Goal: Task Accomplishment & Management: Use online tool/utility

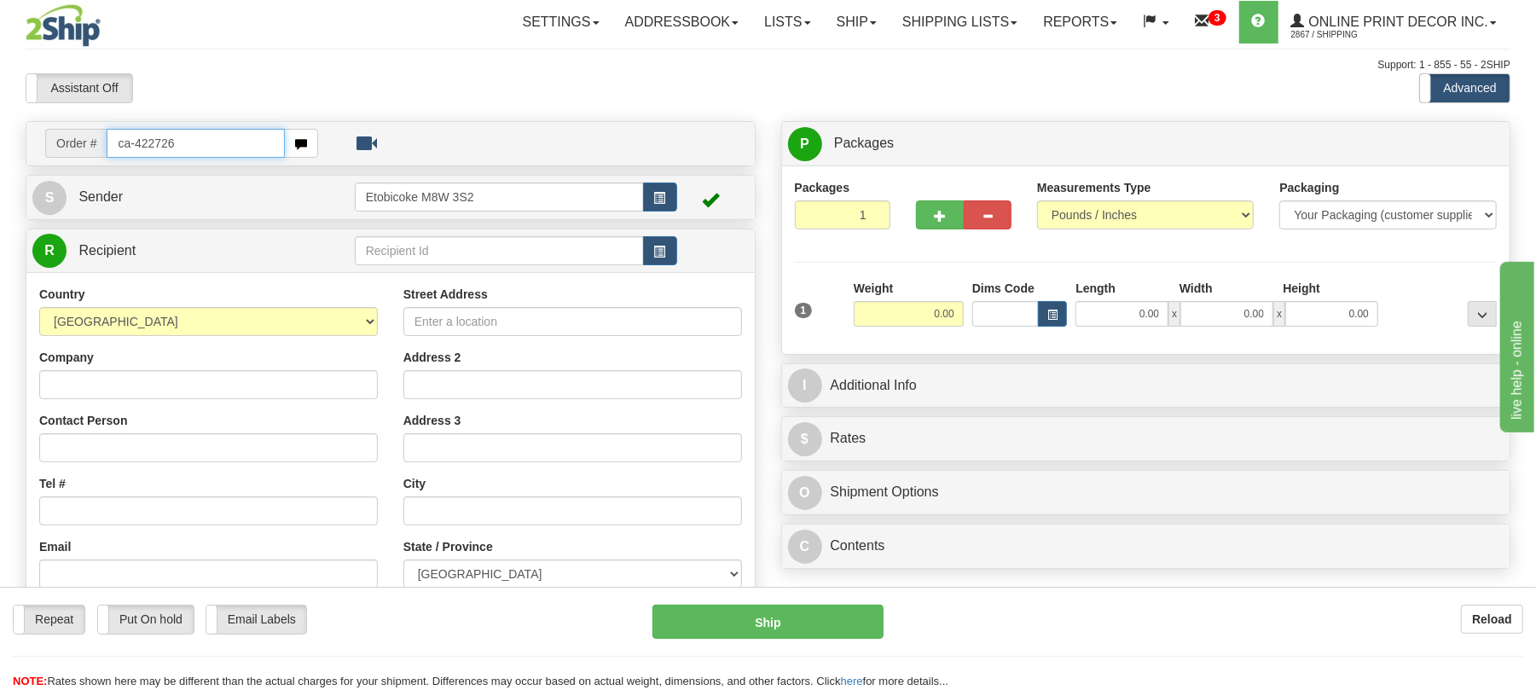
type input "ca-422726"
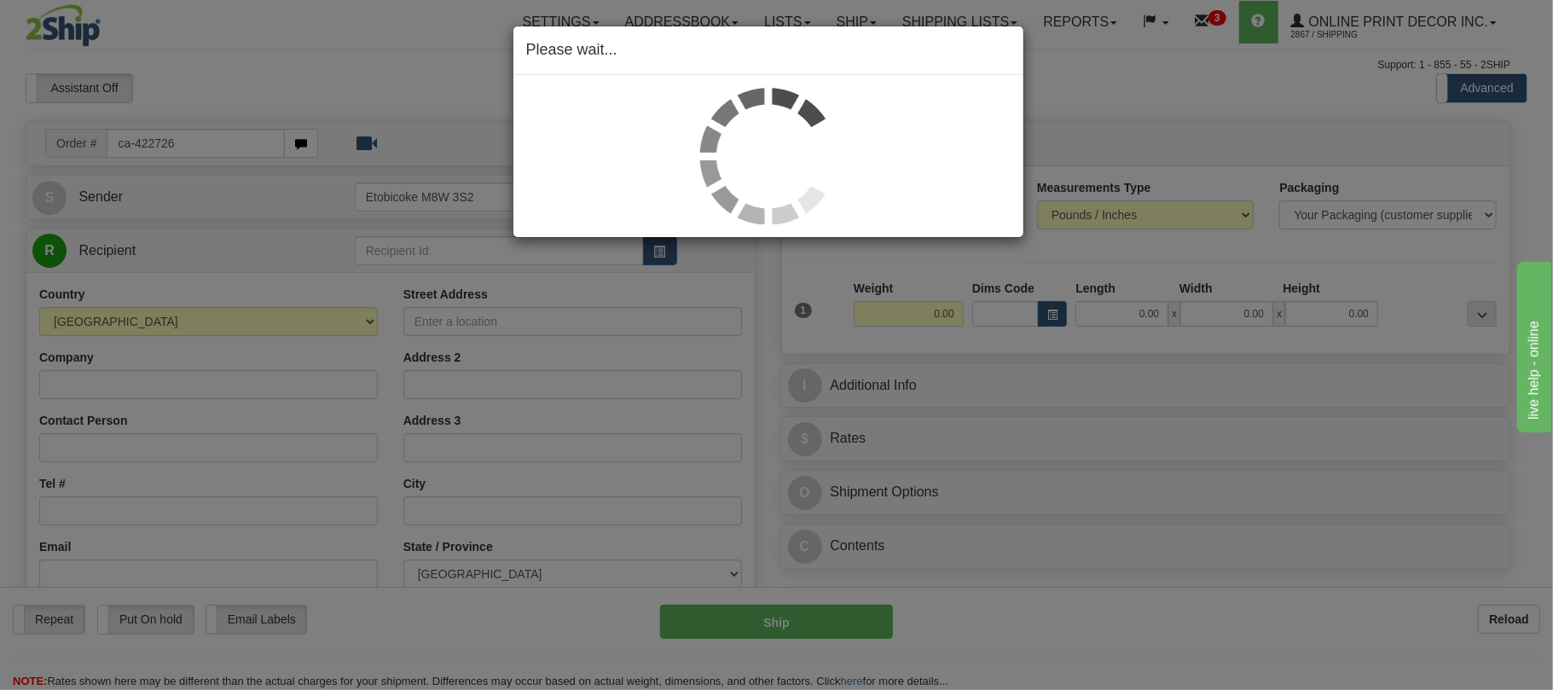
click at [218, 142] on div "Please wait..." at bounding box center [776, 345] width 1553 height 690
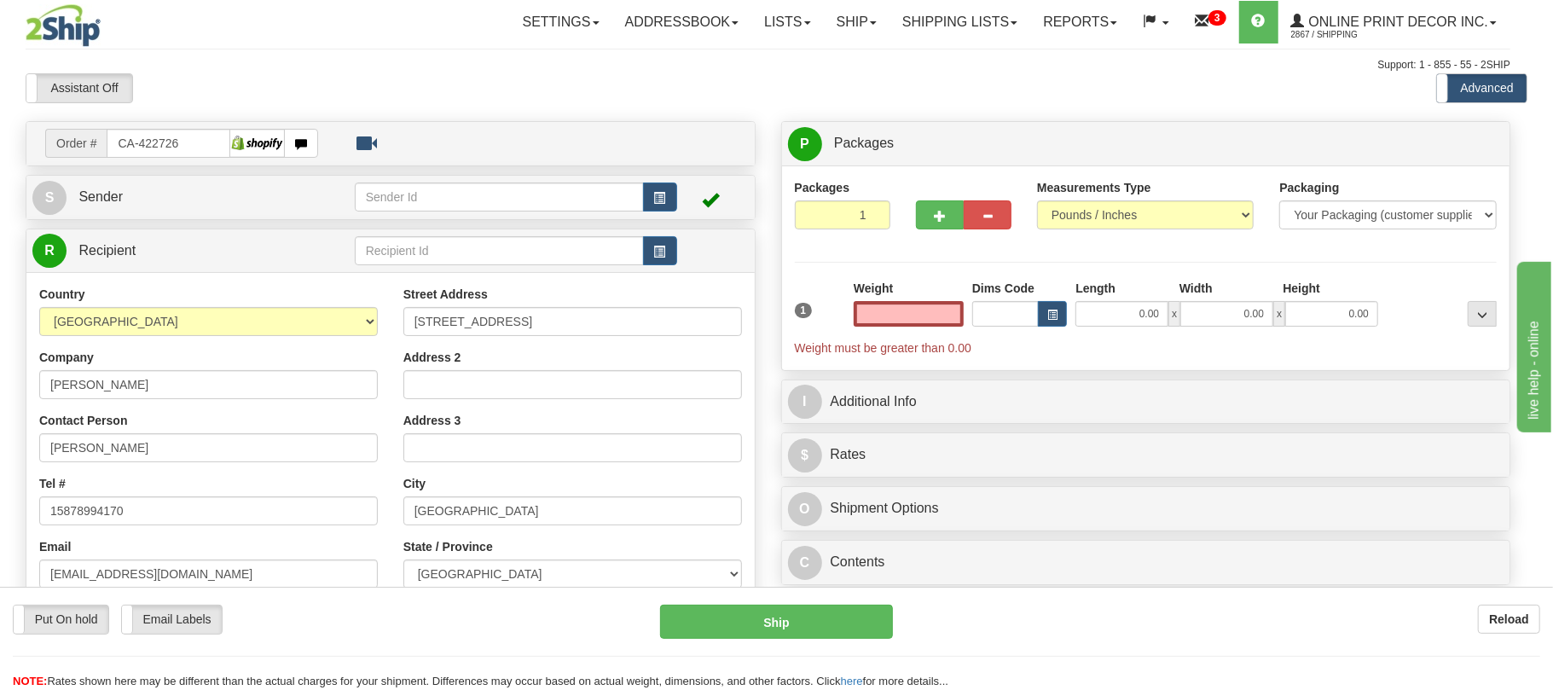
type input "CALGARY"
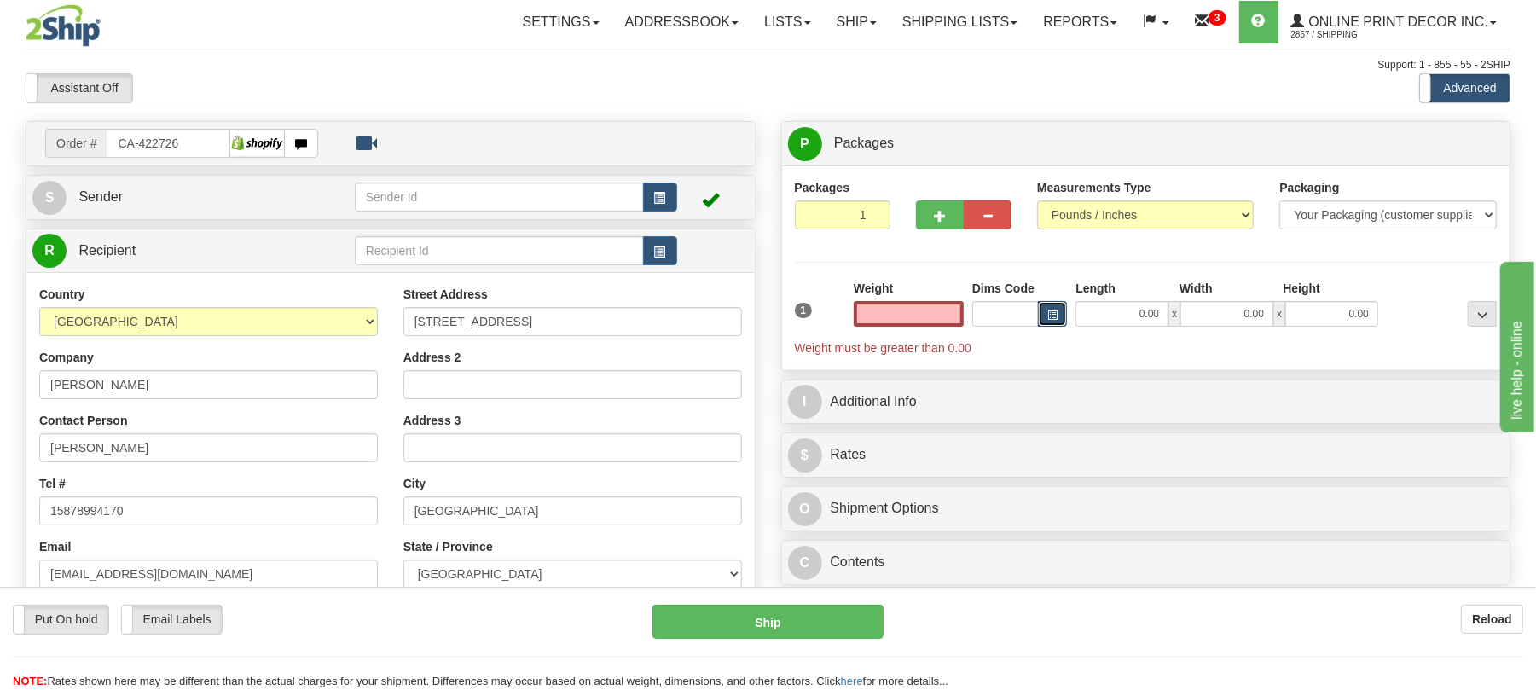
type input "0.00"
click at [1051, 319] on span "button" at bounding box center [1052, 314] width 10 height 9
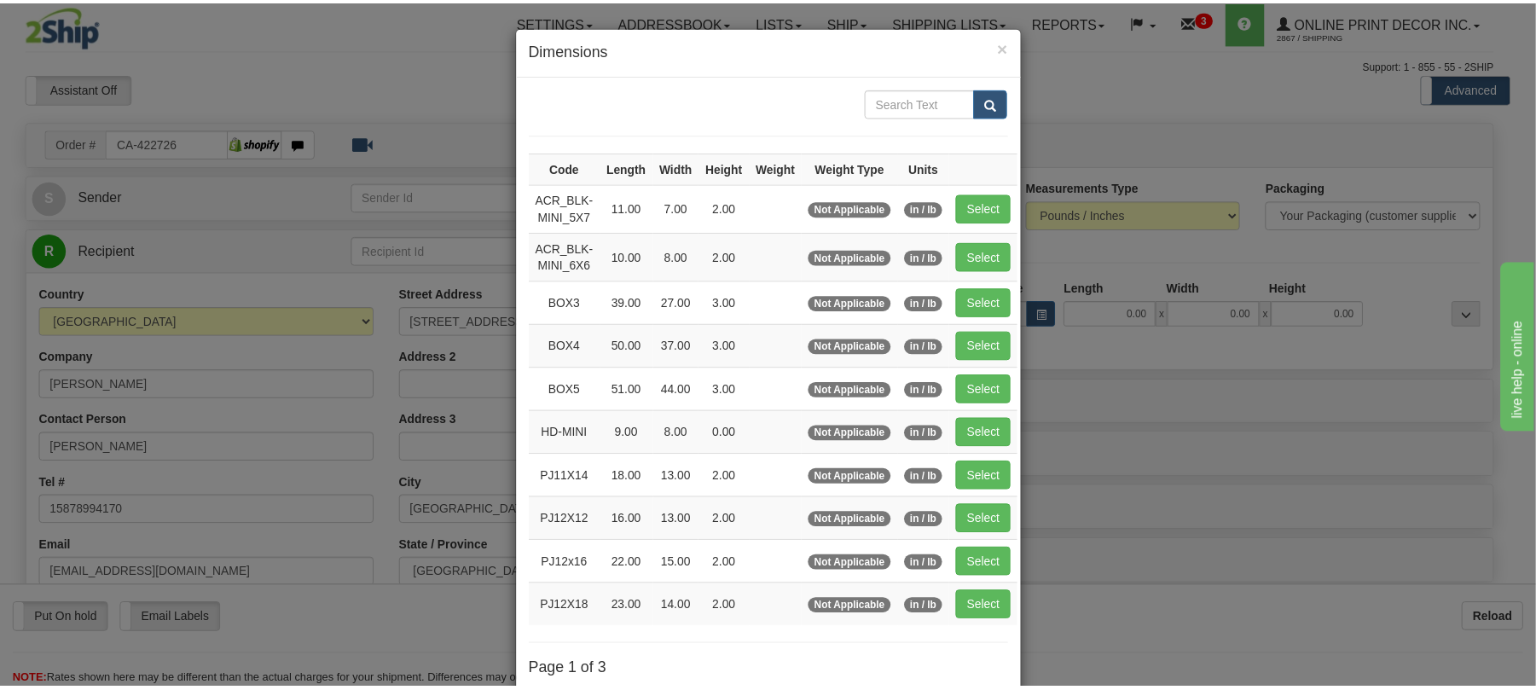
scroll to position [113, 0]
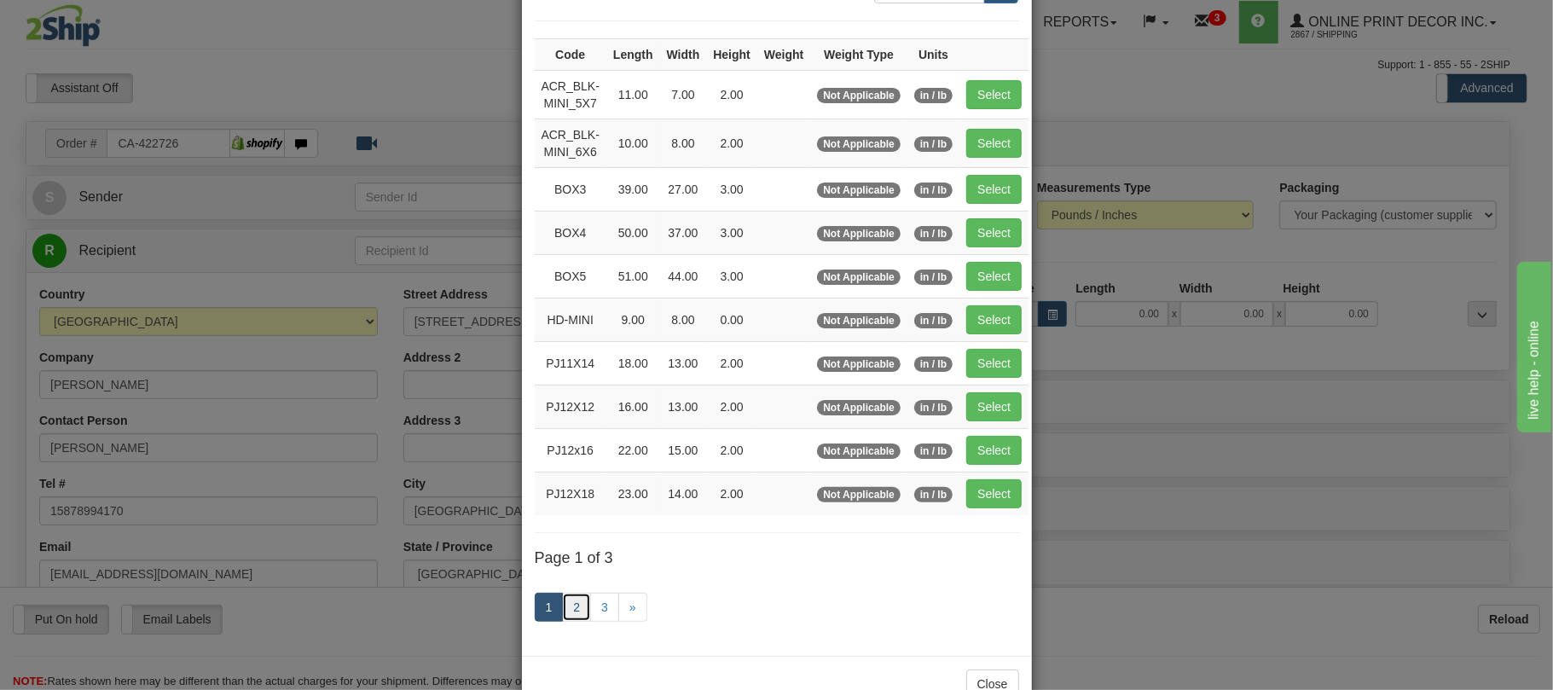
click at [563, 611] on link "2" at bounding box center [576, 607] width 29 height 29
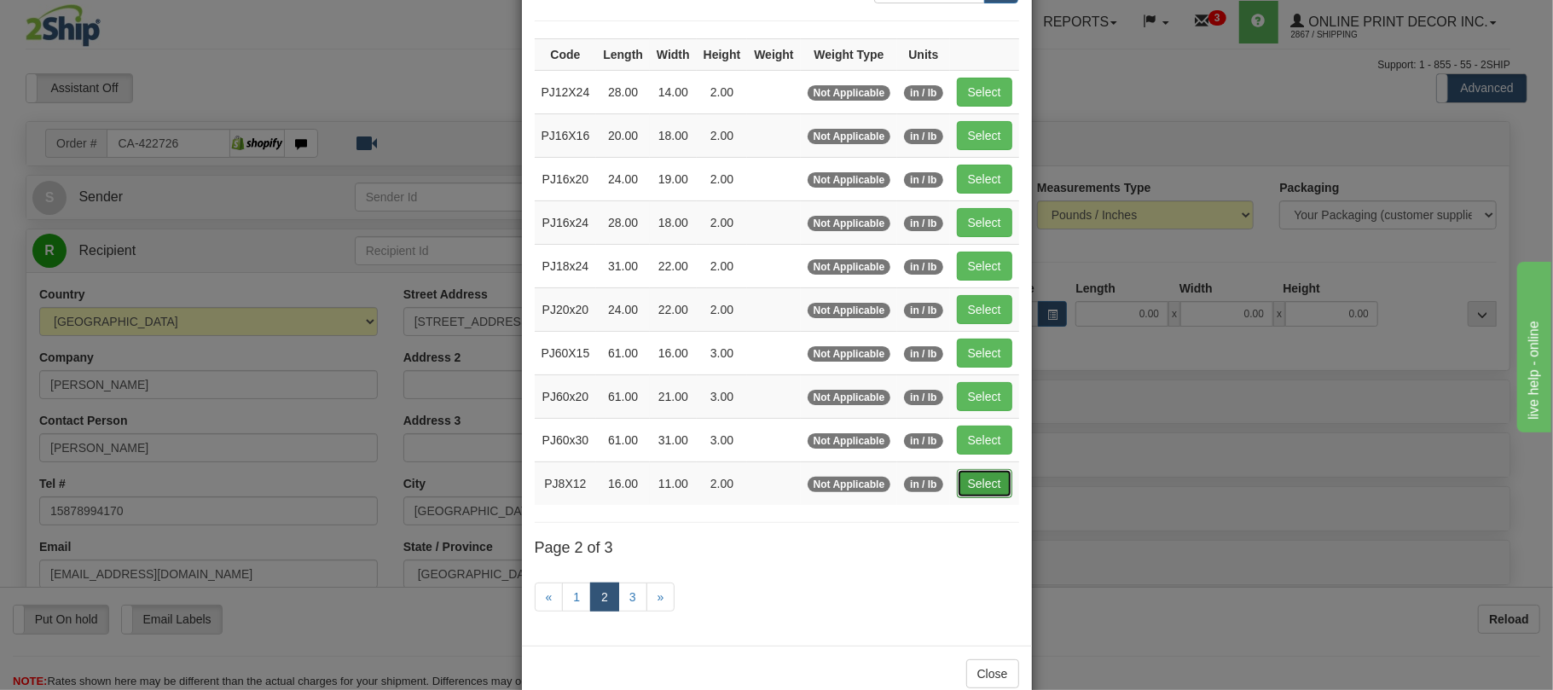
click at [987, 498] on button "Select" at bounding box center [984, 483] width 55 height 29
type input "PJ8X12"
type input "16.00"
type input "11.00"
type input "2.00"
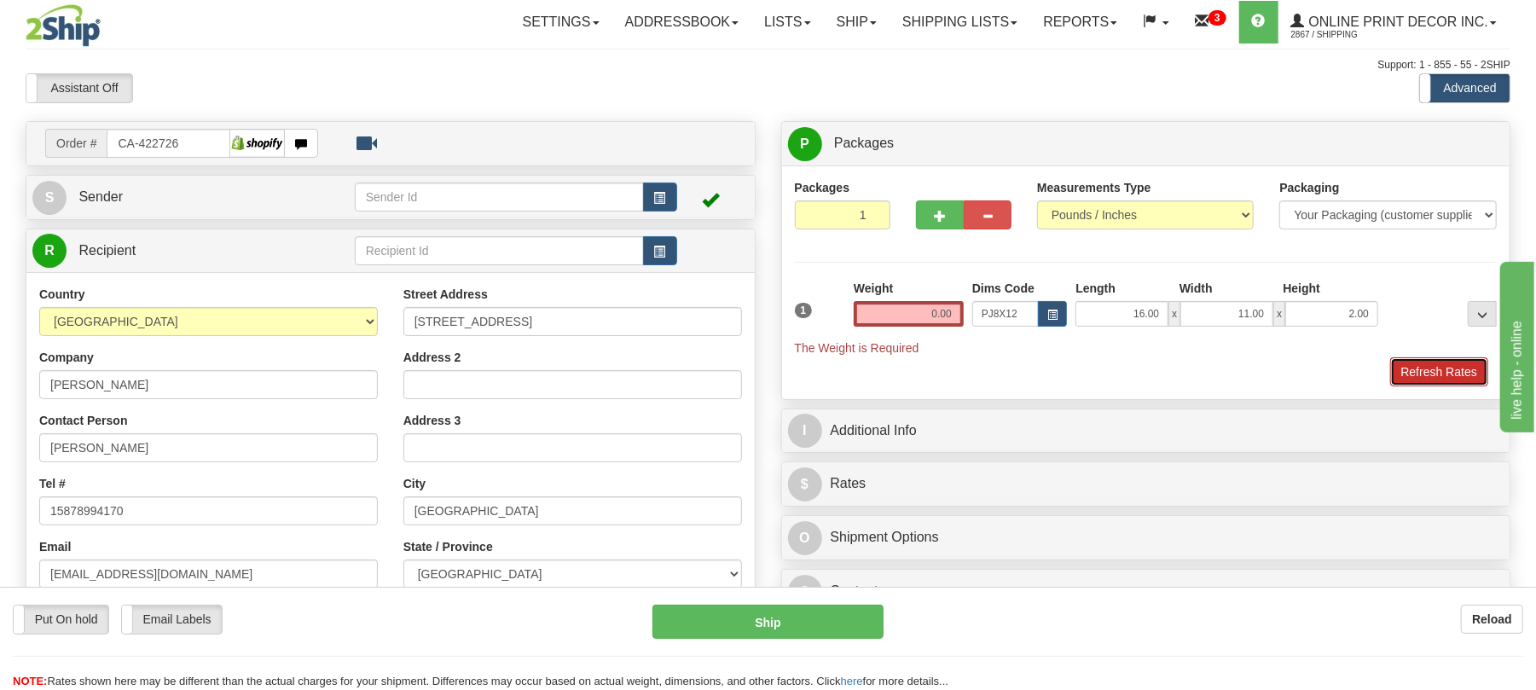
click at [1421, 373] on button "Refresh Rates" at bounding box center [1439, 371] width 98 height 29
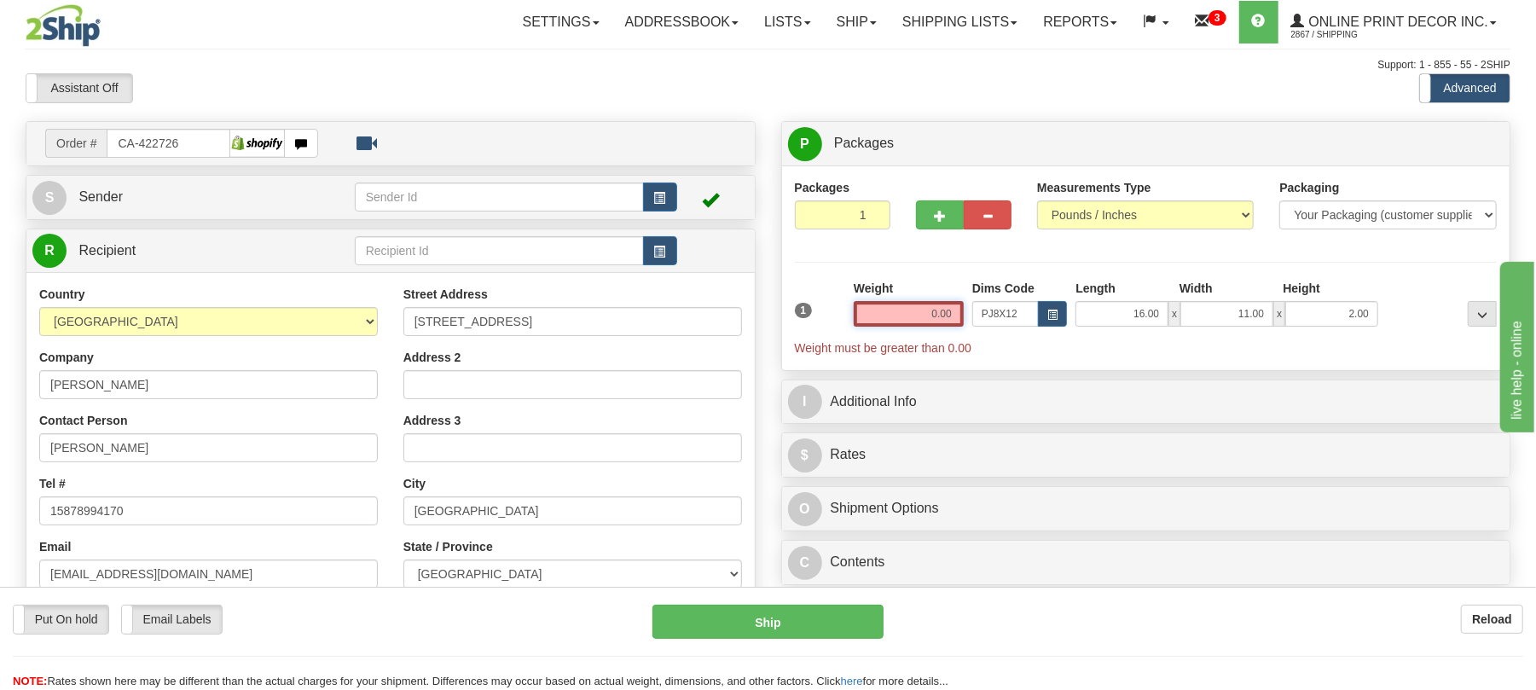
drag, startPoint x: 953, startPoint y: 304, endPoint x: 803, endPoint y: 288, distance: 150.0
click at [854, 309] on input "0.00" at bounding box center [909, 314] width 110 height 26
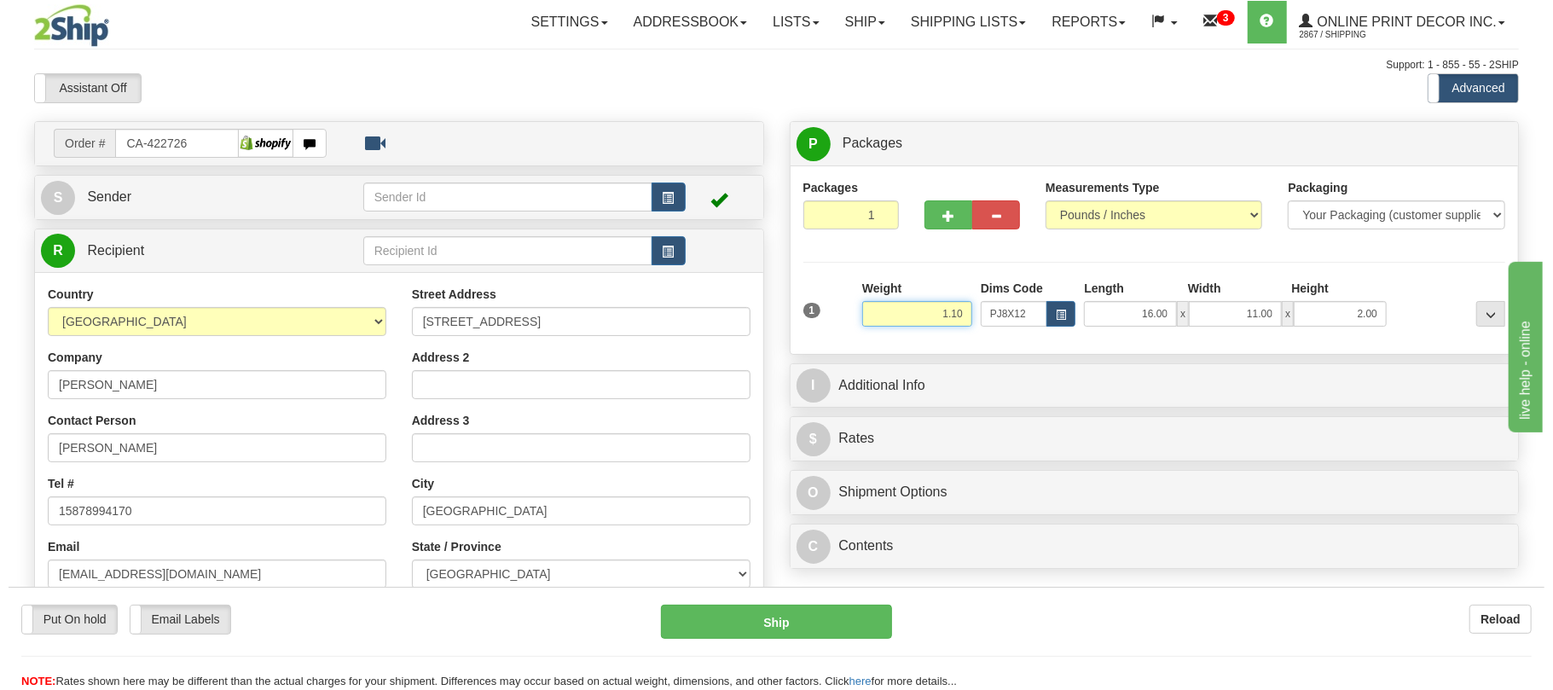
scroll to position [227, 0]
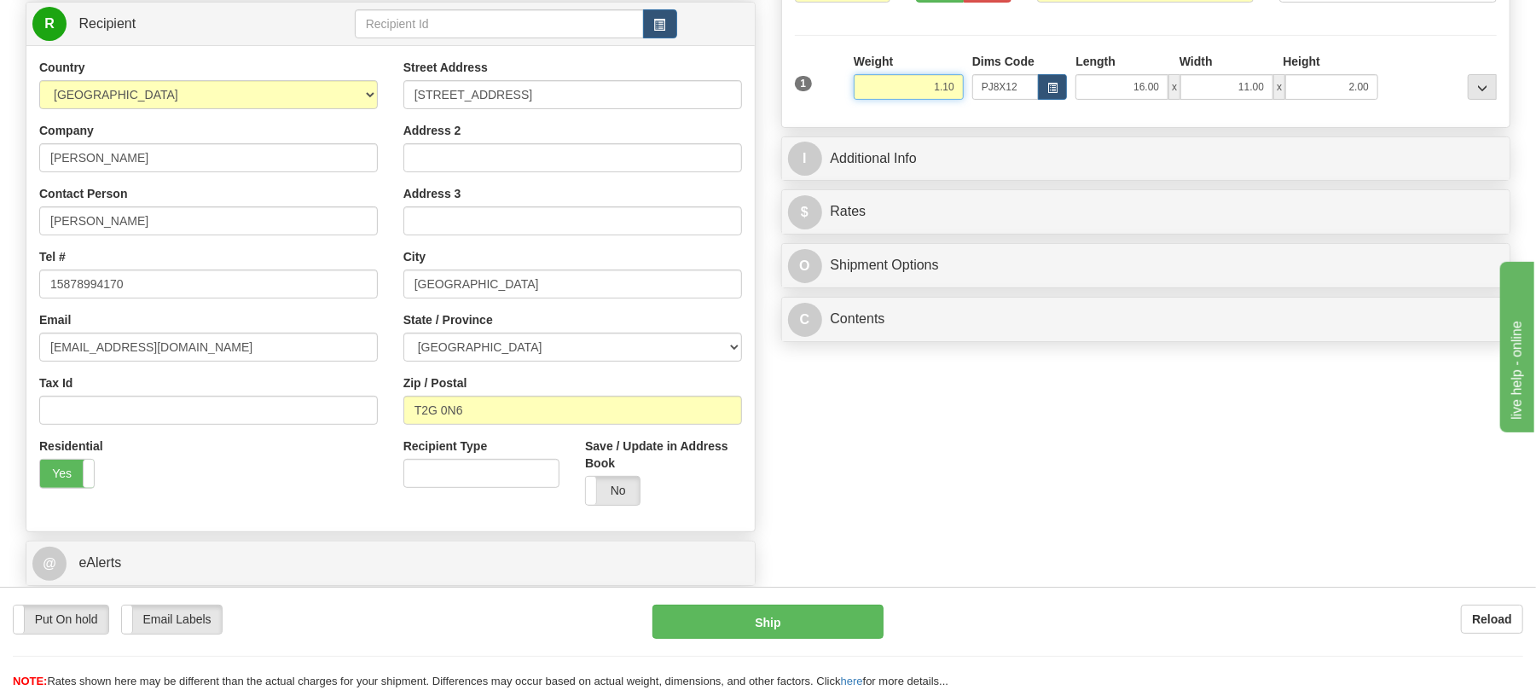
type input "1.10"
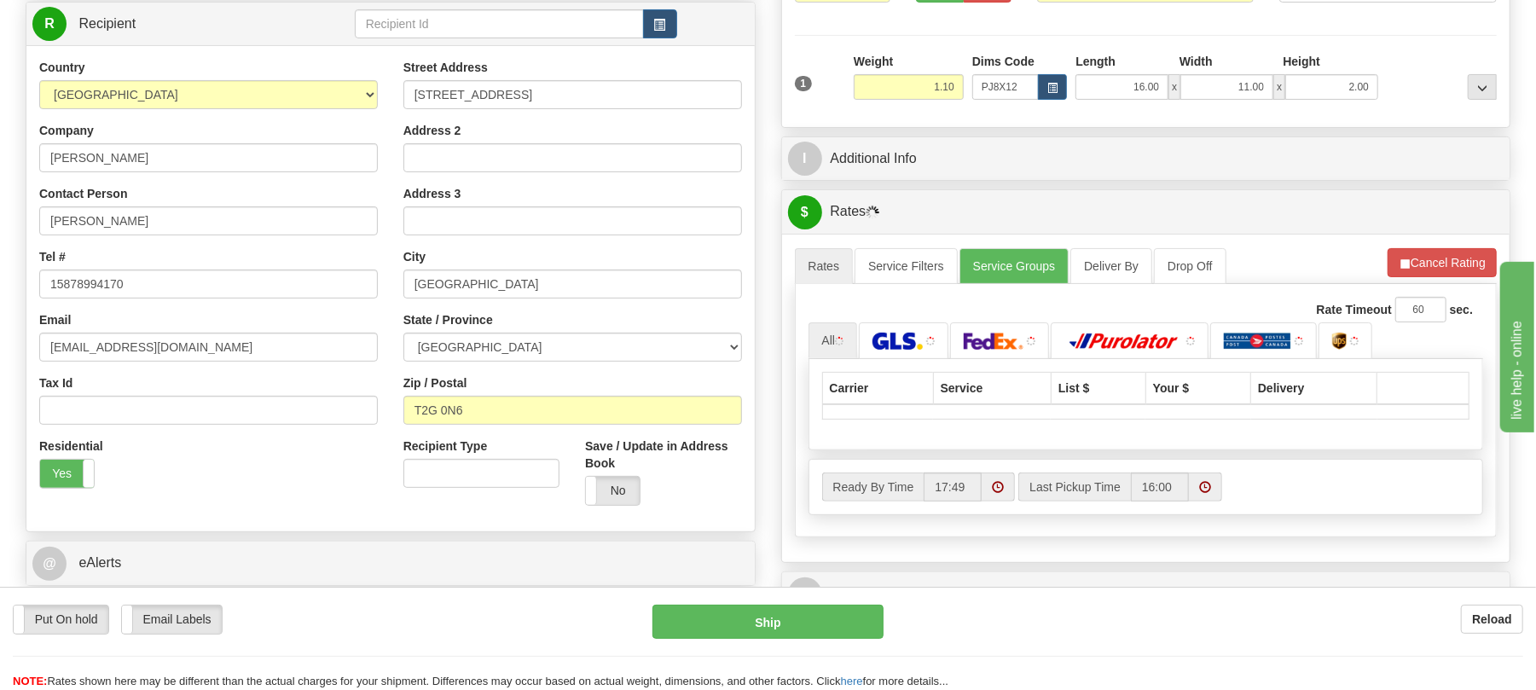
click at [1439, 62] on div at bounding box center [1441, 76] width 119 height 47
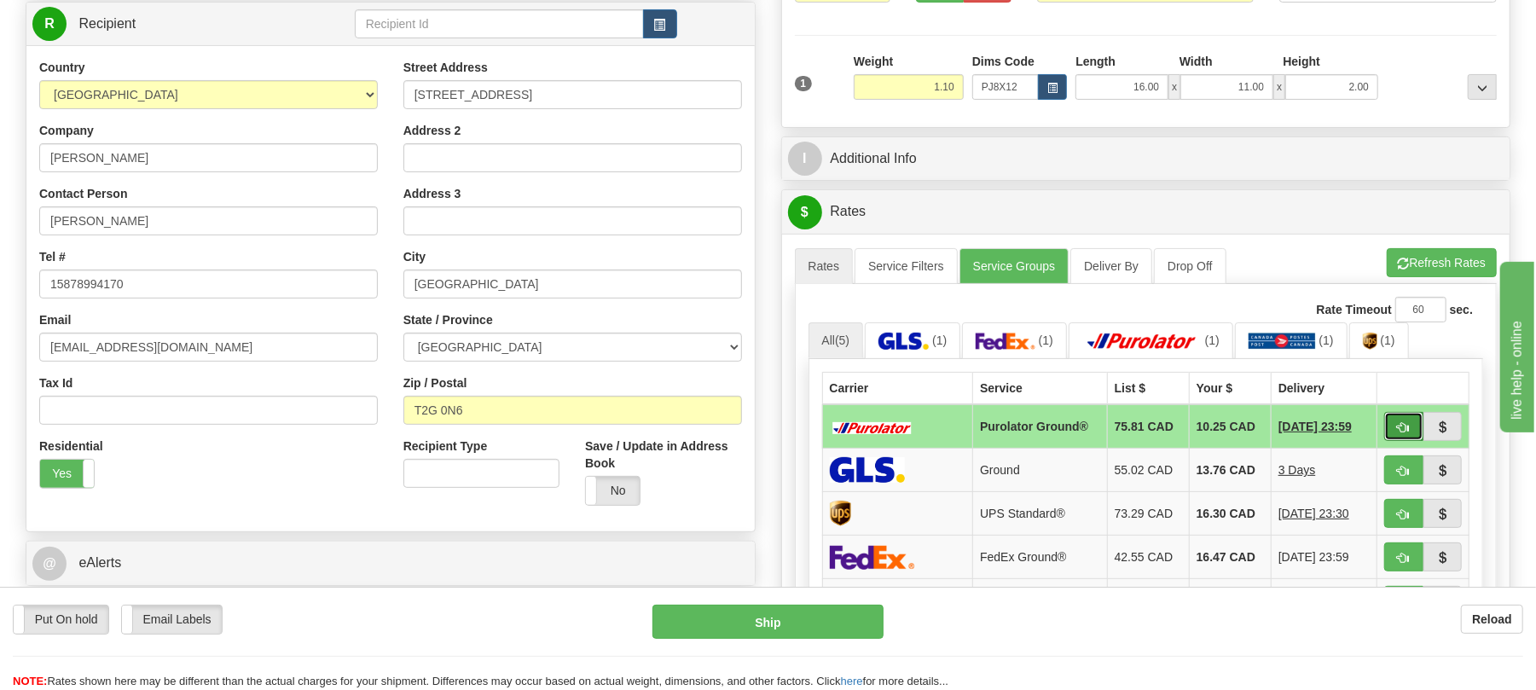
click at [1399, 432] on span "button" at bounding box center [1404, 427] width 12 height 11
type input "260"
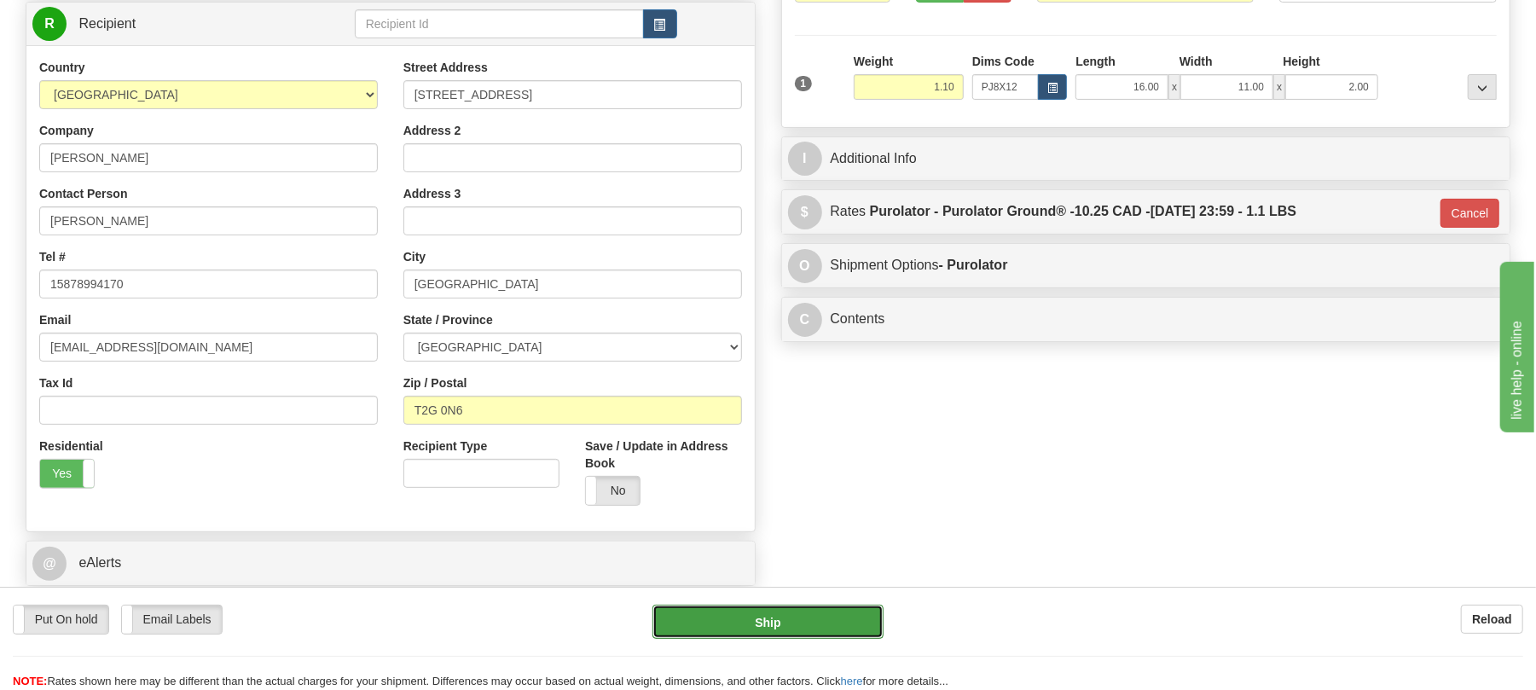
click at [837, 615] on button "Ship" at bounding box center [767, 622] width 230 height 34
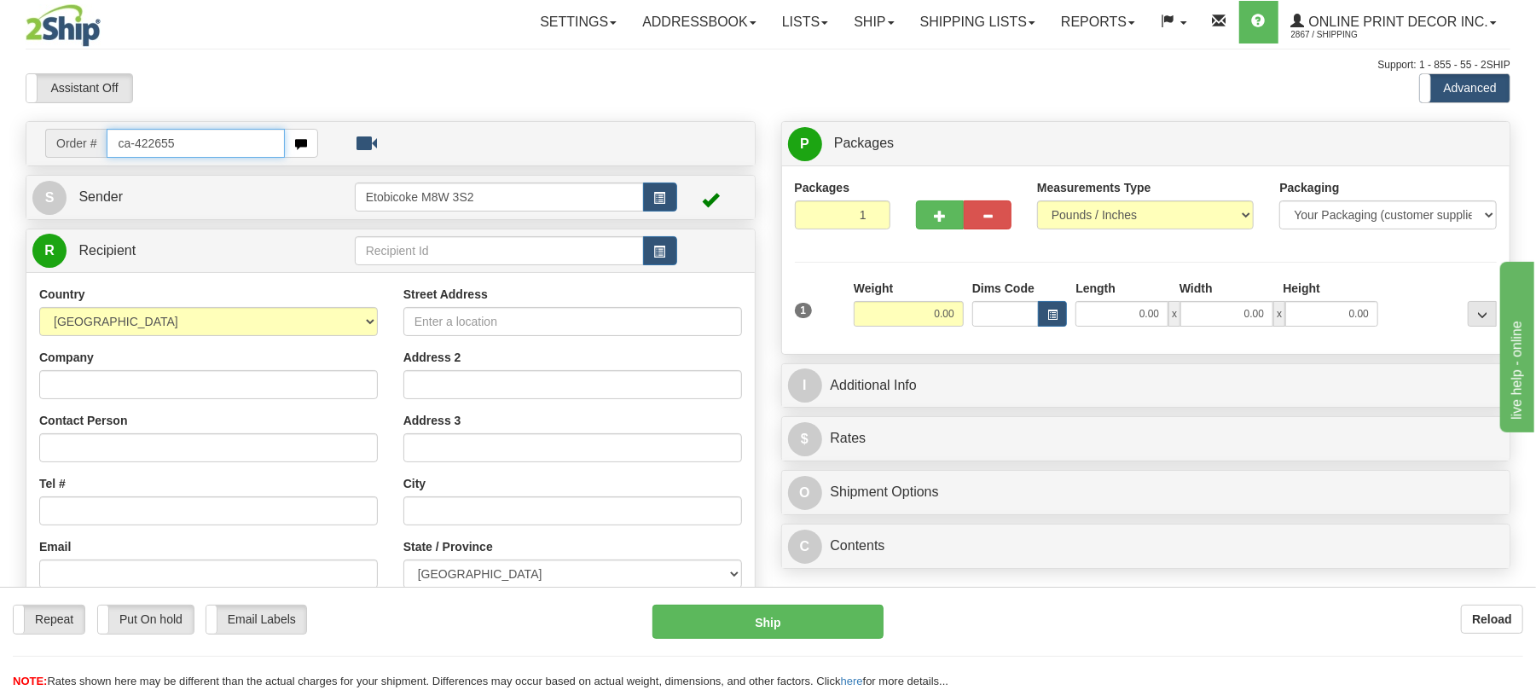
type input "ca-422655"
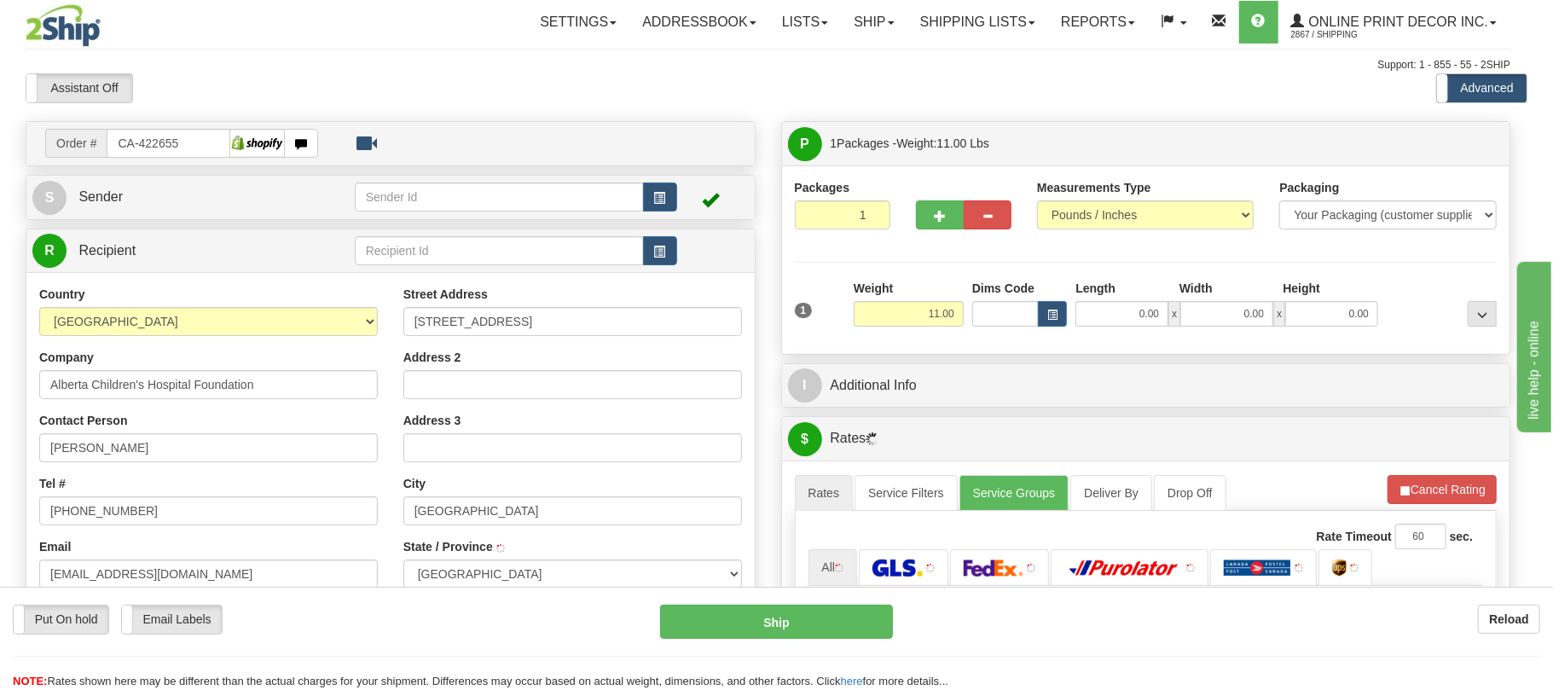
type input "CALGARY"
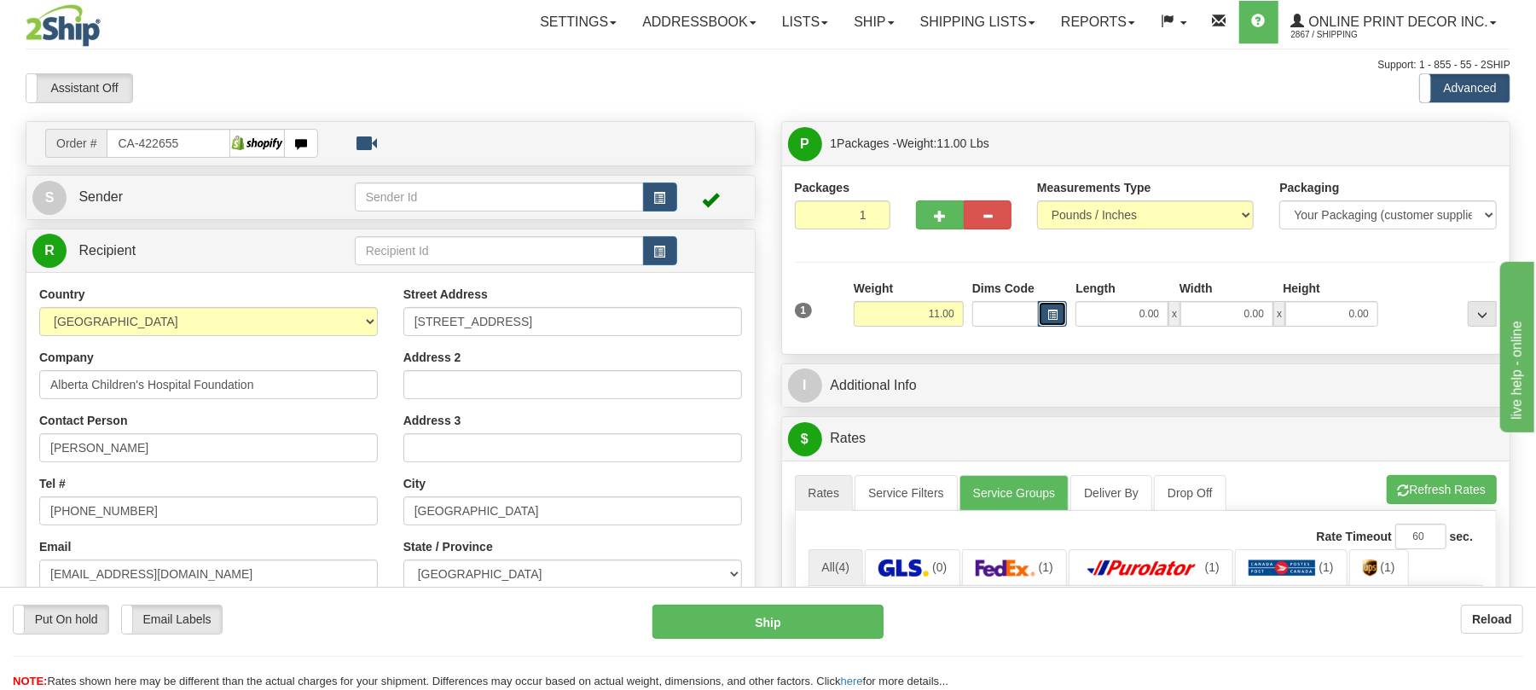
click at [1051, 310] on span "button" at bounding box center [1052, 314] width 10 height 9
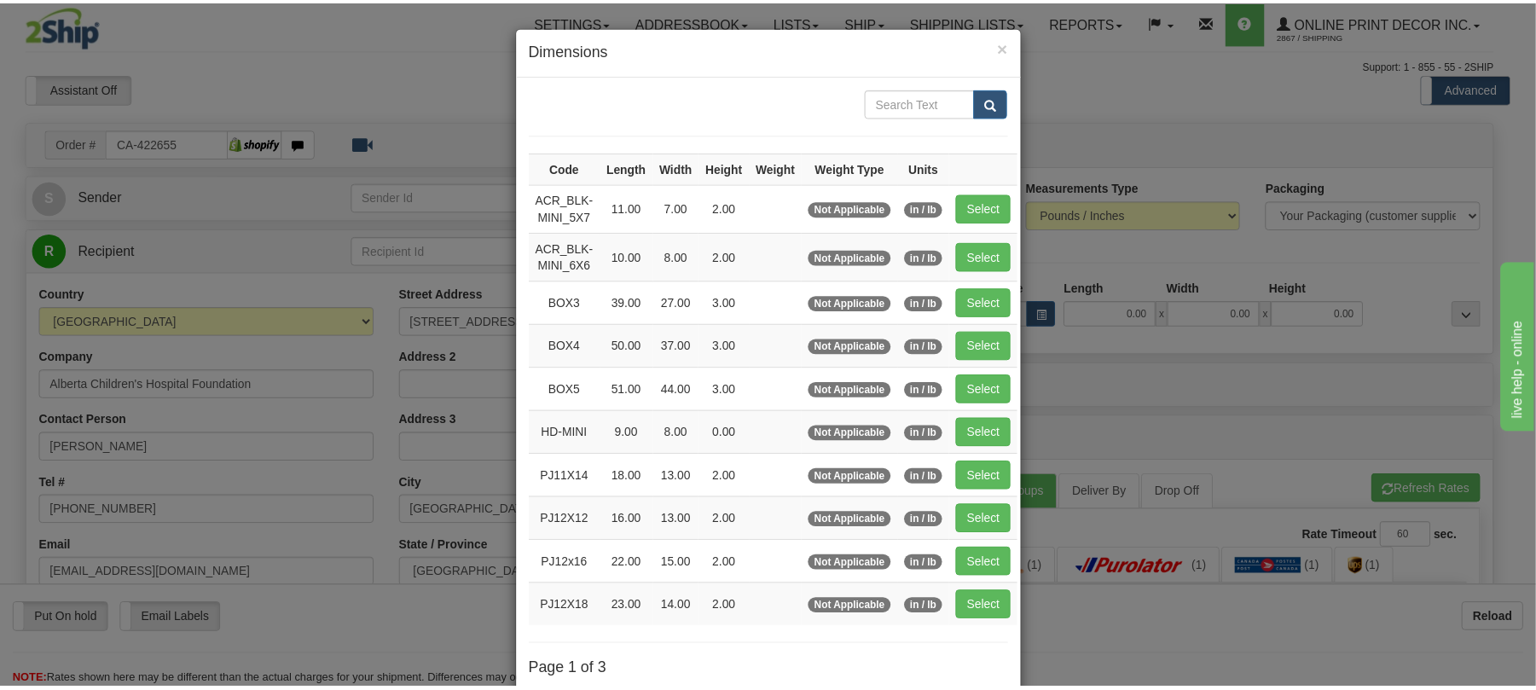
scroll to position [113, 0]
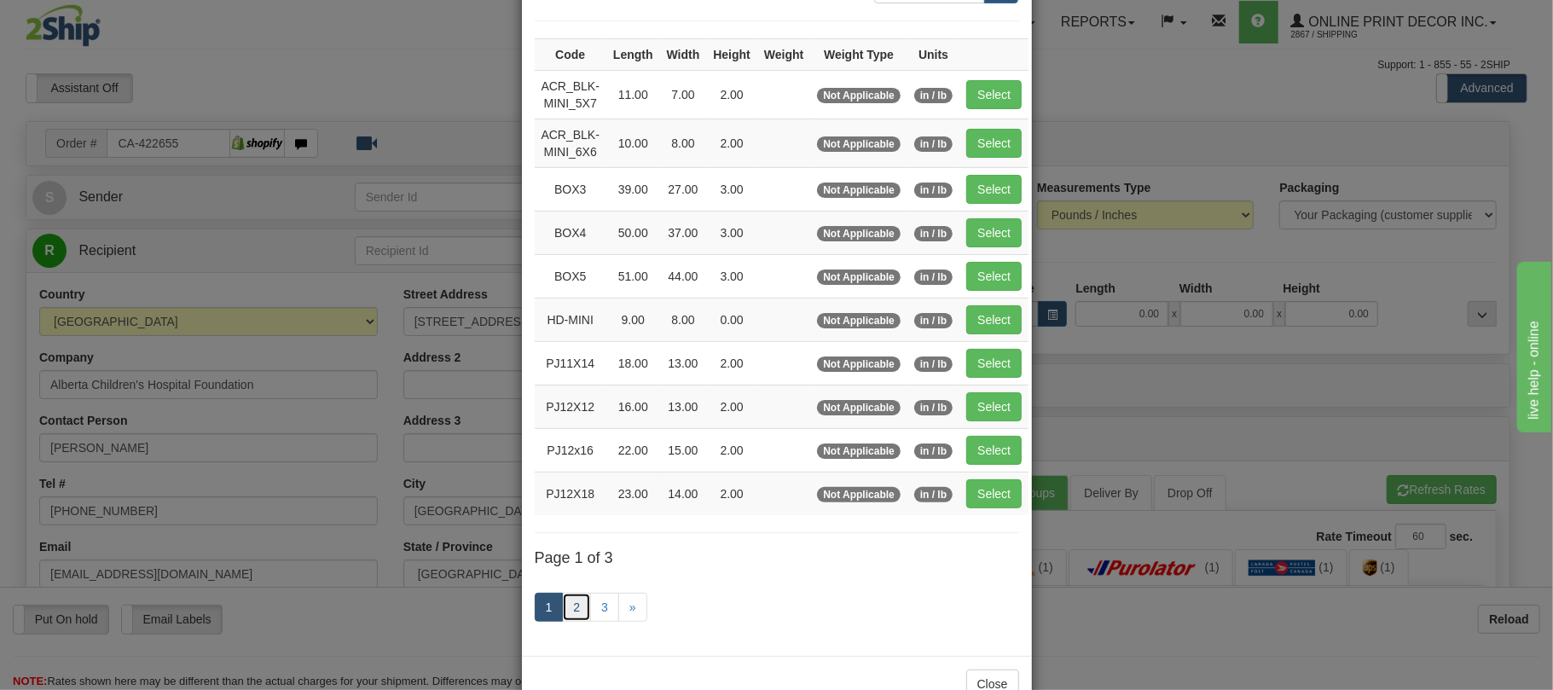
click at [571, 619] on link "2" at bounding box center [576, 607] width 29 height 29
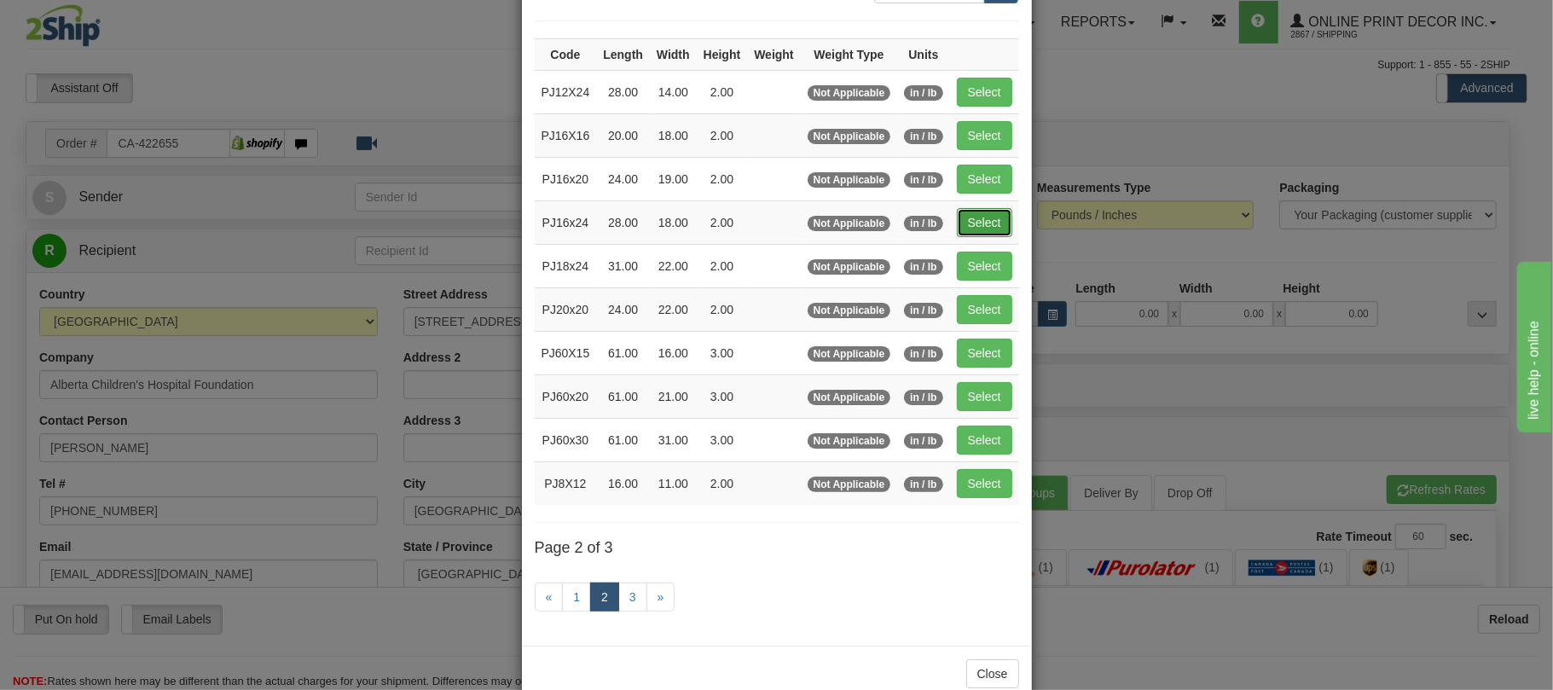
click at [996, 222] on button "Select" at bounding box center [984, 222] width 55 height 29
type input "PJ16x24"
type input "28.00"
type input "18.00"
type input "2.00"
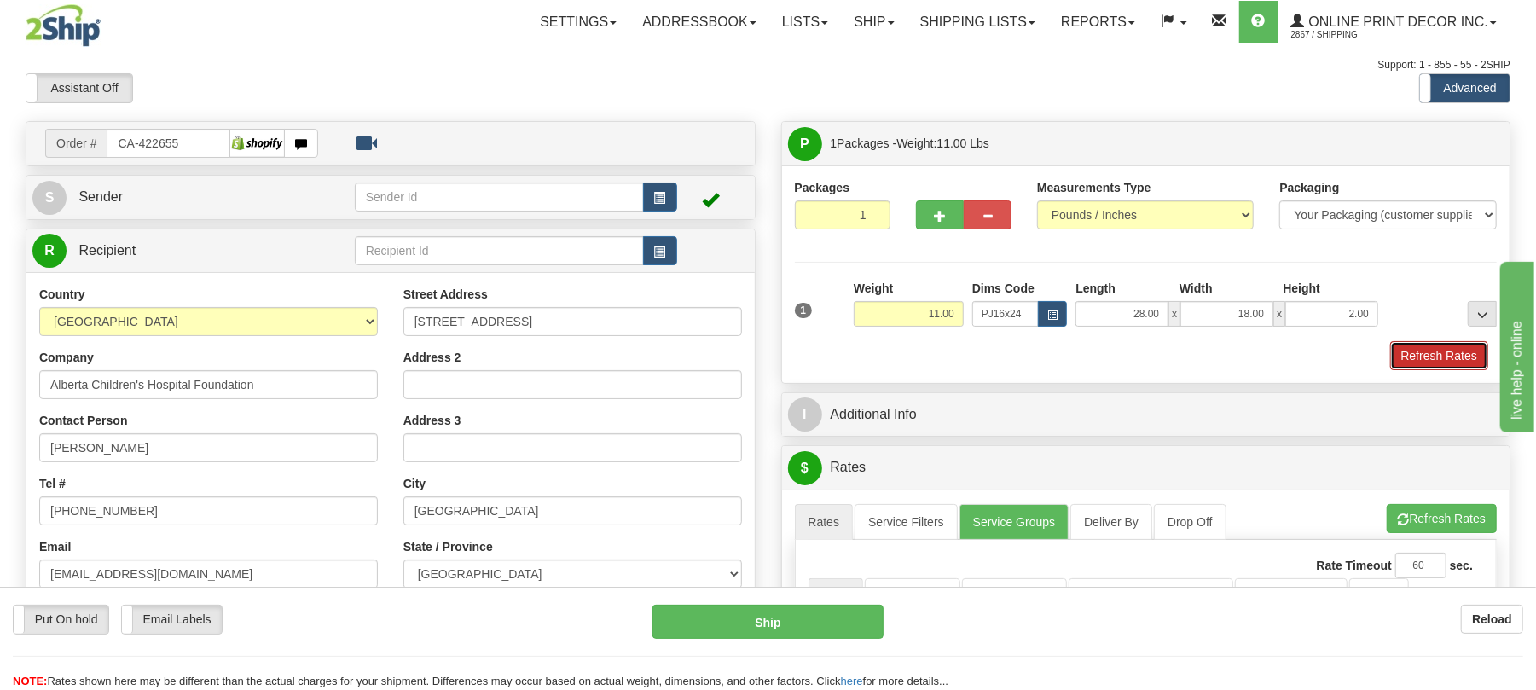
click at [1448, 367] on button "Refresh Rates" at bounding box center [1439, 355] width 98 height 29
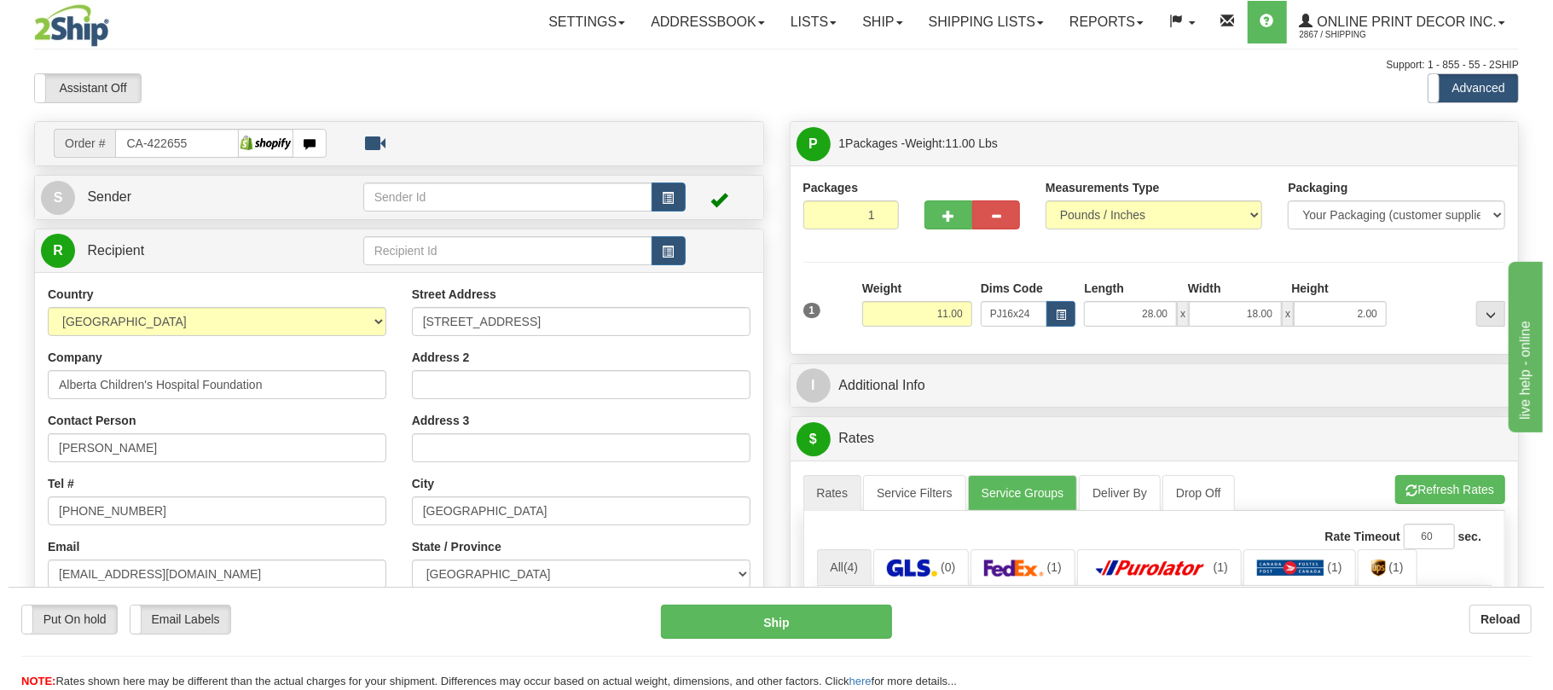
scroll to position [227, 0]
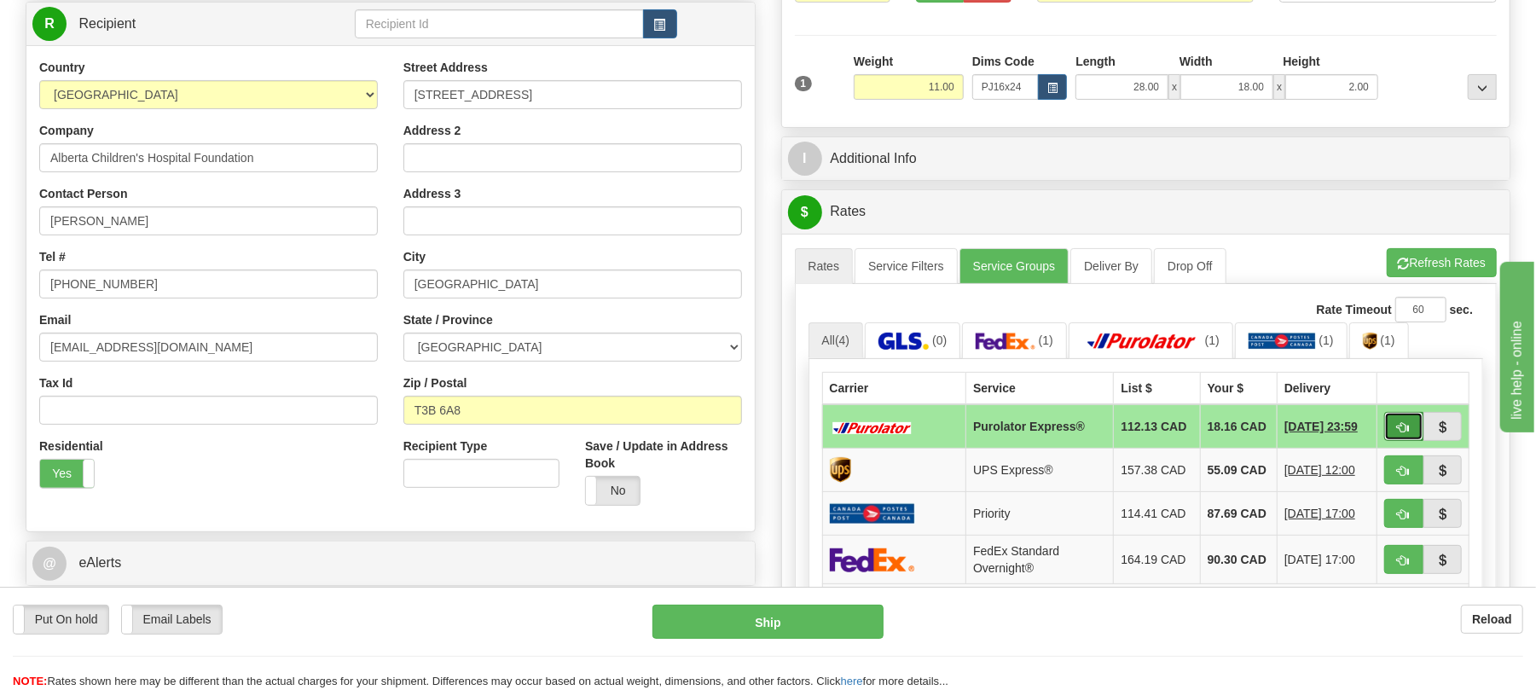
click at [1398, 431] on span "button" at bounding box center [1404, 427] width 12 height 11
type input "202"
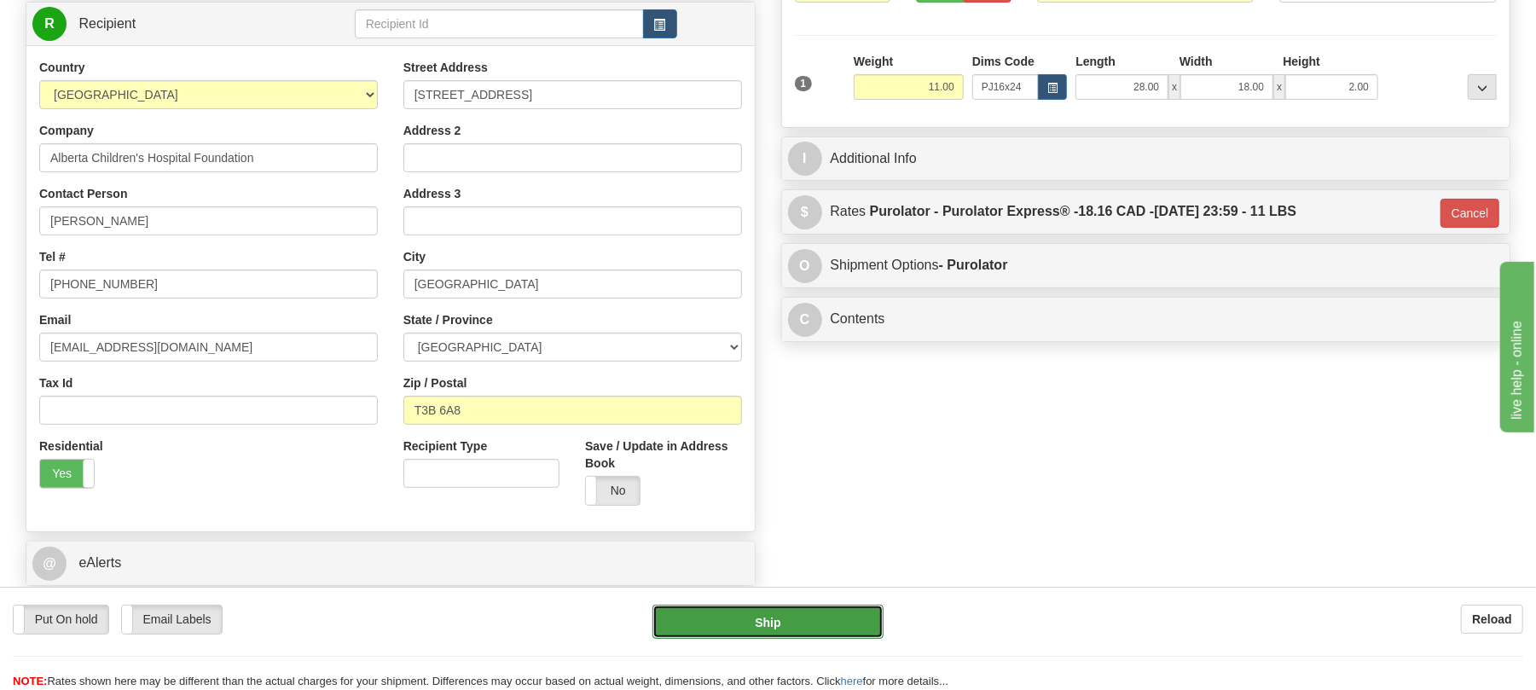
click at [837, 625] on button "Ship" at bounding box center [767, 622] width 230 height 34
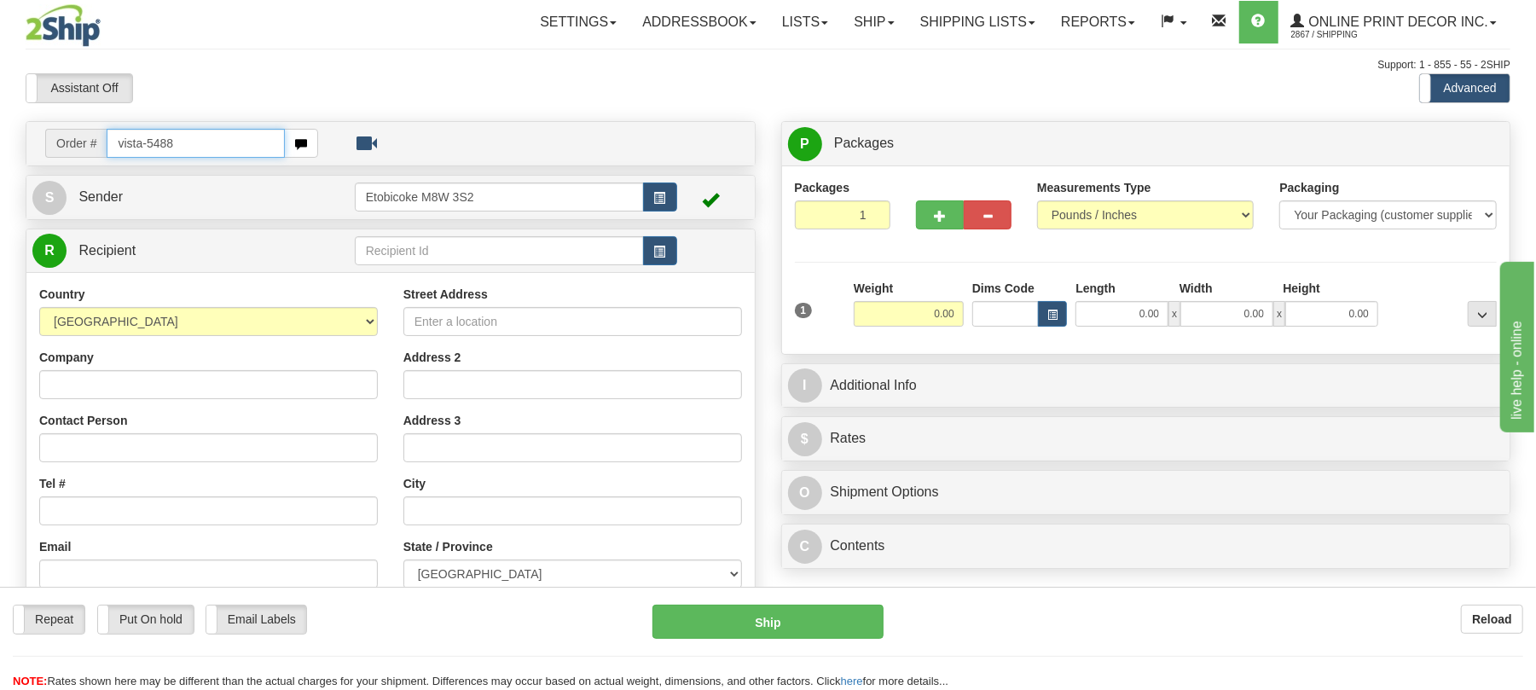
type input "vista-5488"
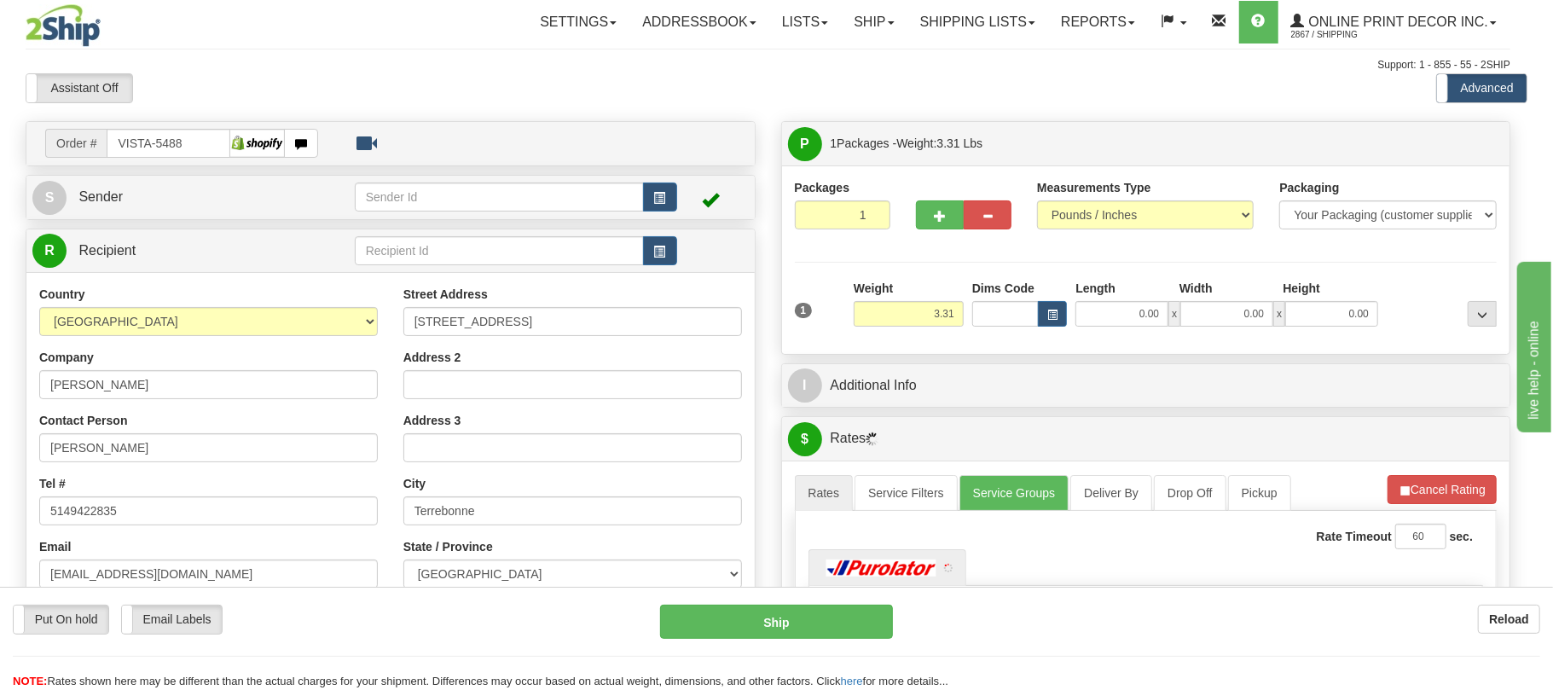
type input "TERREBONNE"
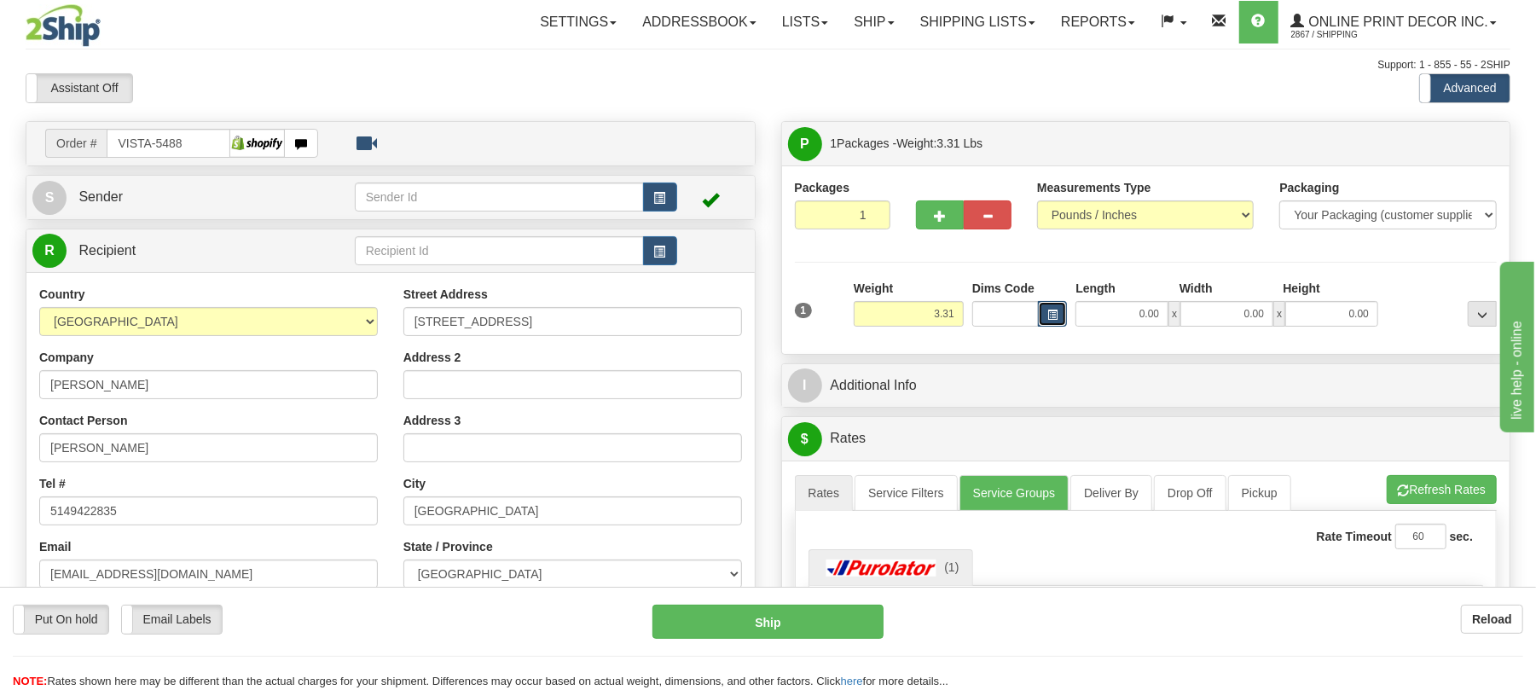
click at [1052, 319] on span "button" at bounding box center [1052, 314] width 10 height 9
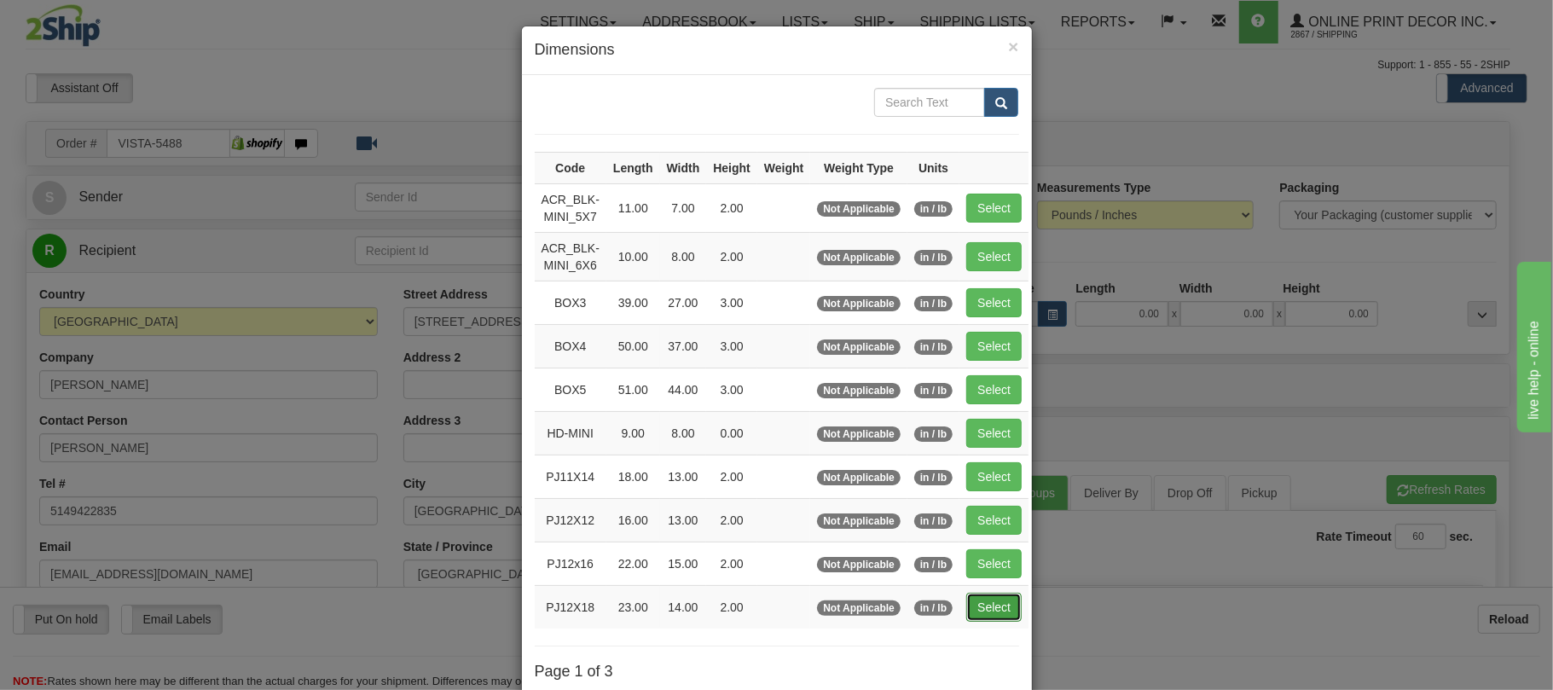
click at [1018, 616] on button "Select" at bounding box center [993, 607] width 55 height 29
type input "PJ12X18"
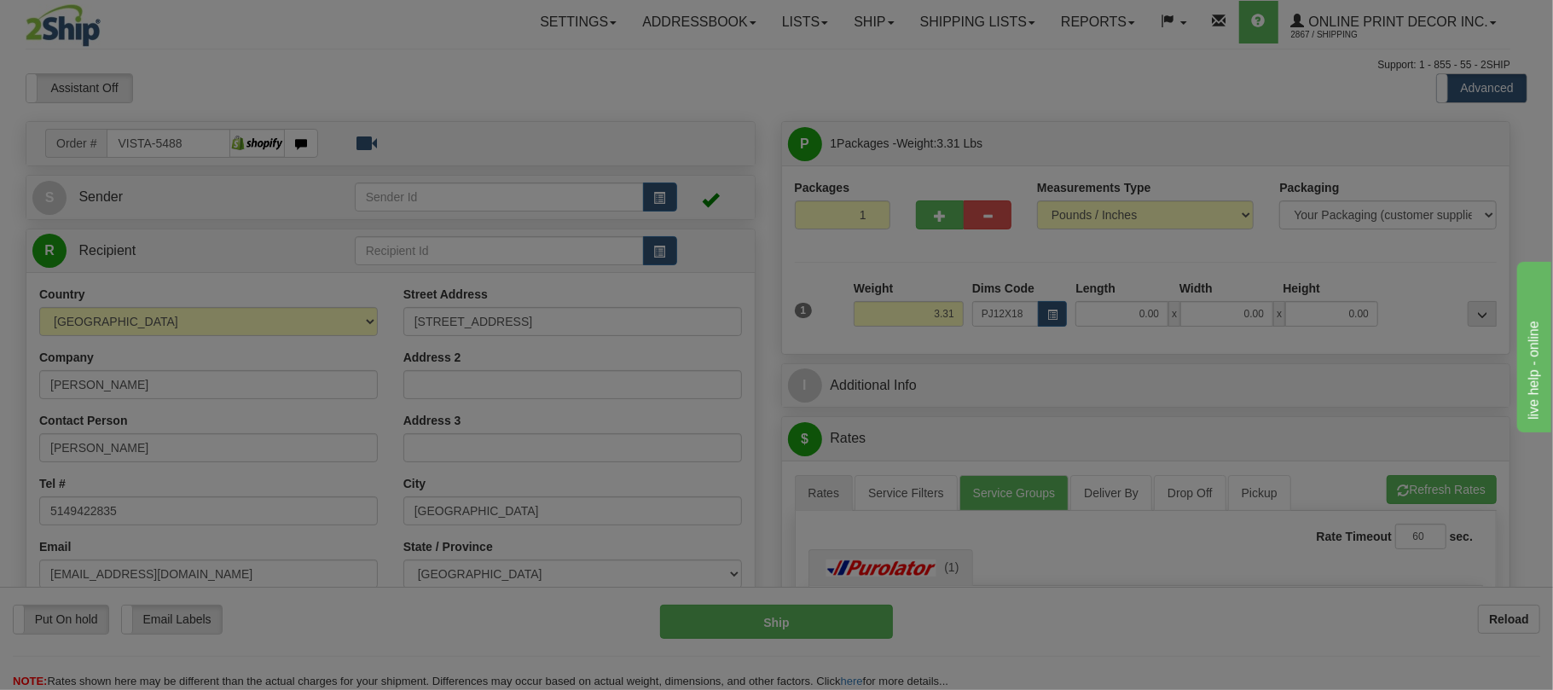
type input "23.00"
type input "14.00"
type input "2.00"
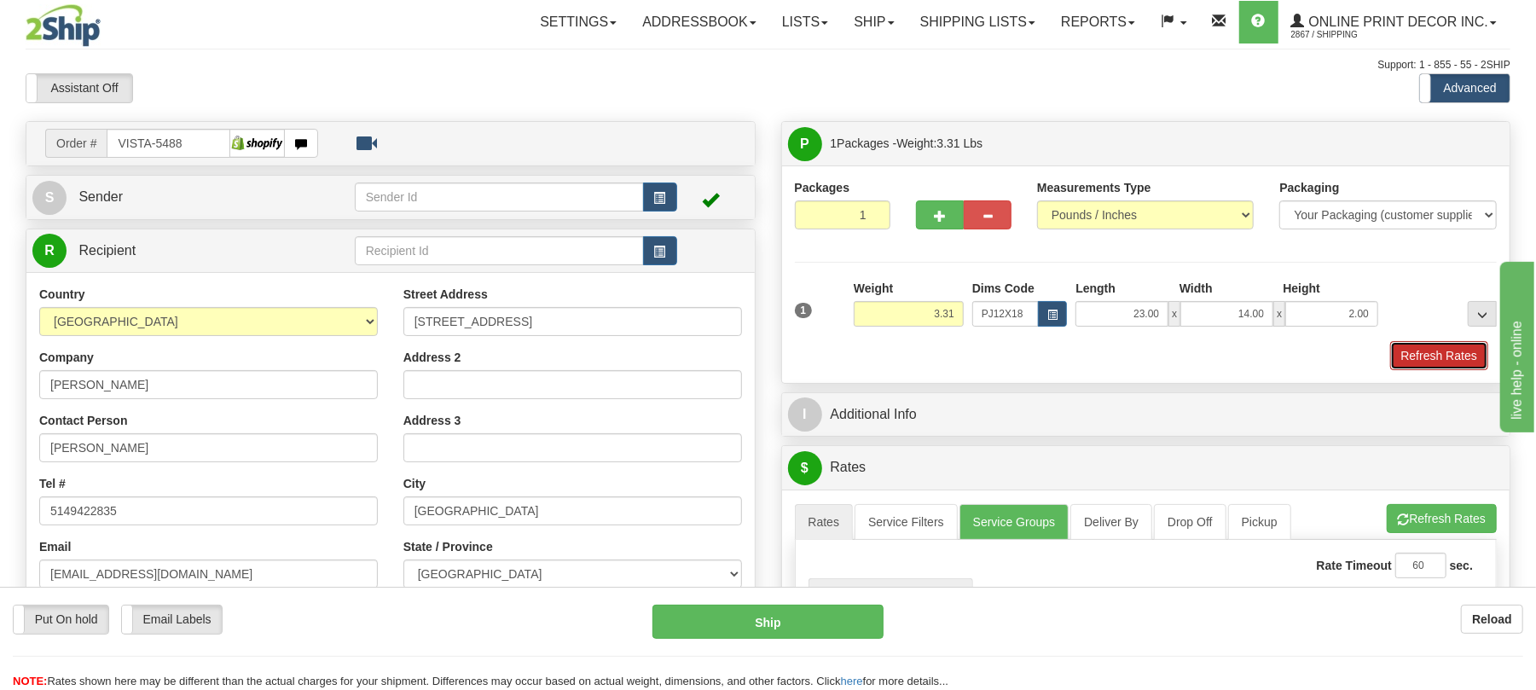
click at [1457, 350] on button "Refresh Rates" at bounding box center [1439, 355] width 98 height 29
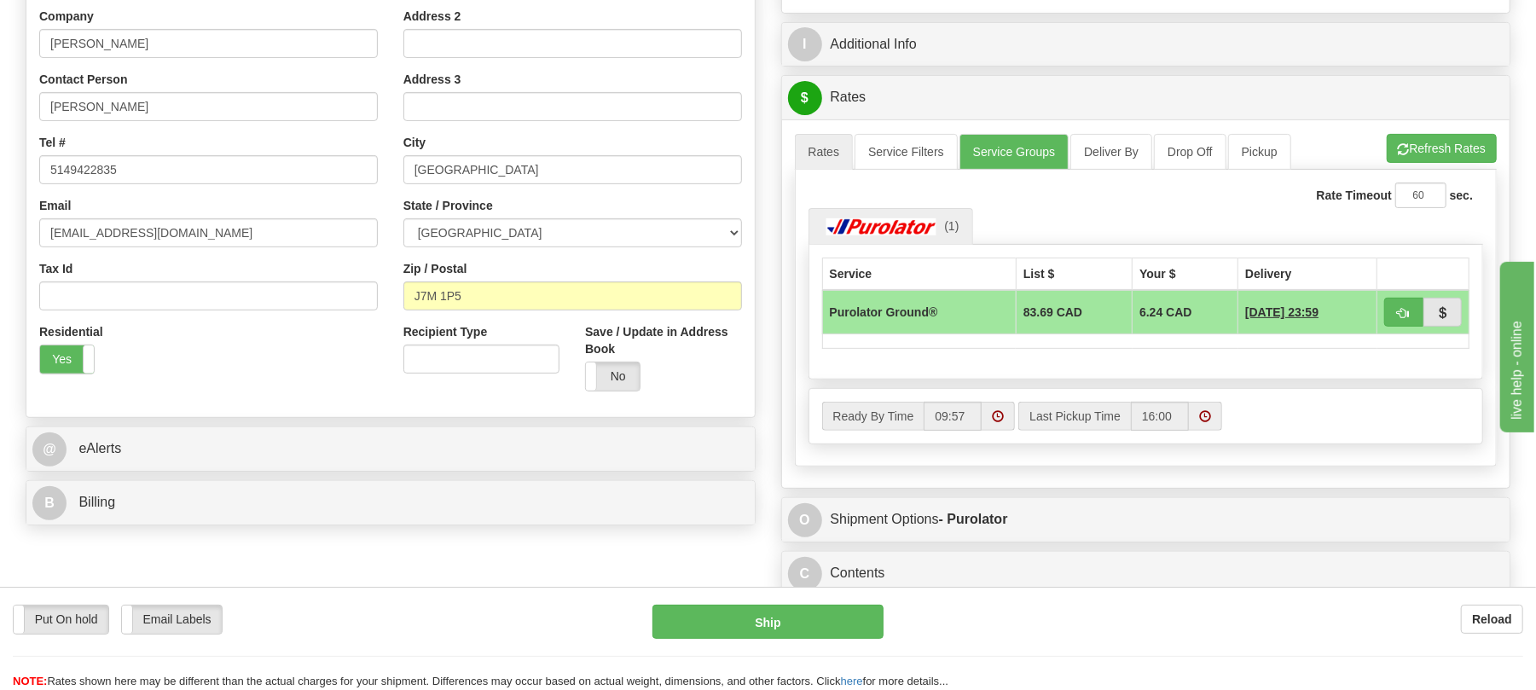
scroll to position [113, 0]
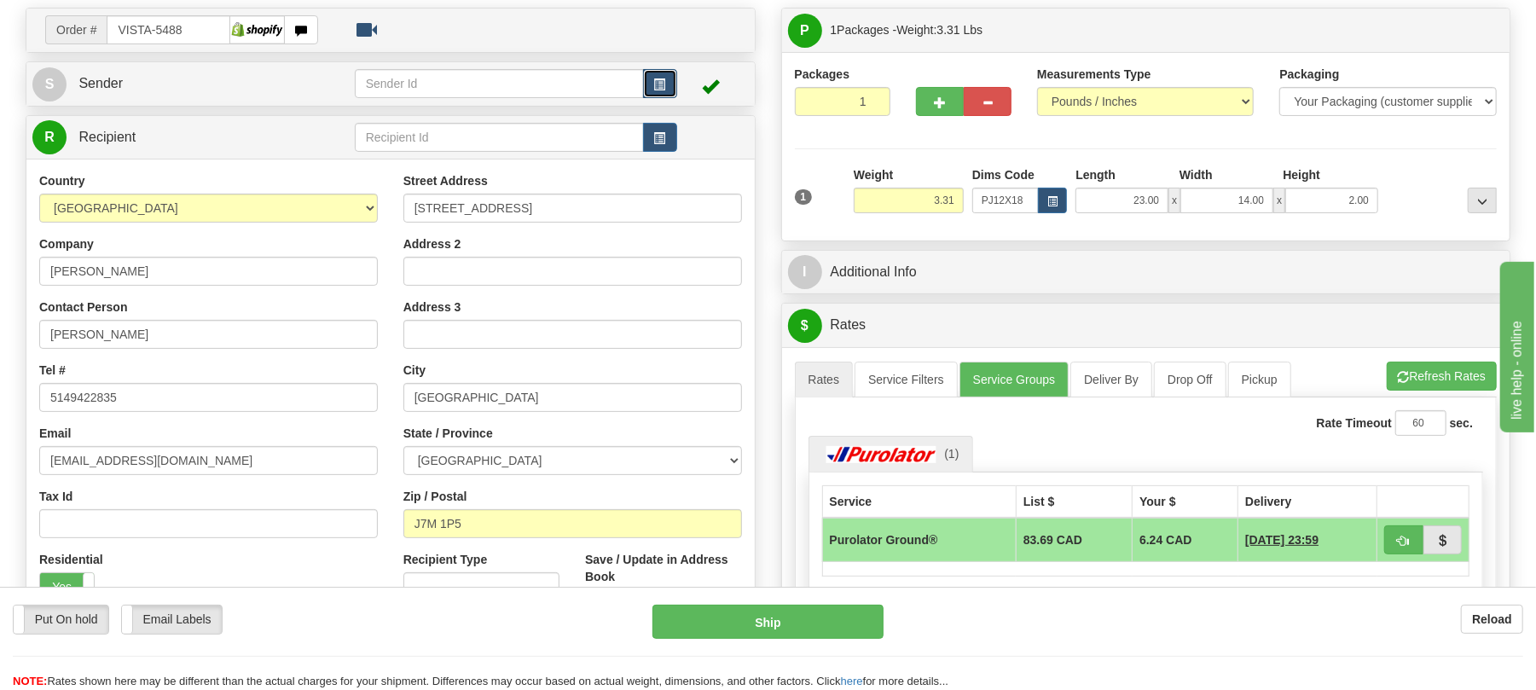
click at [658, 87] on span "button" at bounding box center [660, 84] width 12 height 11
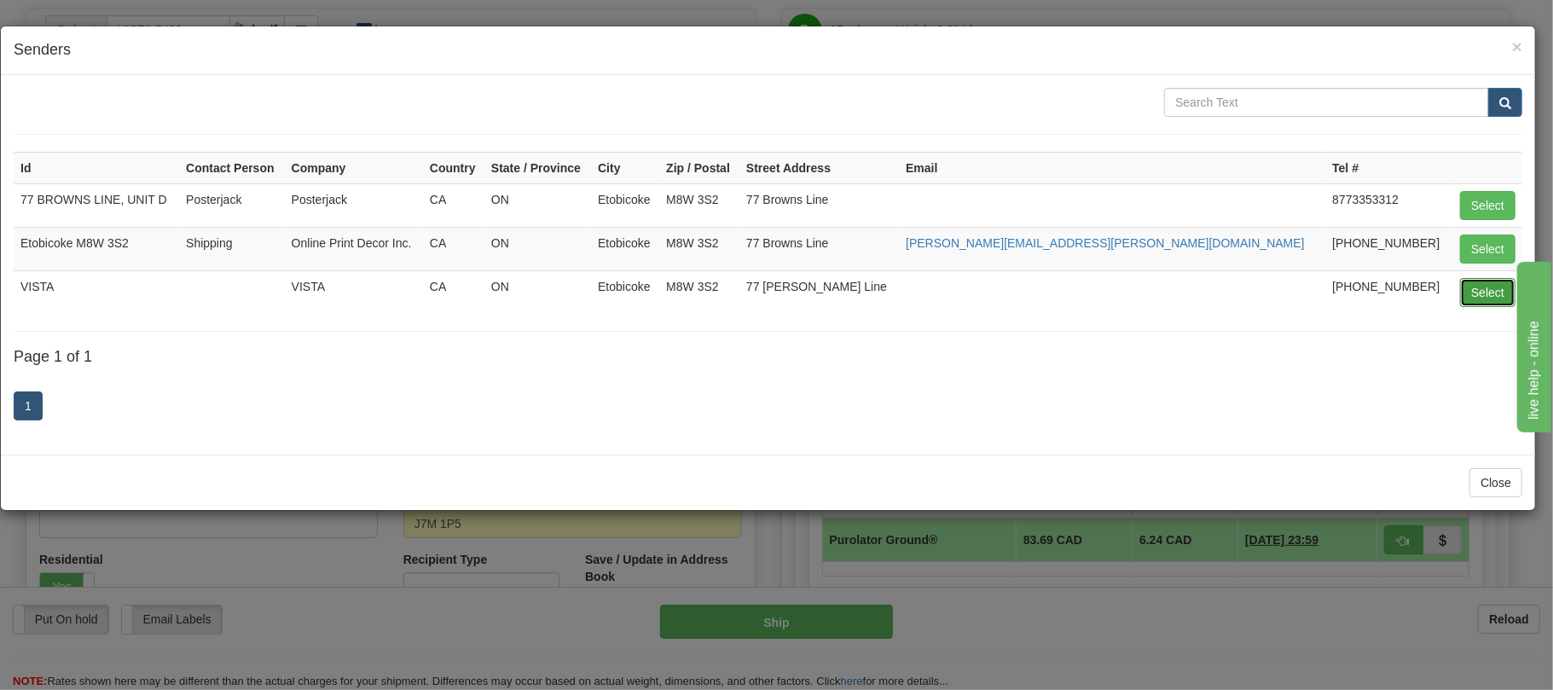
click at [1486, 295] on button "Select" at bounding box center [1487, 292] width 55 height 29
type input "VISTA"
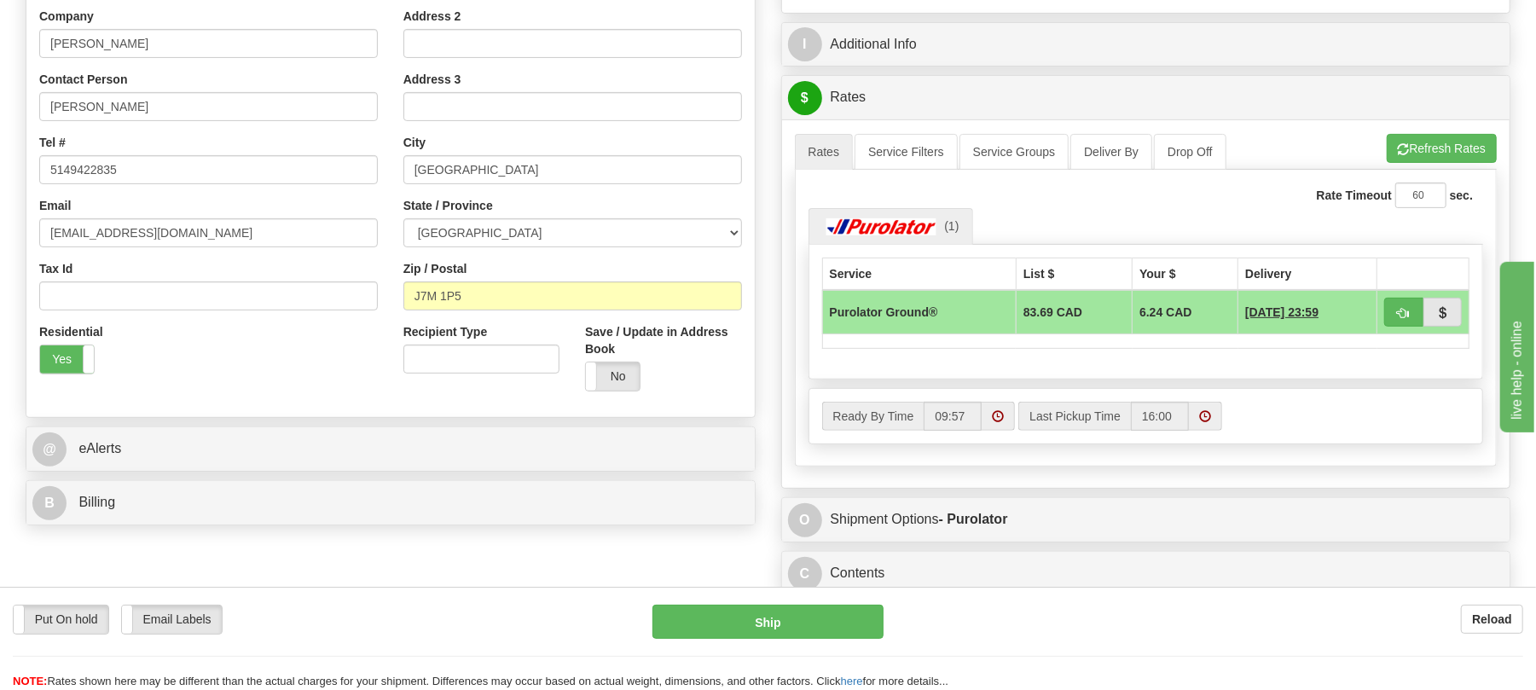
scroll to position [227, 0]
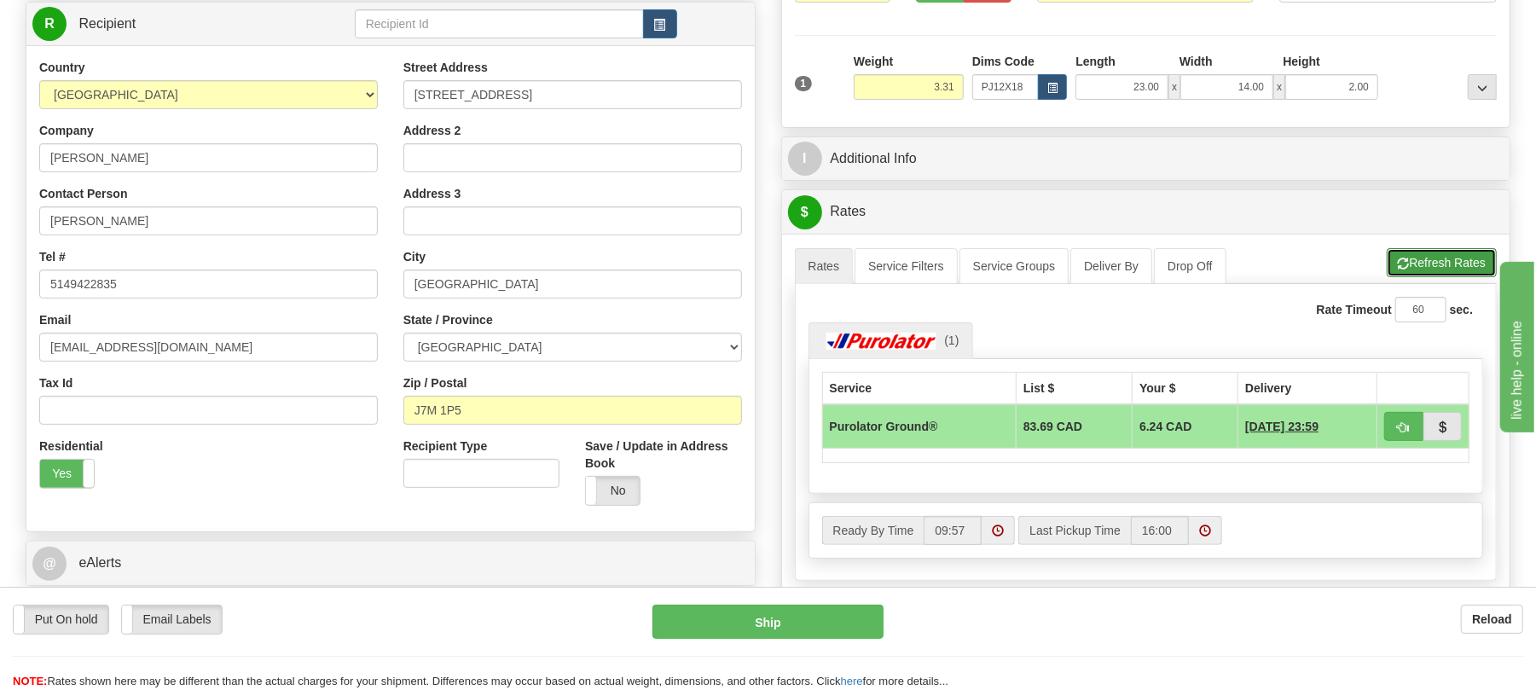
click at [1434, 260] on button "Refresh Rates" at bounding box center [1442, 262] width 110 height 29
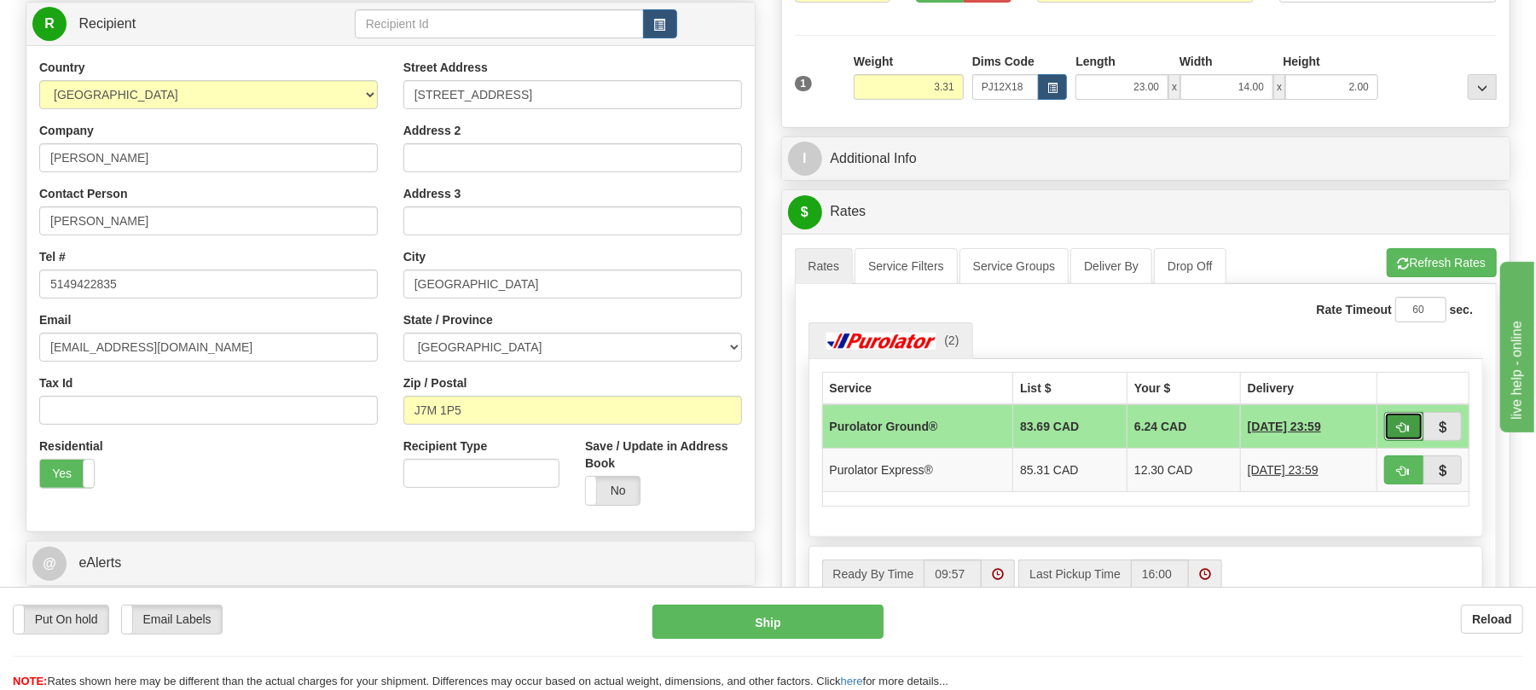
click at [1406, 433] on span "button" at bounding box center [1404, 427] width 12 height 11
type input "260"
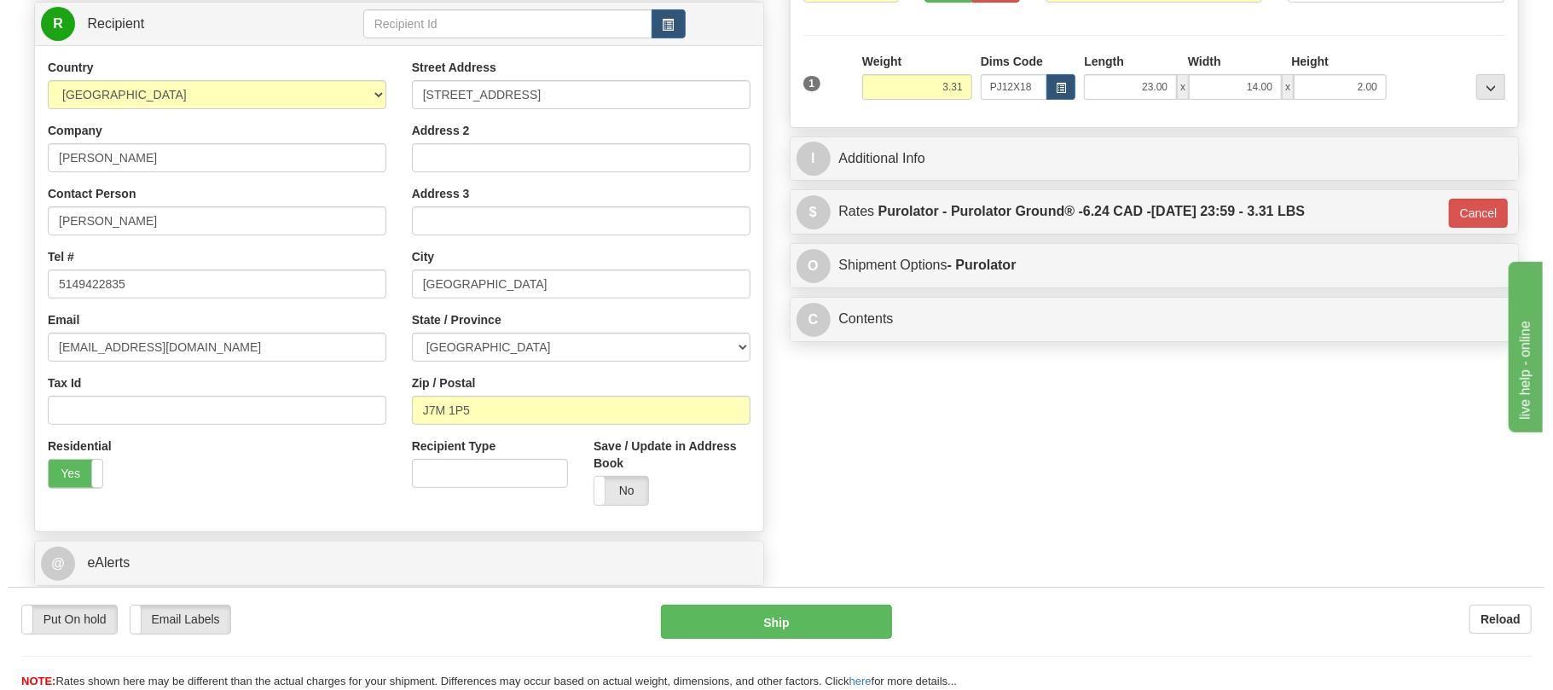
scroll to position [0, 0]
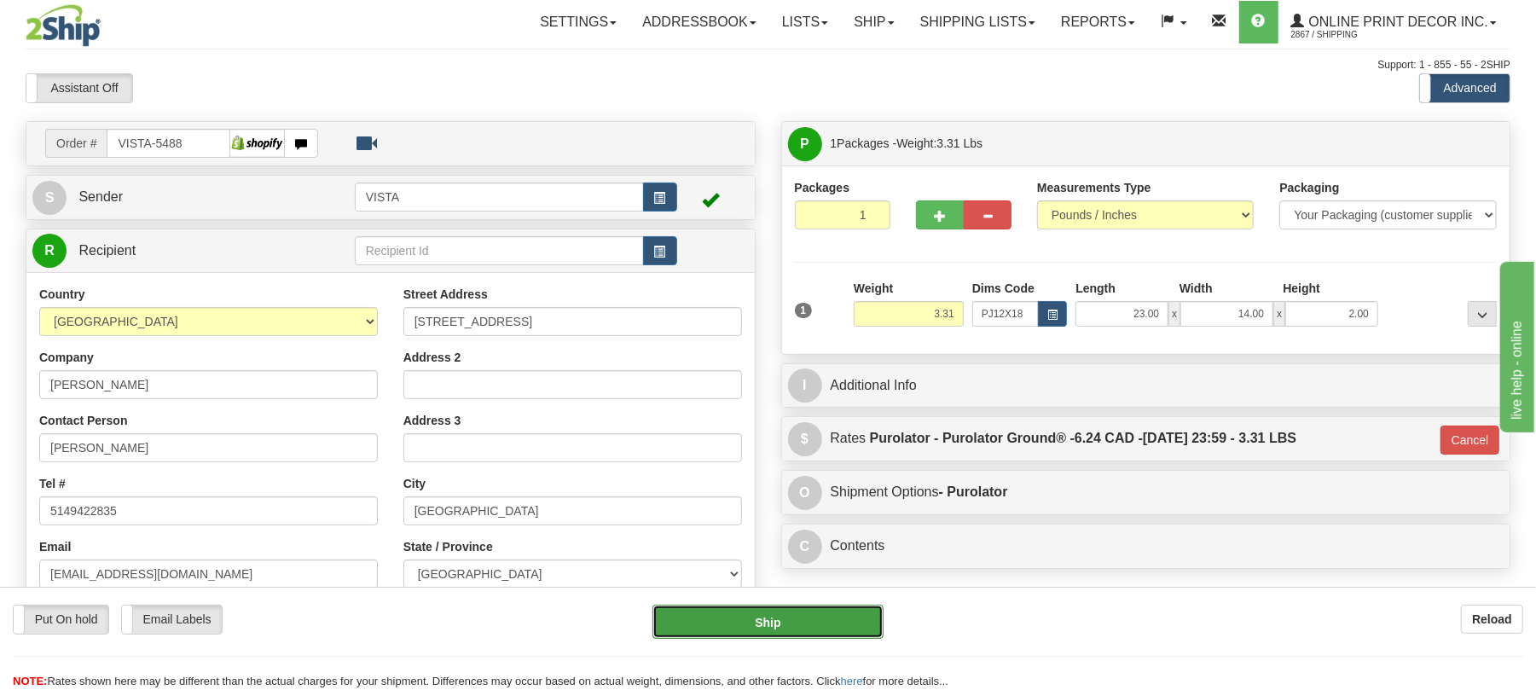
click at [814, 616] on button "Ship" at bounding box center [767, 622] width 230 height 34
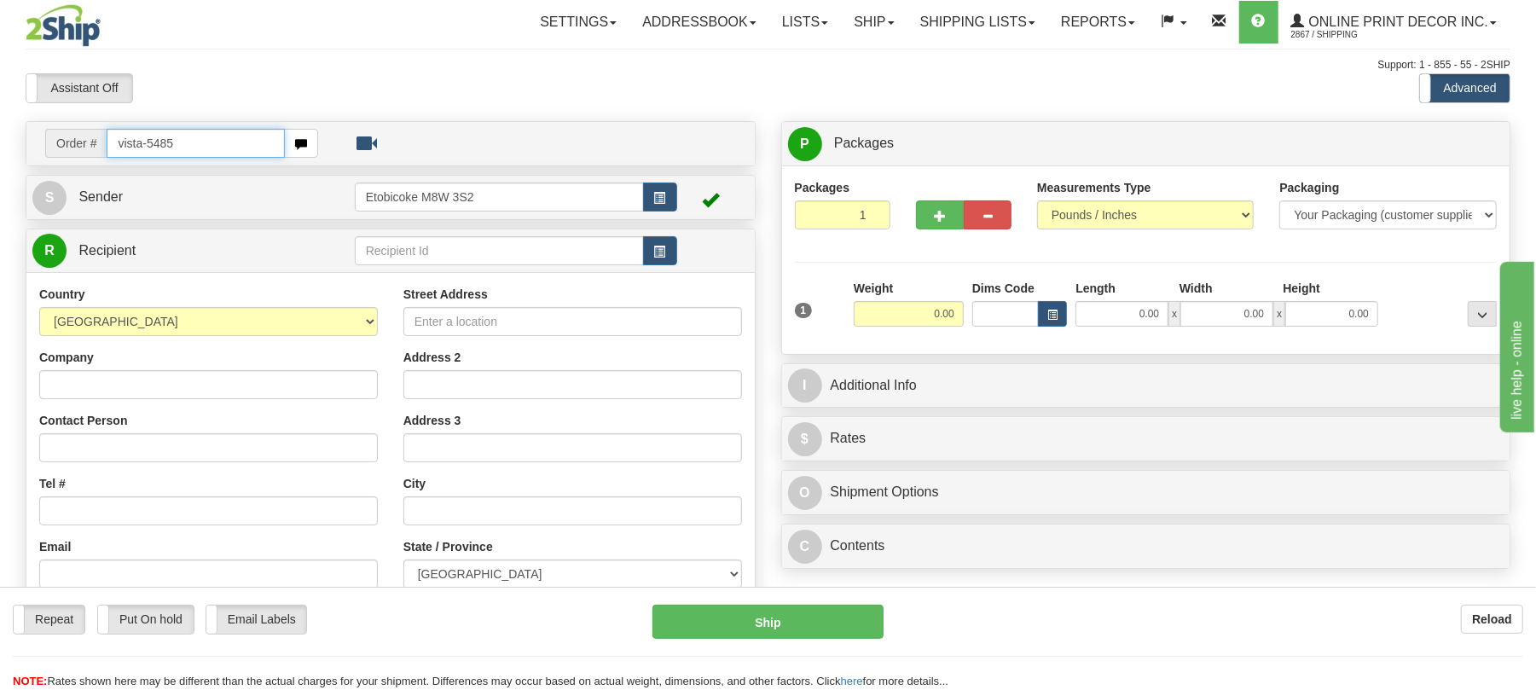
type input "vista-5485"
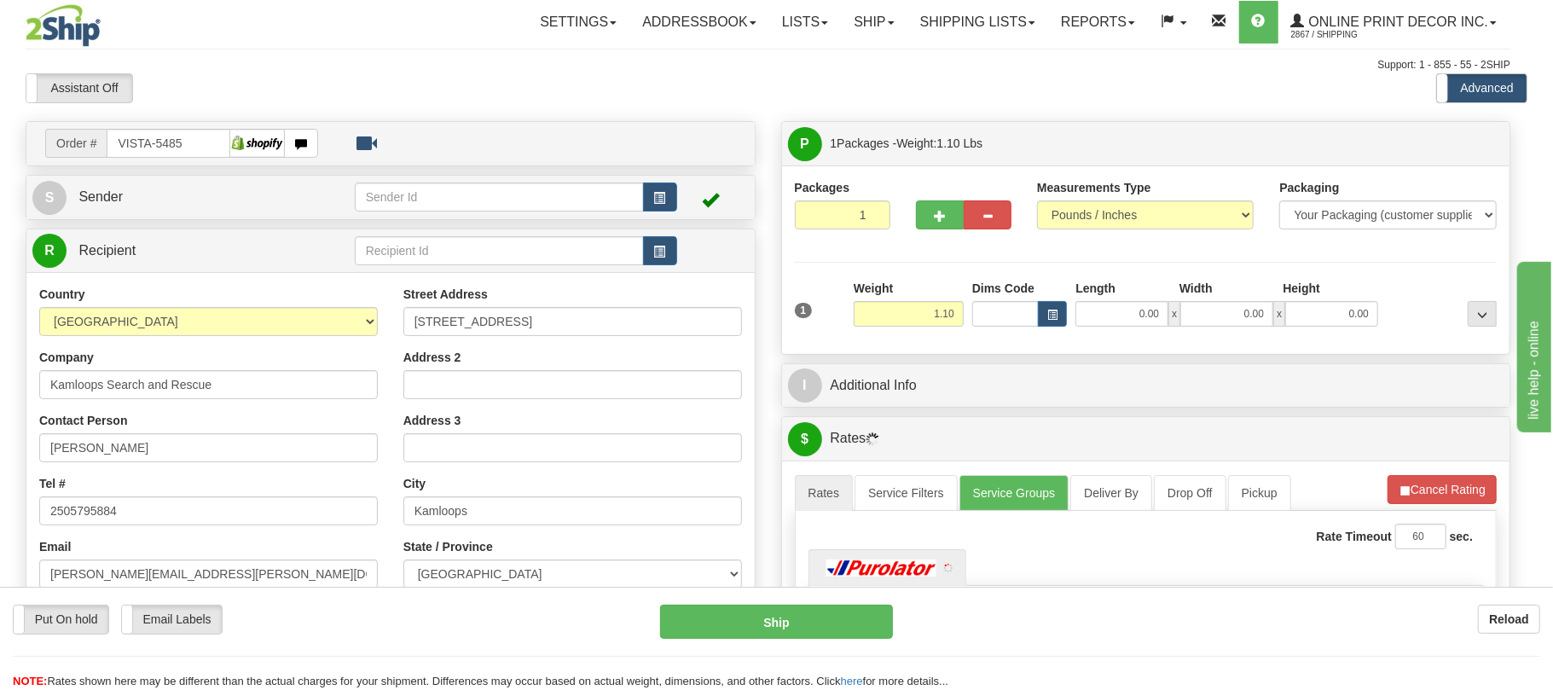
type input "KAMLOOPS"
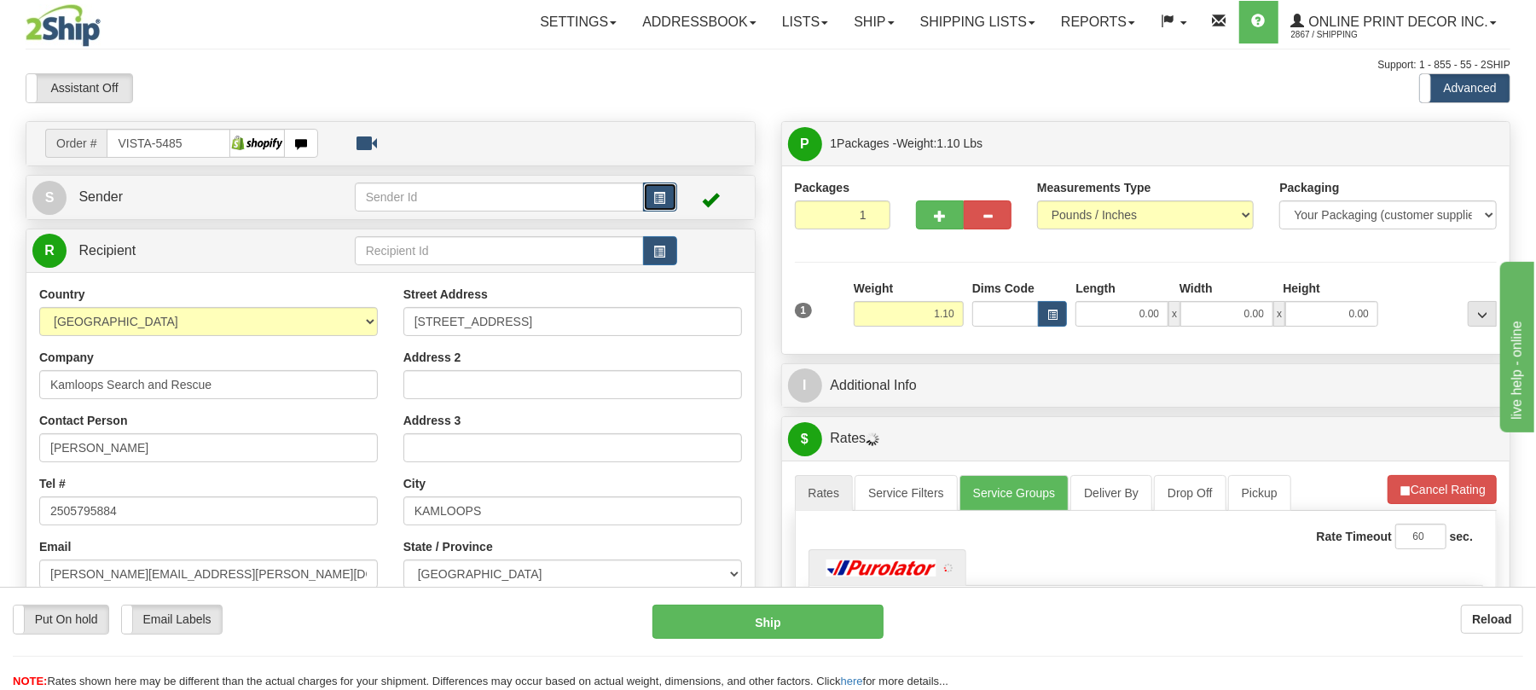
click at [660, 184] on button "button" at bounding box center [660, 196] width 34 height 29
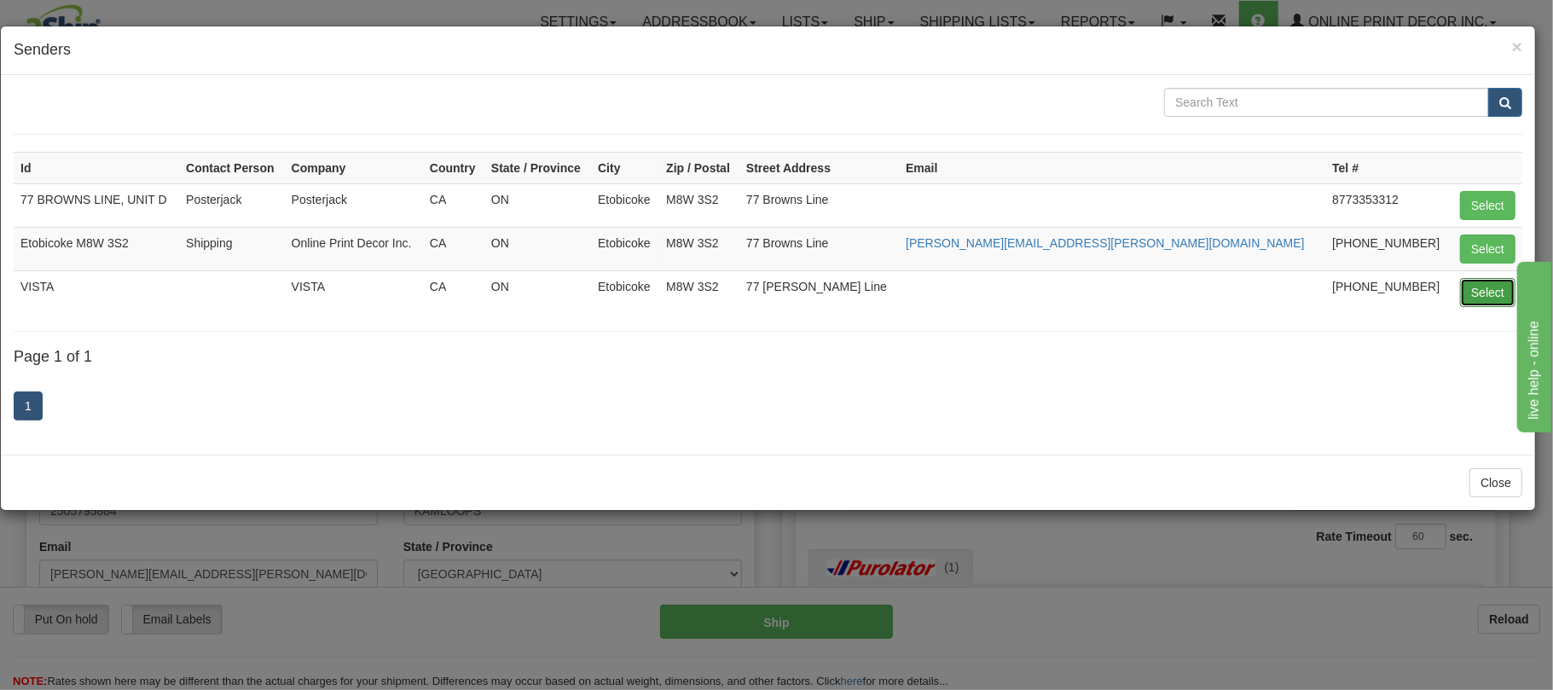
click at [1494, 294] on button "Select" at bounding box center [1487, 292] width 55 height 29
type input "VISTA"
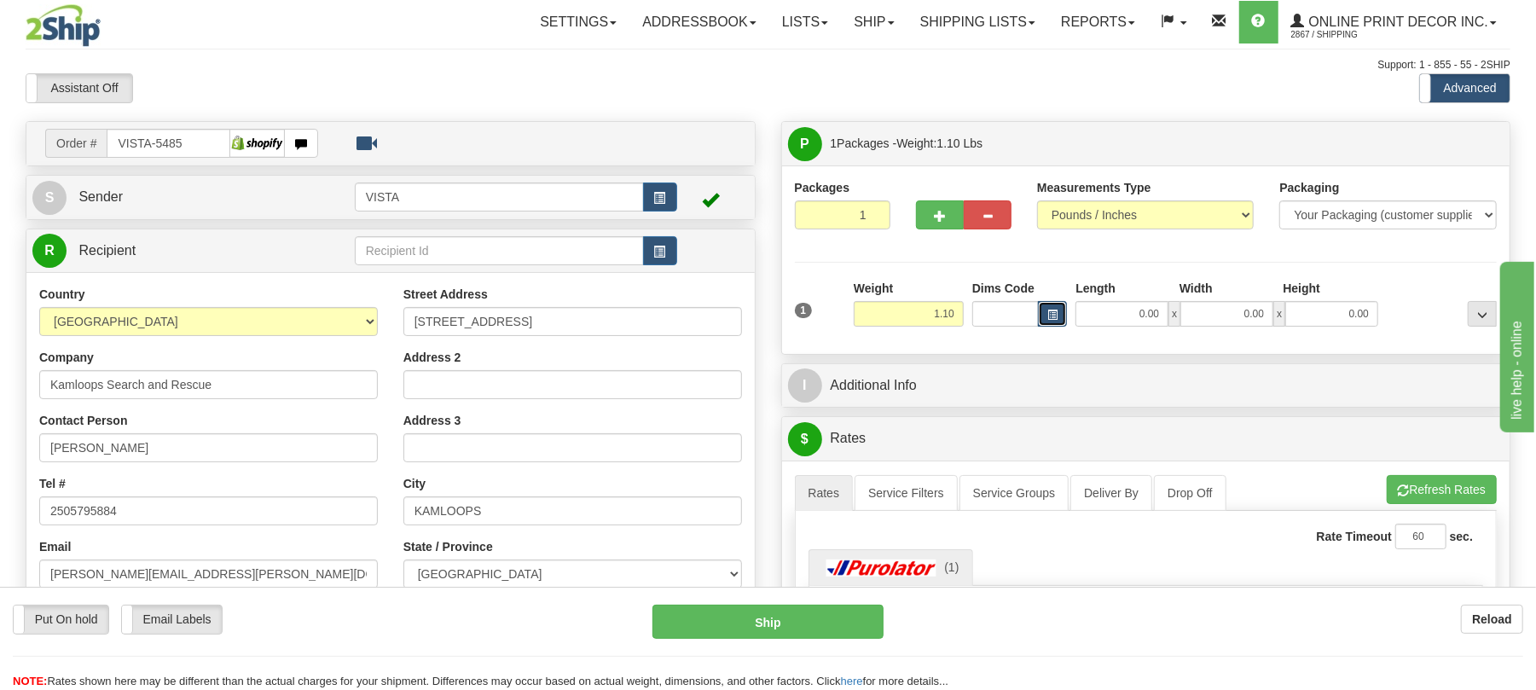
click at [1042, 321] on button "button" at bounding box center [1052, 314] width 29 height 26
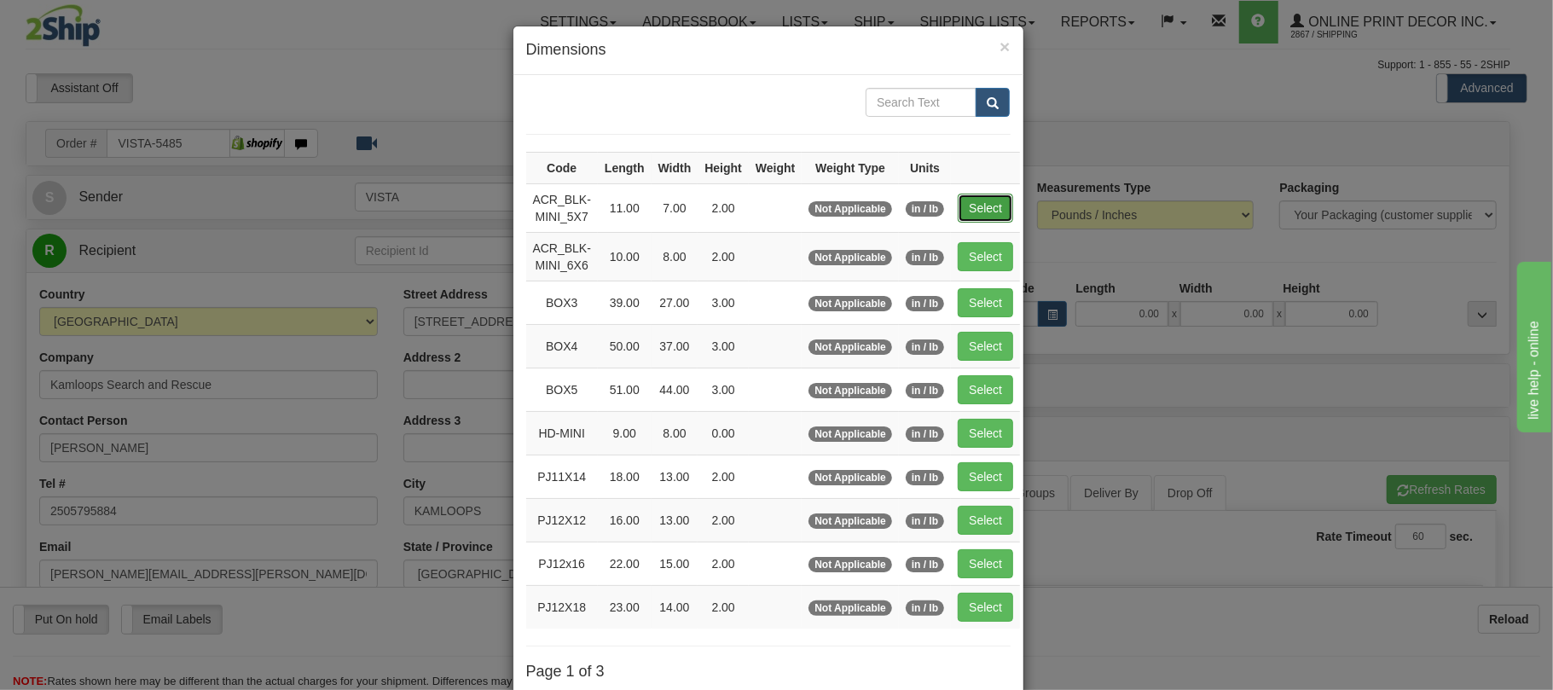
click at [1000, 213] on button "Select" at bounding box center [985, 208] width 55 height 29
type input "ACR_BLK-MINI_5X7"
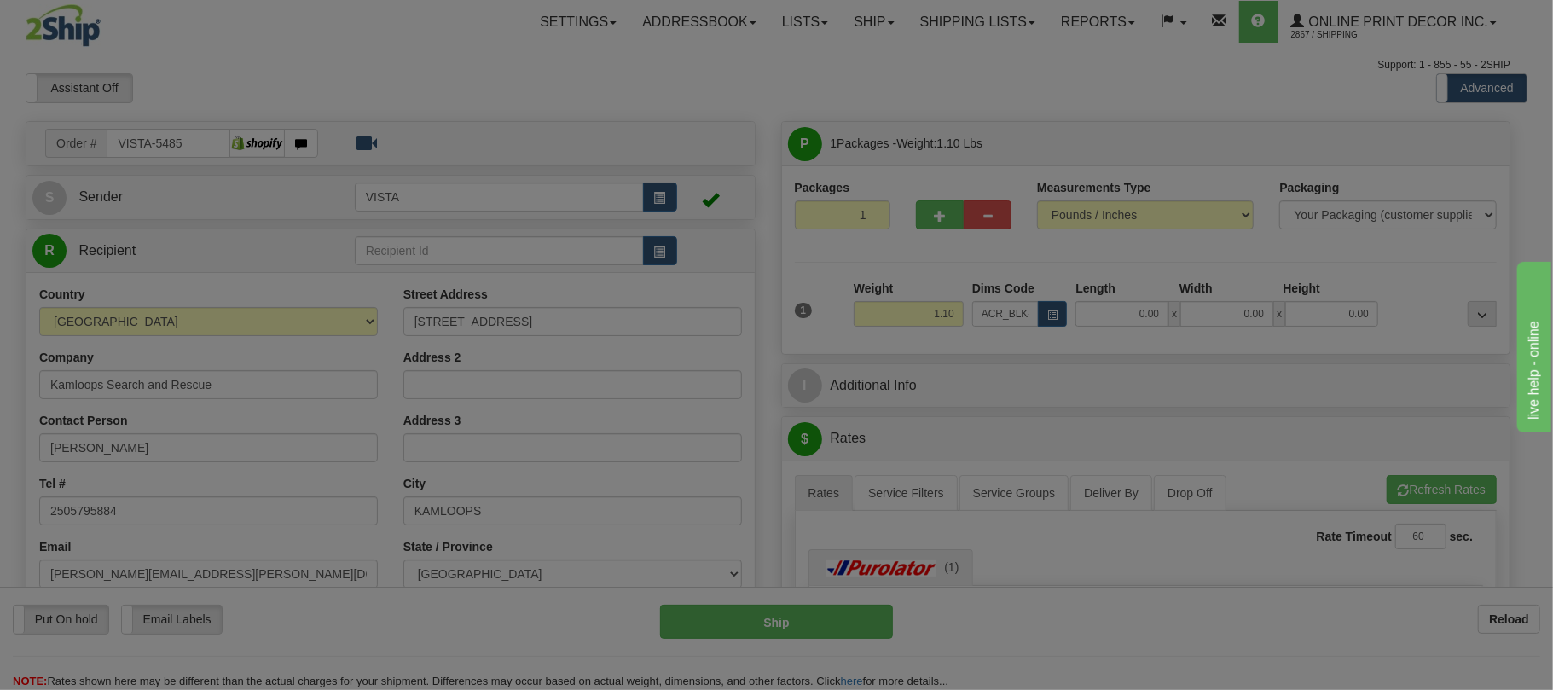
type input "11.00"
type input "7.00"
type input "2.00"
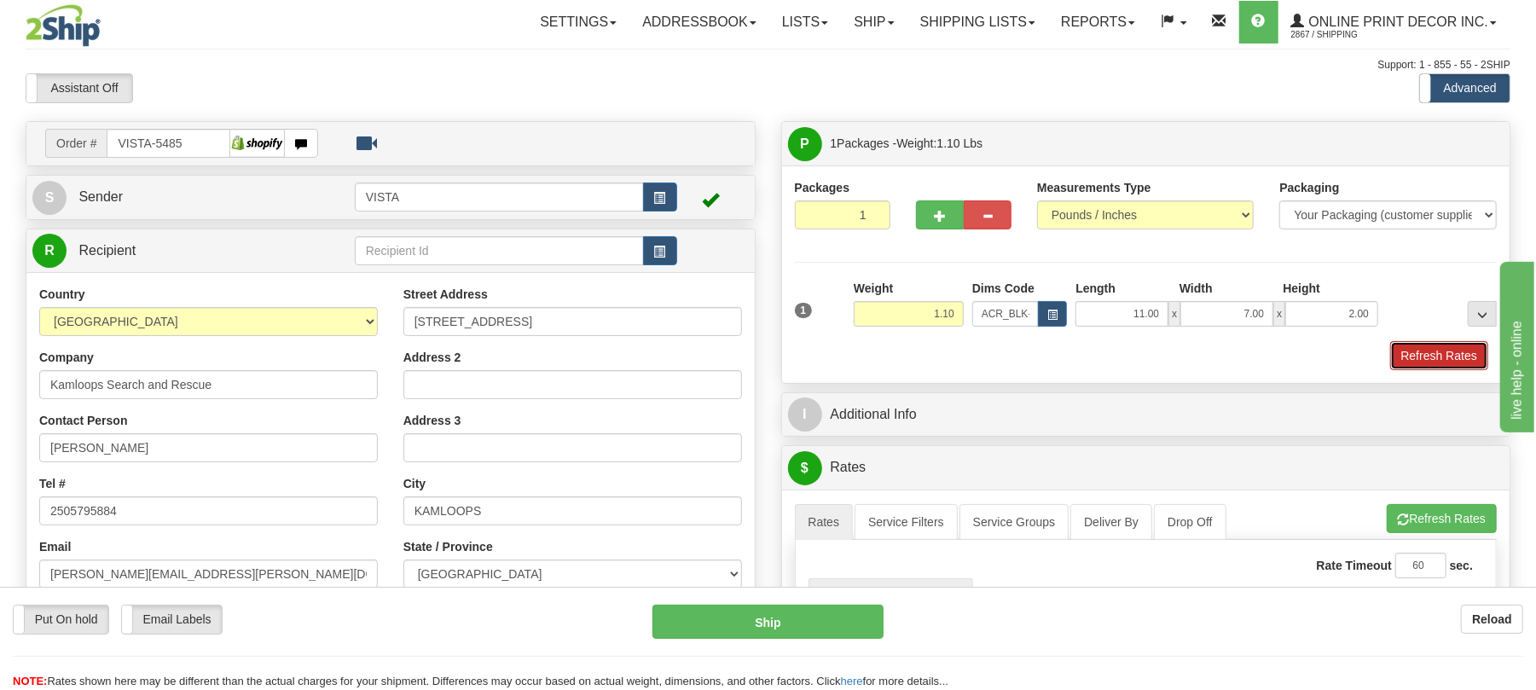
click at [1420, 349] on button "Refresh Rates" at bounding box center [1439, 355] width 98 height 29
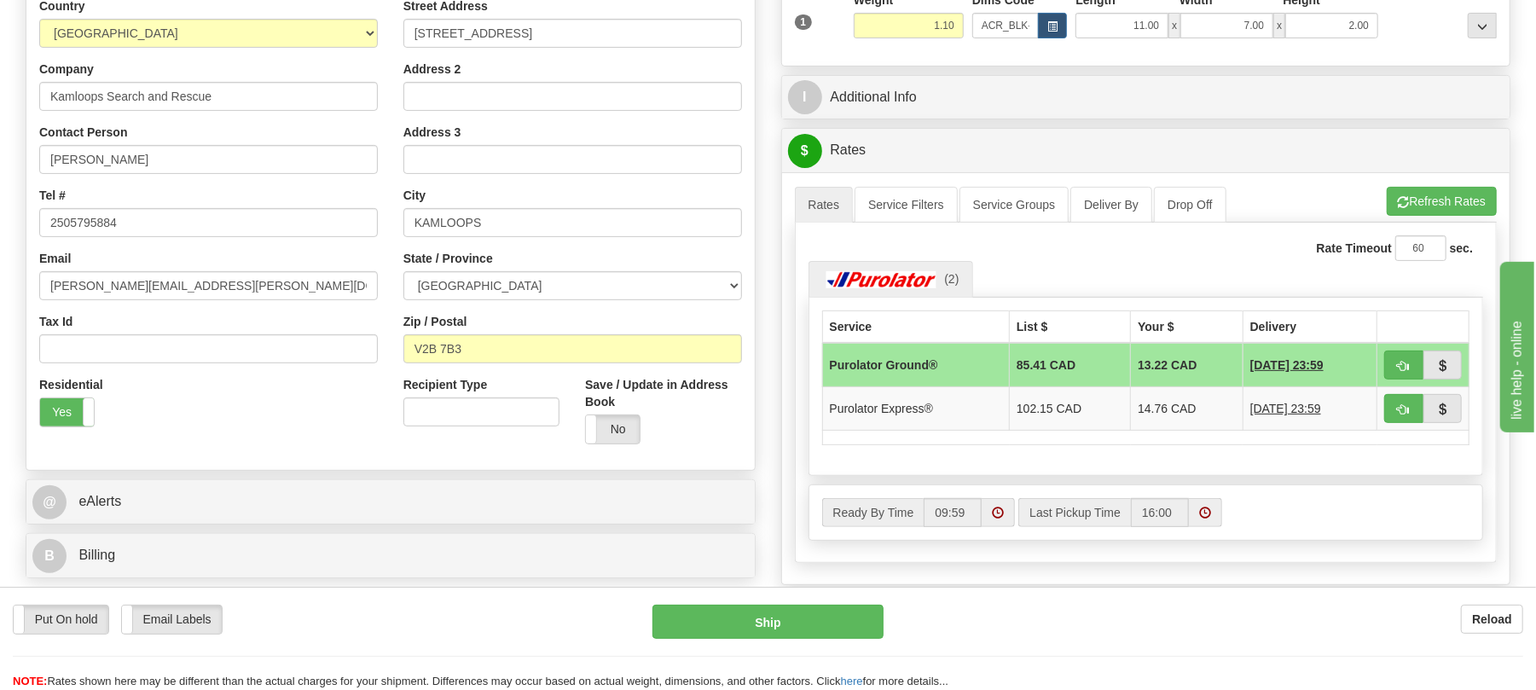
scroll to position [295, 0]
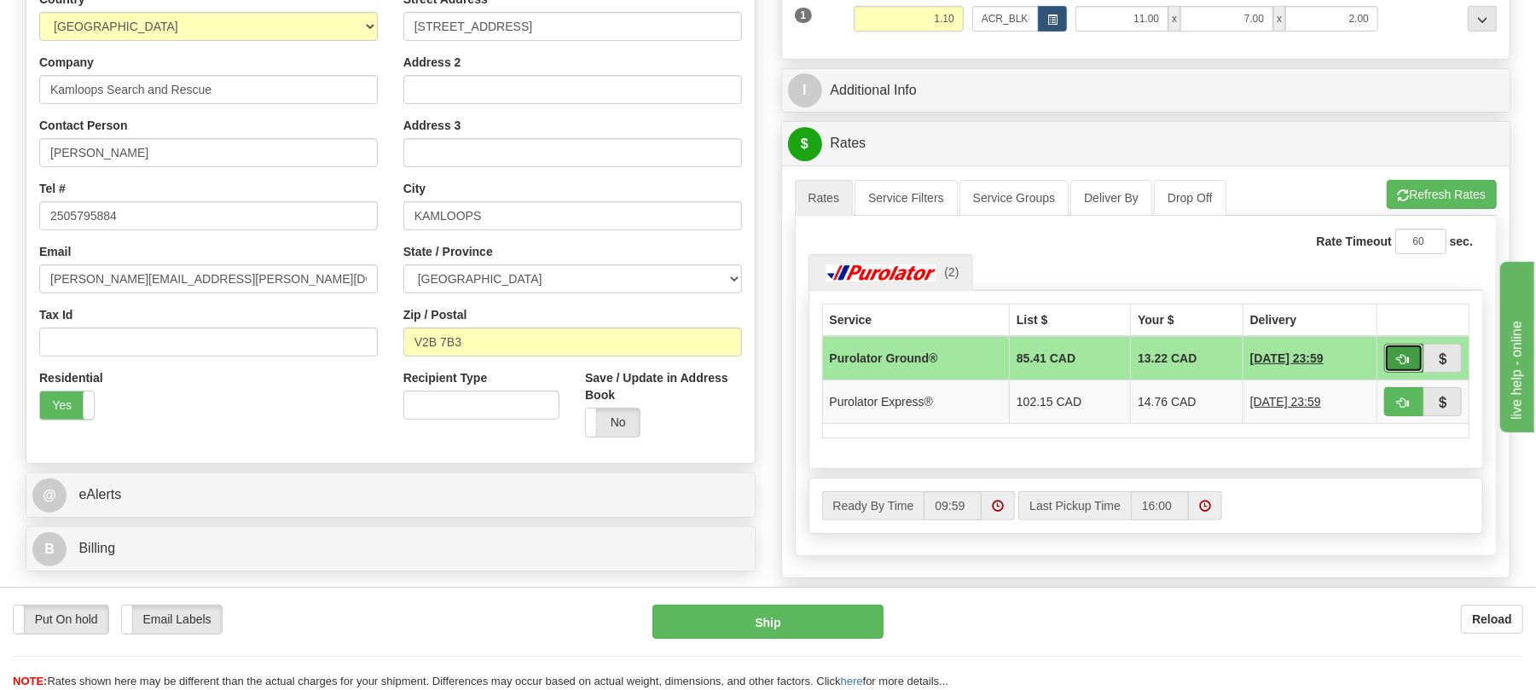
click at [1400, 355] on button "button" at bounding box center [1403, 358] width 39 height 29
type input "260"
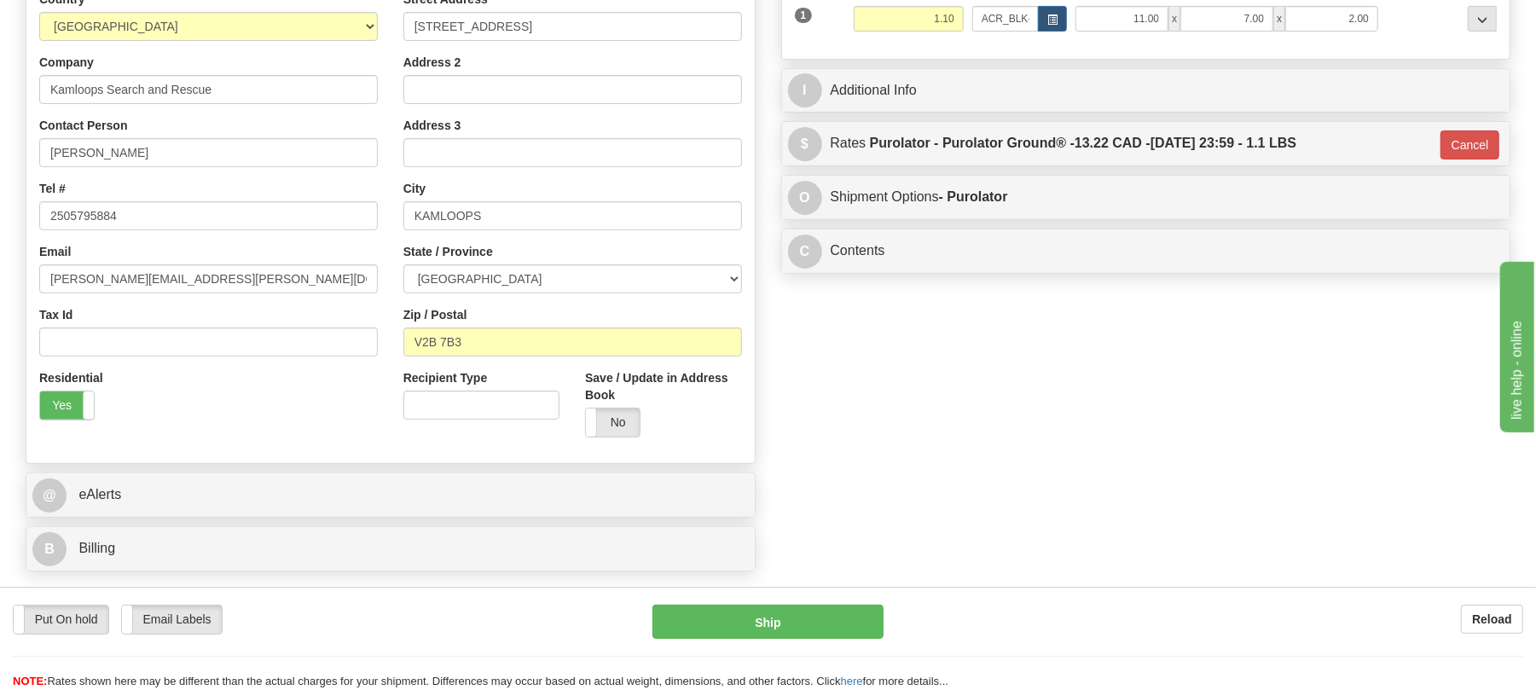
scroll to position [0, 0]
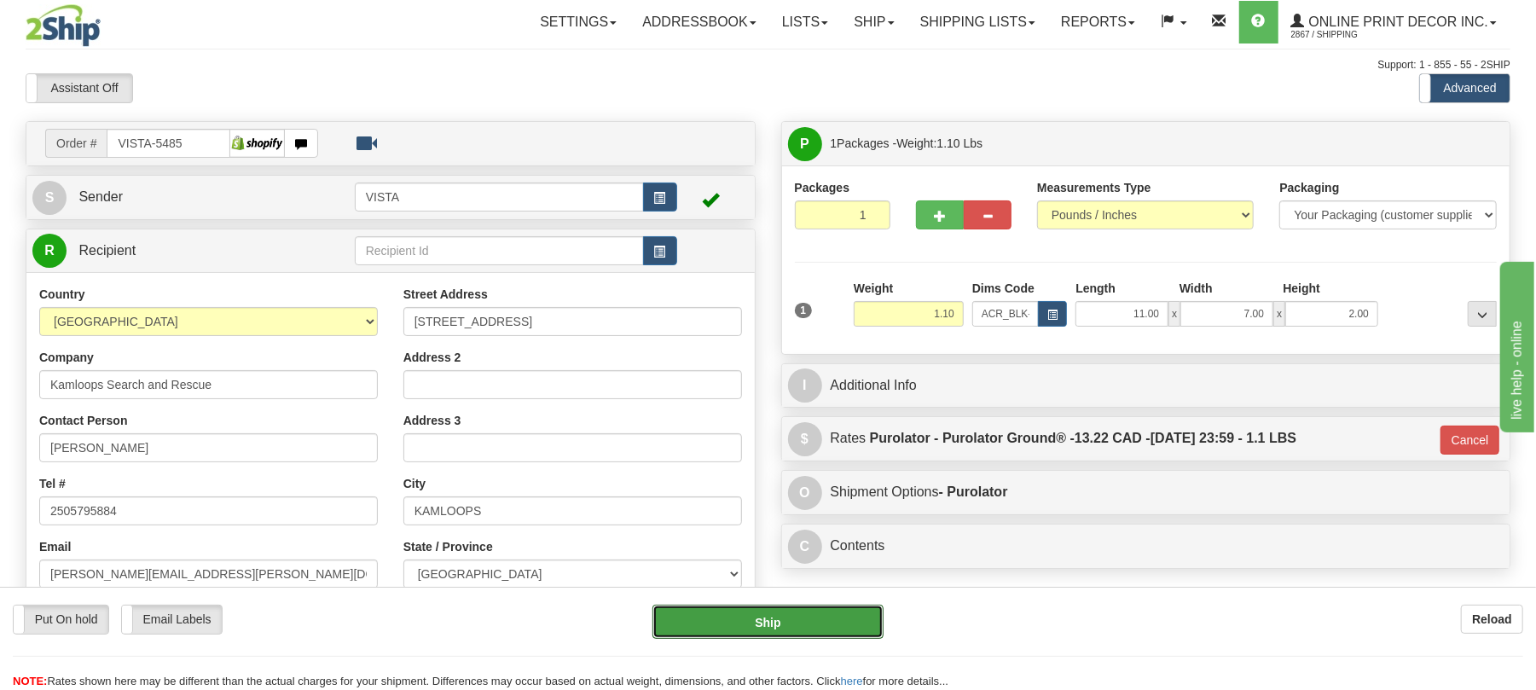
drag, startPoint x: 765, startPoint y: 617, endPoint x: 1157, endPoint y: 351, distance: 474.0
click at [1153, 360] on form "Pre-print Ship Docs. Delete Close Consolidation Unit Close Consolidation Unit C…" at bounding box center [768, 541] width 1485 height 842
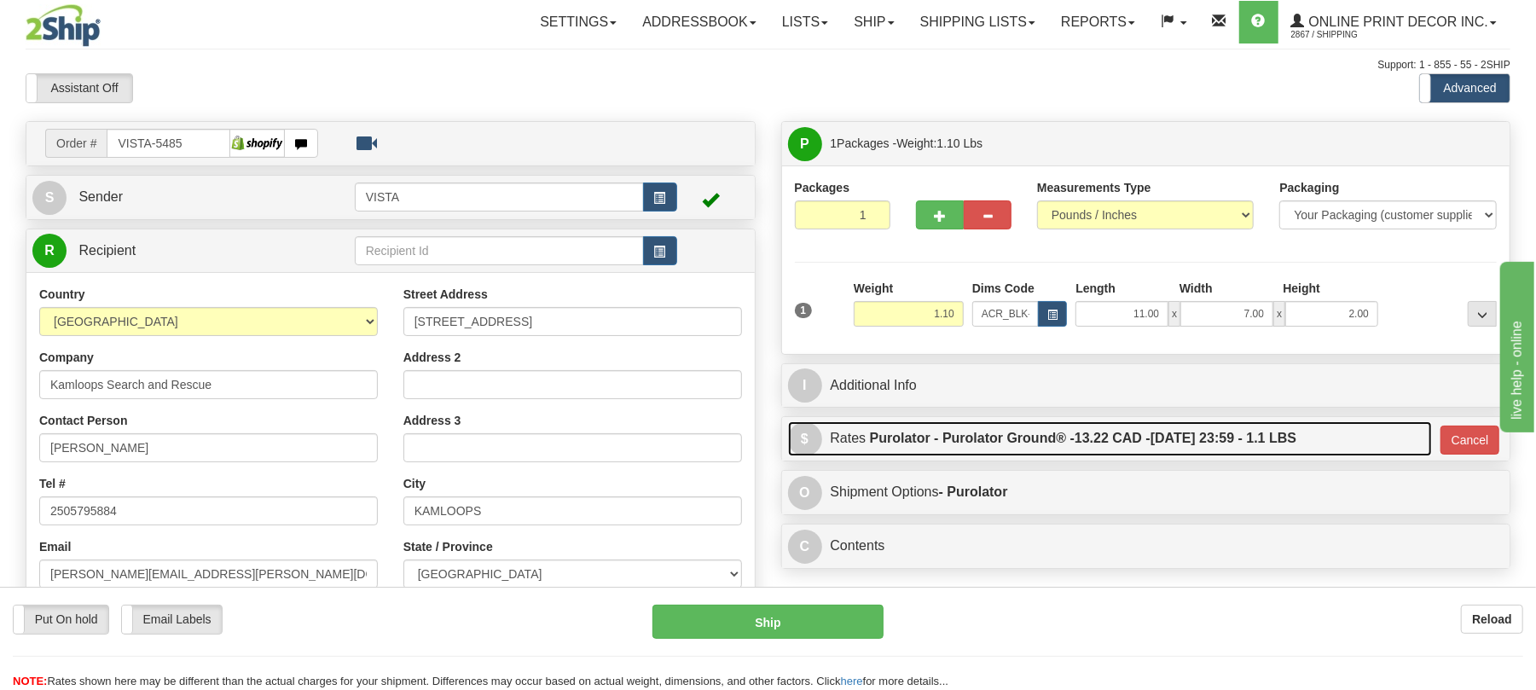
click at [1254, 438] on label "Purolator - Purolator Ground® - 13.22 CAD - 09/18/2025 23:59 - 1.1 LBS" at bounding box center [1083, 438] width 426 height 34
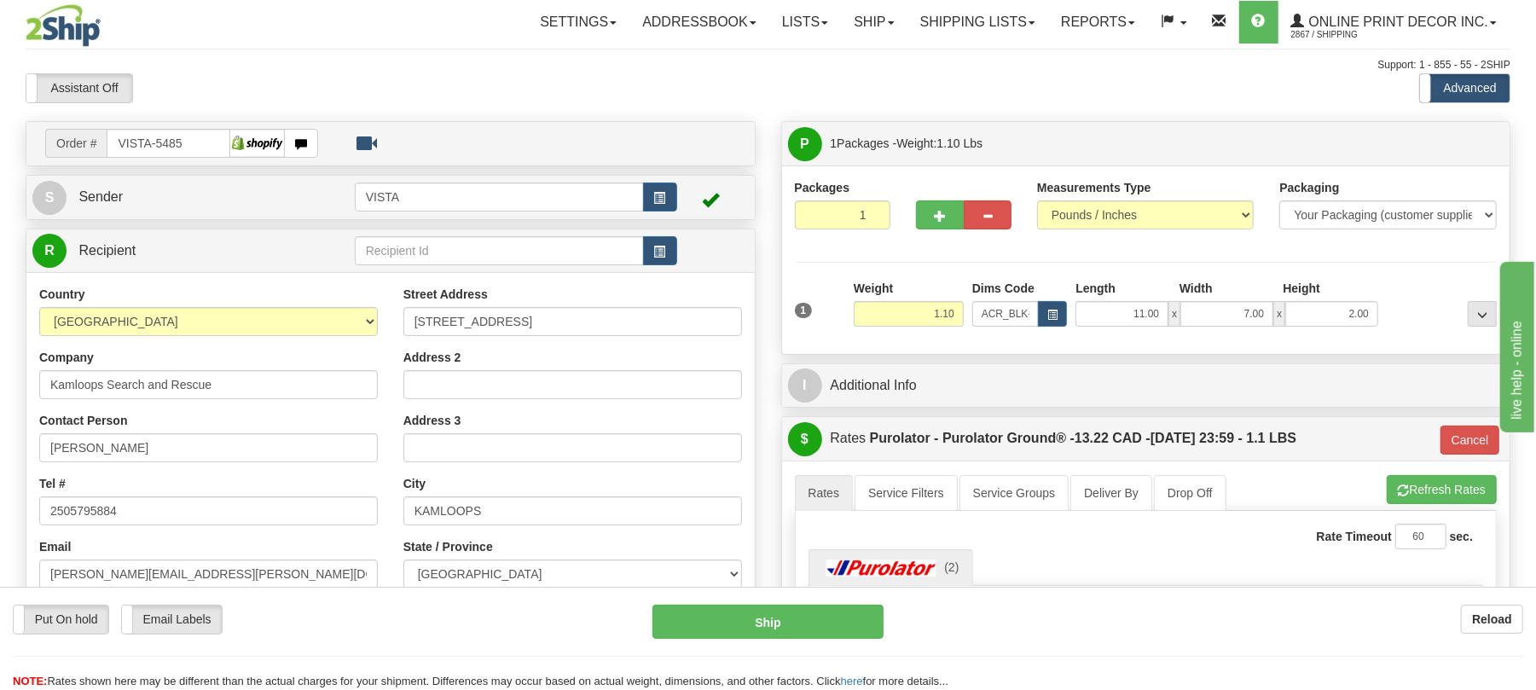
drag, startPoint x: 1635, startPoint y: 457, endPoint x: 1603, endPoint y: 467, distance: 33.2
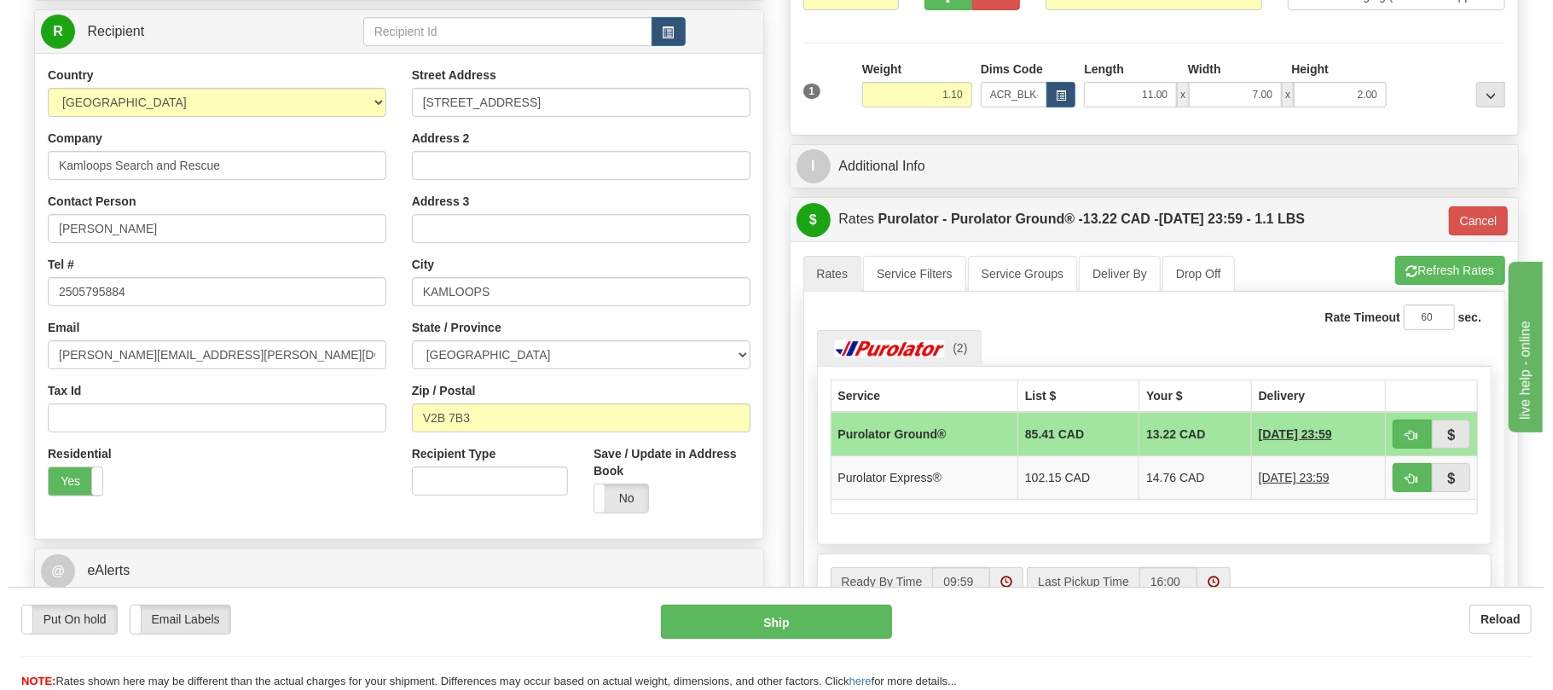
scroll to position [232, 0]
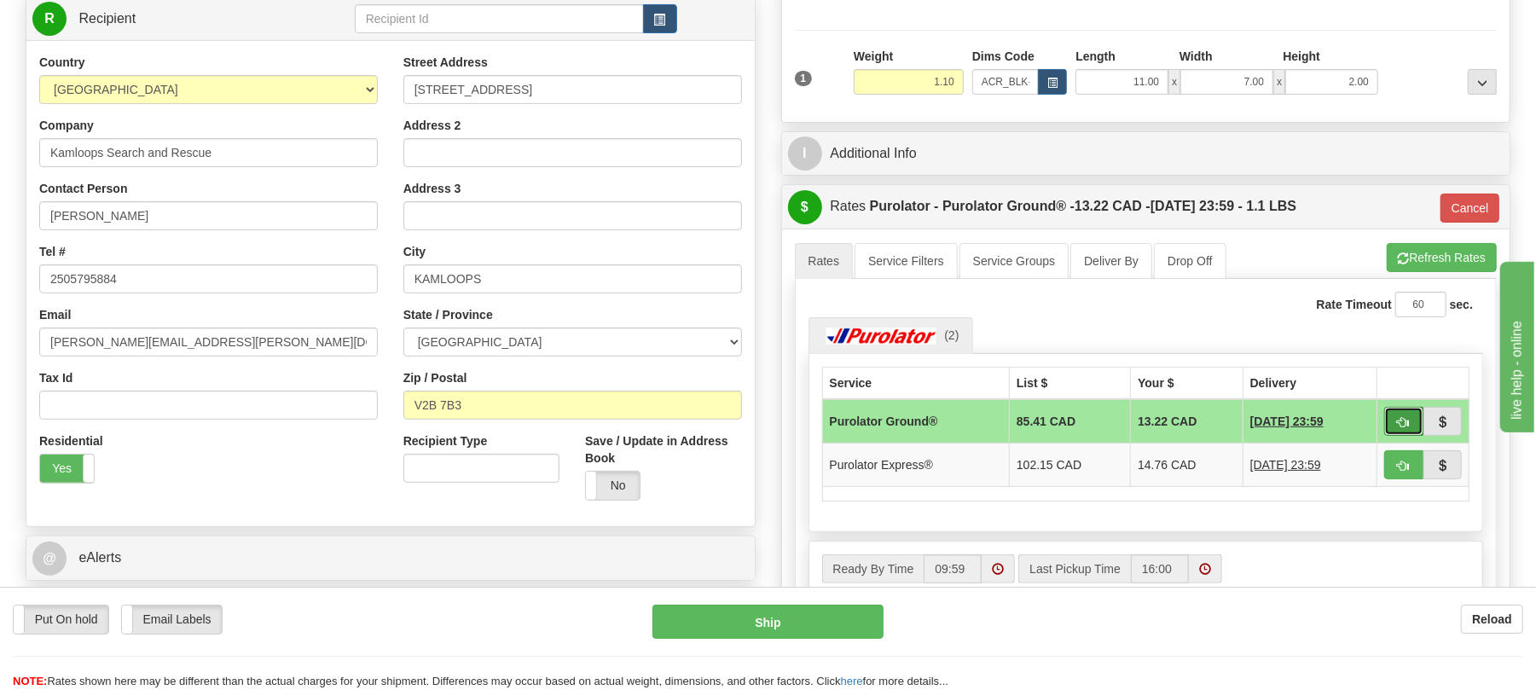
click at [1392, 426] on button "button" at bounding box center [1403, 421] width 39 height 29
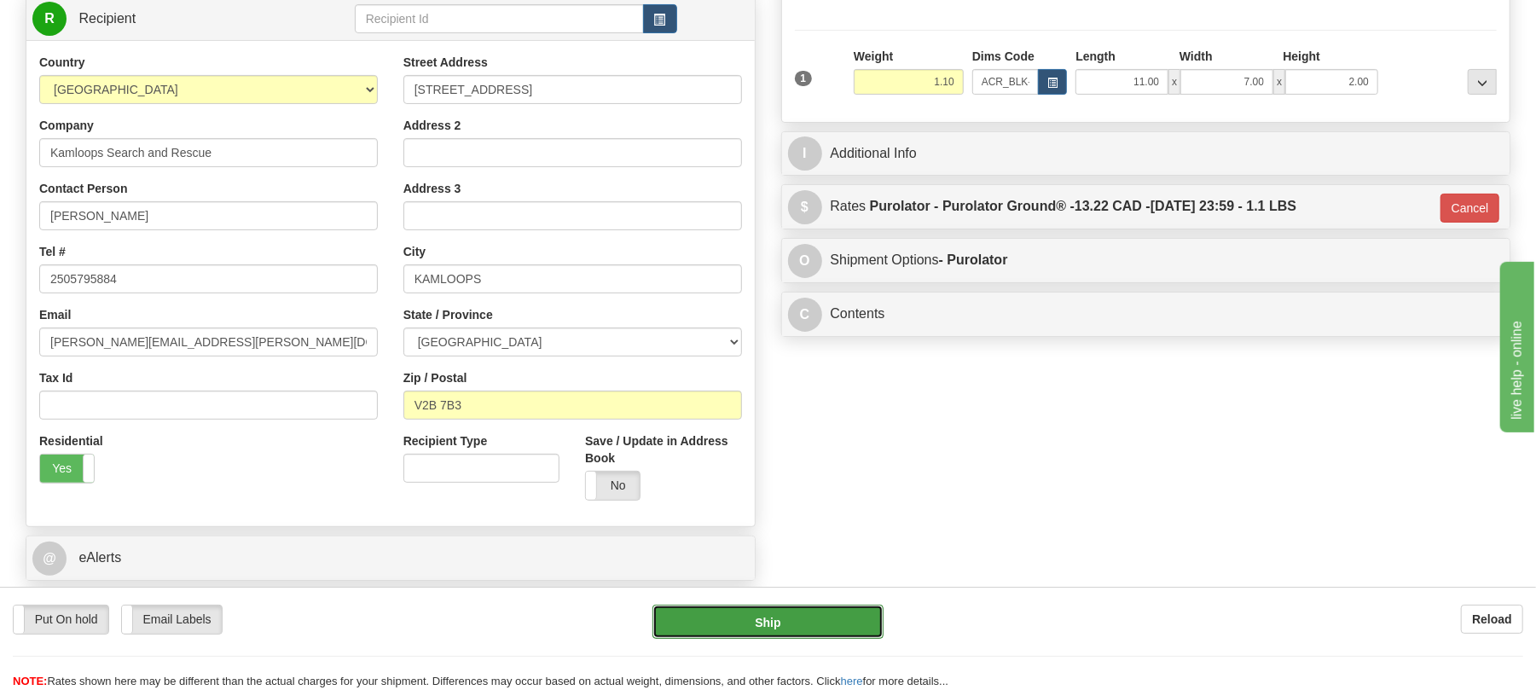
click at [785, 614] on button "Ship" at bounding box center [767, 622] width 230 height 34
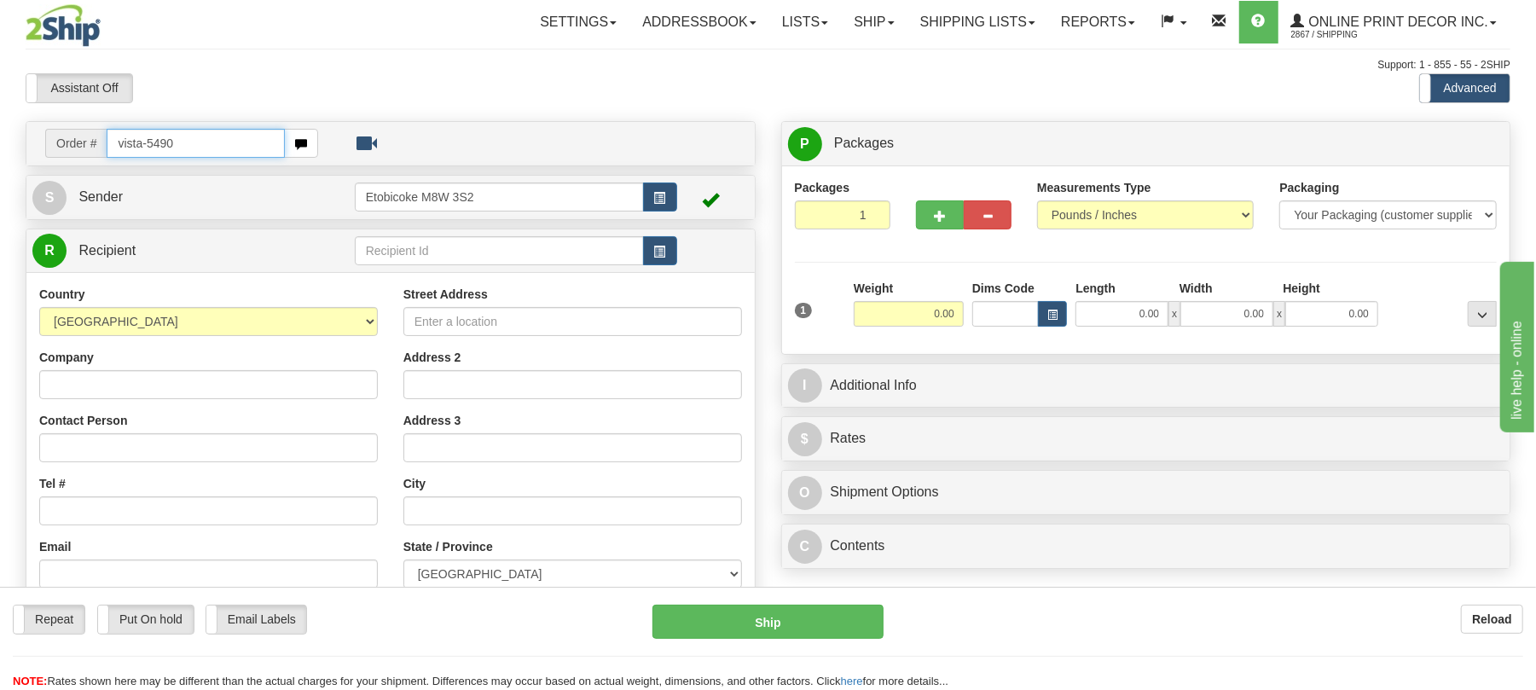
type input "vista-5490"
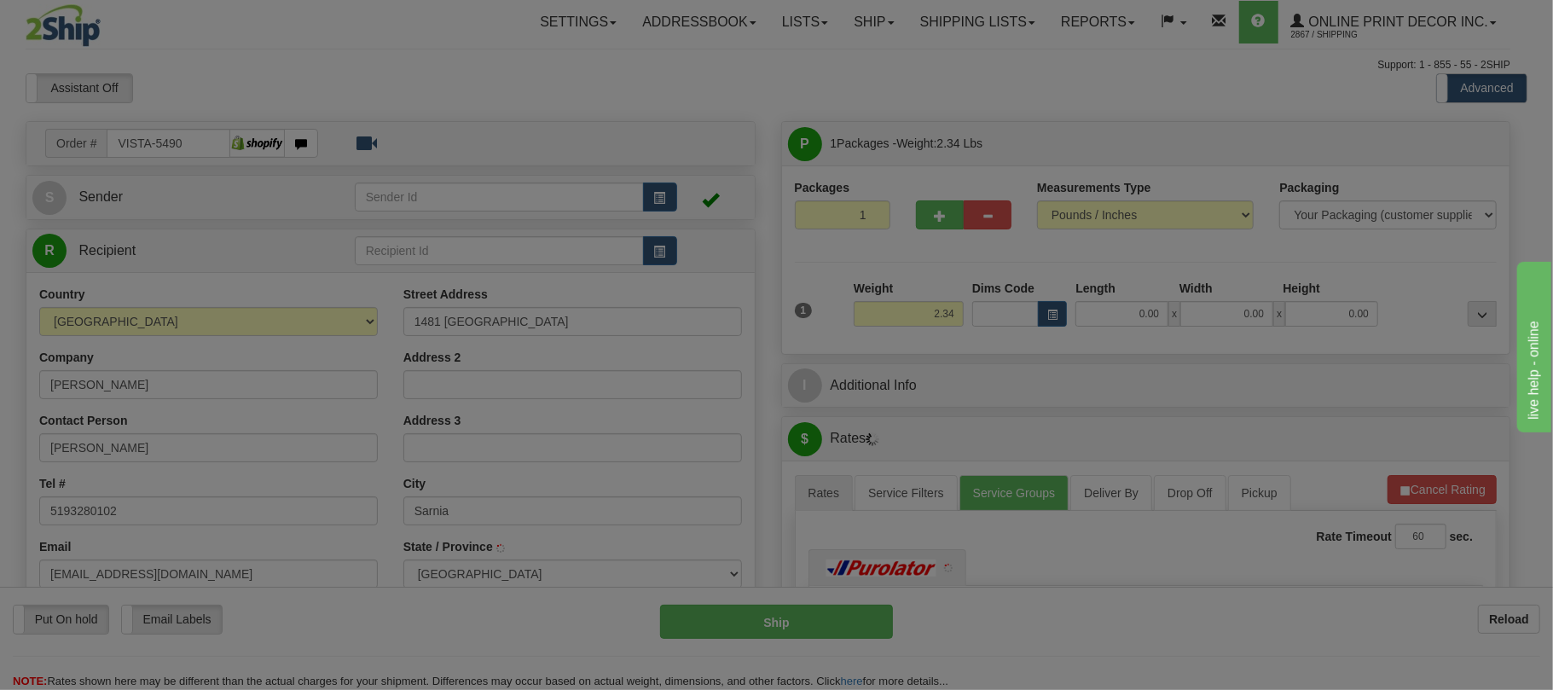
type input "SARNIA"
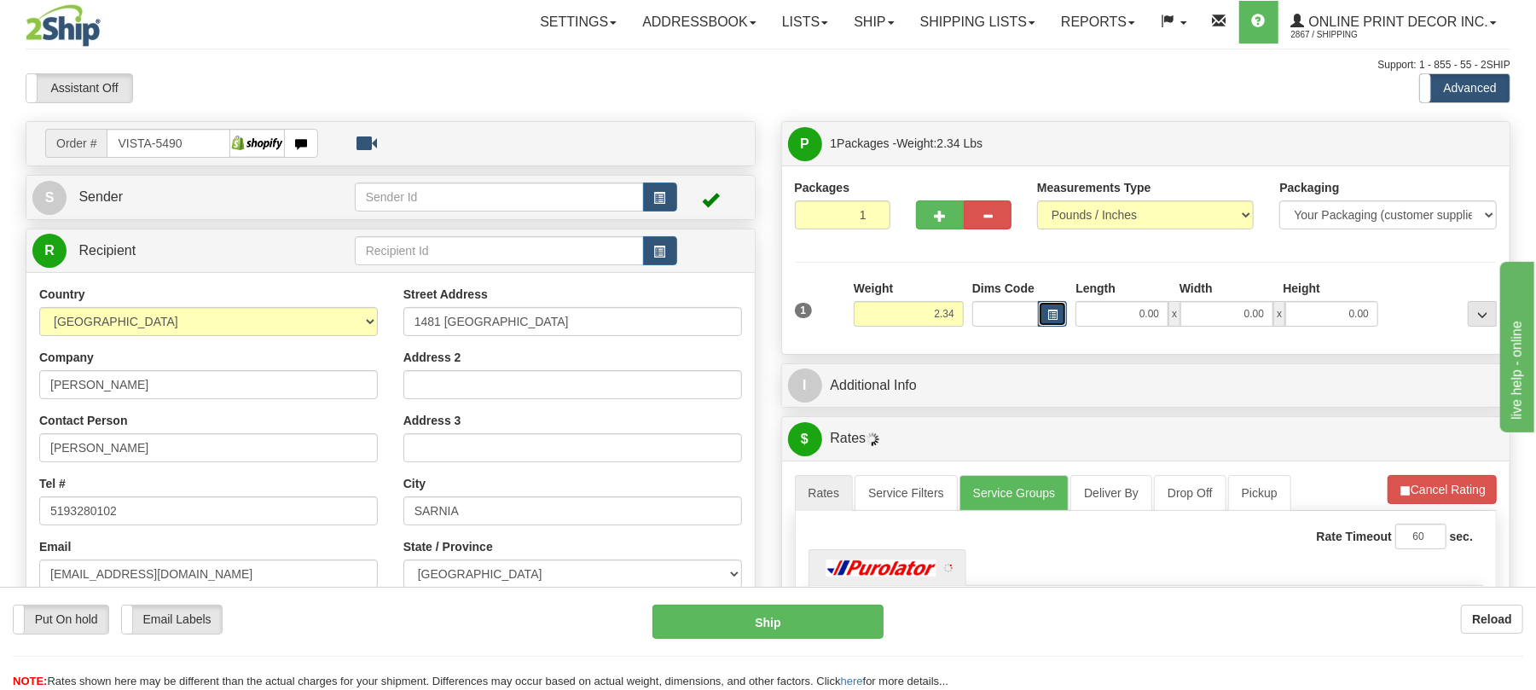
click at [1047, 324] on button "button" at bounding box center [1052, 314] width 29 height 26
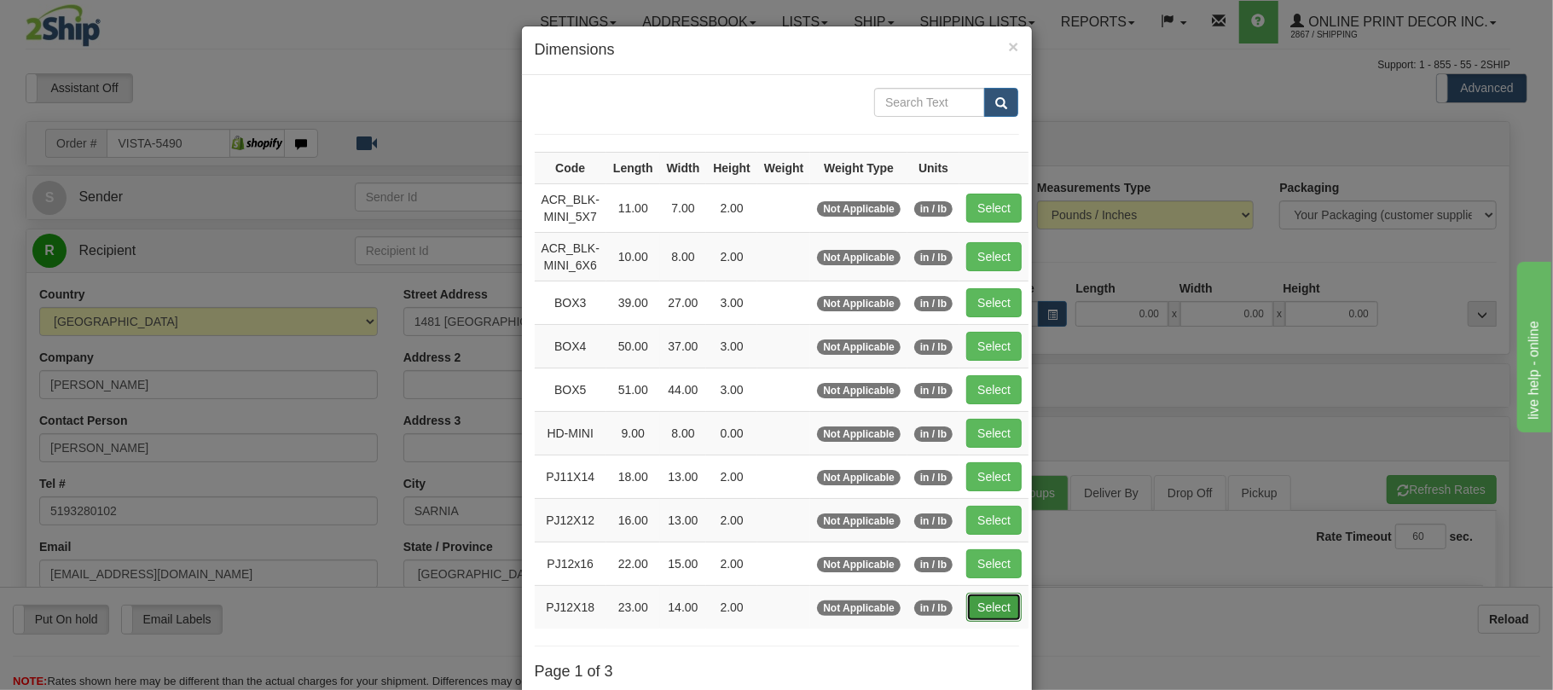
click at [997, 609] on button "Select" at bounding box center [993, 607] width 55 height 29
type input "PJ12X18"
type input "23.00"
type input "14.00"
type input "2.00"
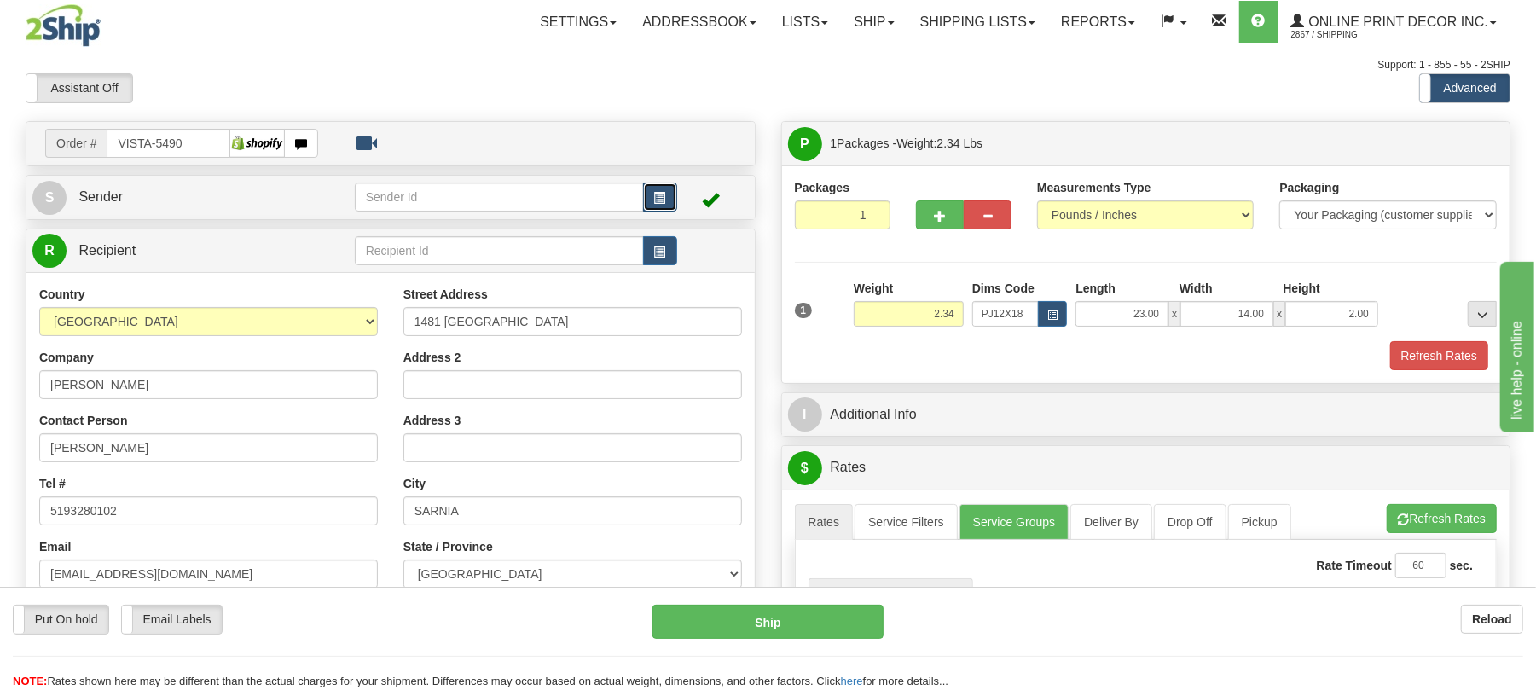
click at [655, 199] on span "button" at bounding box center [660, 198] width 12 height 11
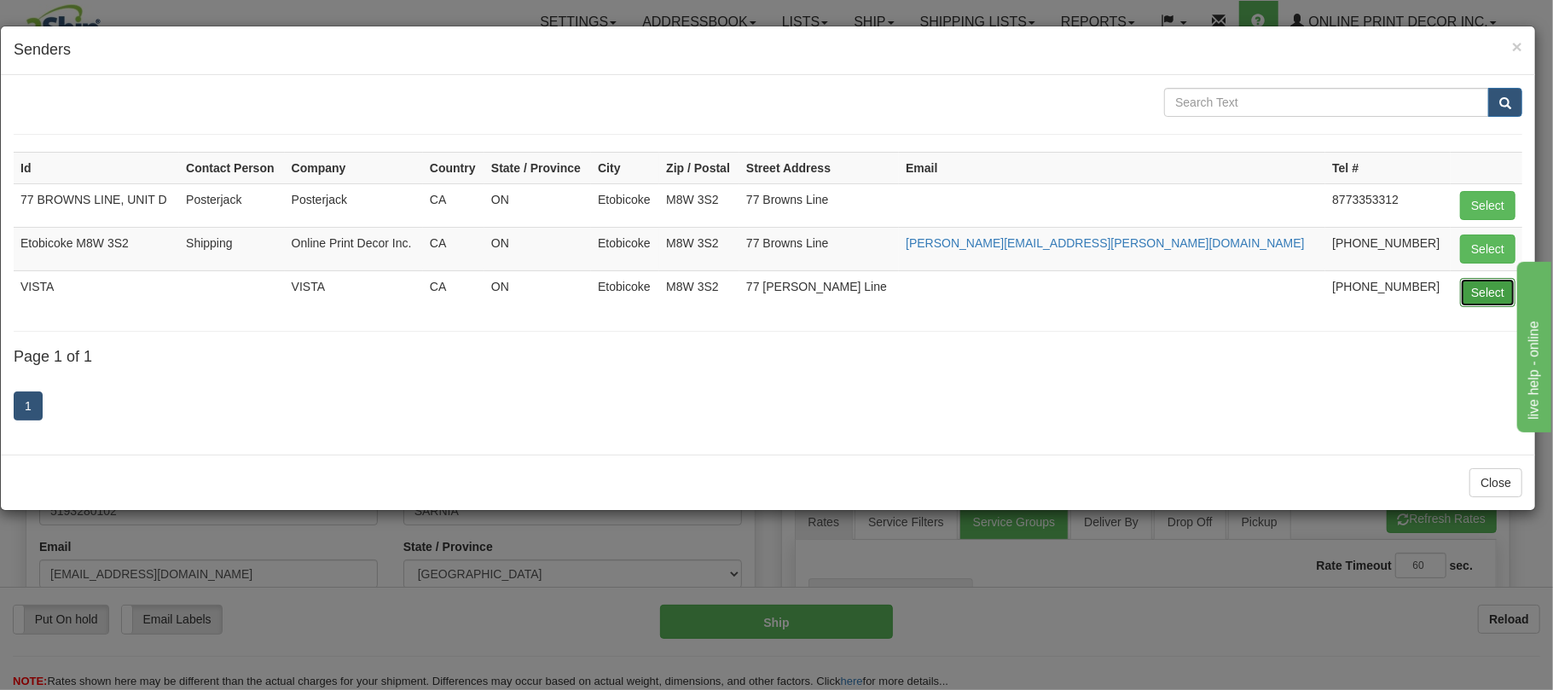
click at [1475, 298] on button "Select" at bounding box center [1487, 292] width 55 height 29
type input "VISTA"
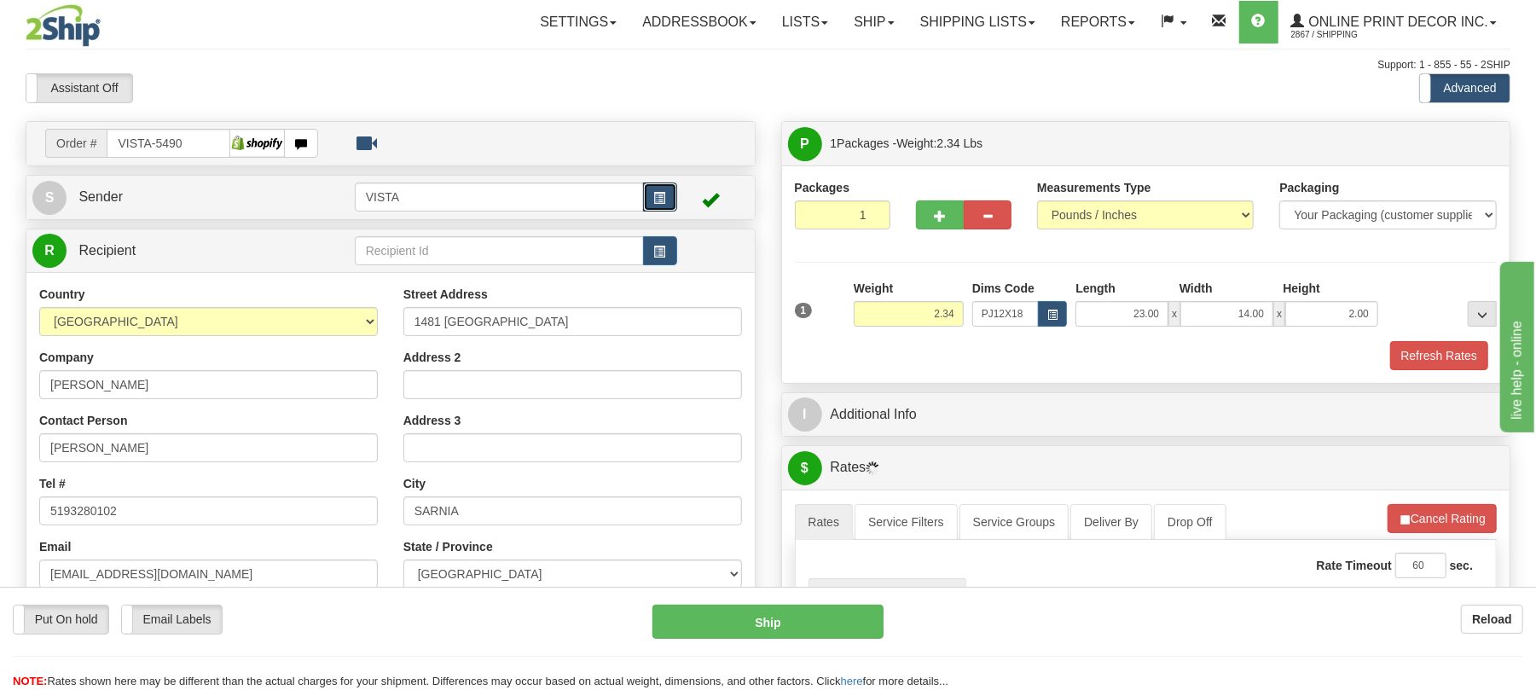
scroll to position [113, 0]
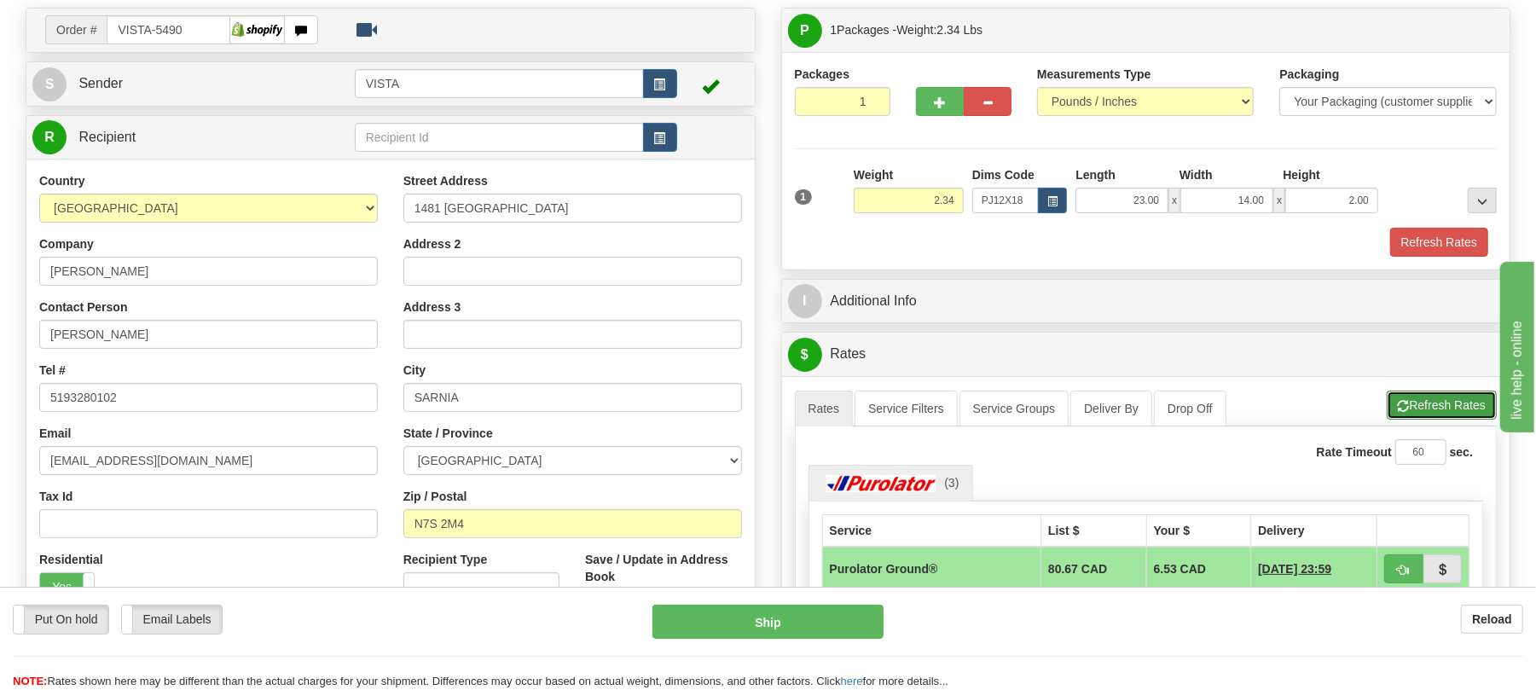
click at [1419, 413] on button "Refresh Rates" at bounding box center [1442, 405] width 110 height 29
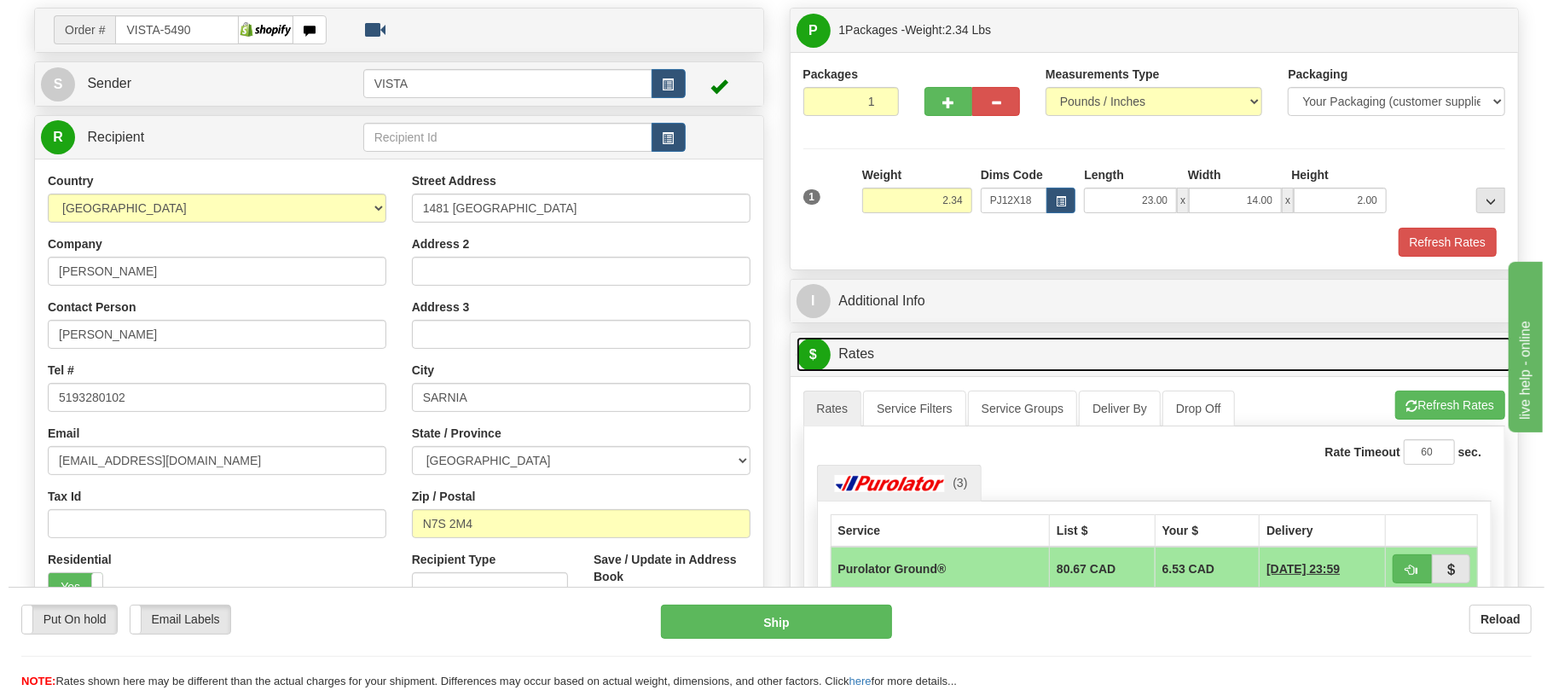
scroll to position [341, 0]
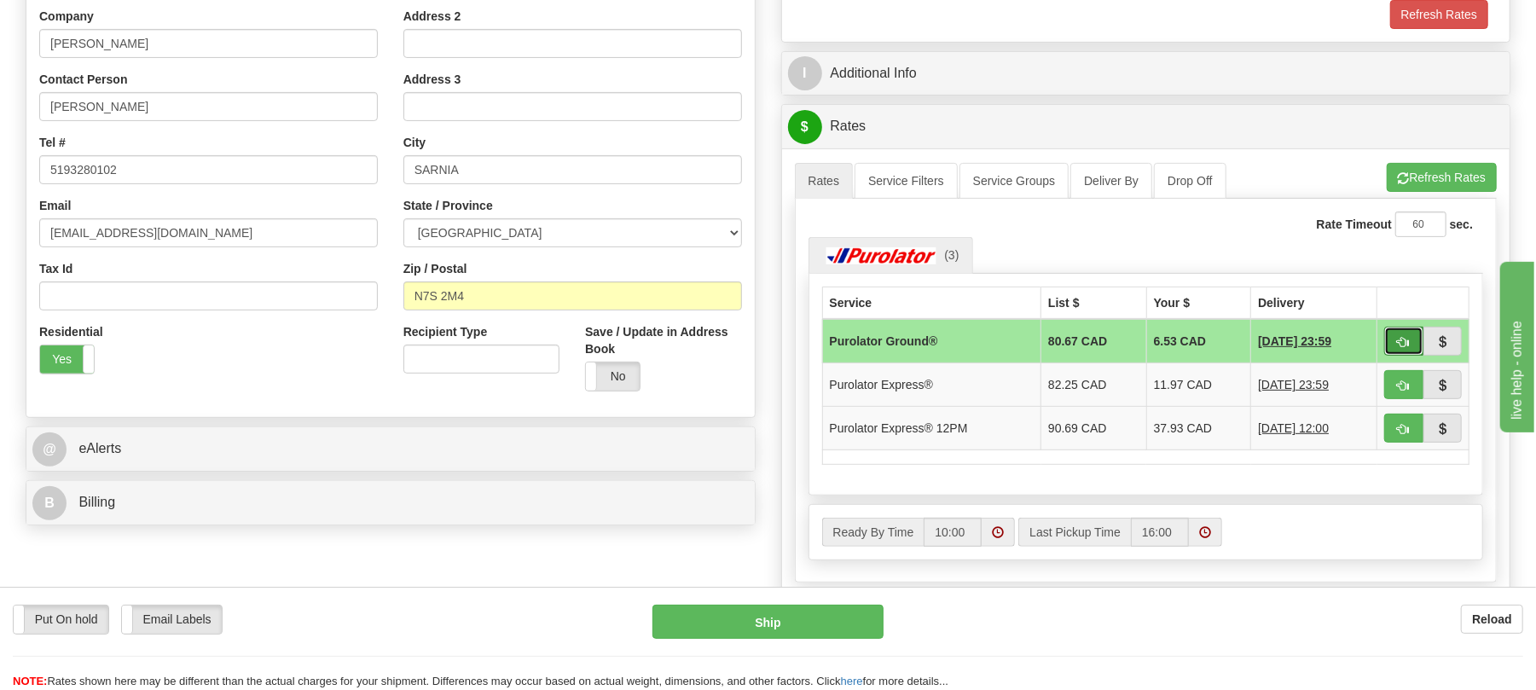
click at [1405, 348] on span "button" at bounding box center [1404, 342] width 12 height 11
type input "260"
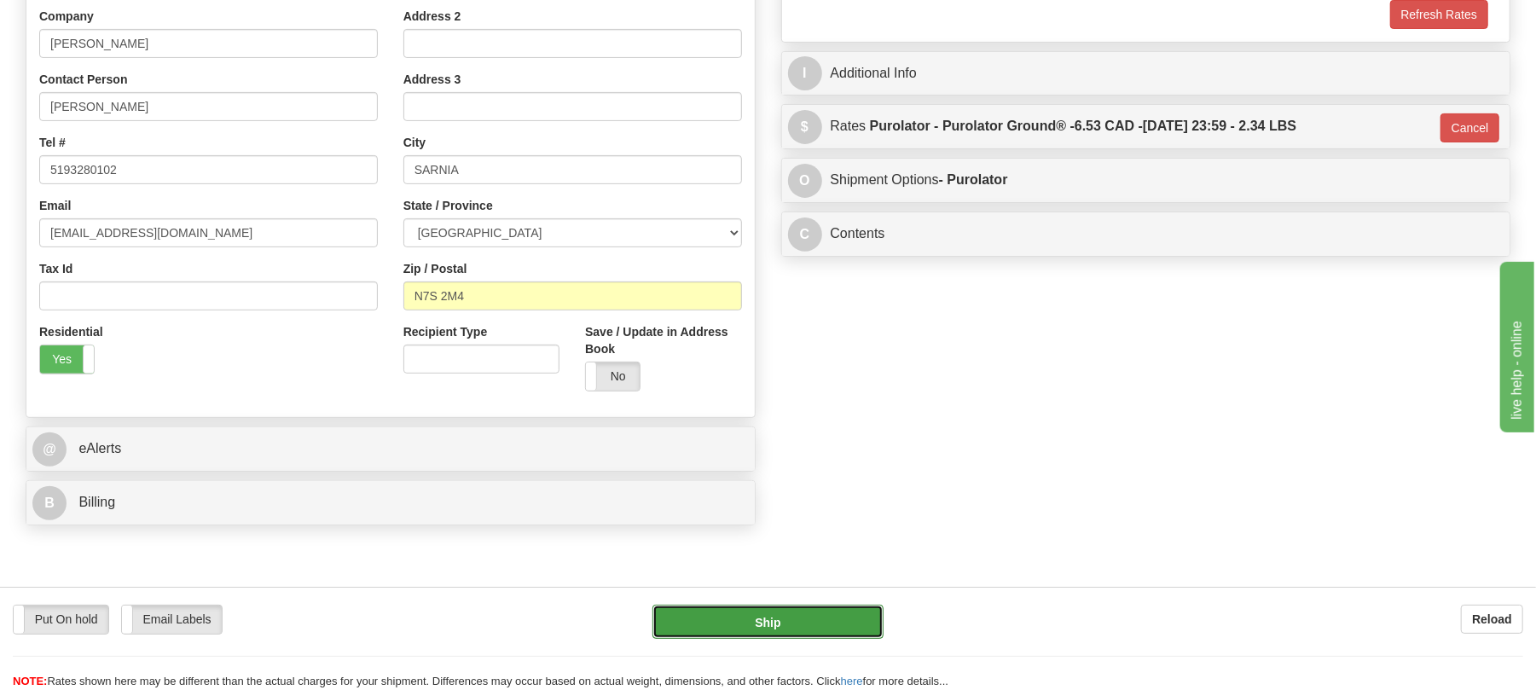
click at [795, 623] on button "Ship" at bounding box center [767, 622] width 230 height 34
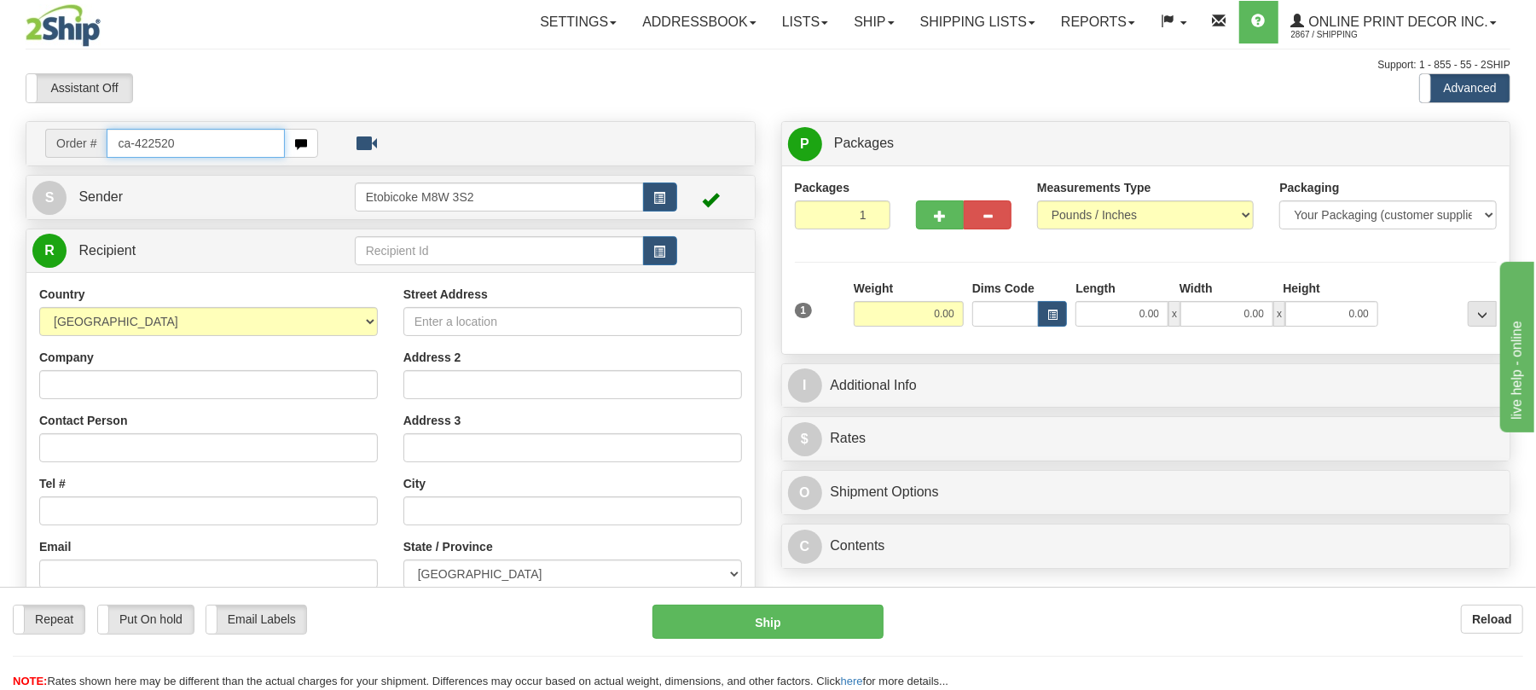
type input "ca-422520"
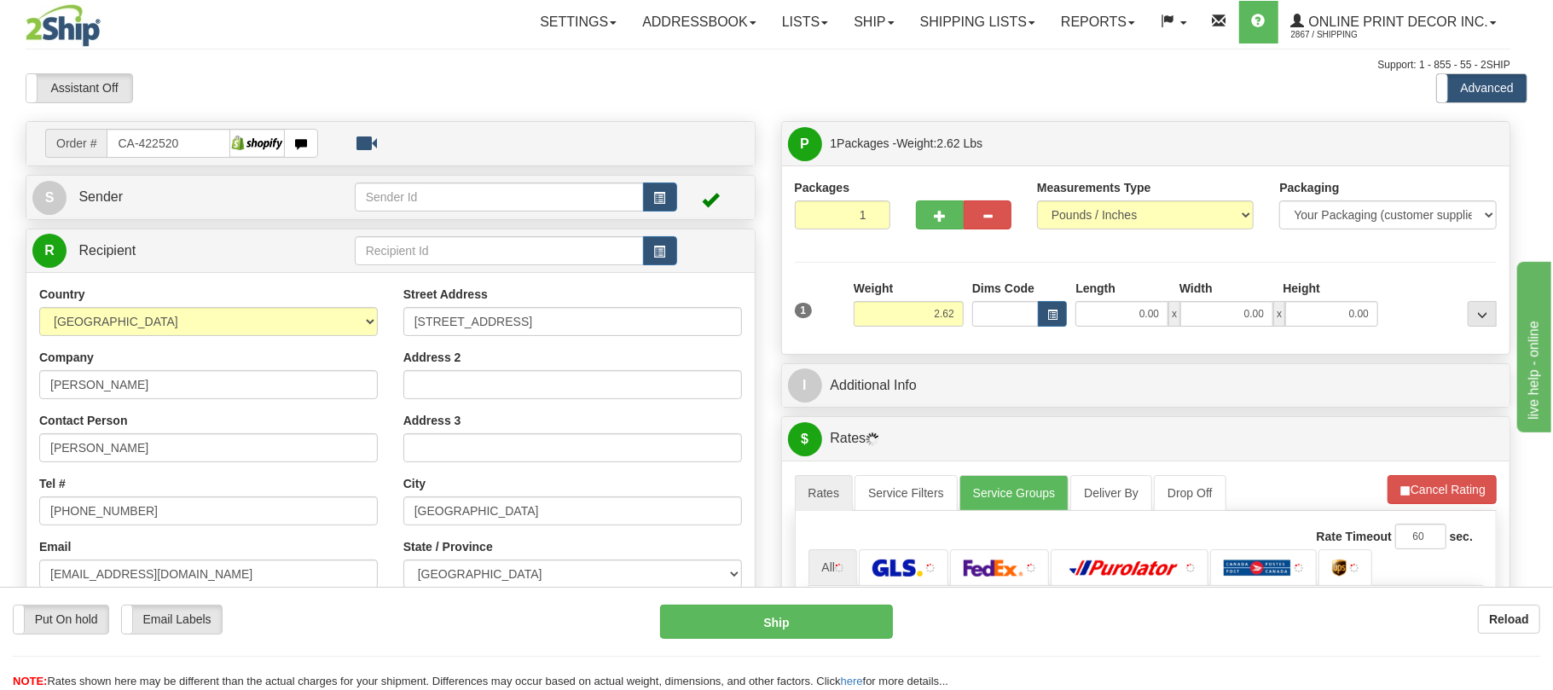
type input "[GEOGRAPHIC_DATA]"
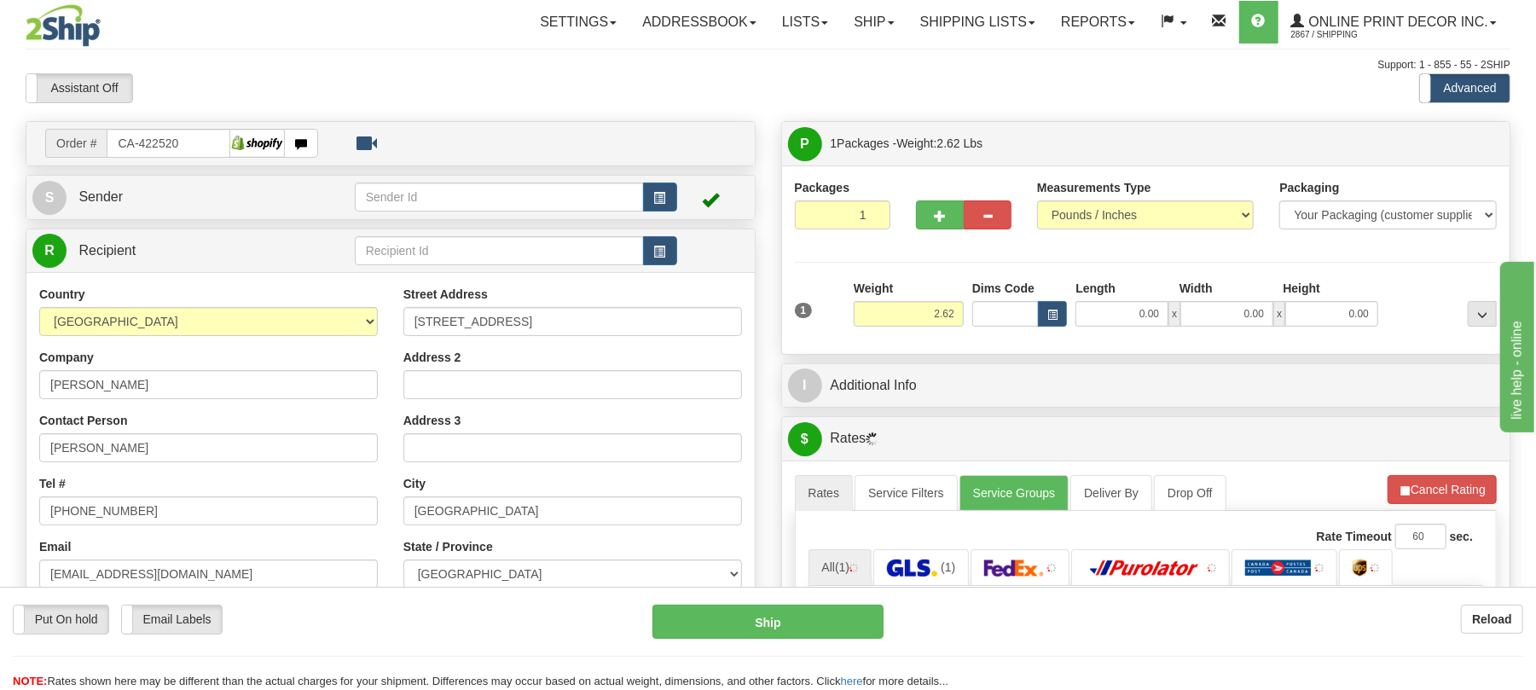
click at [1052, 301] on div "Dims Code" at bounding box center [1020, 303] width 104 height 47
click at [1045, 314] on button "button" at bounding box center [1052, 314] width 29 height 26
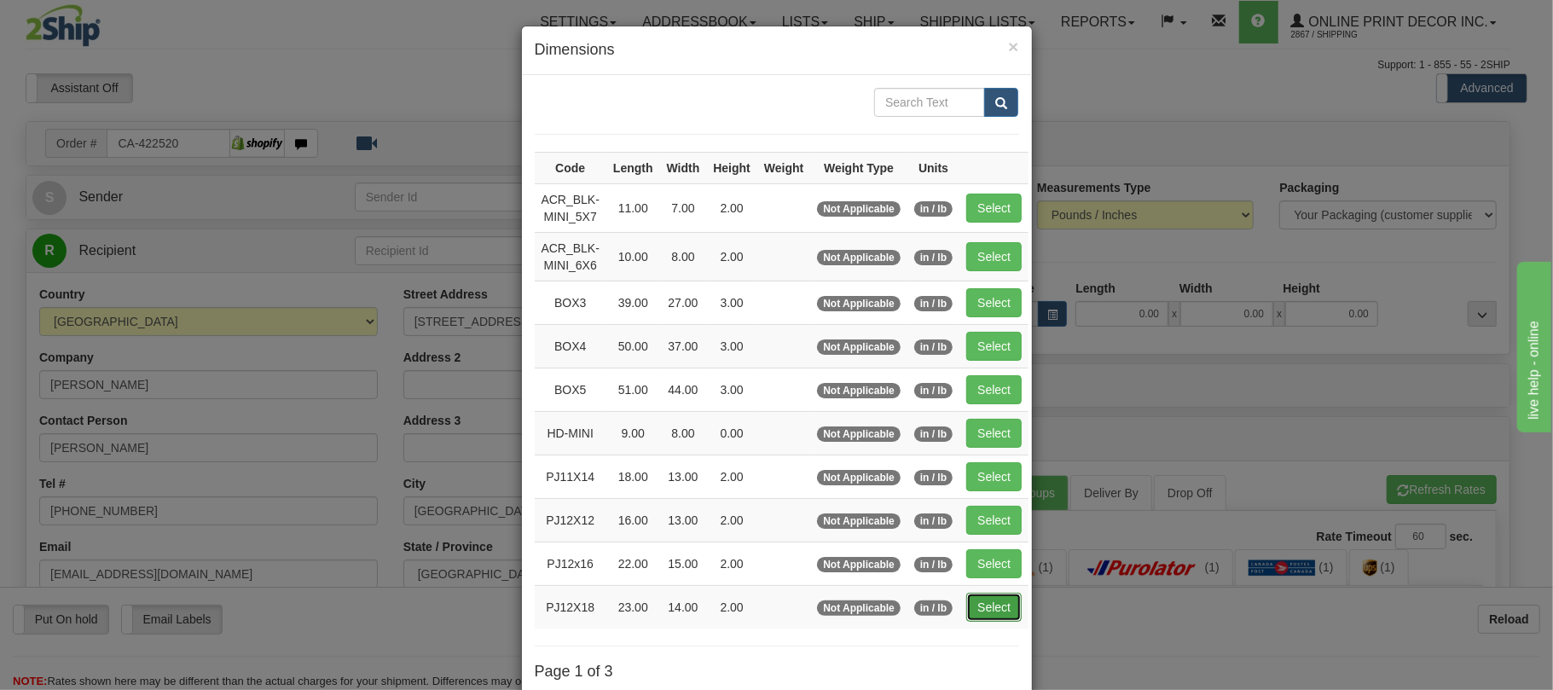
click at [1004, 615] on button "Select" at bounding box center [993, 607] width 55 height 29
type input "PJ12X18"
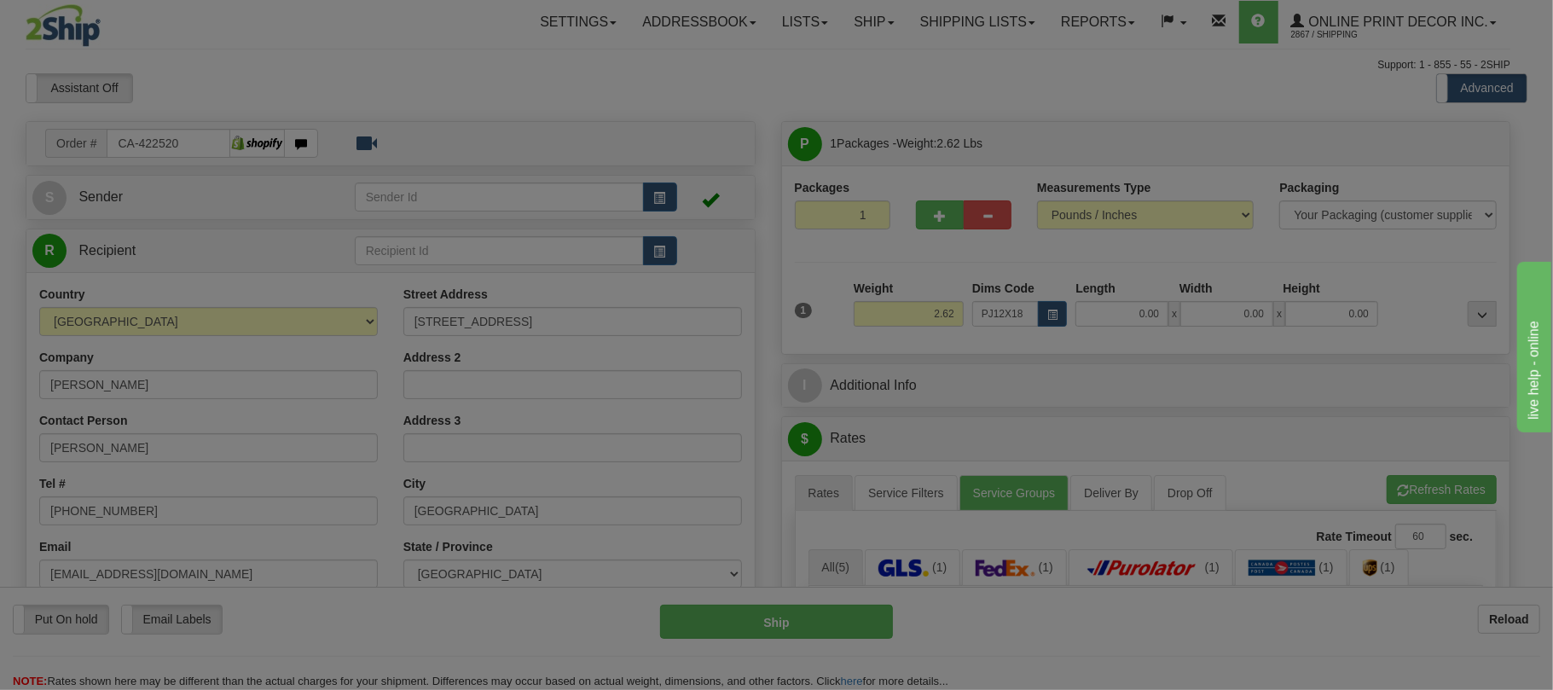
type input "23.00"
type input "14.00"
type input "2.00"
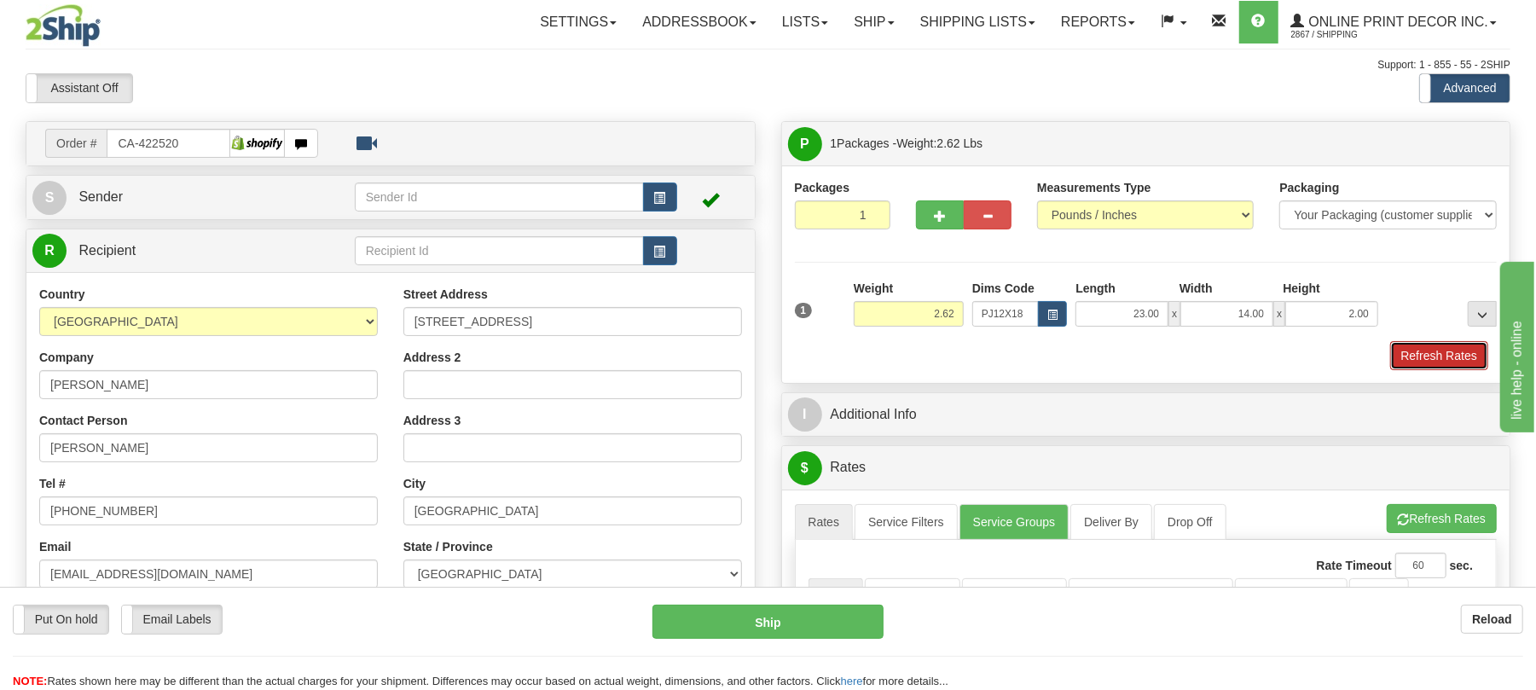
click at [1396, 356] on button "Refresh Rates" at bounding box center [1439, 355] width 98 height 29
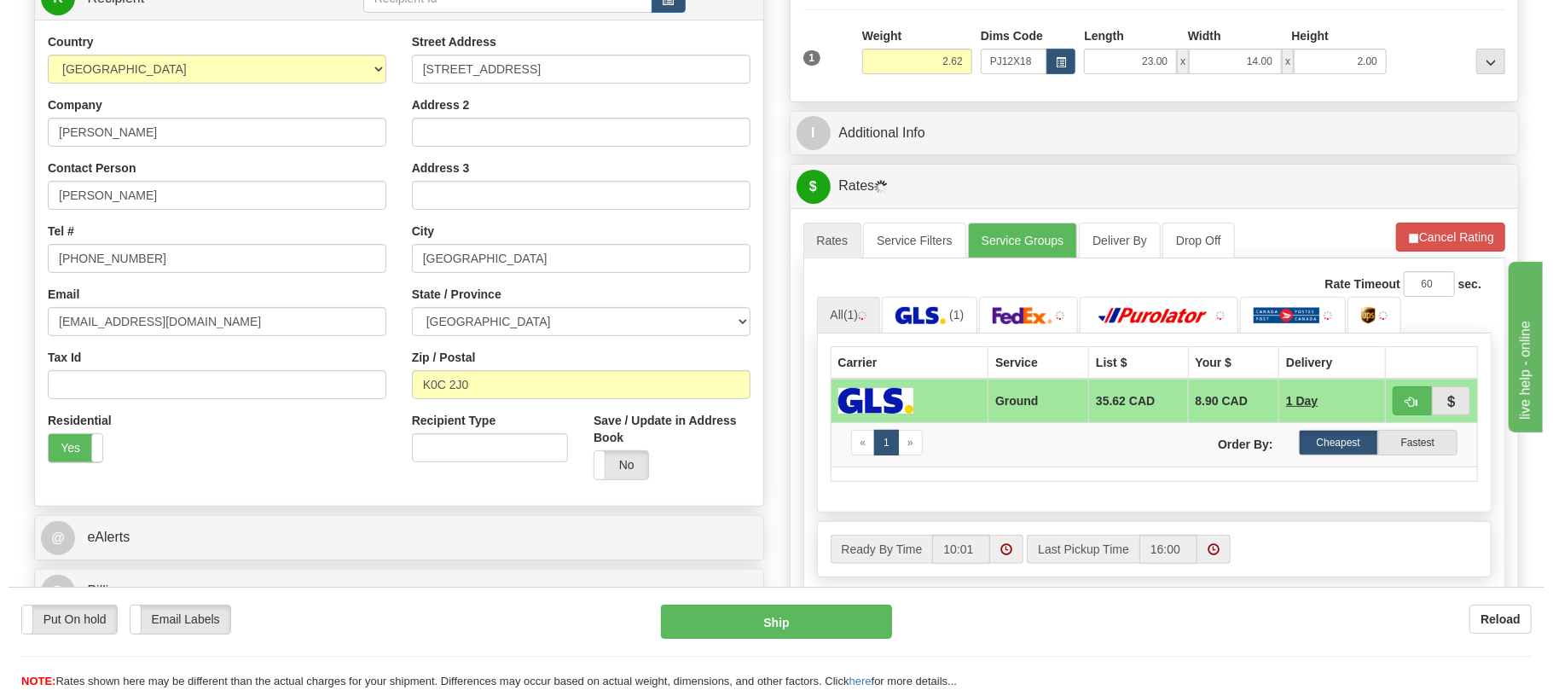
scroll to position [254, 0]
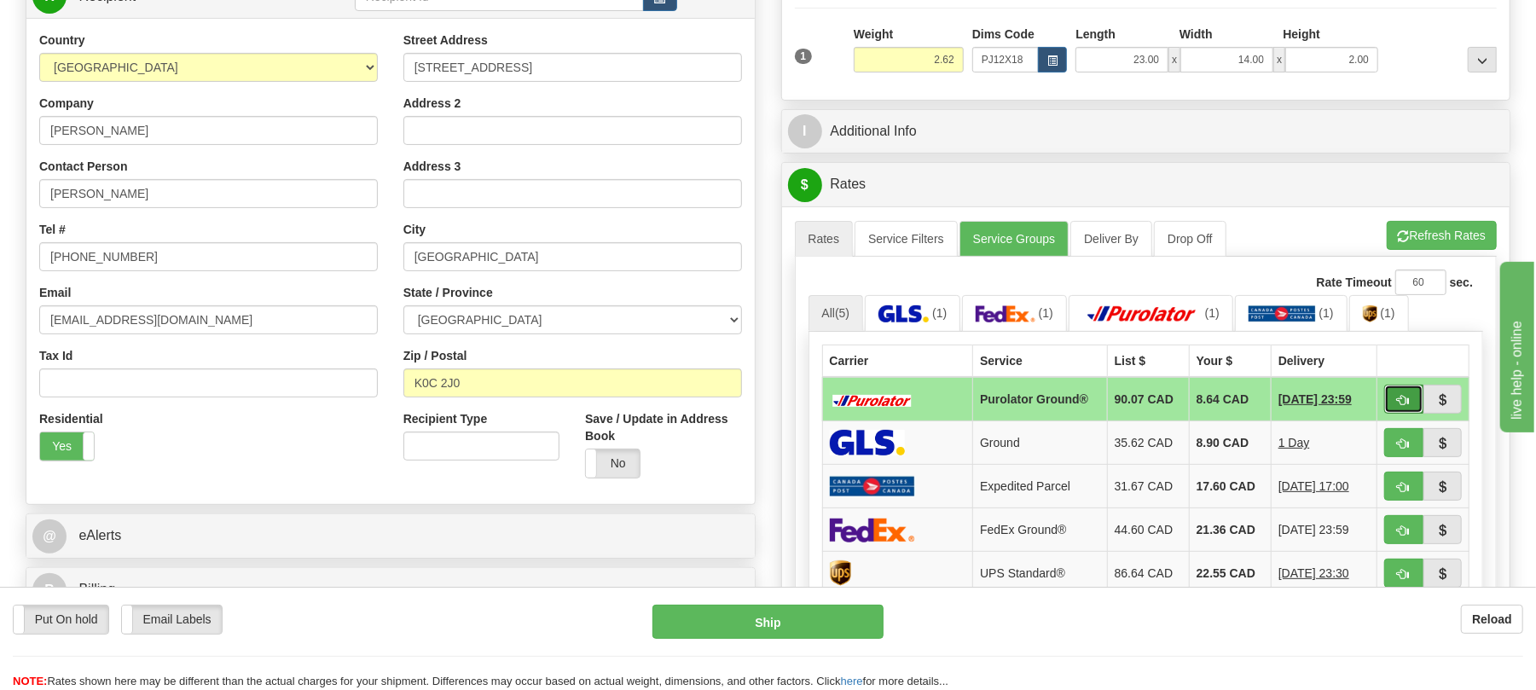
click at [1399, 400] on button "button" at bounding box center [1403, 399] width 39 height 29
type input "260"
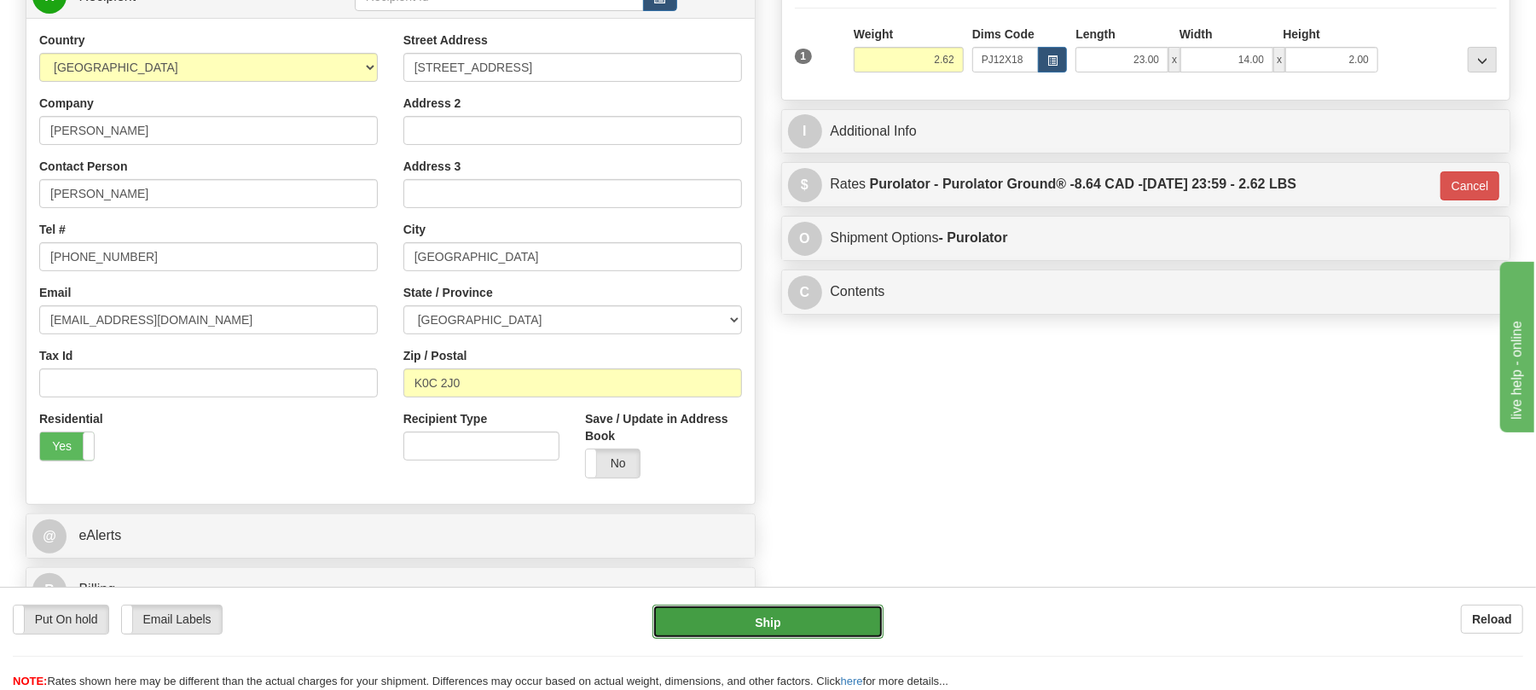
click at [834, 612] on button "Ship" at bounding box center [767, 622] width 230 height 34
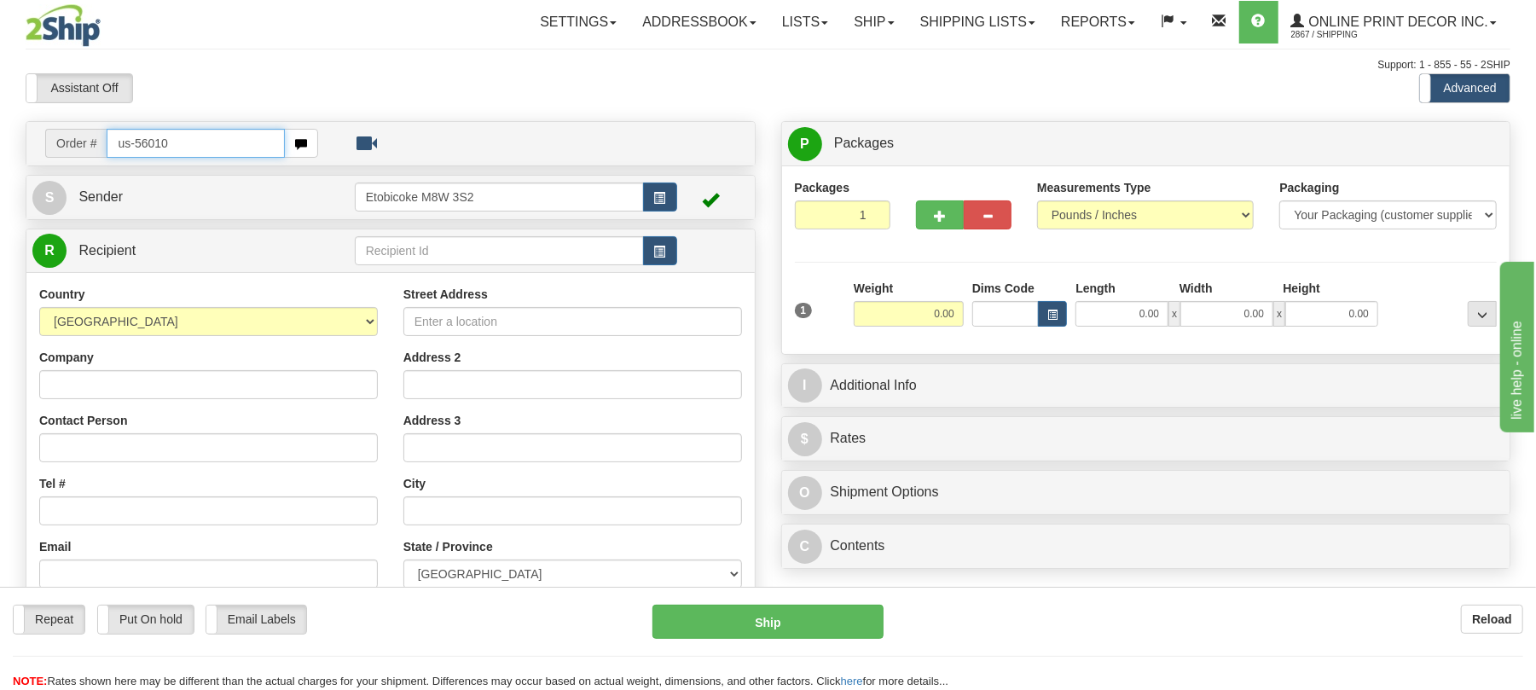
type input "us-56010"
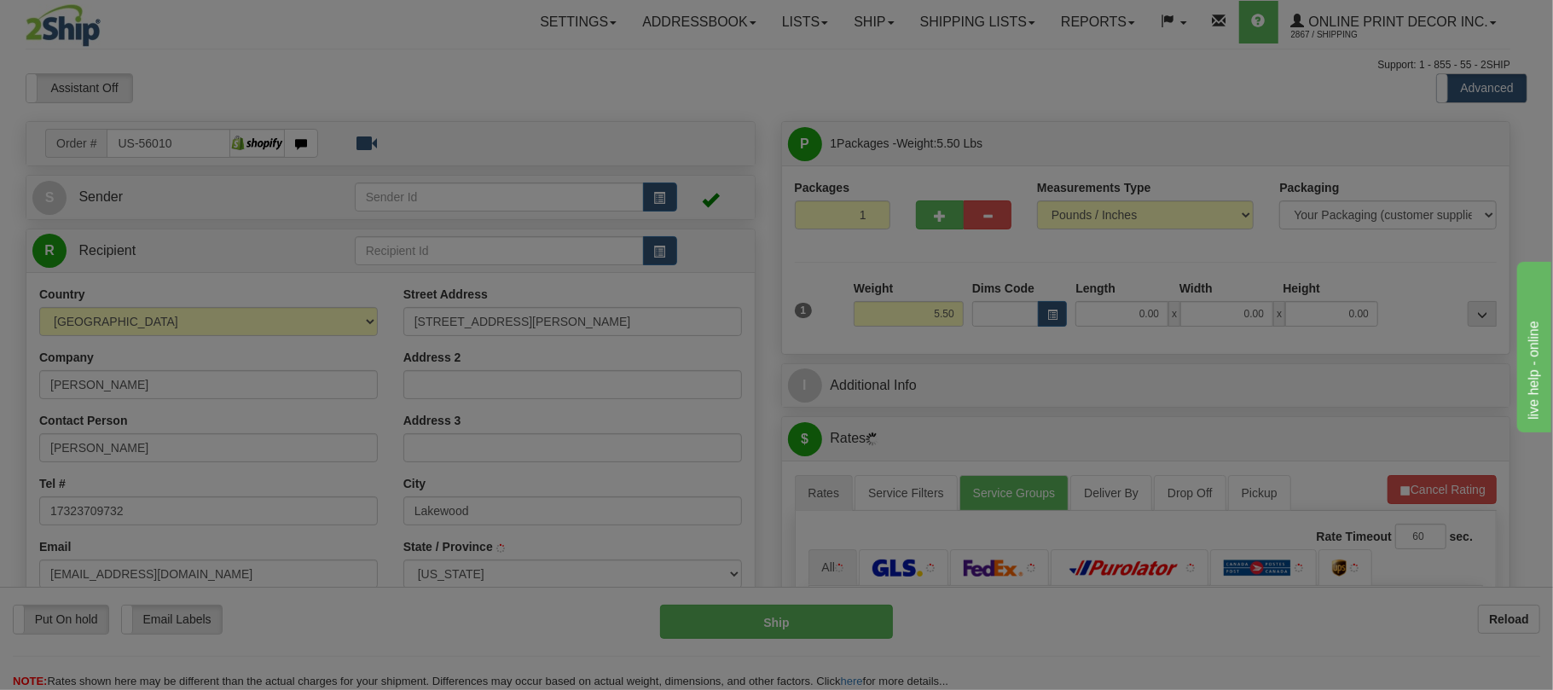
type input "LAKEWOOD"
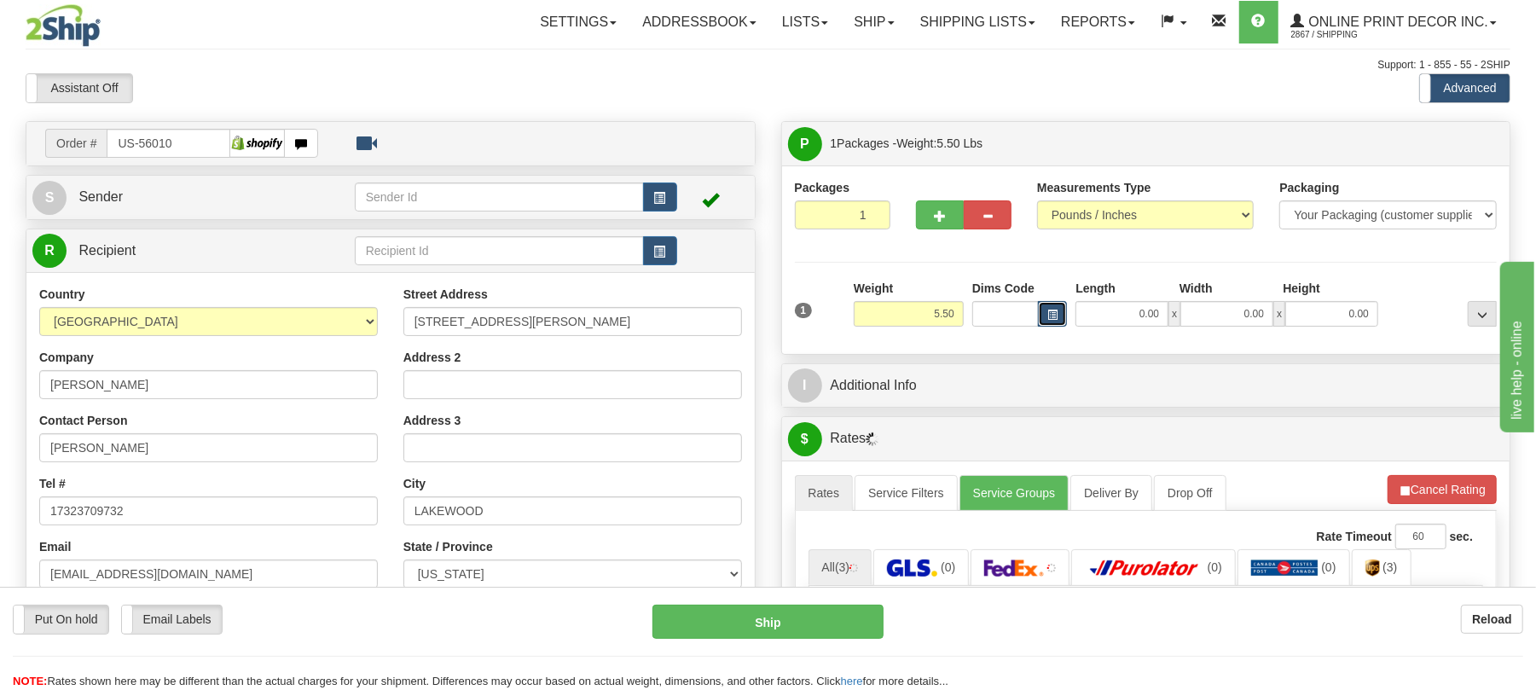
click at [1048, 324] on button "button" at bounding box center [1052, 314] width 29 height 26
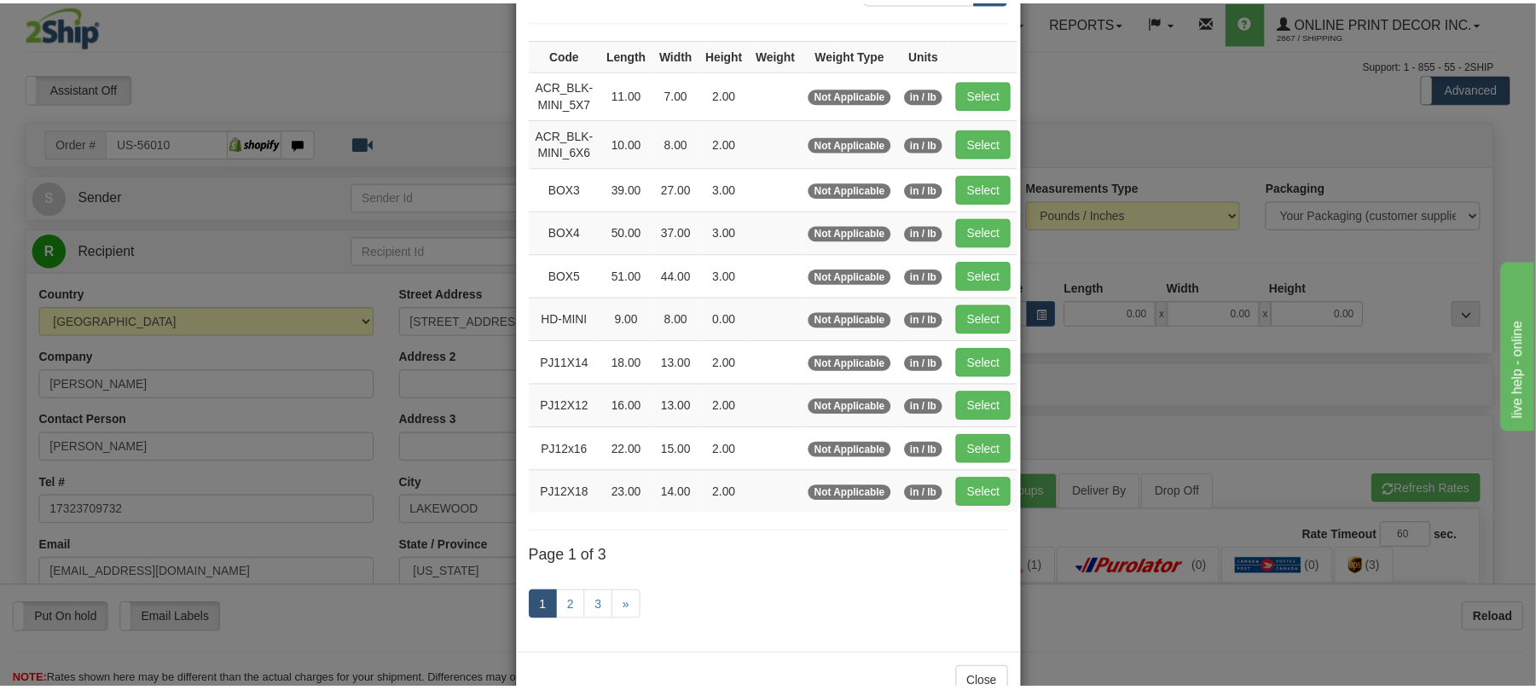
scroll to position [171, 0]
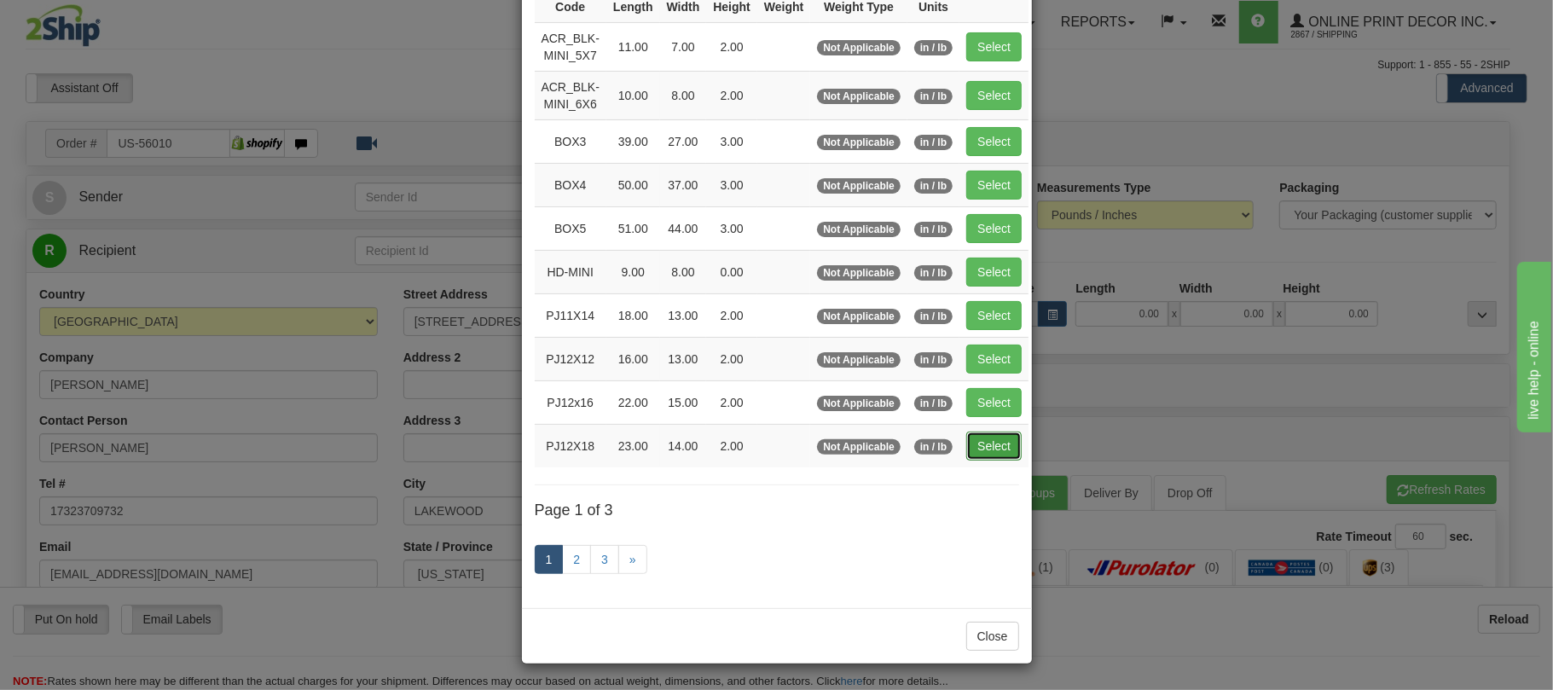
click at [1011, 440] on button "Select" at bounding box center [993, 446] width 55 height 29
type input "PJ12X18"
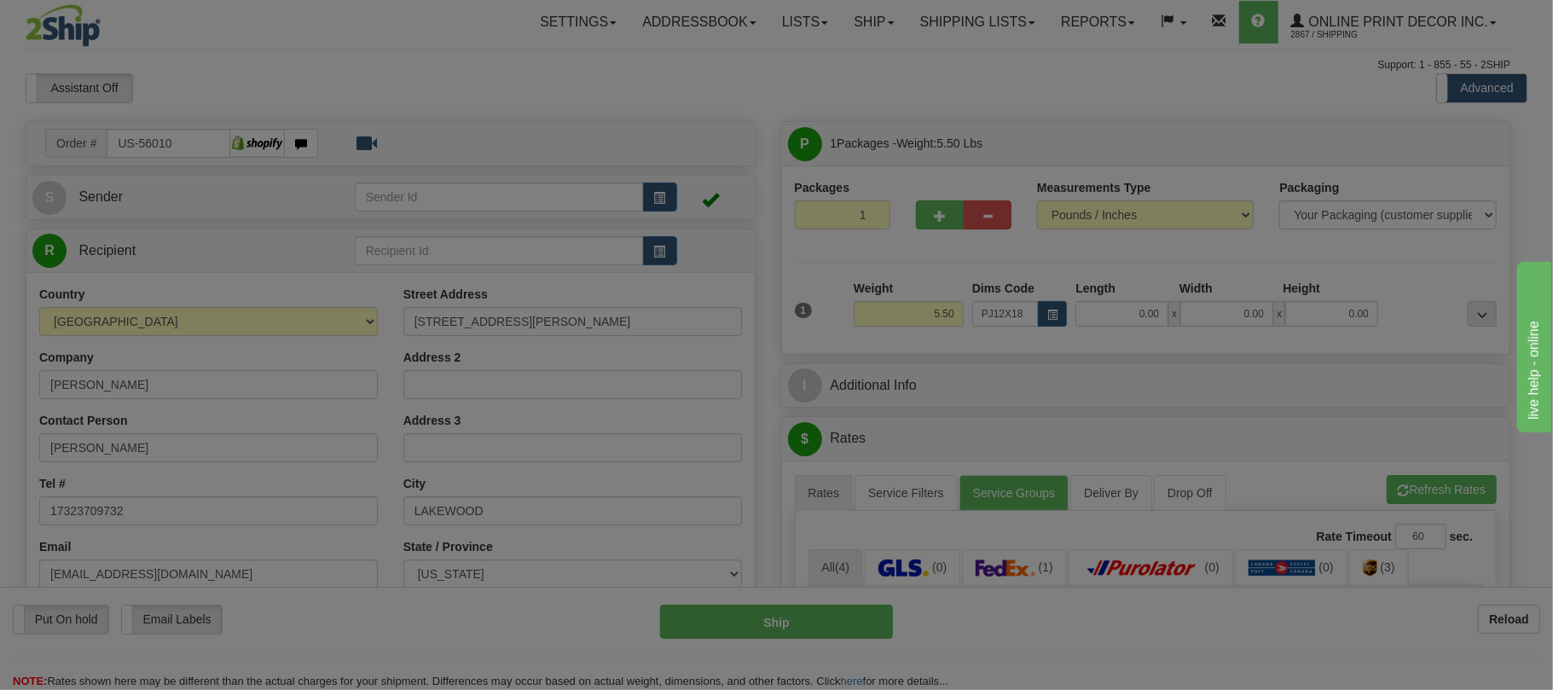
type input "23.00"
type input "14.00"
type input "2.00"
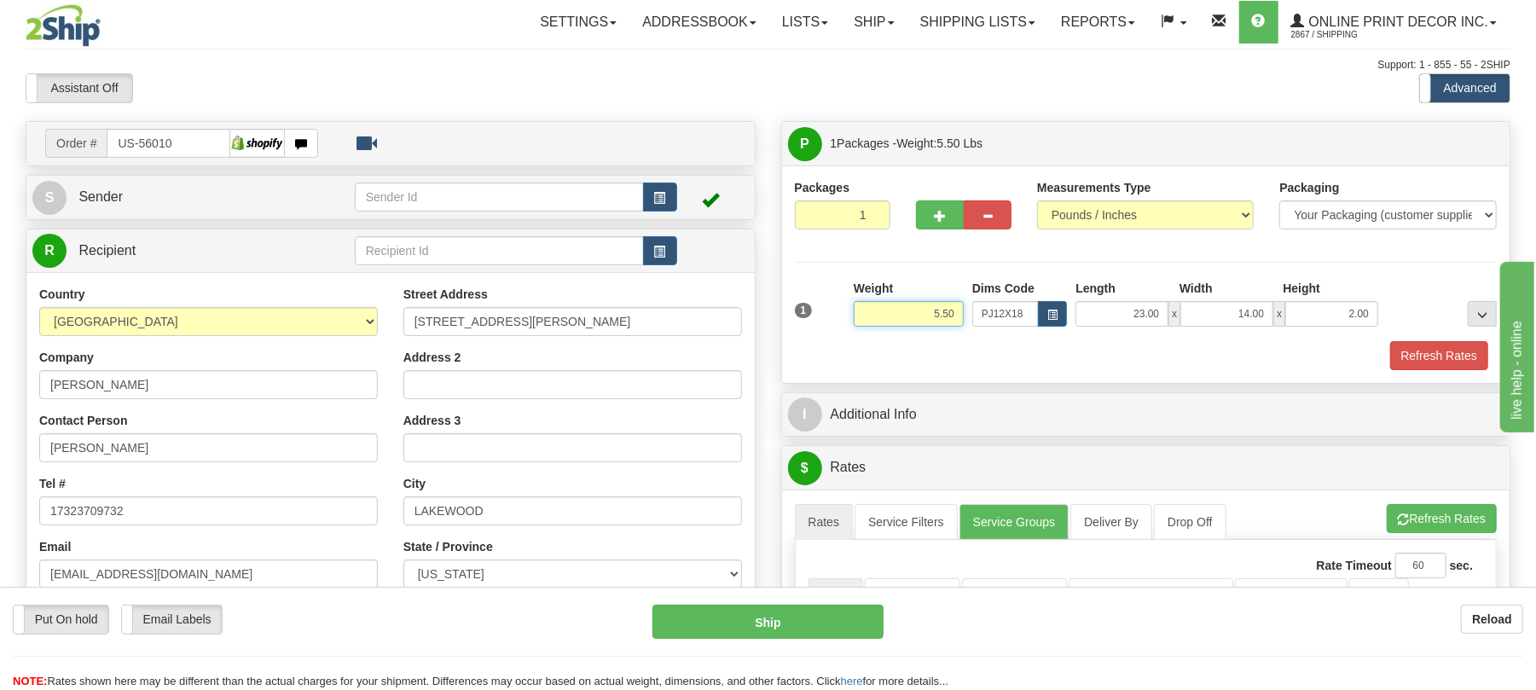
drag, startPoint x: 959, startPoint y: 314, endPoint x: 820, endPoint y: 304, distance: 138.5
click at [825, 304] on div "1 Weight 5.50 Dims Code x x" at bounding box center [1146, 310] width 711 height 61
click button "Delete" at bounding box center [0, 0] width 0 height 0
type input "6.00"
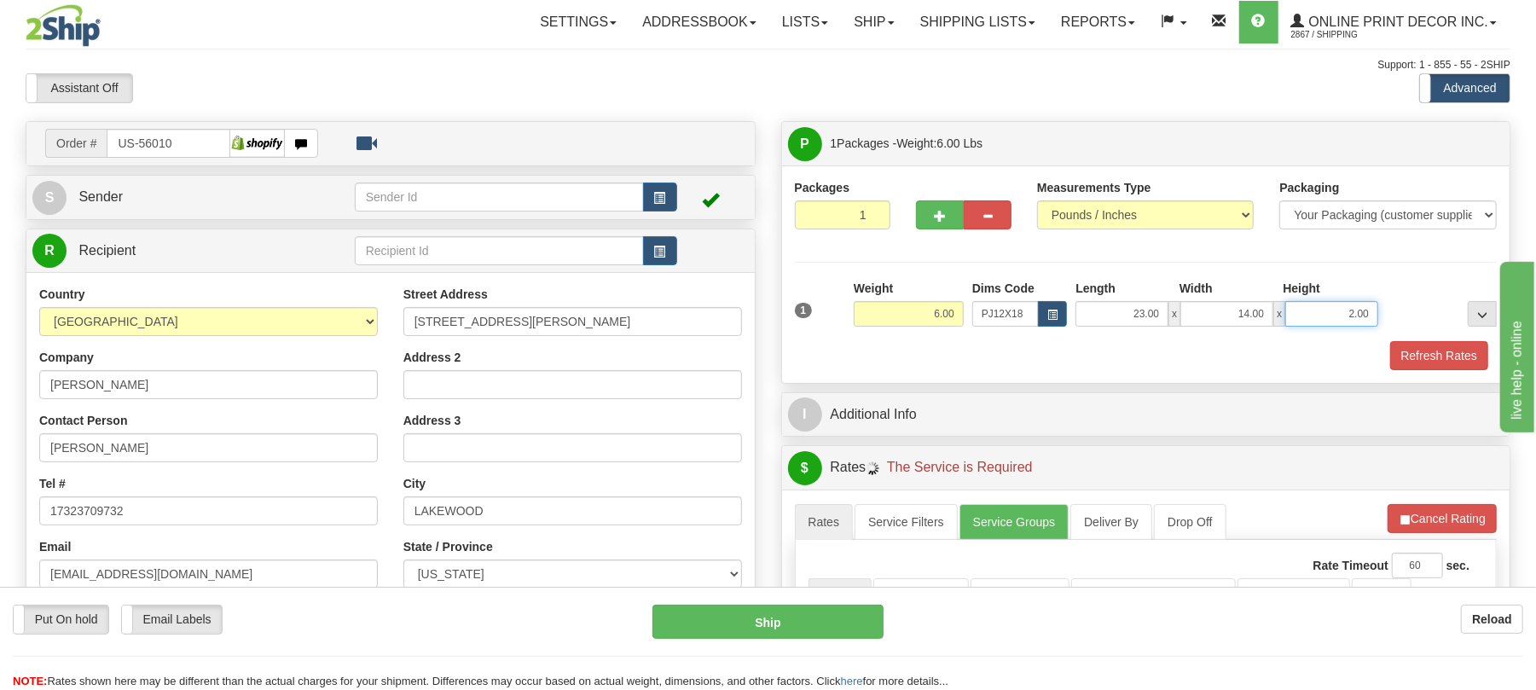
drag, startPoint x: 1371, startPoint y: 322, endPoint x: 1304, endPoint y: 321, distance: 67.4
click at [1304, 321] on input "2.00" at bounding box center [1331, 314] width 93 height 26
click at [1109, 360] on div "Refresh Rates" at bounding box center [1146, 355] width 711 height 29
click at [1444, 358] on button "Refresh Rates" at bounding box center [1439, 355] width 98 height 29
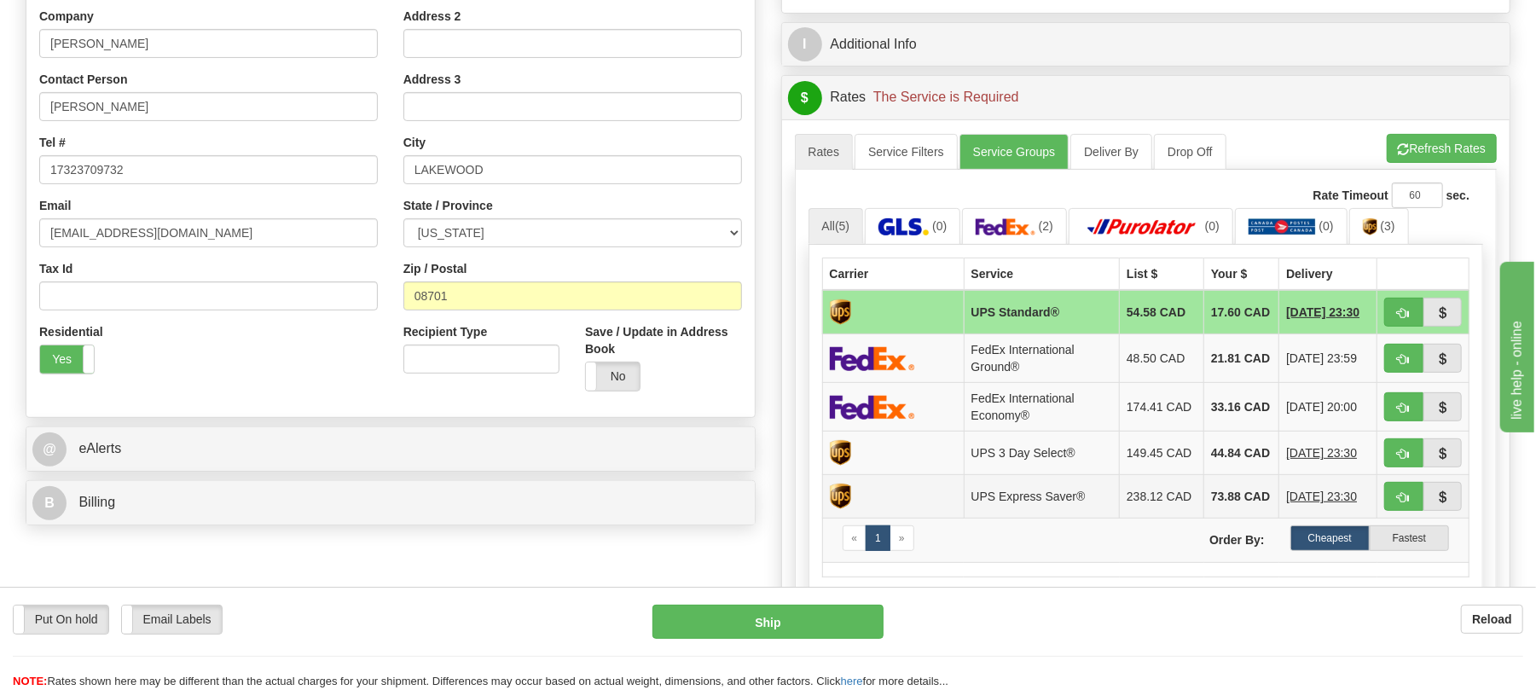
scroll to position [455, 0]
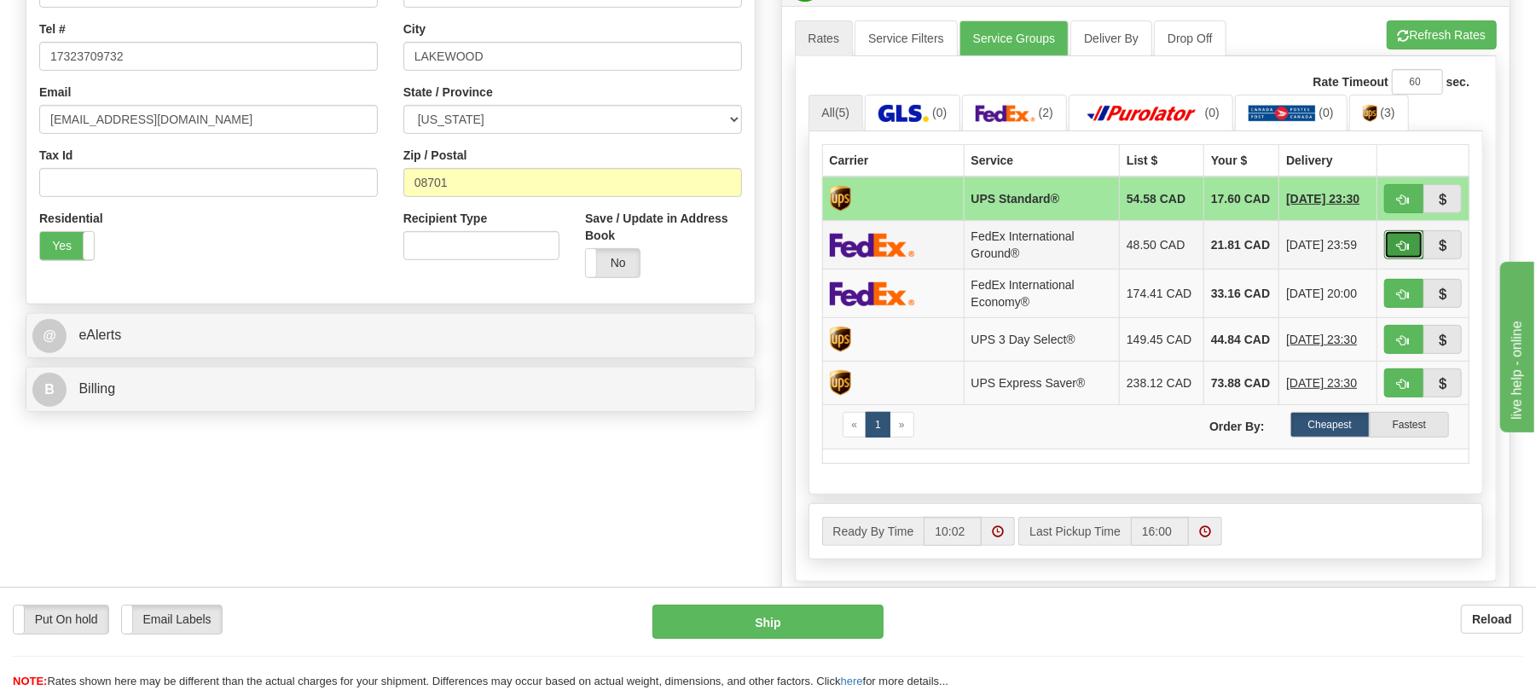
click at [1393, 251] on button "button" at bounding box center [1403, 244] width 39 height 29
type input "92"
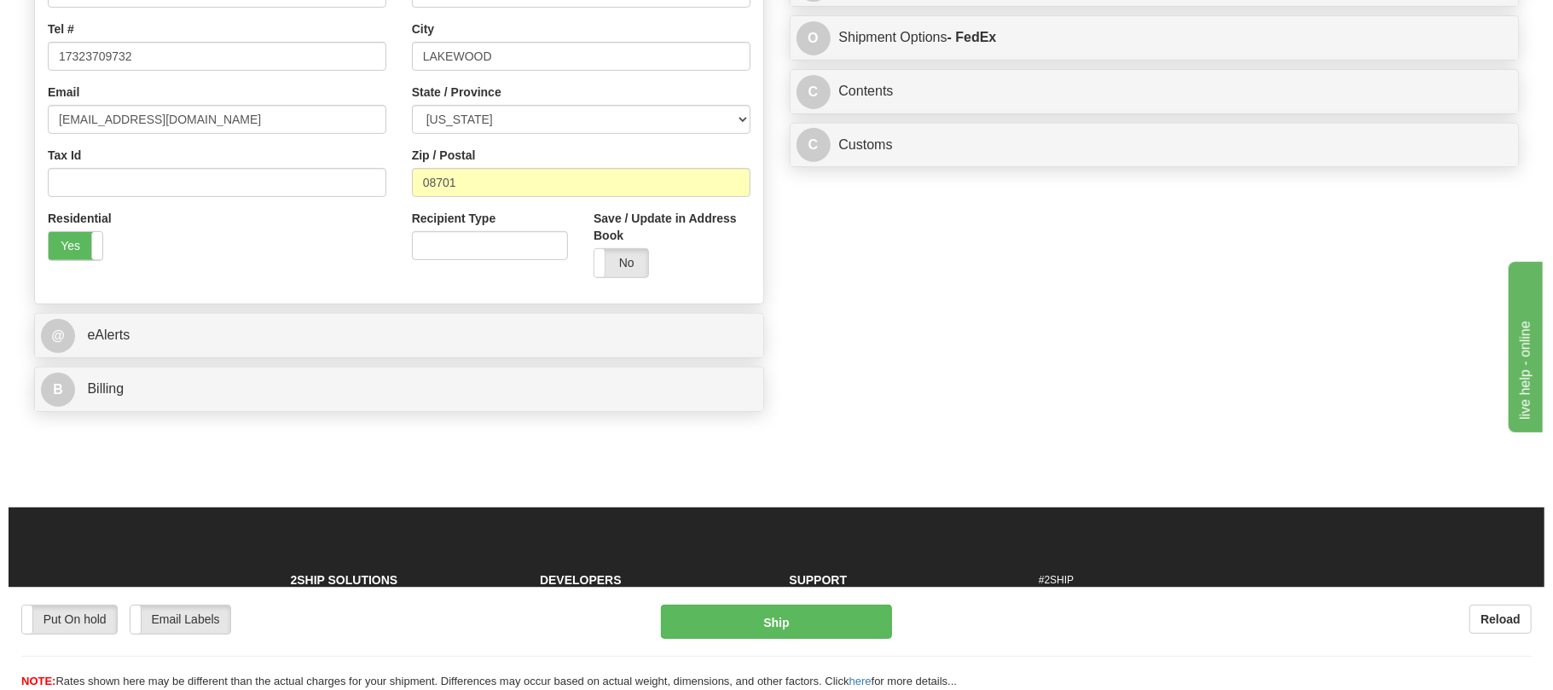
scroll to position [227, 0]
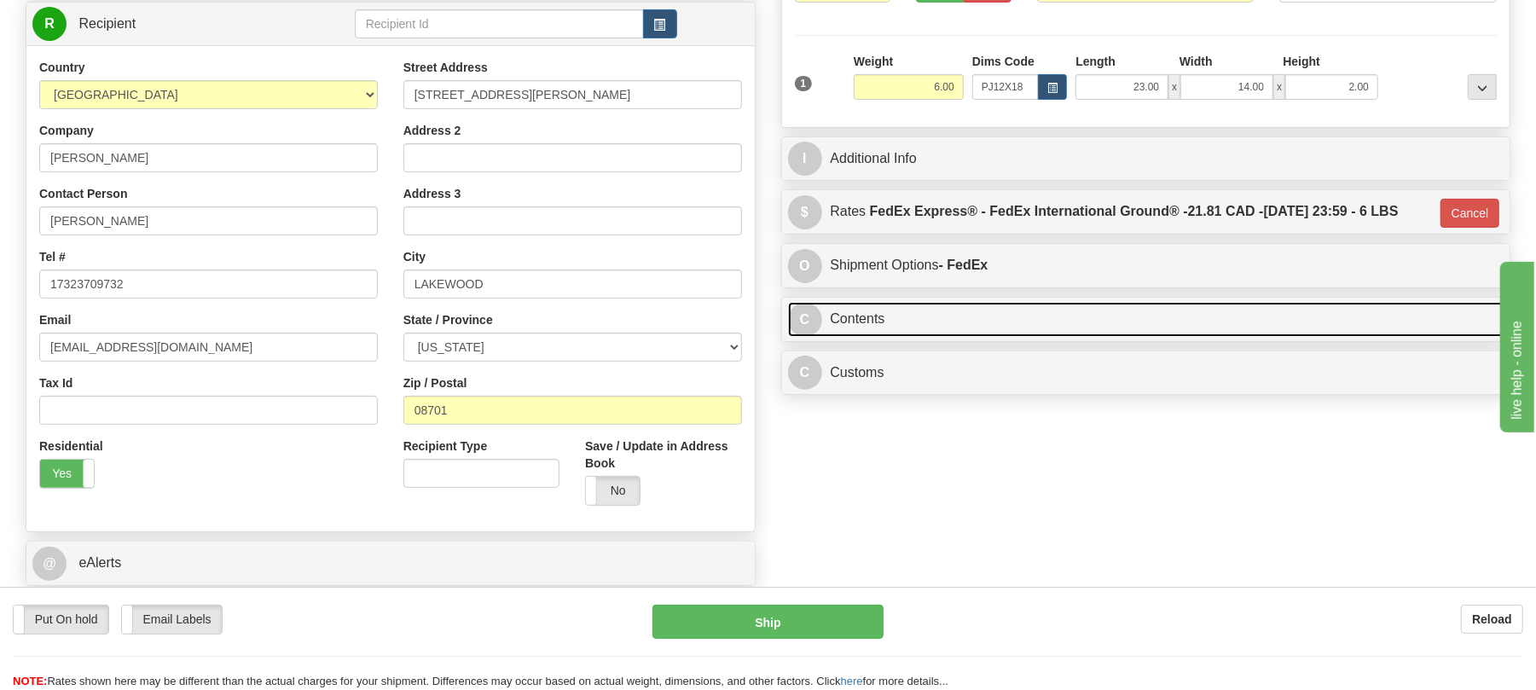
click at [1109, 321] on link "C Contents" at bounding box center [1146, 319] width 716 height 35
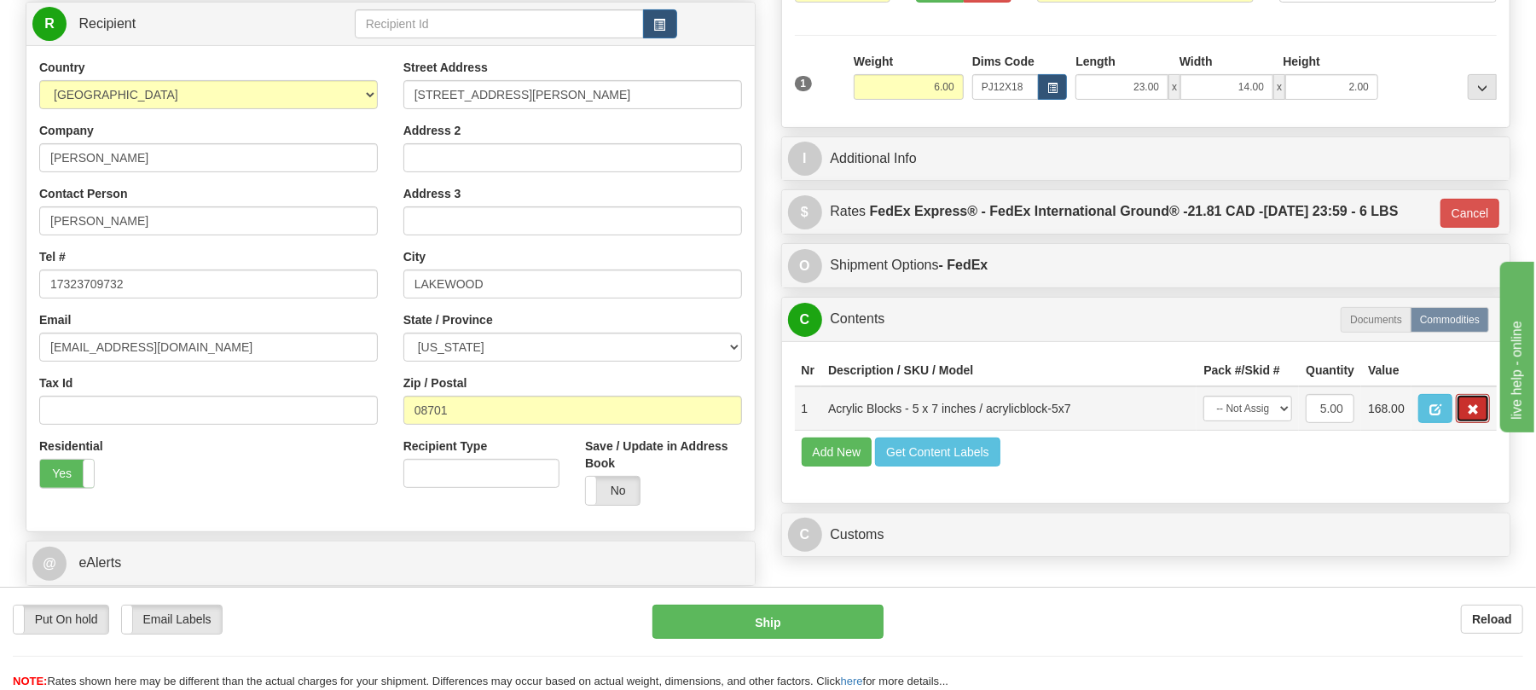
click at [1467, 415] on span "button" at bounding box center [1473, 409] width 12 height 11
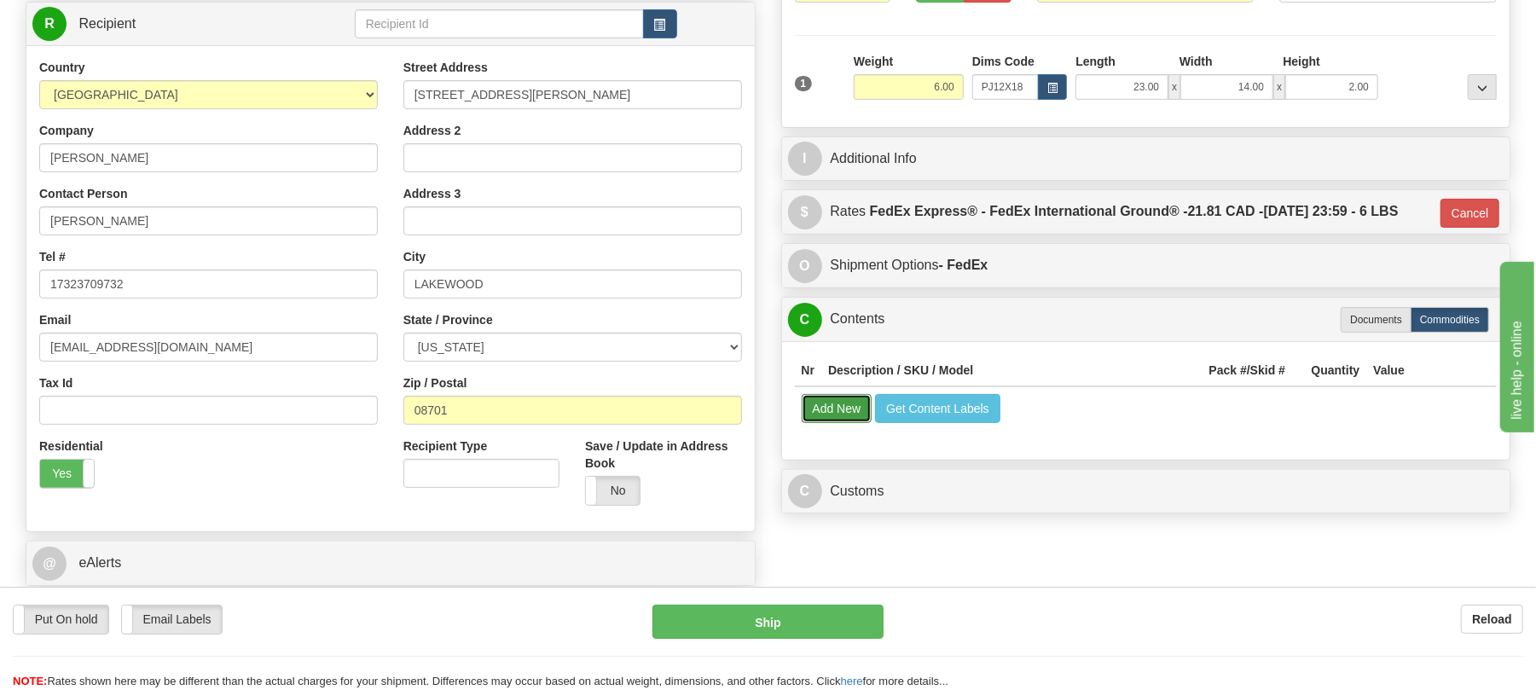
click at [829, 410] on button "Add New" at bounding box center [837, 408] width 71 height 29
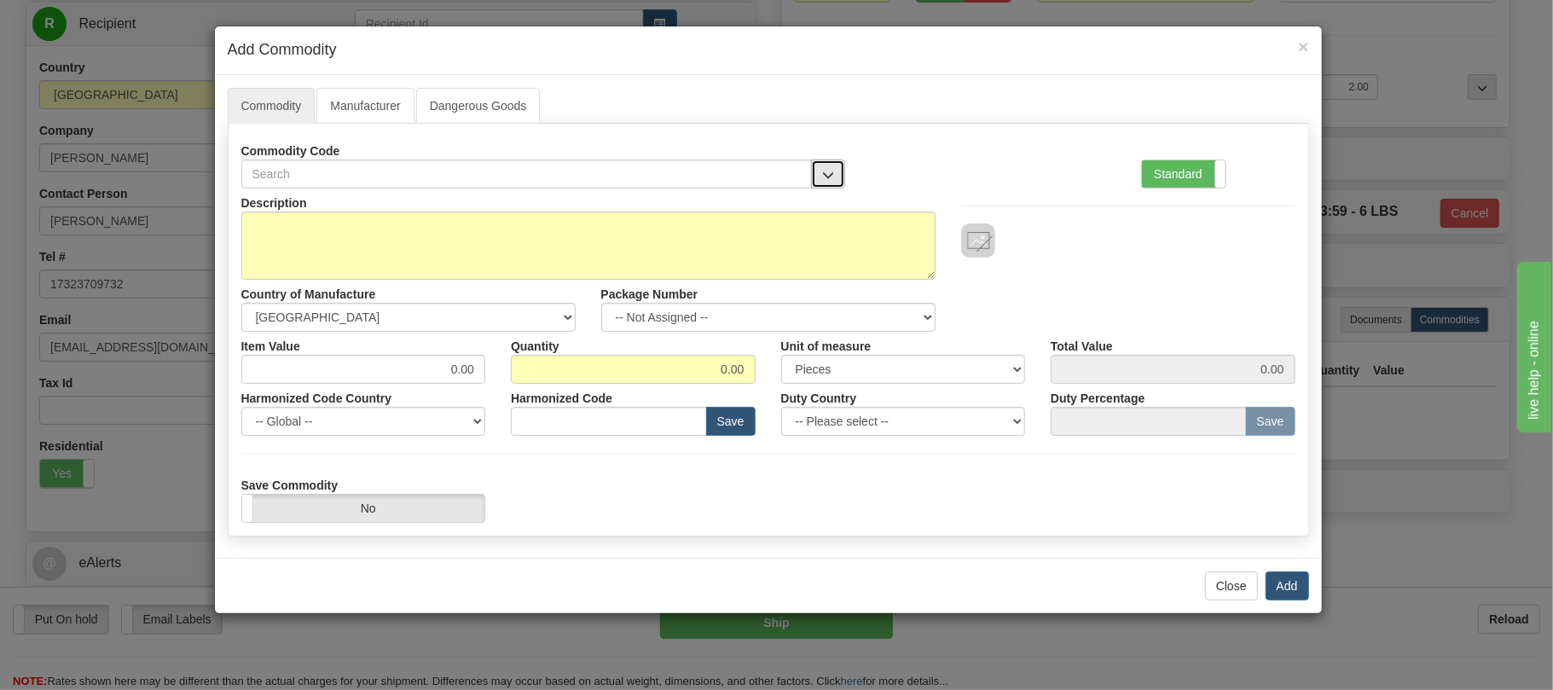
click at [822, 178] on span "button" at bounding box center [828, 175] width 12 height 11
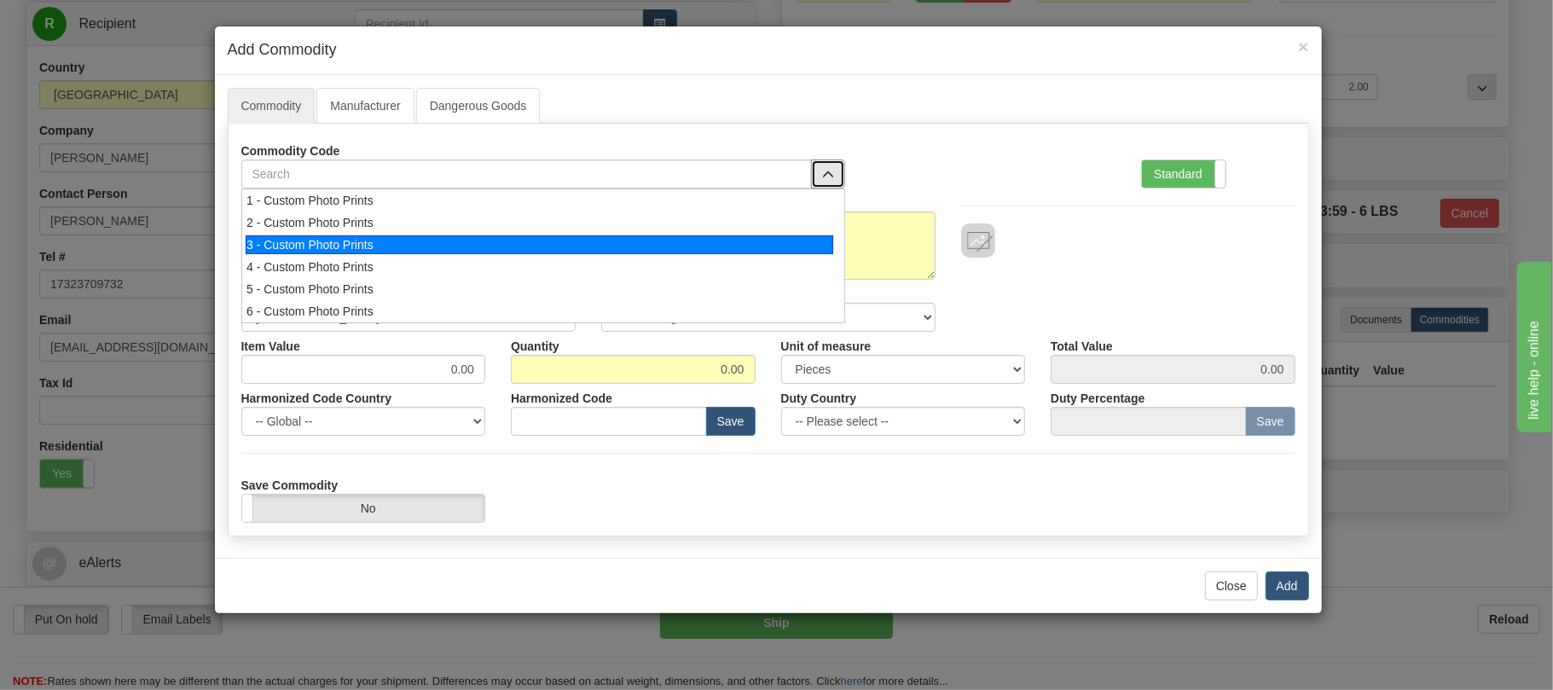
click at [802, 244] on div "3 - Custom Photo Prints" at bounding box center [540, 244] width 588 height 19
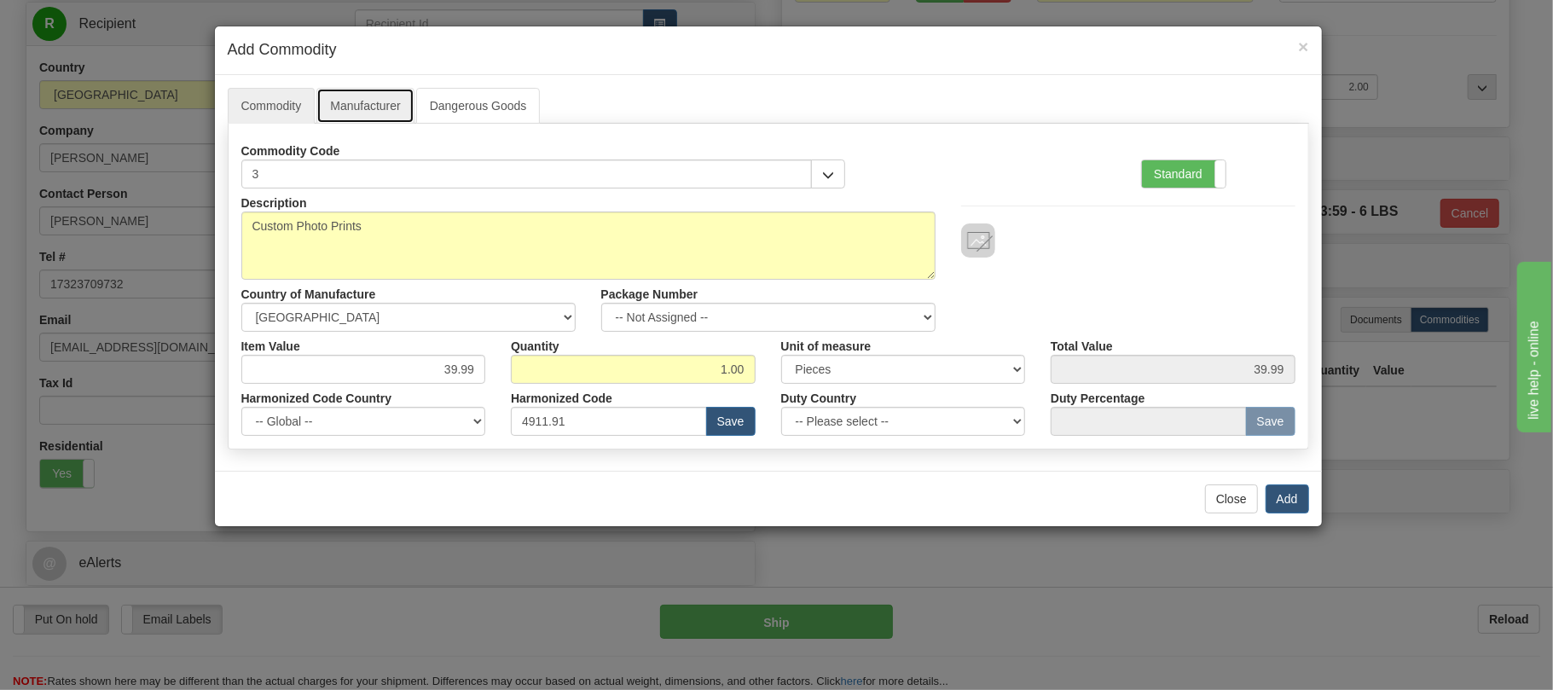
click at [389, 99] on link "Manufacturer" at bounding box center [364, 106] width 97 height 36
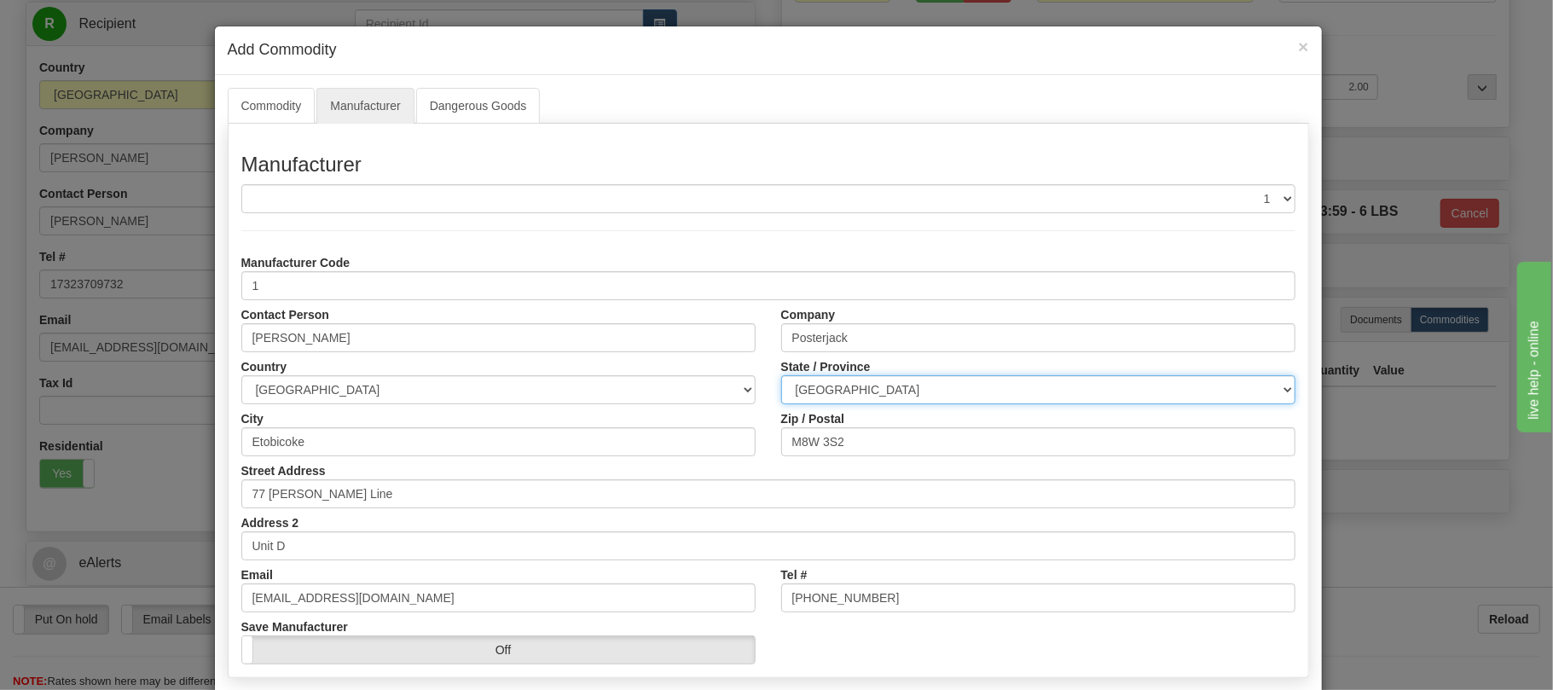
click at [815, 386] on select "ALBERTA BRITISH COLUMBIA MANITOBA NEW BRUNSWICK NEWFOUNDLAND NOVA SCOTIA NUNAVU…" at bounding box center [1038, 389] width 514 height 29
select select "ON"
click at [781, 377] on select "ALBERTA BRITISH COLUMBIA MANITOBA NEW BRUNSWICK NEWFOUNDLAND NOVA SCOTIA NUNAVU…" at bounding box center [1038, 389] width 514 height 29
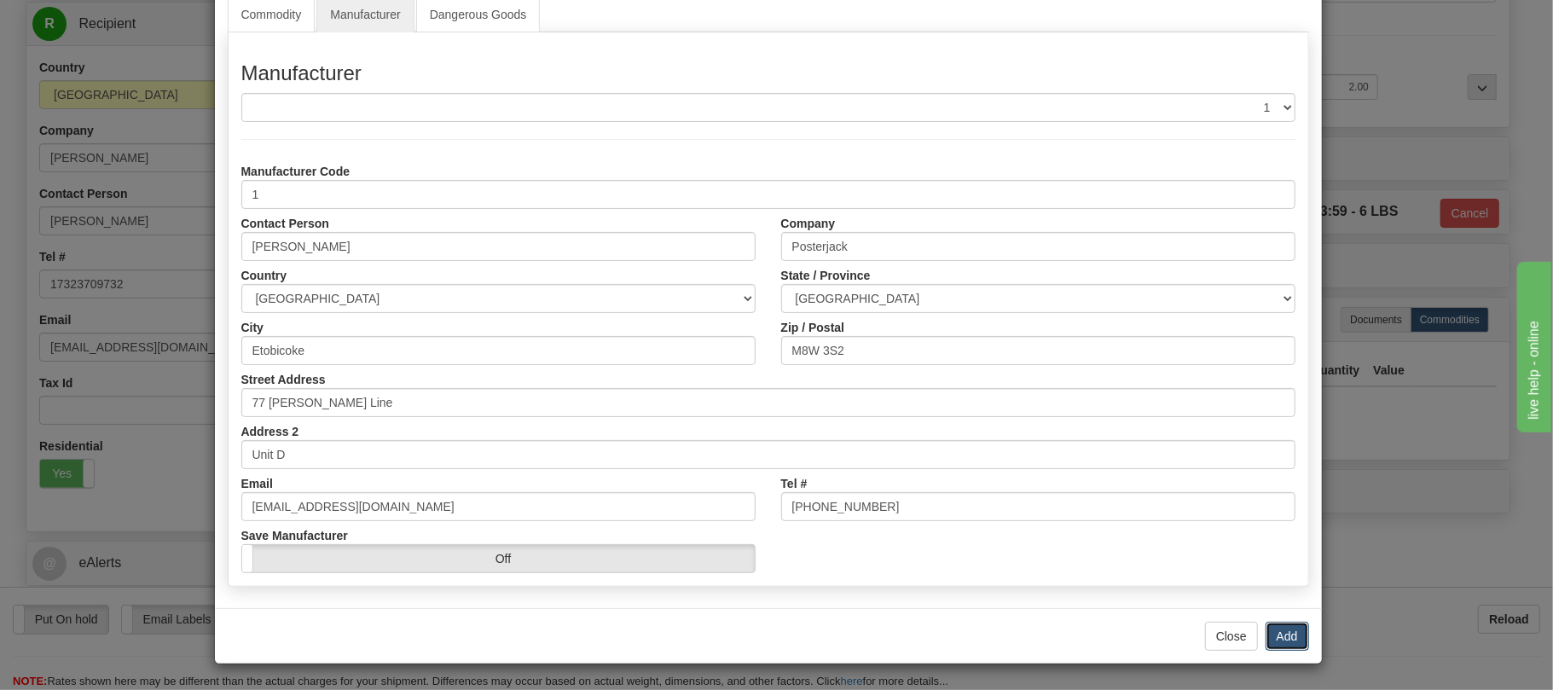
click at [1273, 632] on button "Add" at bounding box center [1287, 636] width 43 height 29
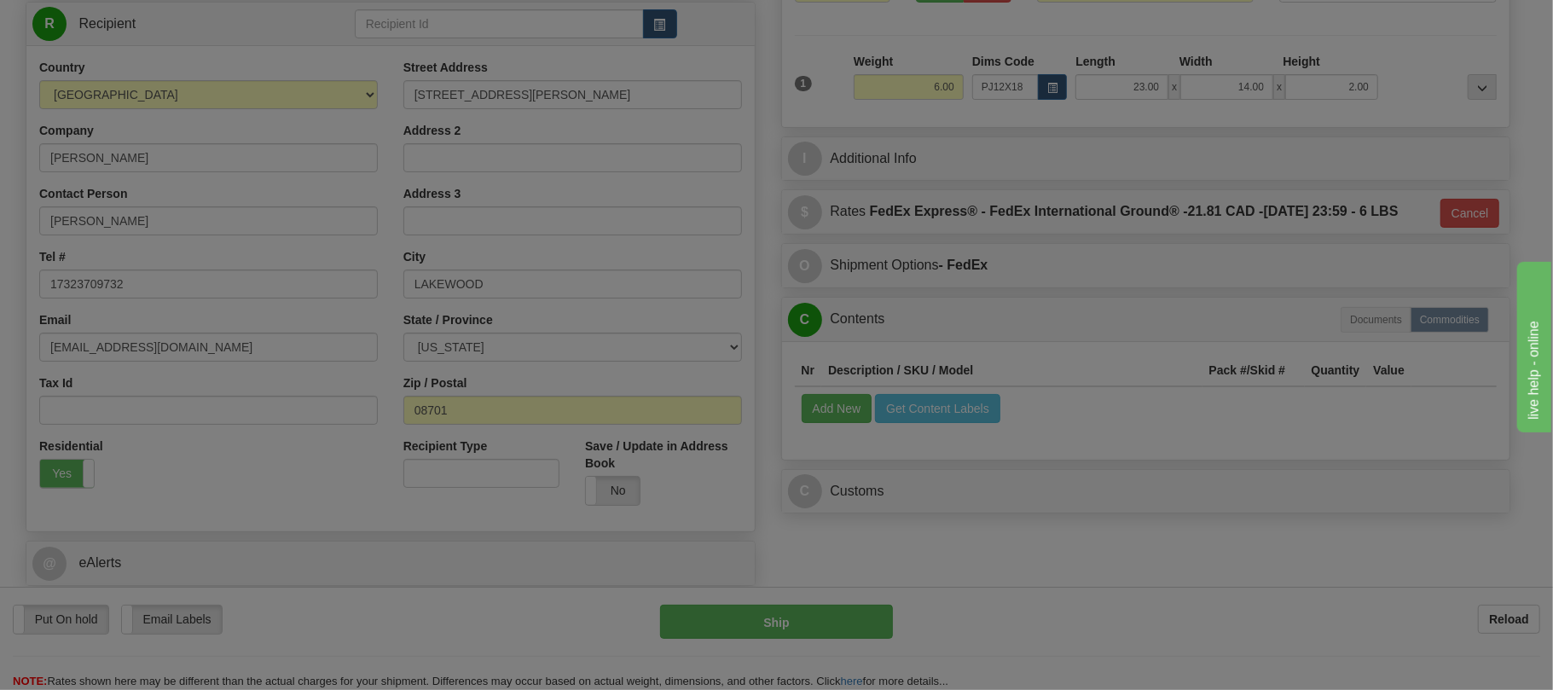
scroll to position [0, 0]
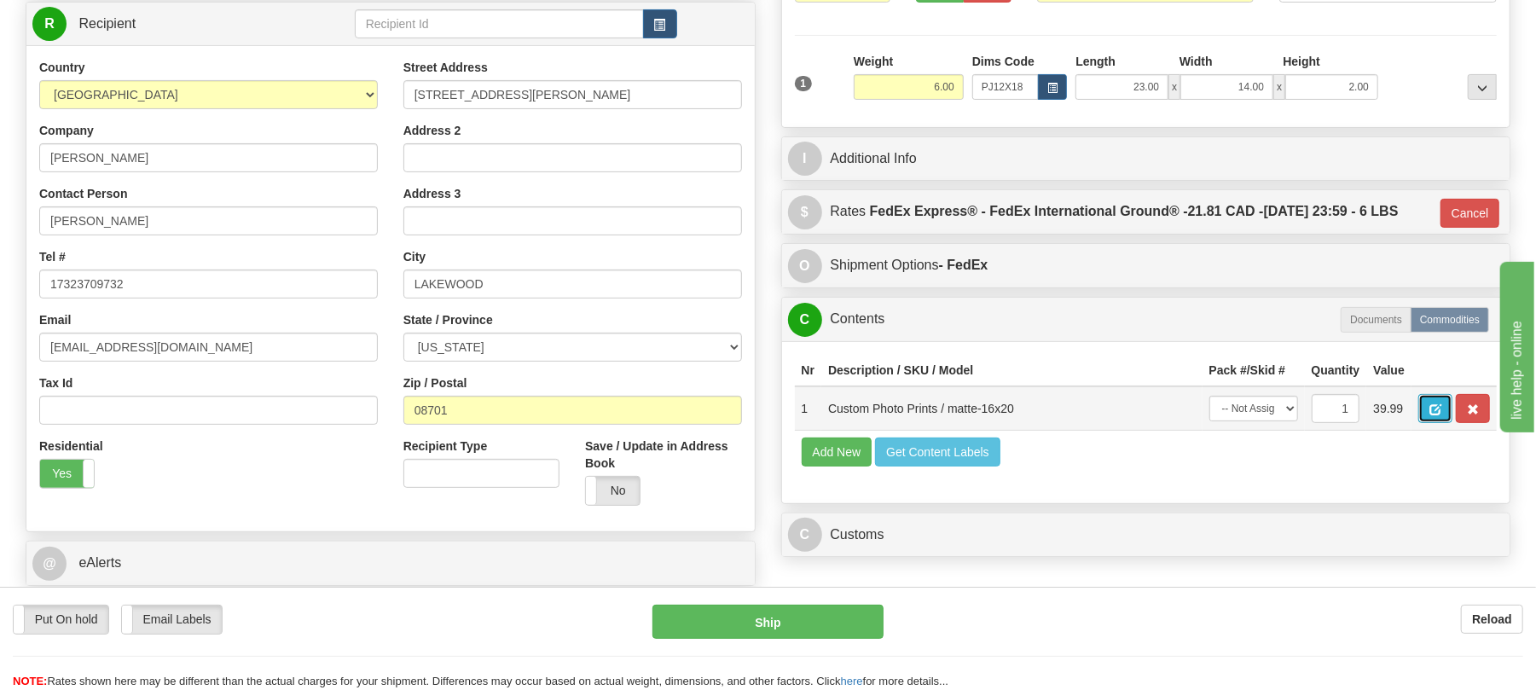
click at [1441, 408] on span "button" at bounding box center [1435, 409] width 12 height 11
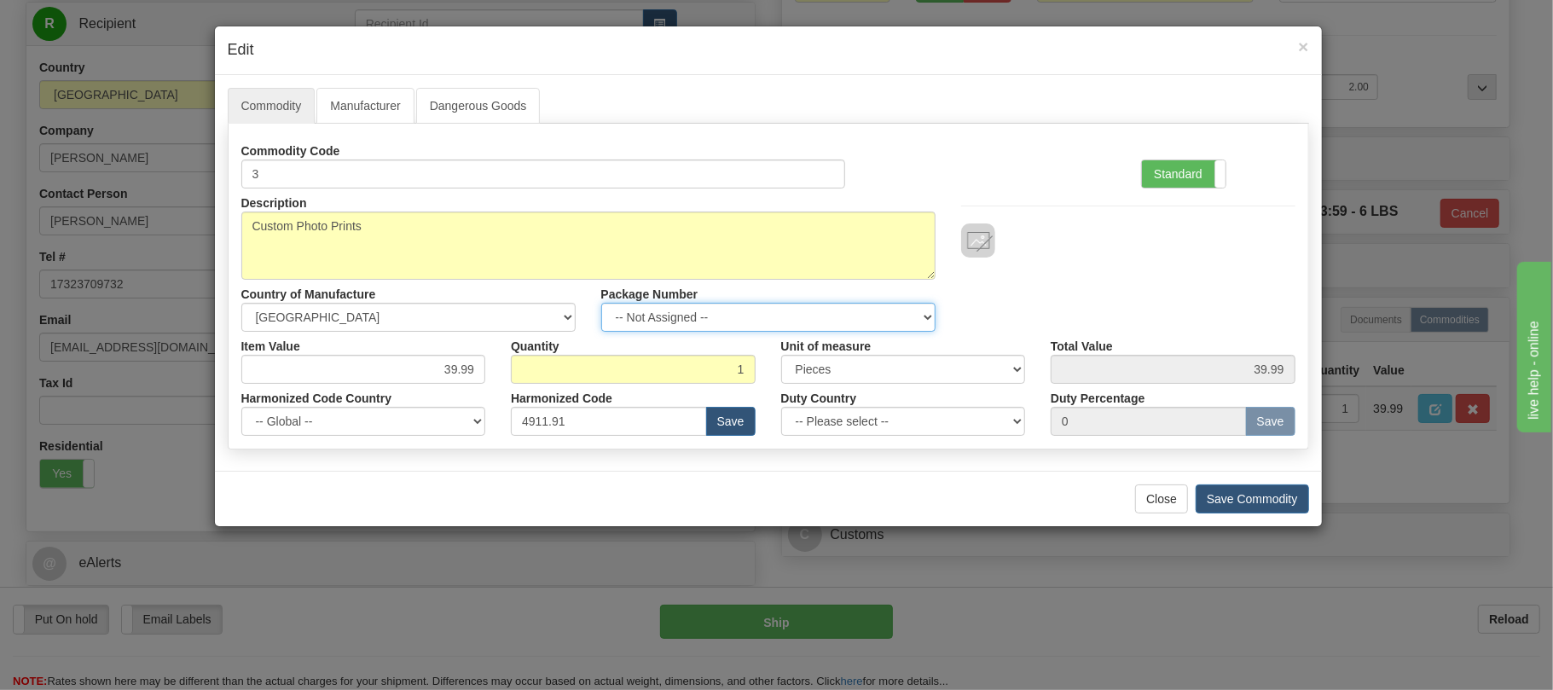
click at [769, 310] on select "-- Not Assigned -- Item 1" at bounding box center [768, 317] width 334 height 29
select select "0"
click at [601, 304] on select "-- Not Assigned -- Item 1" at bounding box center [768, 317] width 334 height 29
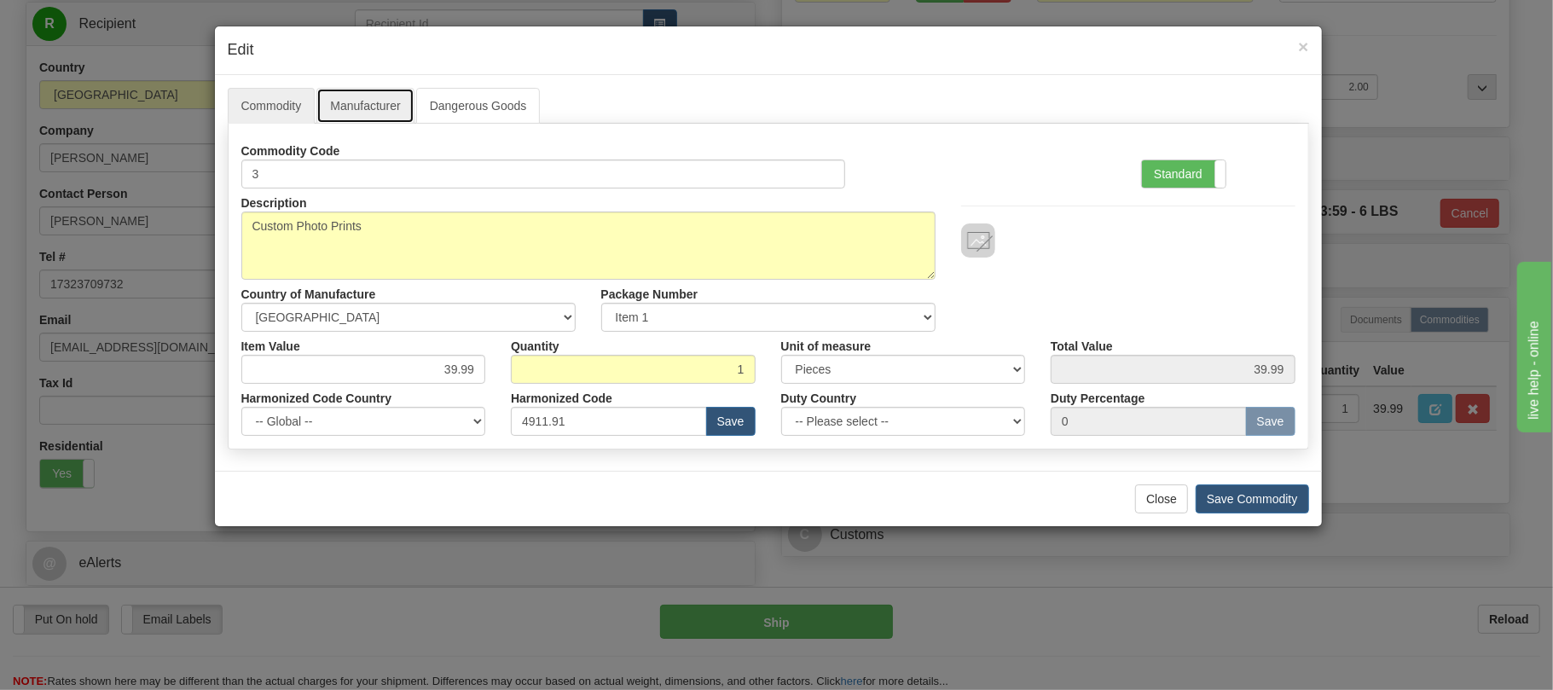
click at [359, 107] on link "Manufacturer" at bounding box center [364, 106] width 97 height 36
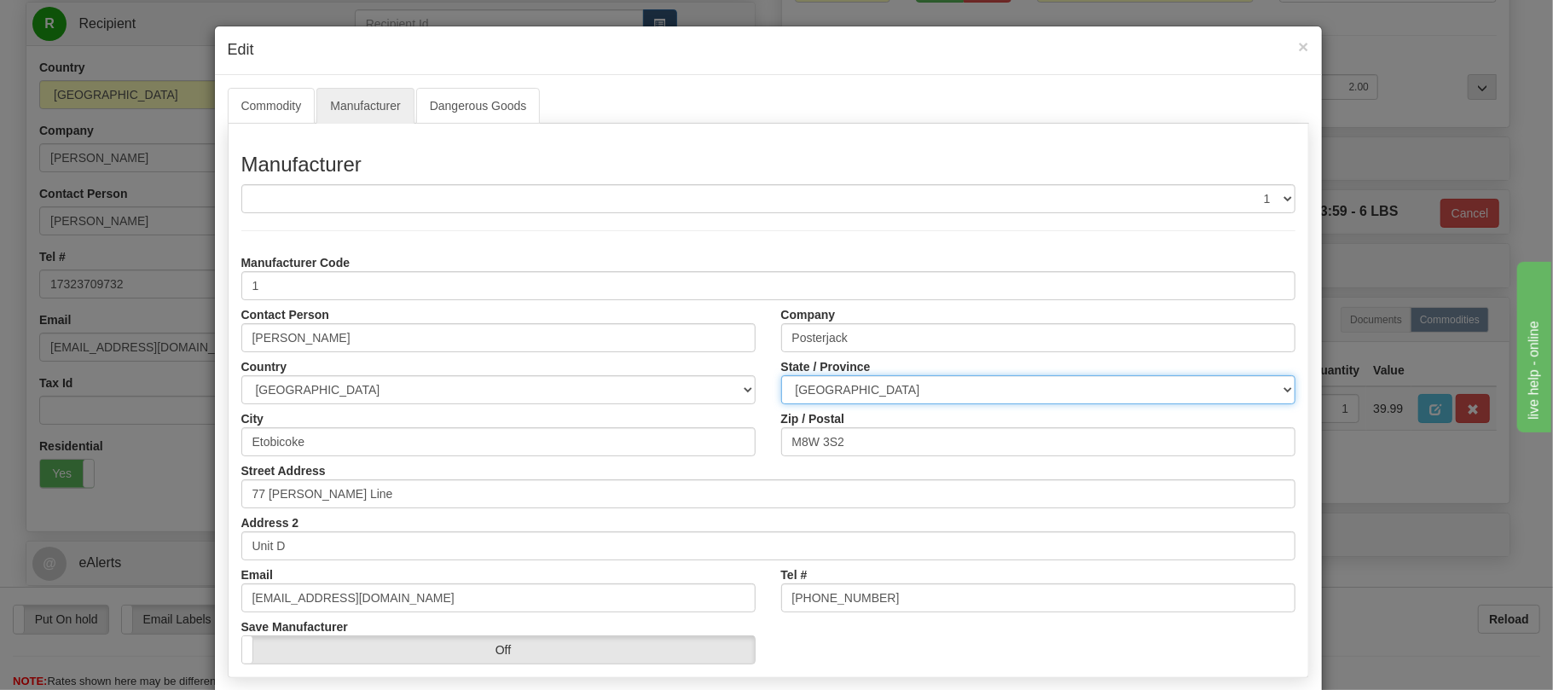
click at [909, 397] on select "ALBERTA BRITISH COLUMBIA MANITOBA NEW BRUNSWICK NEWFOUNDLAND NOVA SCOTIA NUNAVU…" at bounding box center [1038, 389] width 514 height 29
select select "ON"
click at [781, 377] on select "ALBERTA BRITISH COLUMBIA MANITOBA NEW BRUNSWICK NEWFOUNDLAND NOVA SCOTIA NUNAVU…" at bounding box center [1038, 389] width 514 height 29
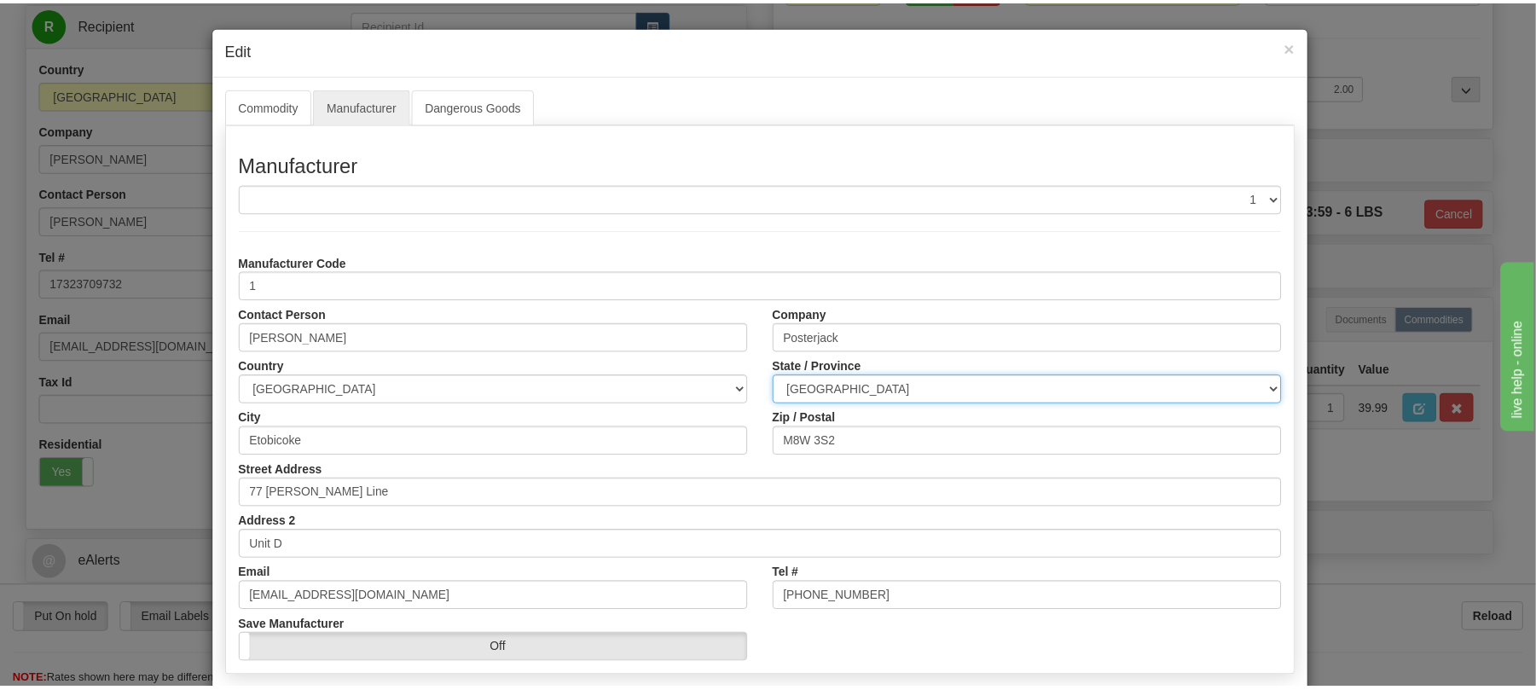
scroll to position [94, 0]
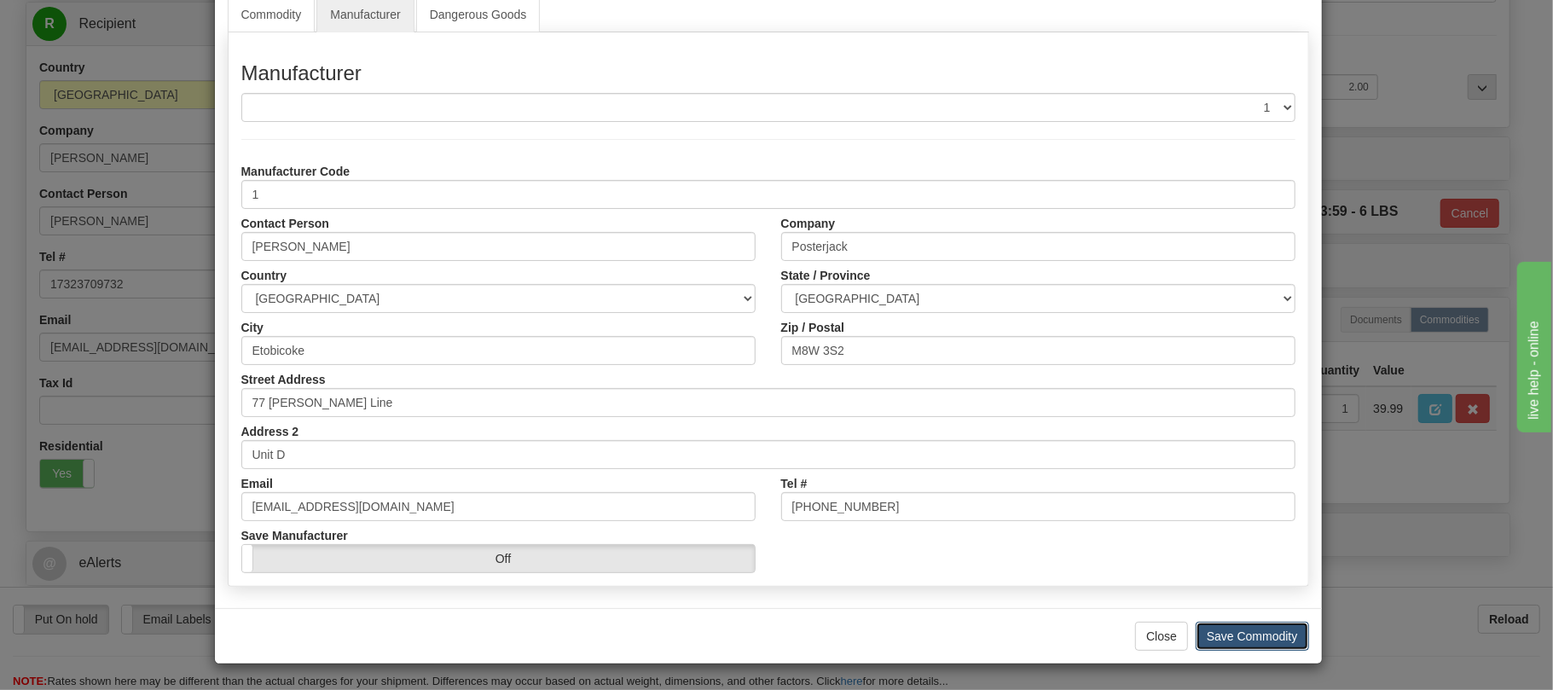
click at [1240, 645] on button "Save Commodity" at bounding box center [1252, 636] width 113 height 29
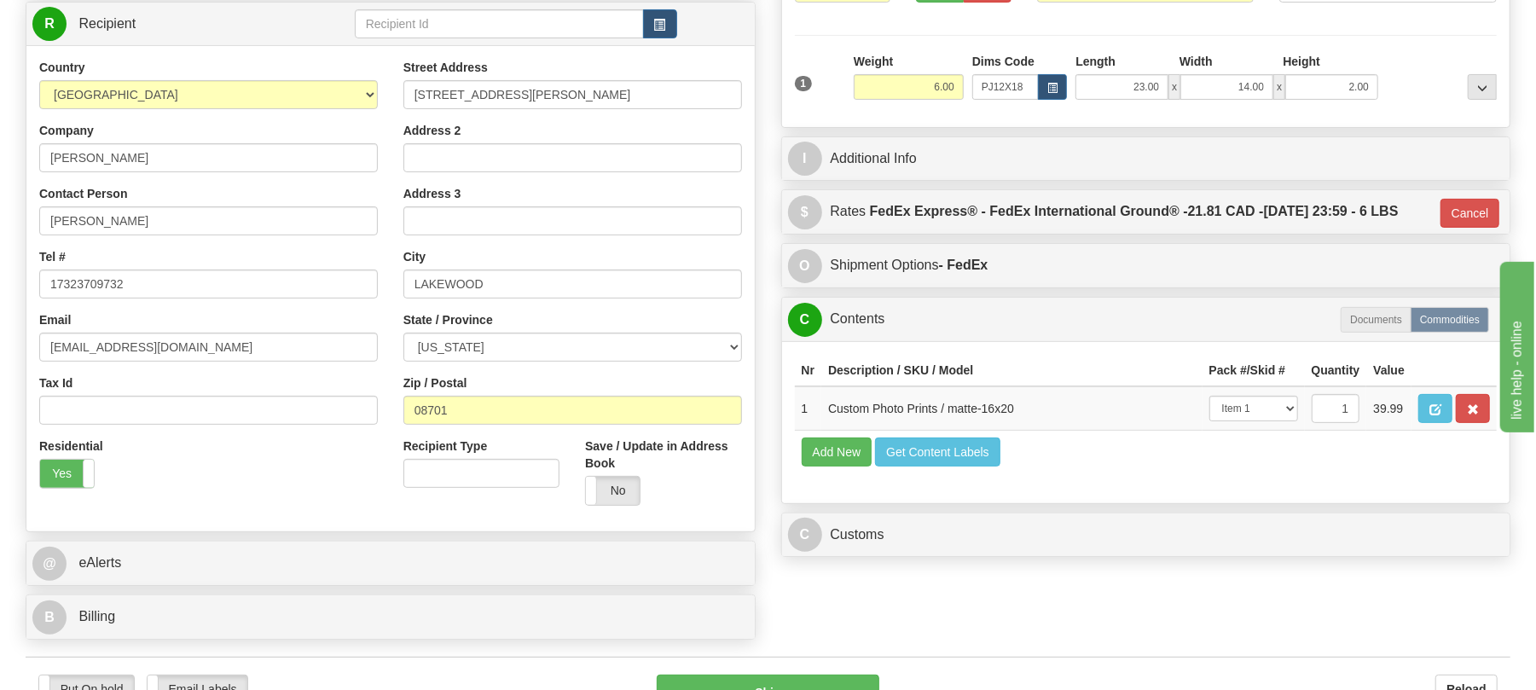
scroll to position [341, 0]
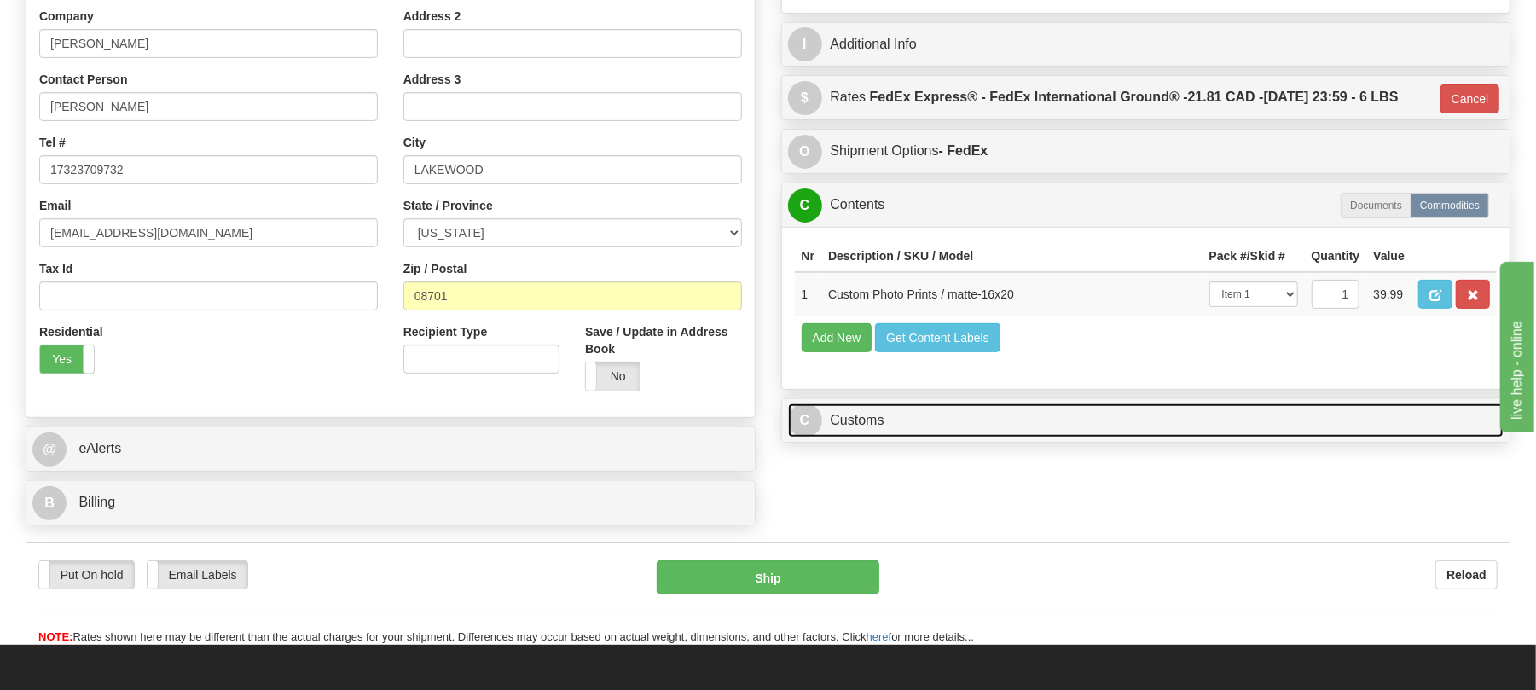
click at [1030, 438] on link "C Customs" at bounding box center [1146, 420] width 716 height 35
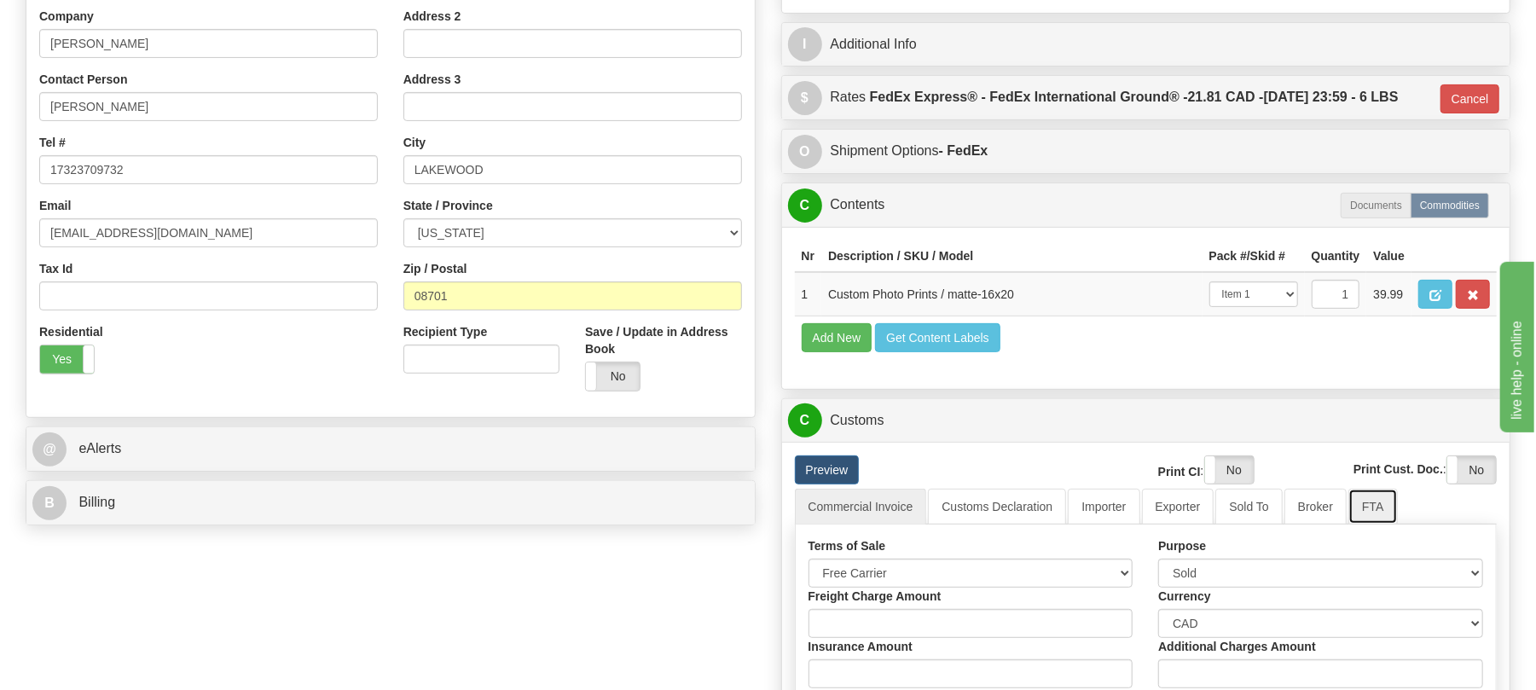
click at [1375, 524] on link "FTA" at bounding box center [1372, 507] width 49 height 36
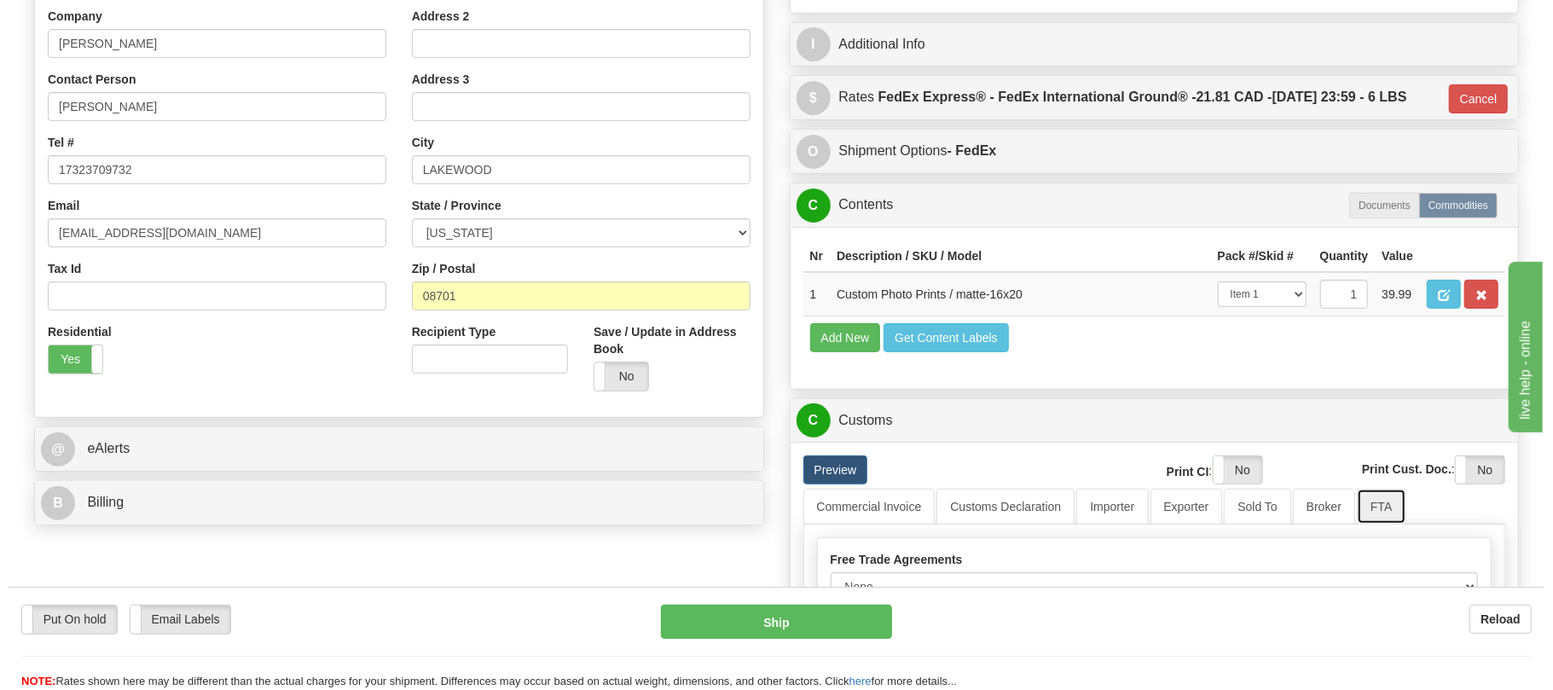
scroll to position [455, 0]
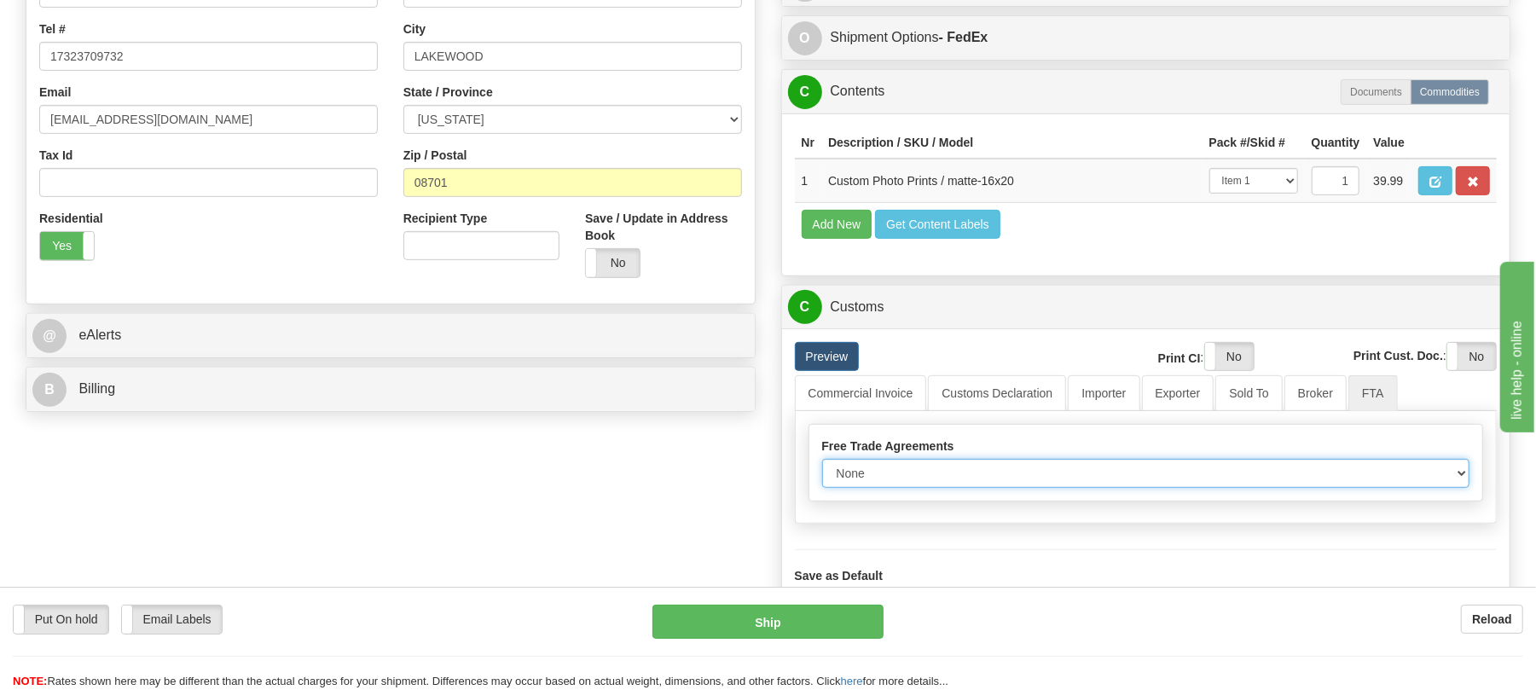
click at [936, 488] on select "None Other USMCA CETA CUKTCA" at bounding box center [1146, 473] width 648 height 29
select select "1"
click at [822, 488] on select "None Other USMCA CETA CUKTCA" at bounding box center [1146, 473] width 648 height 29
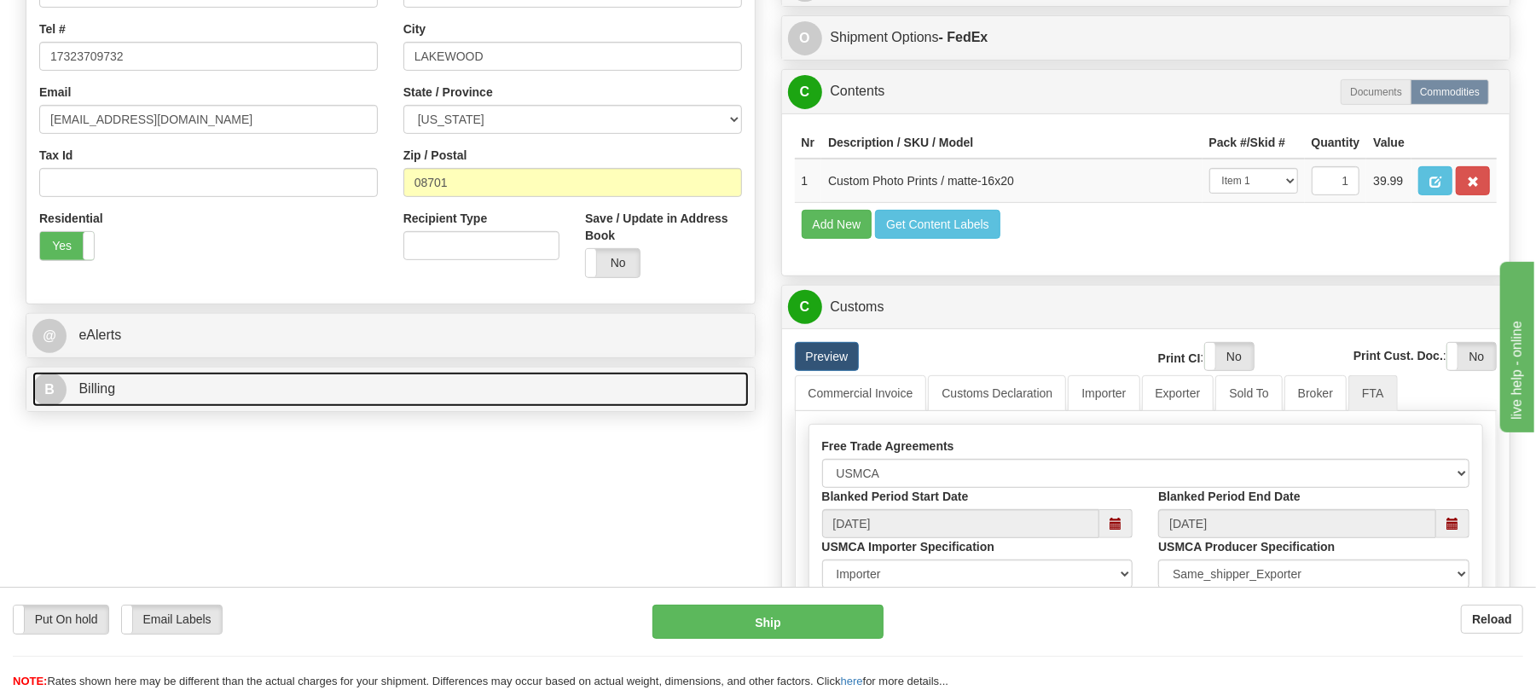
click at [385, 386] on link "B Billing" at bounding box center [390, 389] width 716 height 35
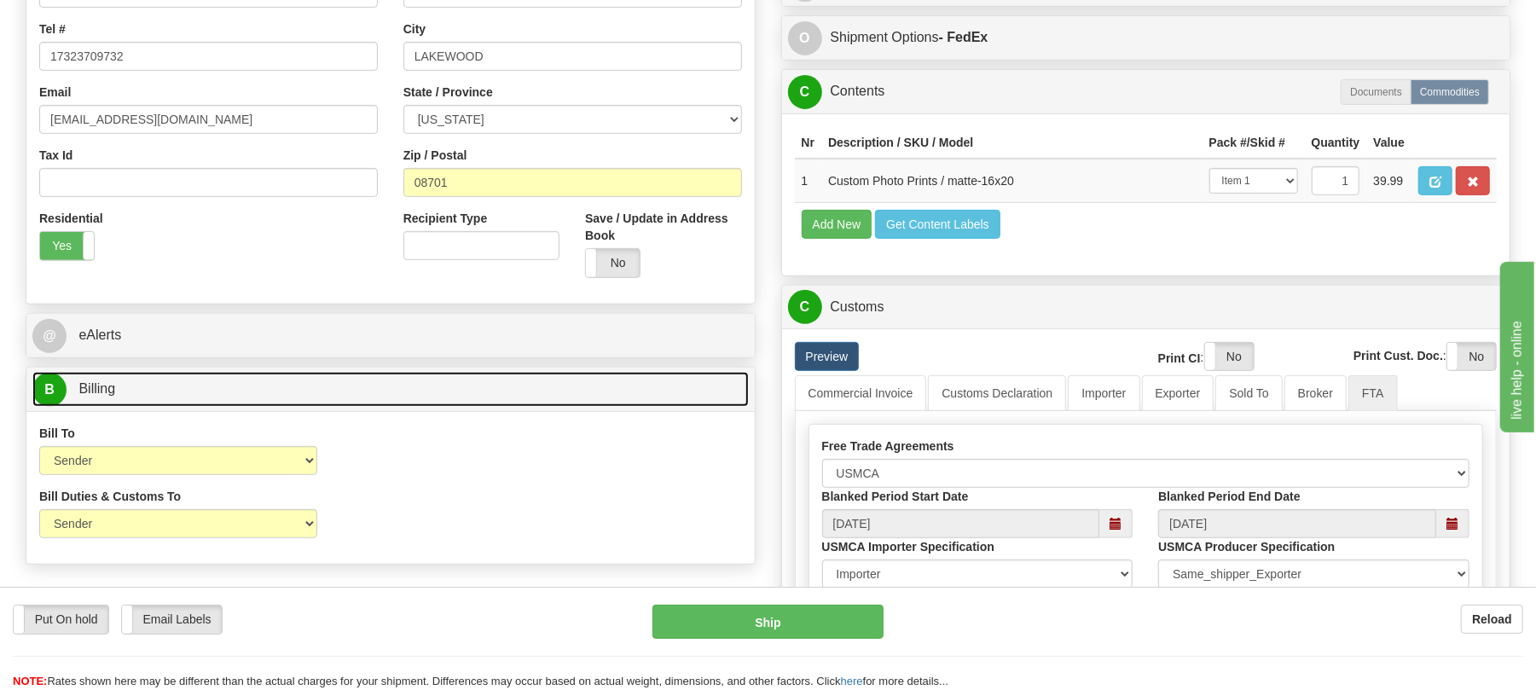
click at [386, 393] on link "B Billing" at bounding box center [390, 389] width 716 height 35
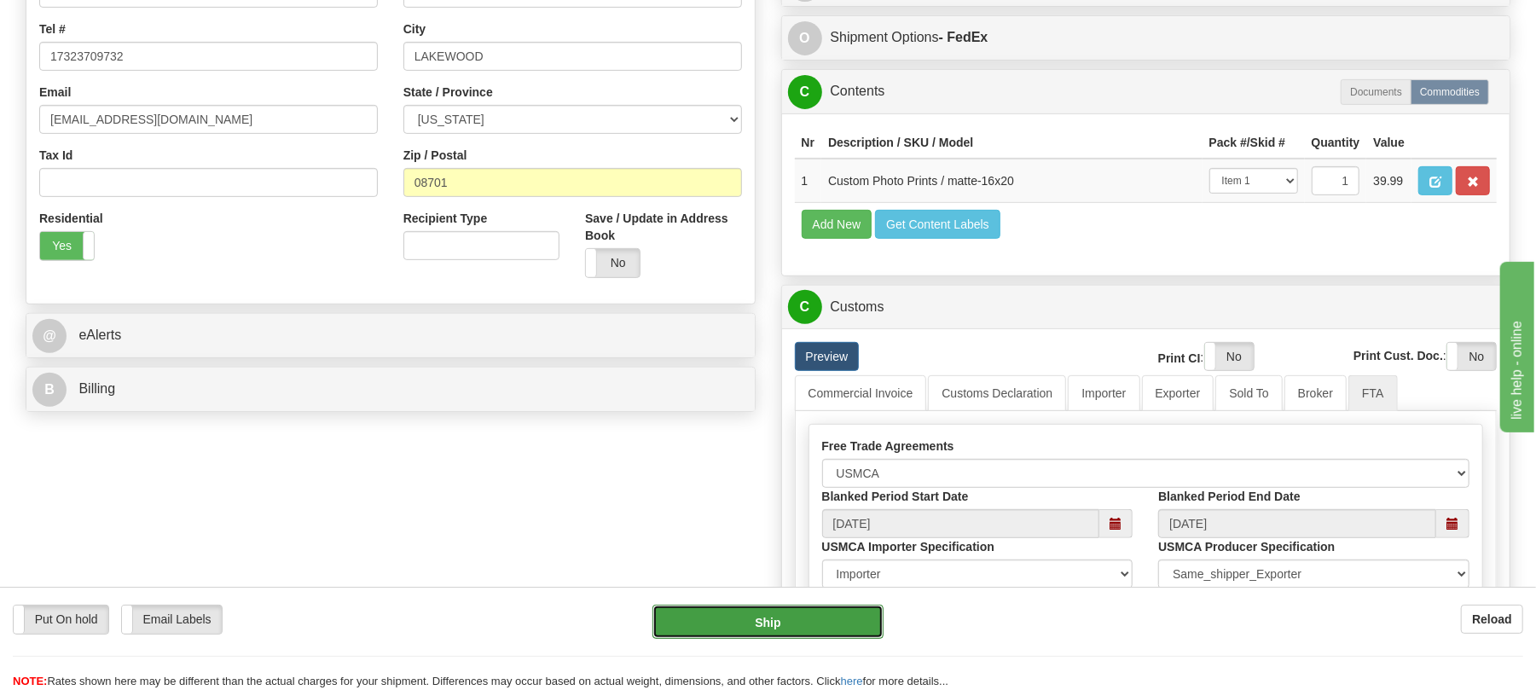
click at [810, 614] on button "Ship" at bounding box center [767, 622] width 230 height 34
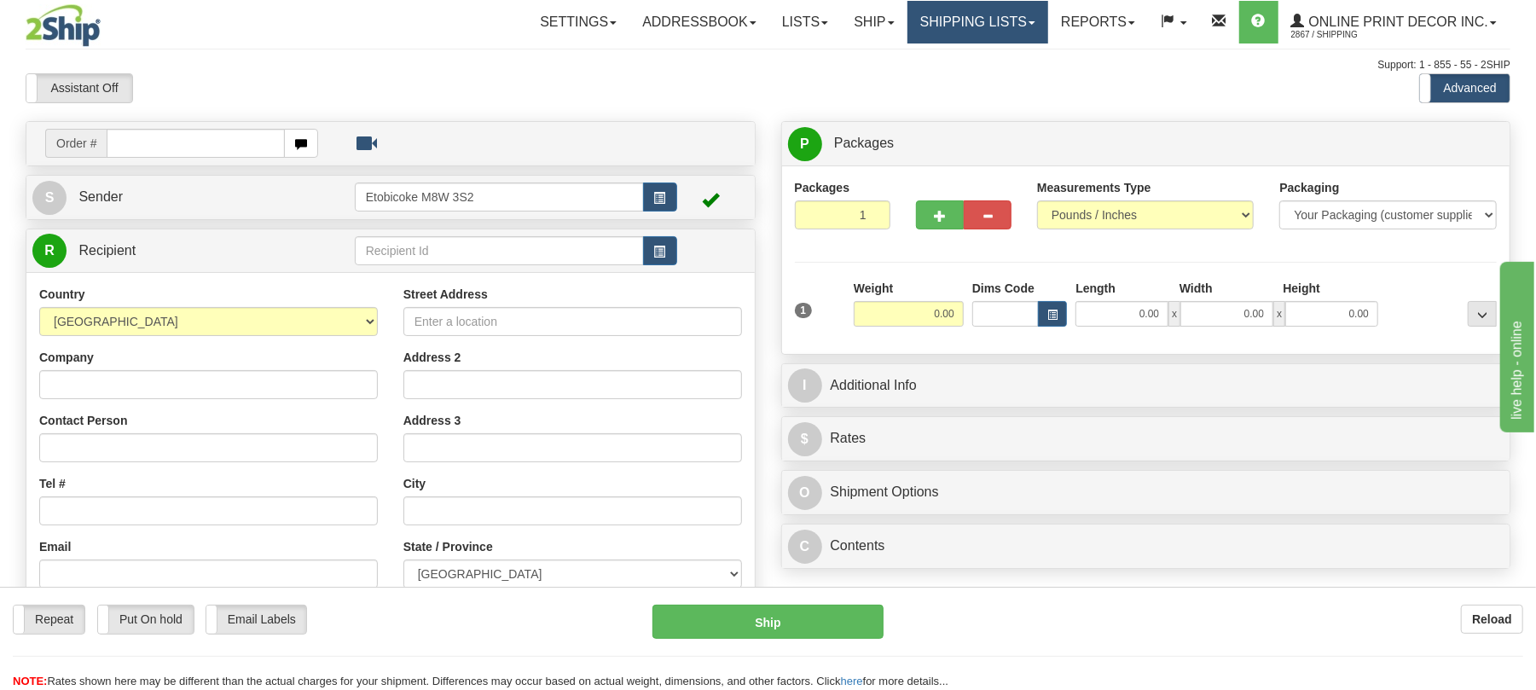
click at [976, 26] on link "Shipping lists" at bounding box center [977, 22] width 141 height 43
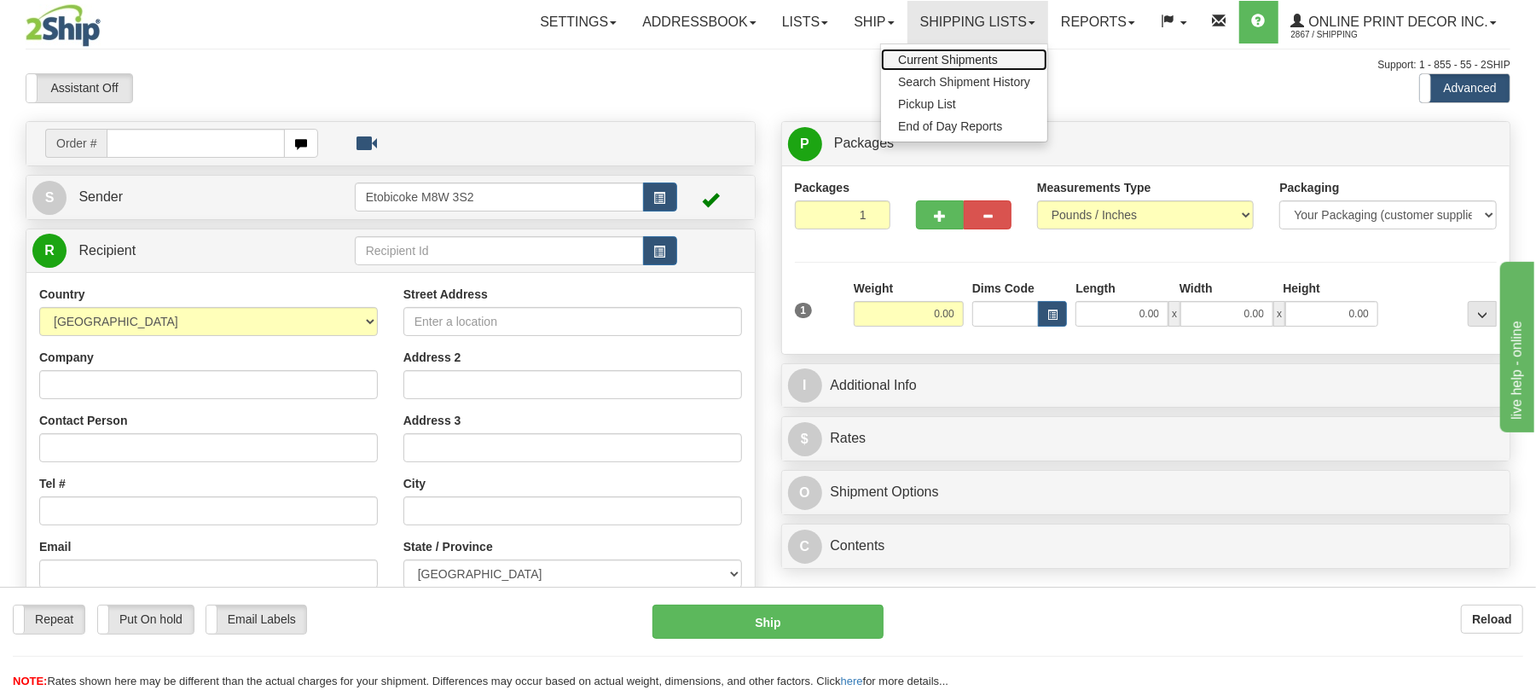
click at [952, 61] on span "Current Shipments" at bounding box center [948, 60] width 100 height 14
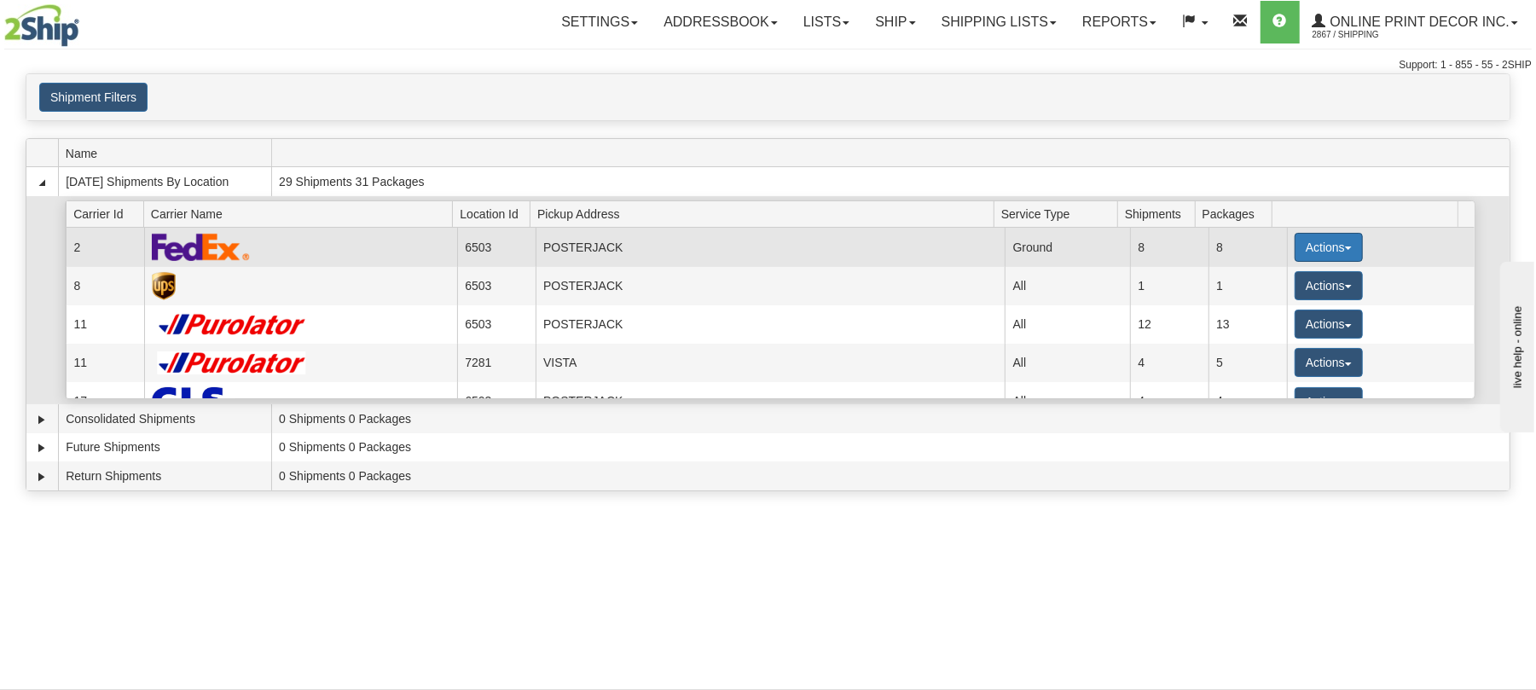
click at [1305, 247] on button "Actions" at bounding box center [1329, 247] width 68 height 29
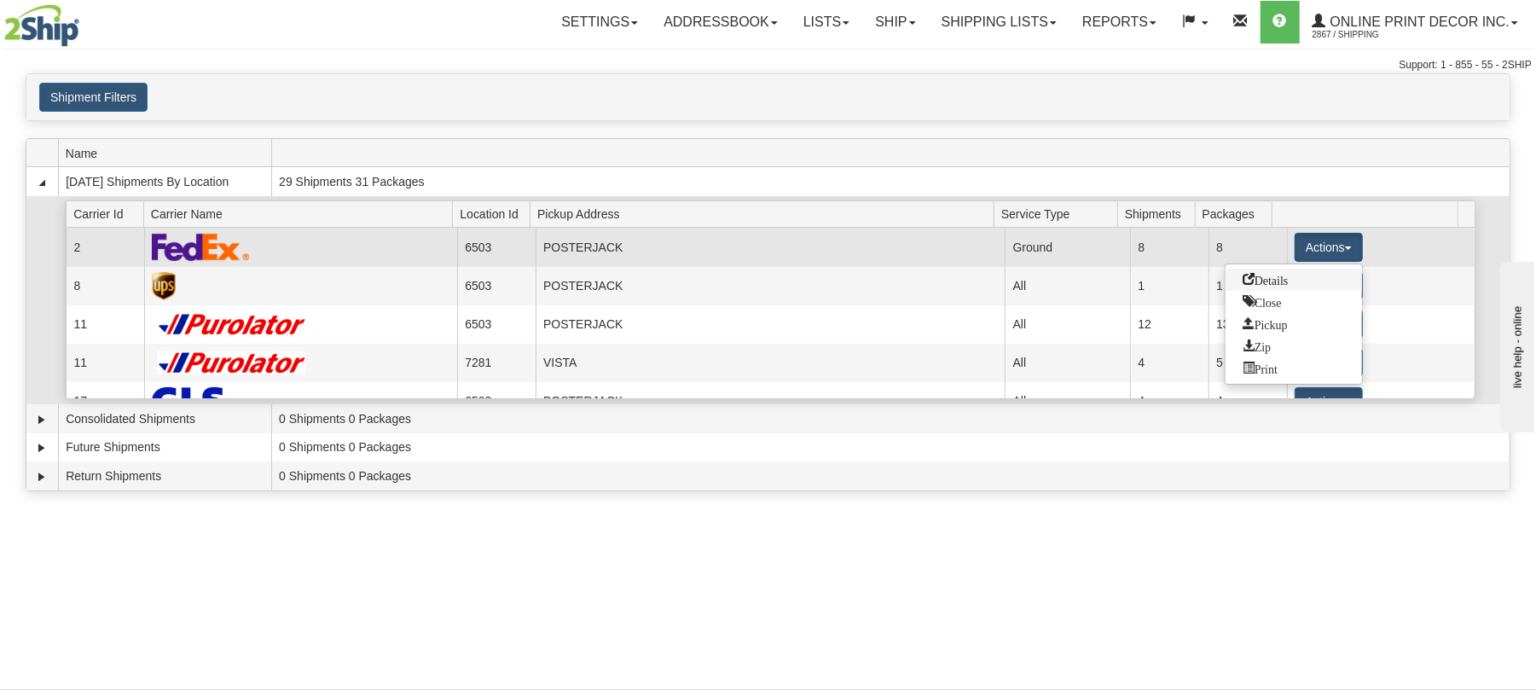
click at [1269, 281] on span "Details" at bounding box center [1266, 279] width 46 height 12
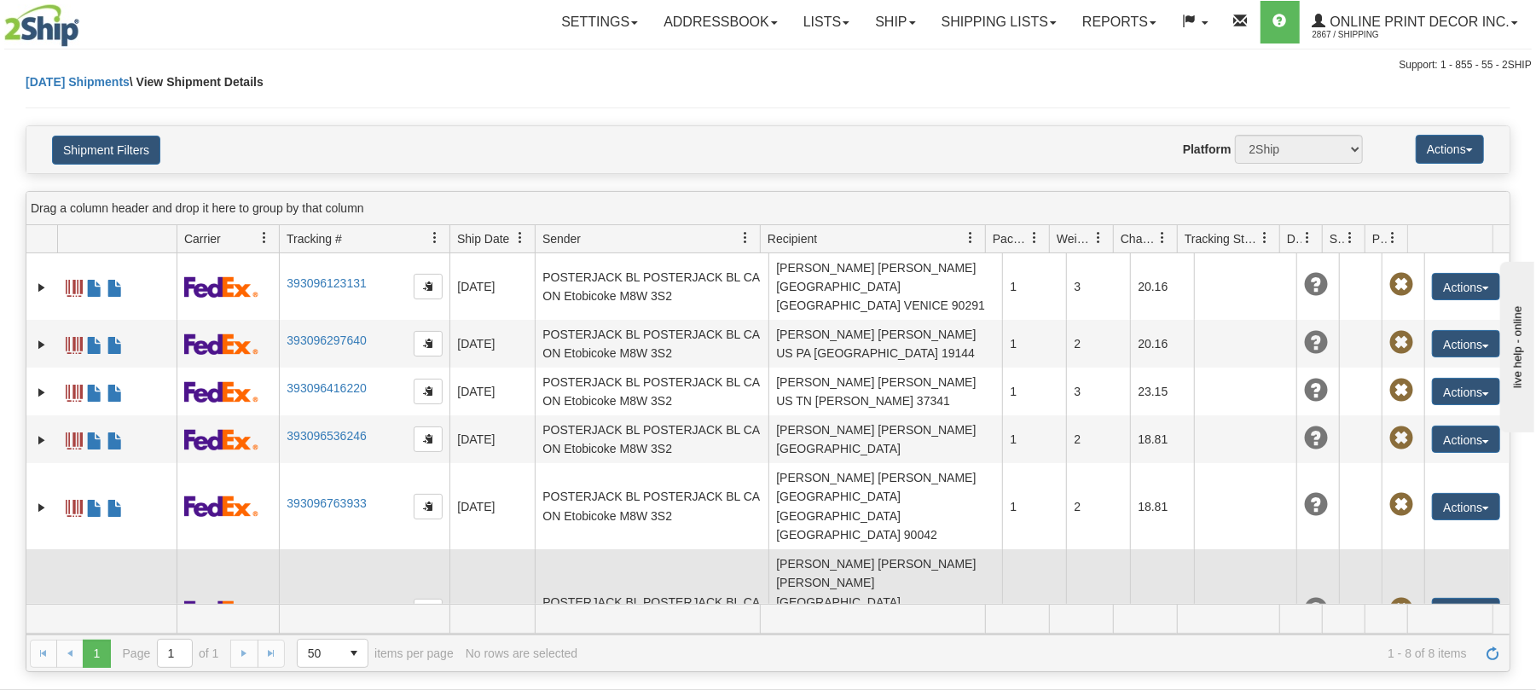
scroll to position [69, 0]
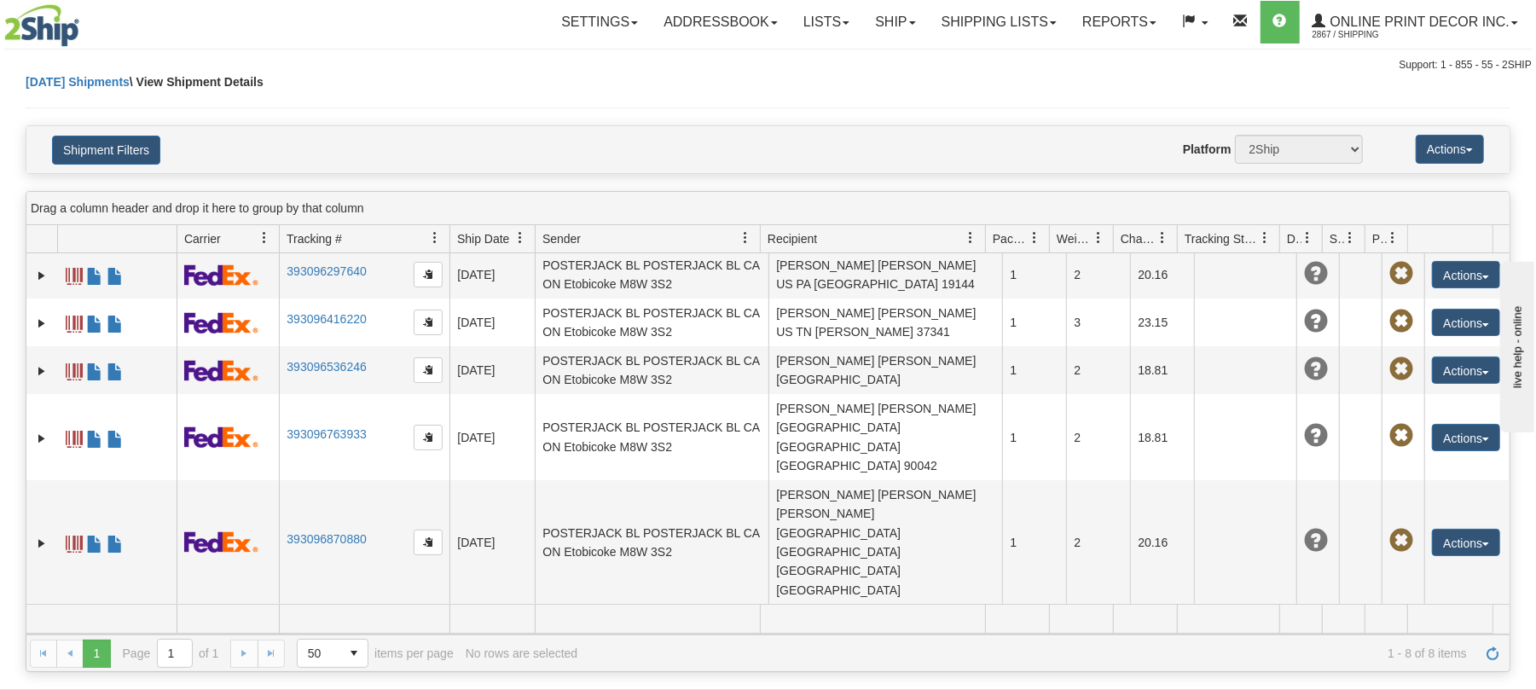
click at [946, 19] on link "Shipping lists" at bounding box center [999, 22] width 141 height 43
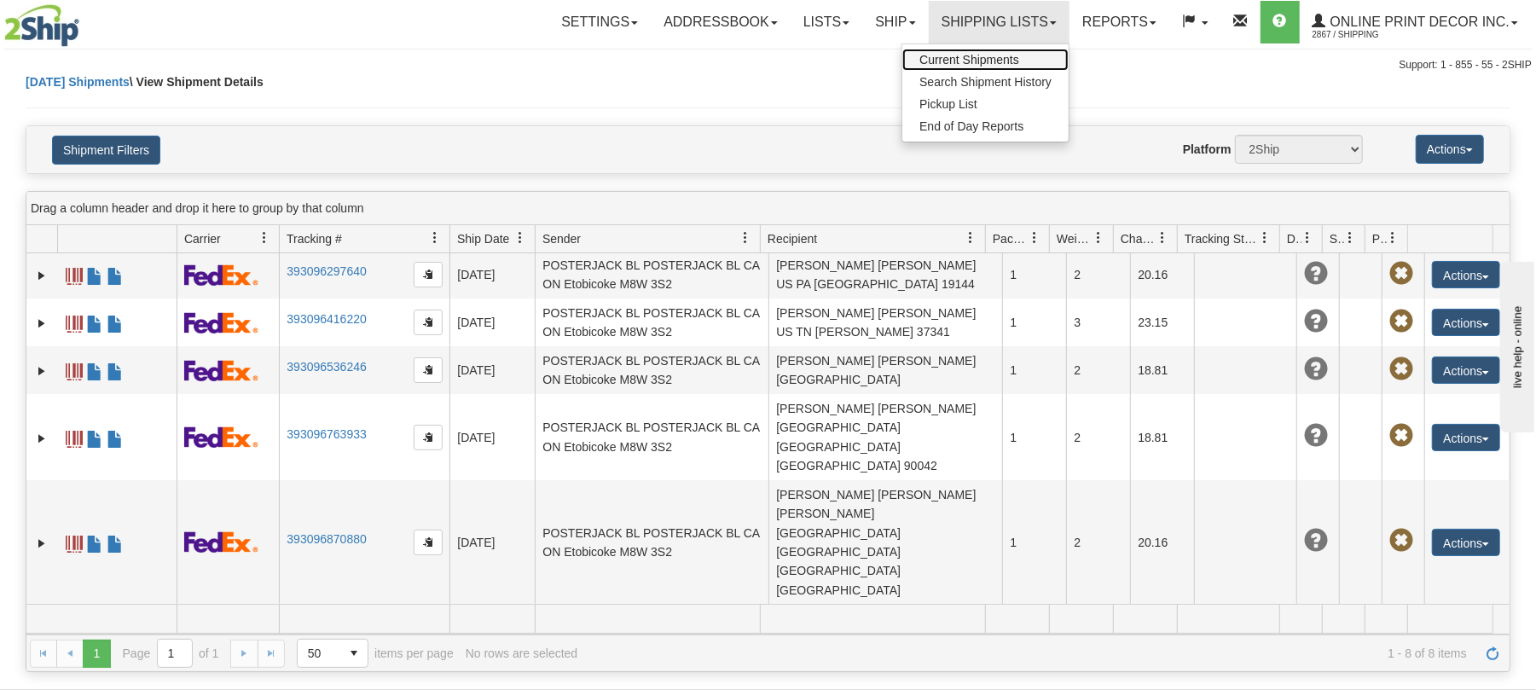
click at [919, 56] on span "Current Shipments" at bounding box center [969, 60] width 100 height 14
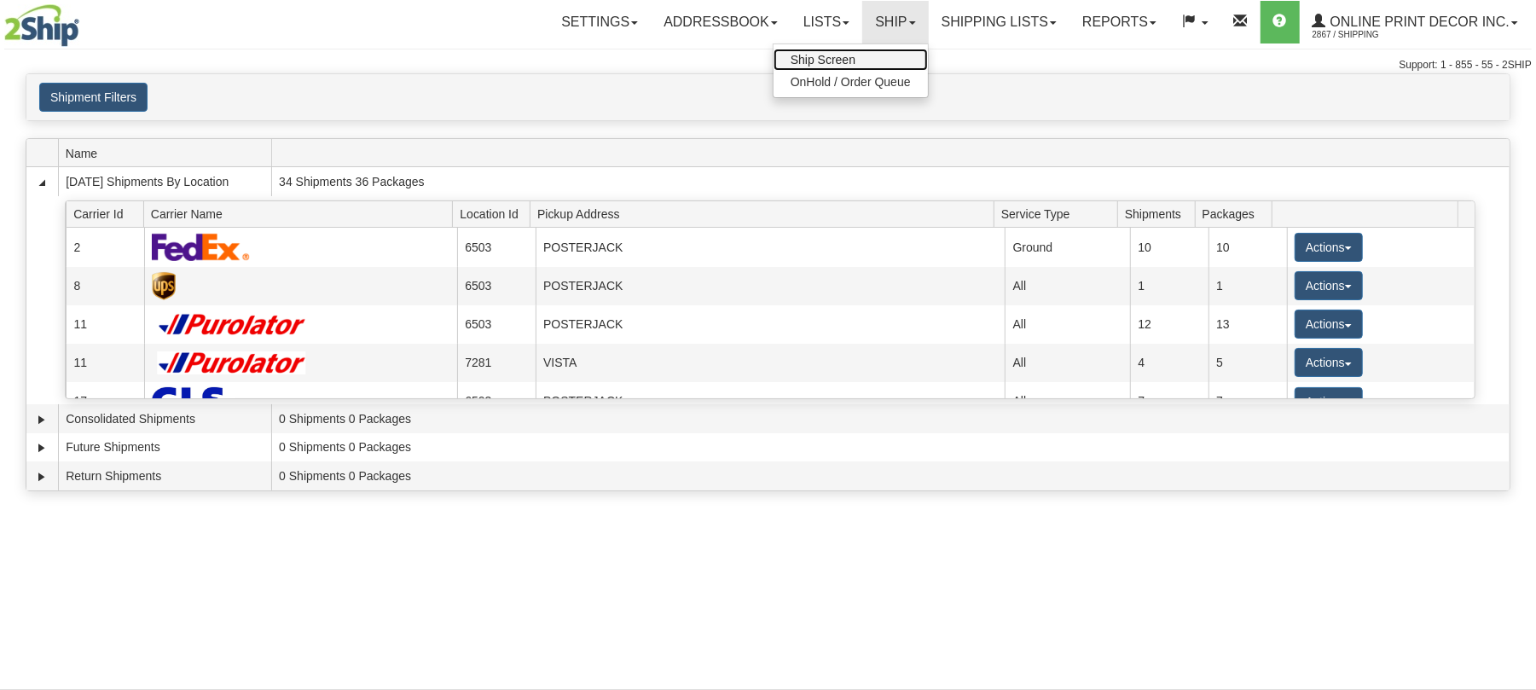
click at [873, 59] on link "Ship Screen" at bounding box center [850, 60] width 154 height 22
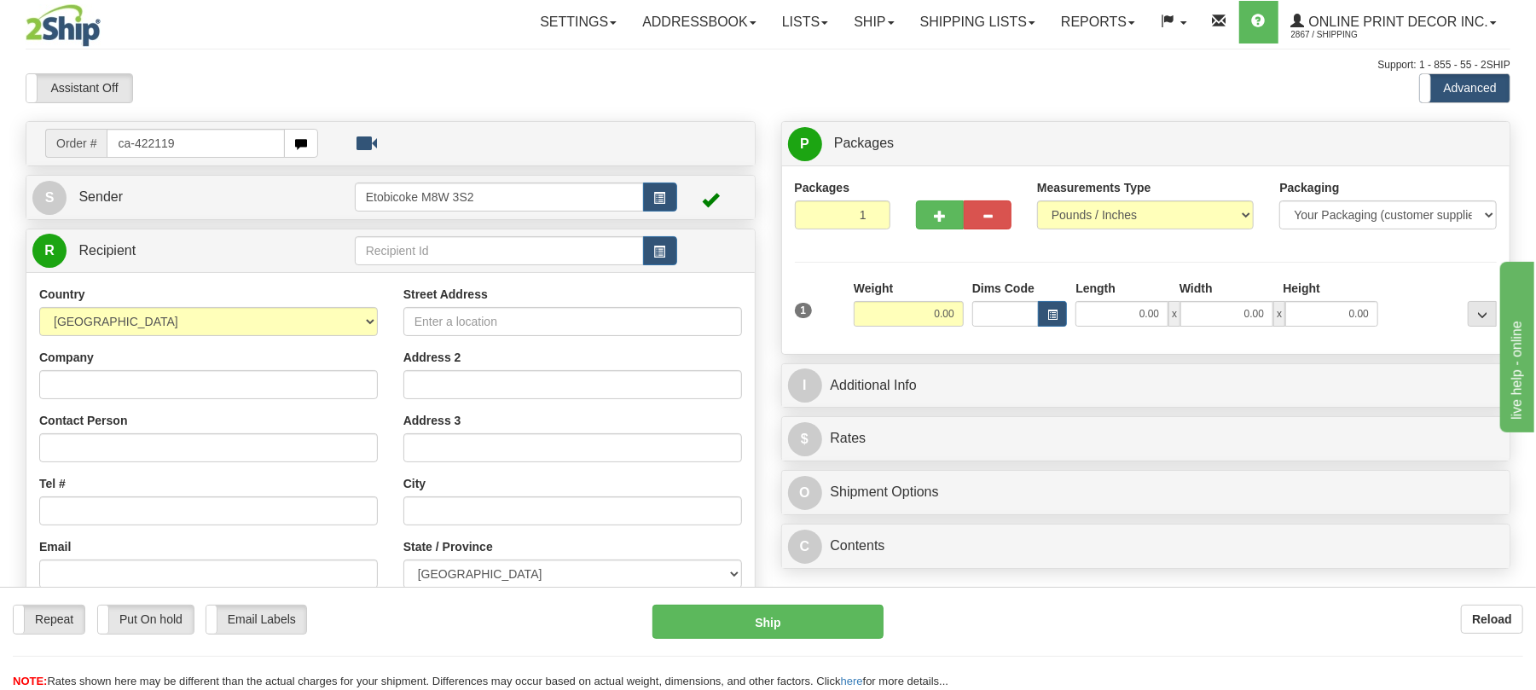
type input "ca-422119"
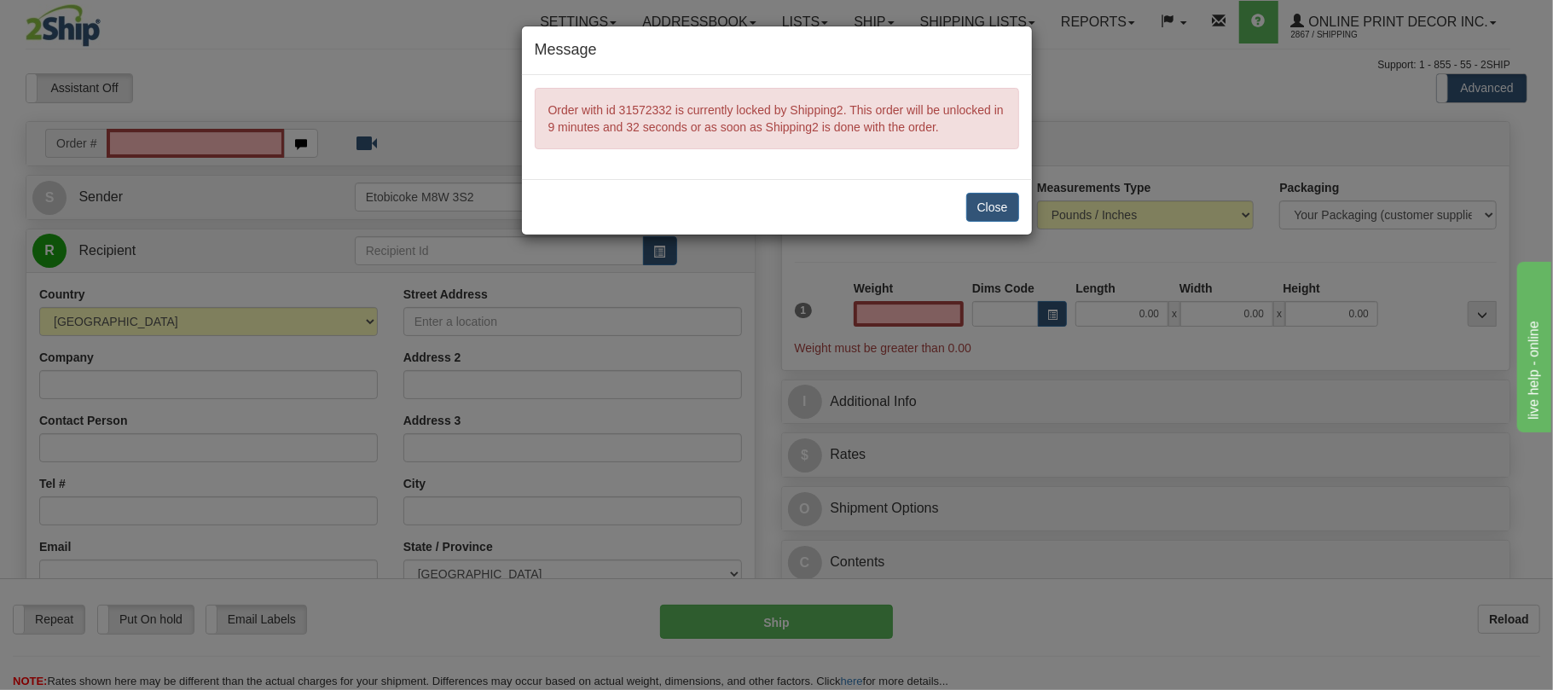
type input "0.00"
click at [989, 220] on button "Close" at bounding box center [992, 207] width 53 height 29
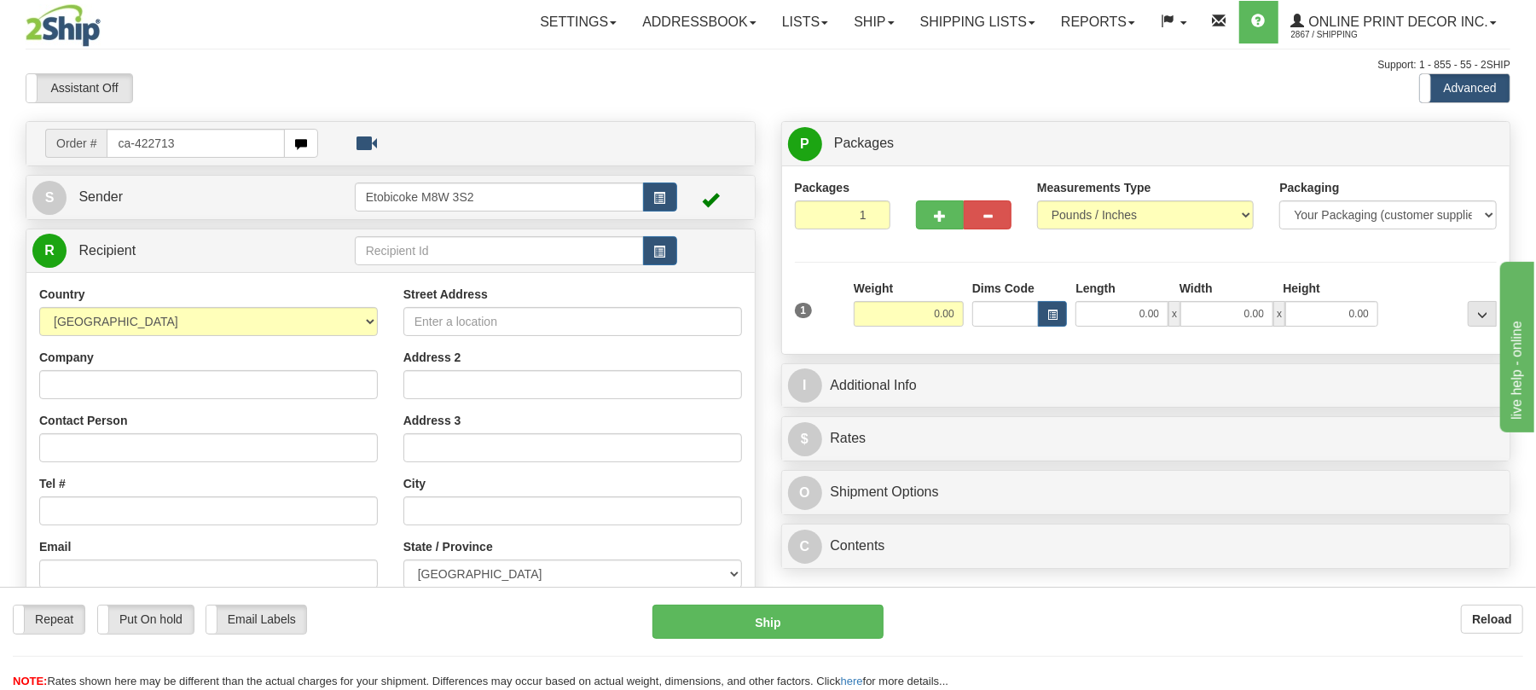
type input "ca-422713"
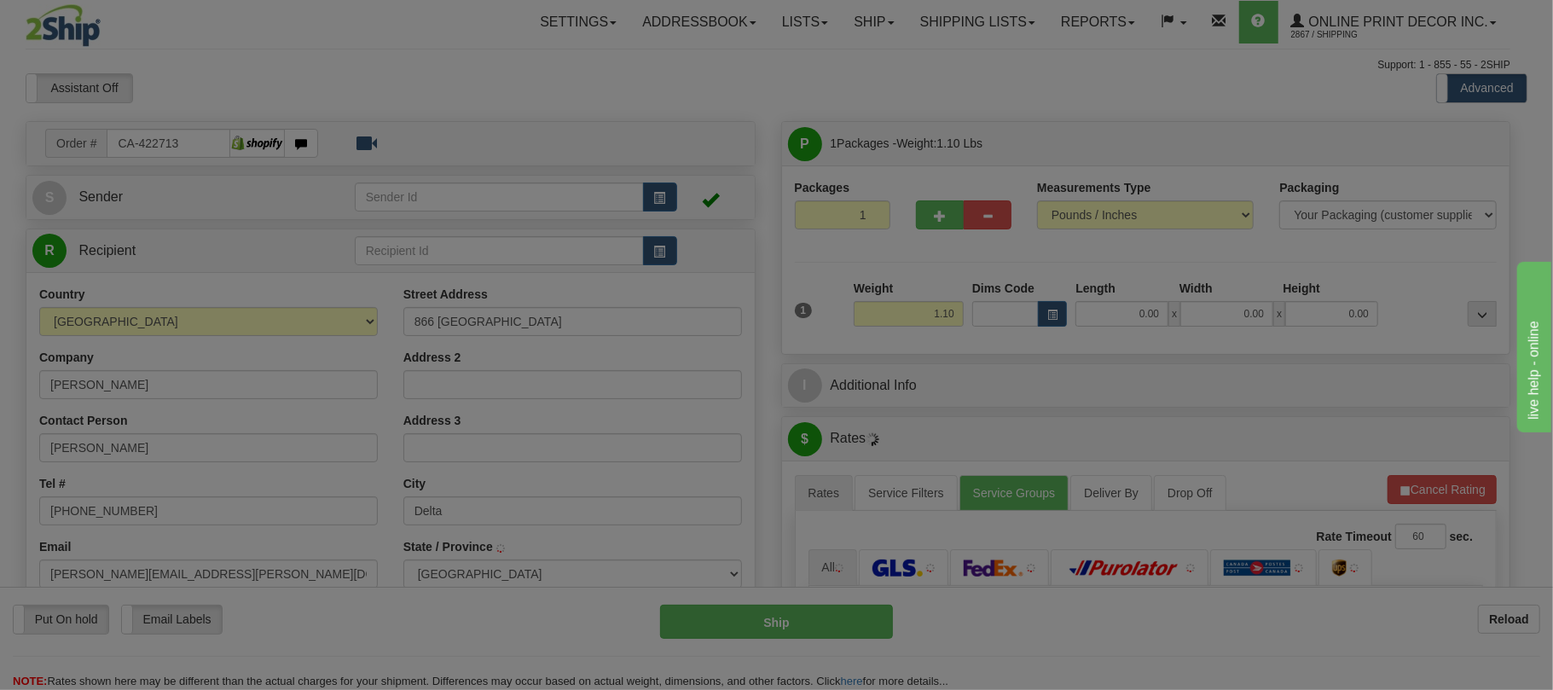
type input "DELTA"
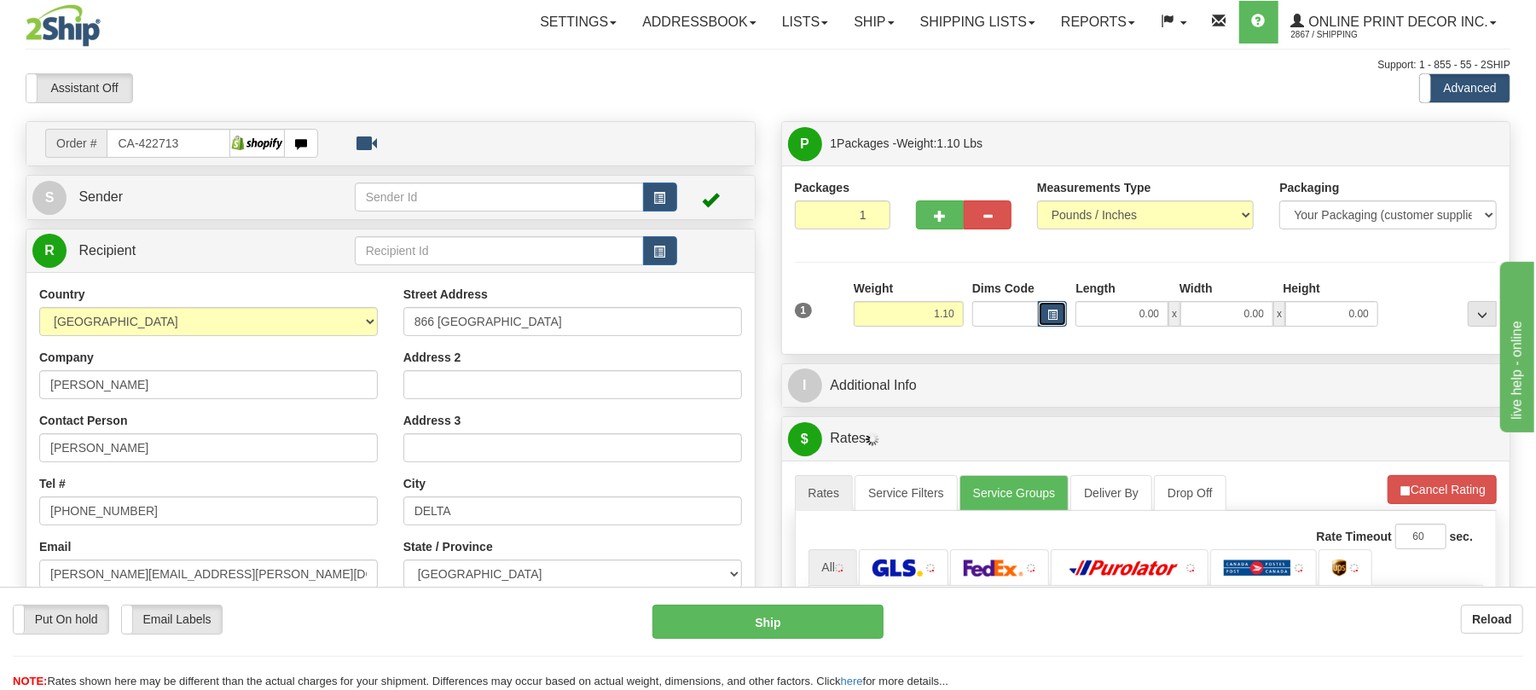
click at [1045, 322] on button "button" at bounding box center [1052, 314] width 29 height 26
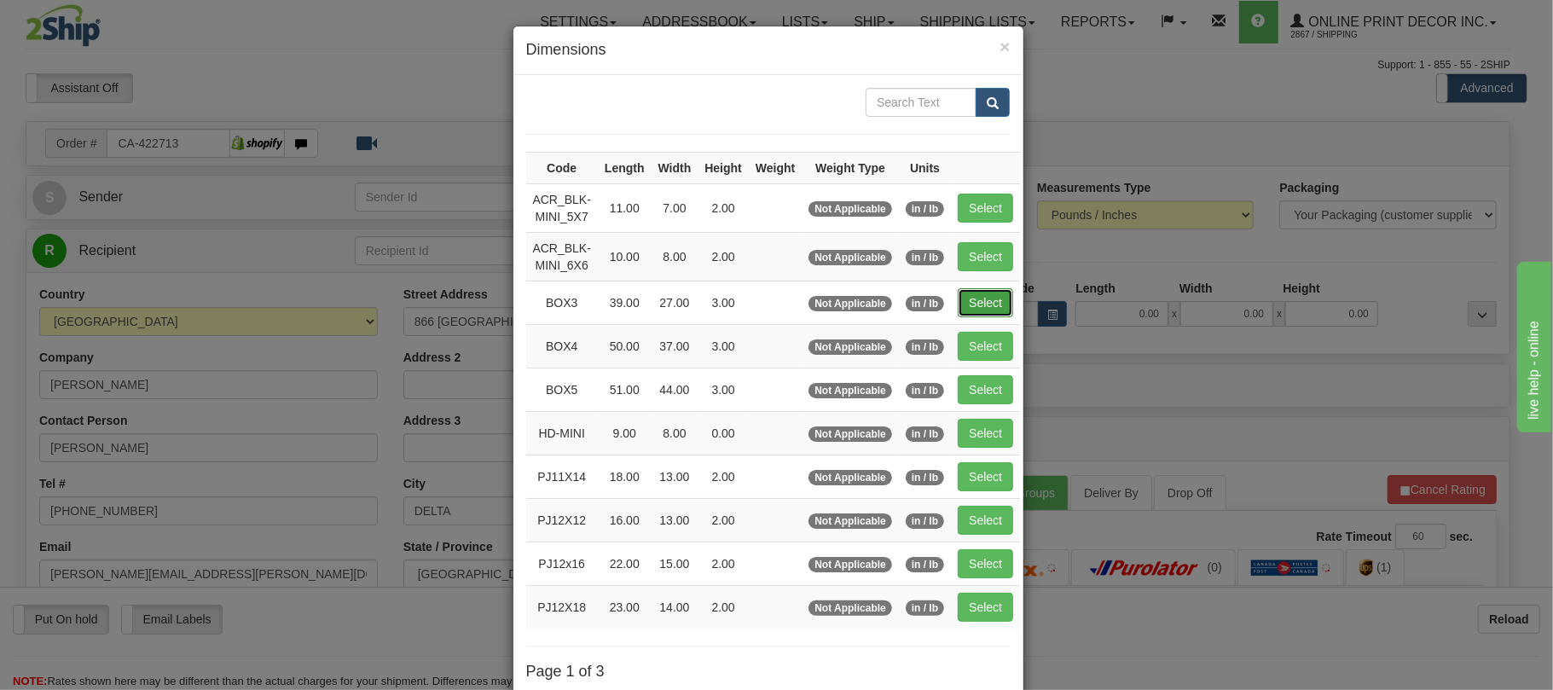
click at [983, 301] on button "Select" at bounding box center [985, 302] width 55 height 29
type input "BOX3"
type input "39.00"
type input "27.00"
type input "3.00"
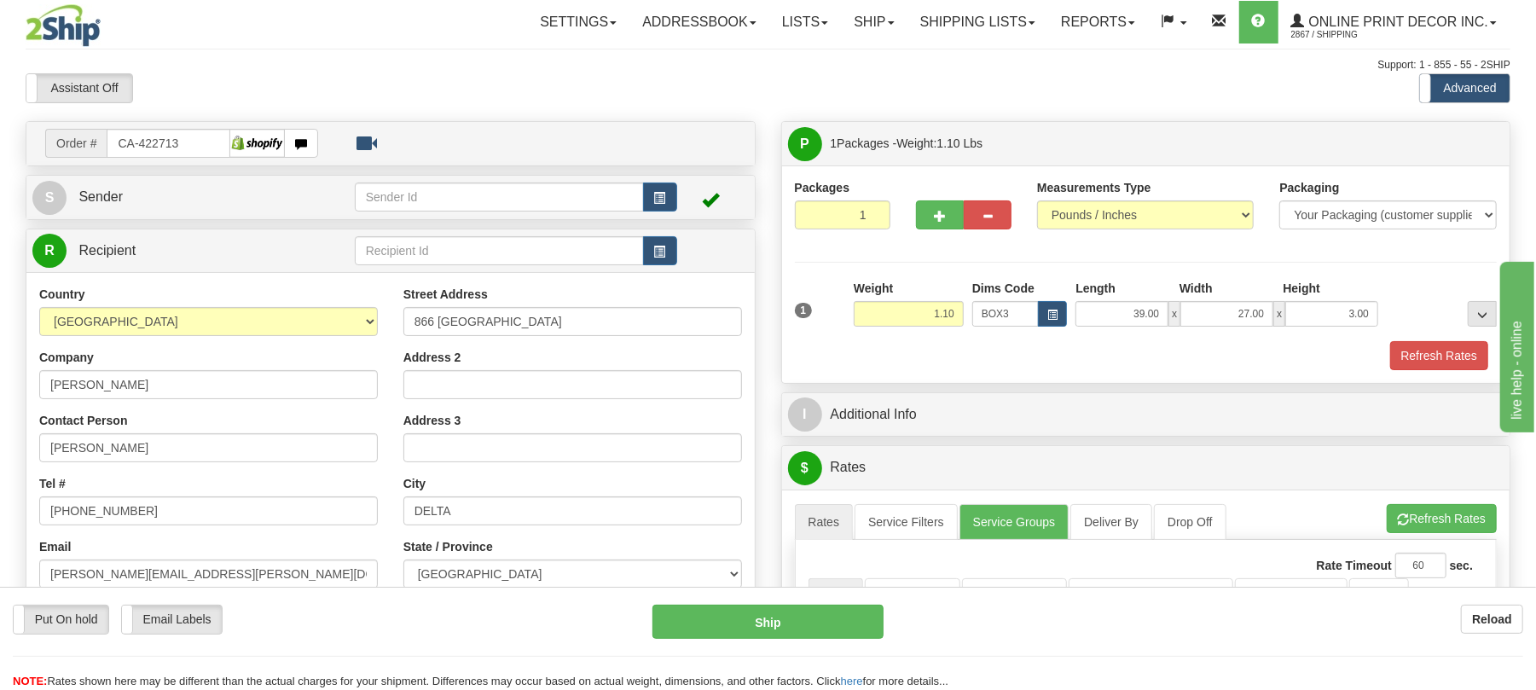
scroll to position [341, 0]
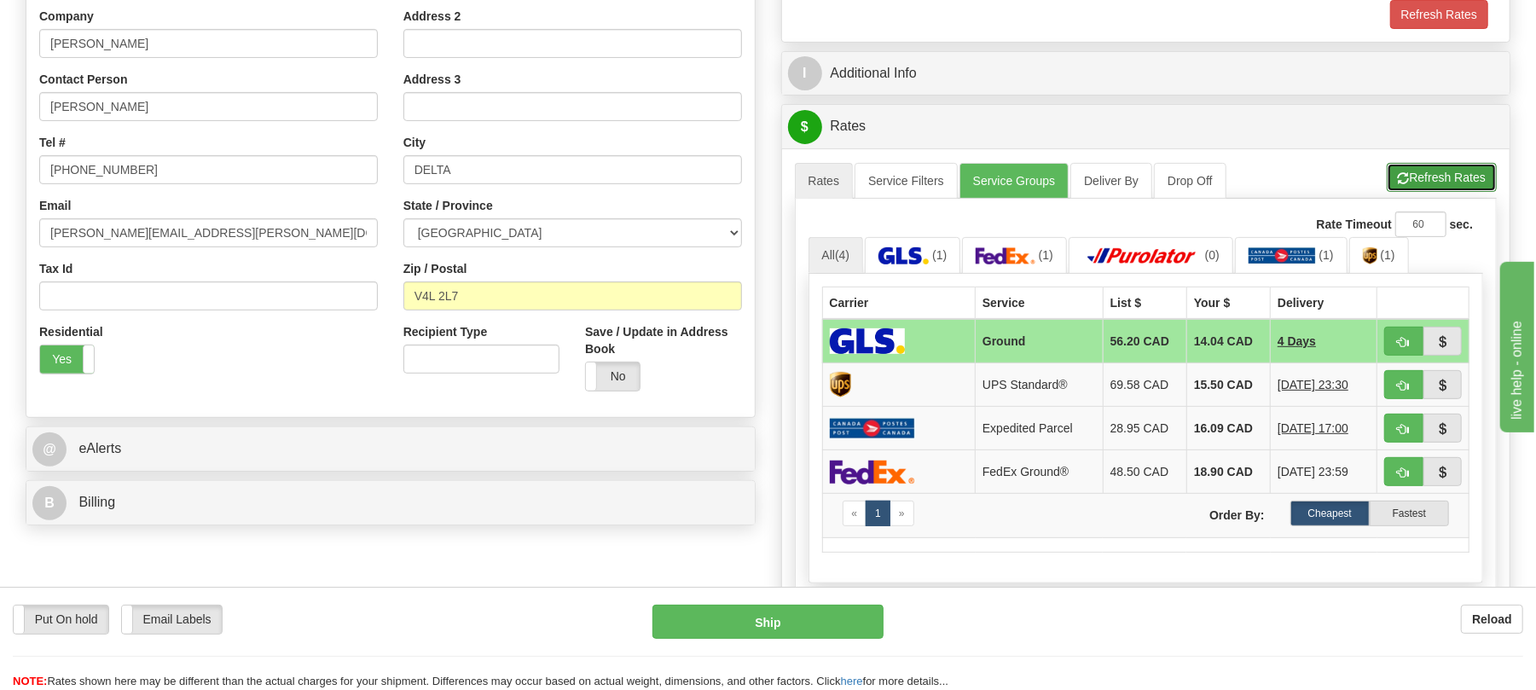
click at [1412, 191] on button "Refresh Rates" at bounding box center [1442, 177] width 110 height 29
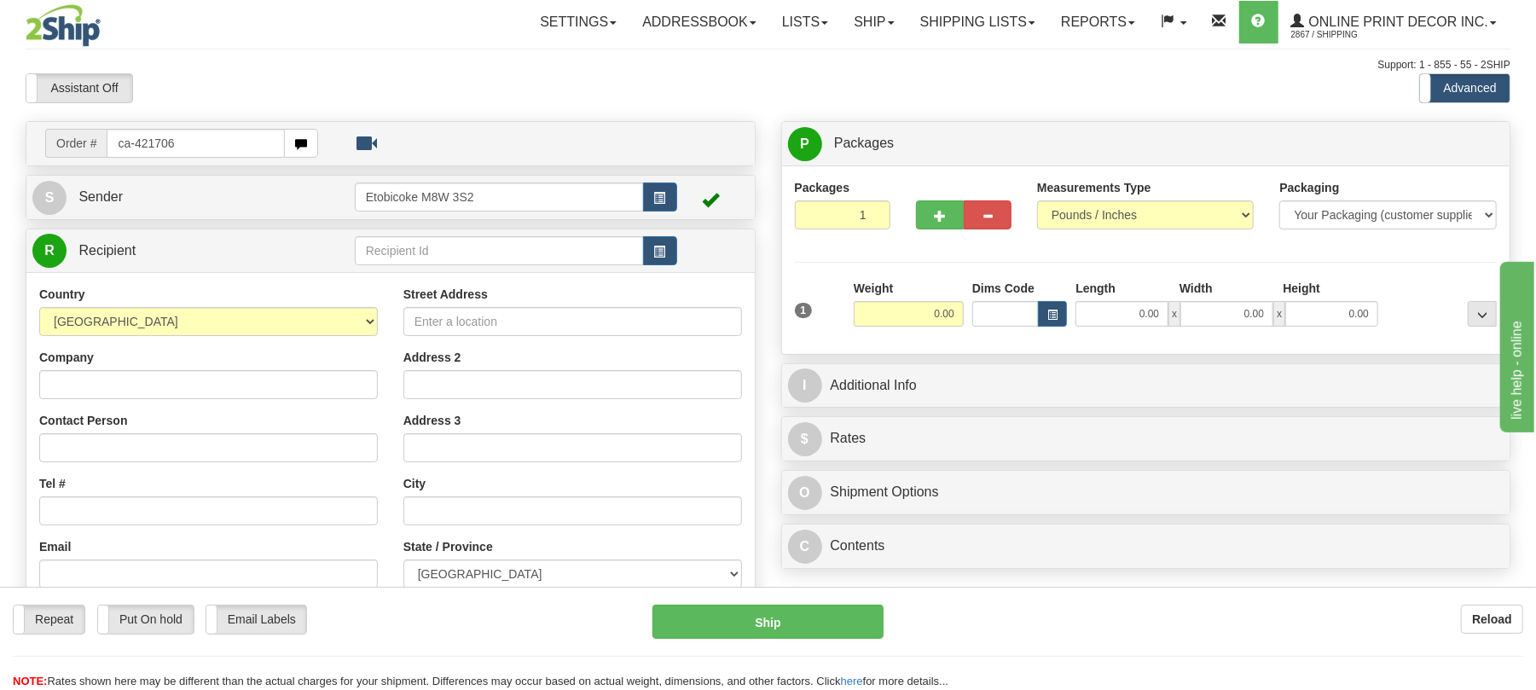
type input "ca-421706"
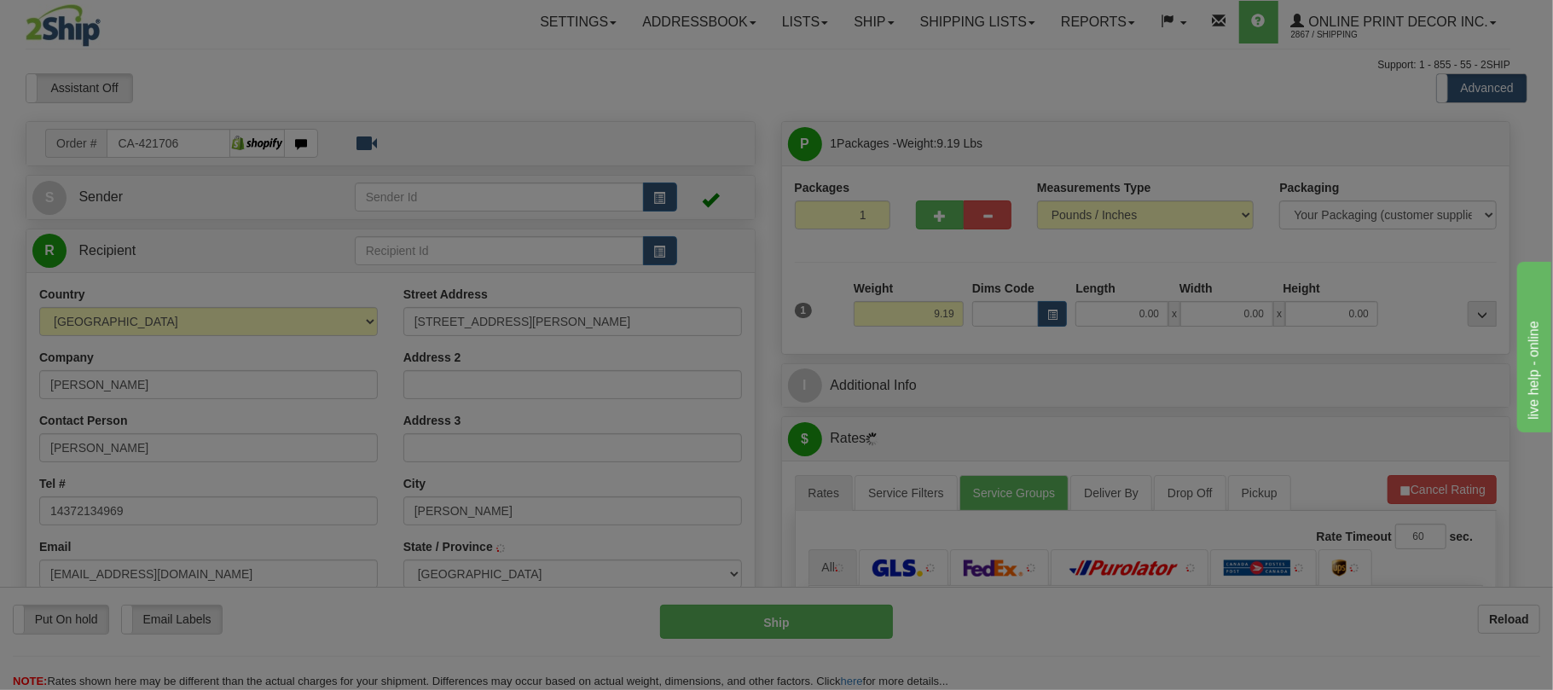
type input "THORNHILL"
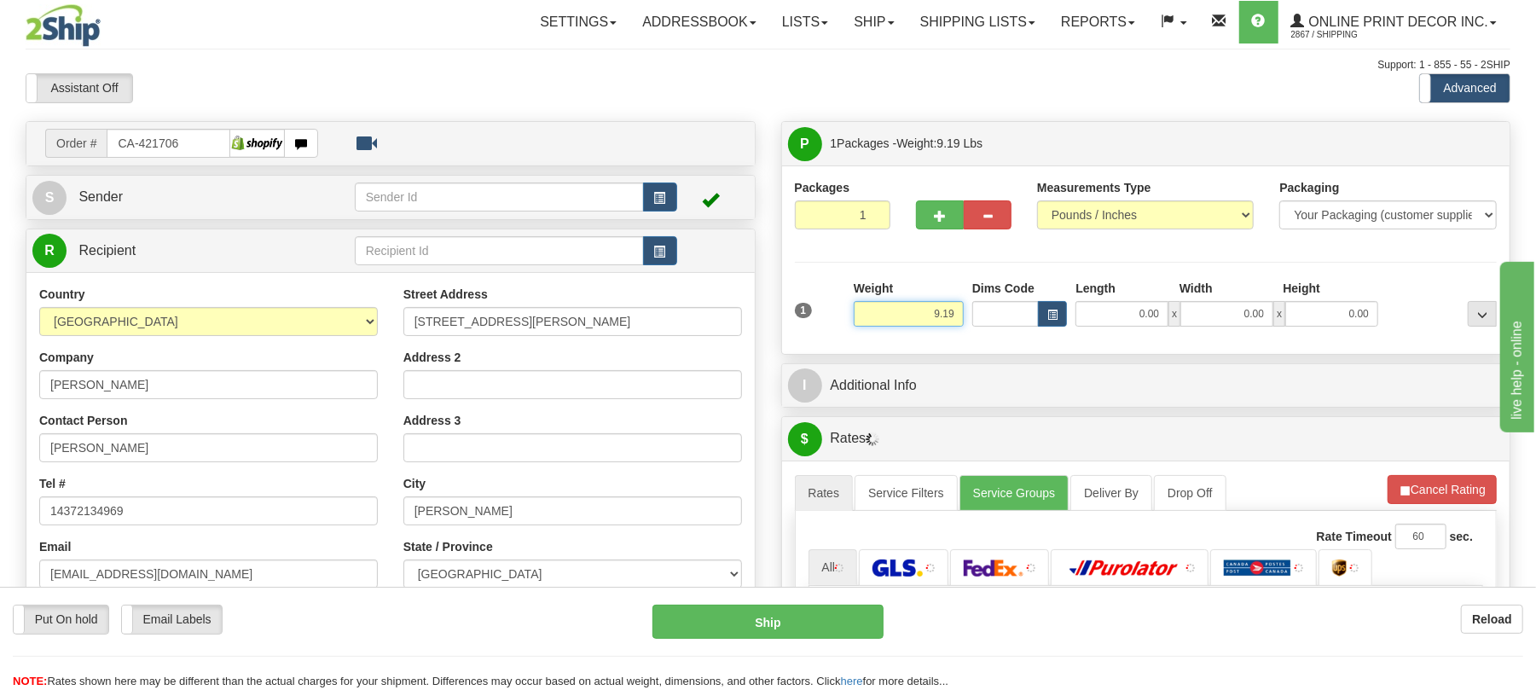
click at [946, 310] on input "9.19" at bounding box center [909, 314] width 110 height 26
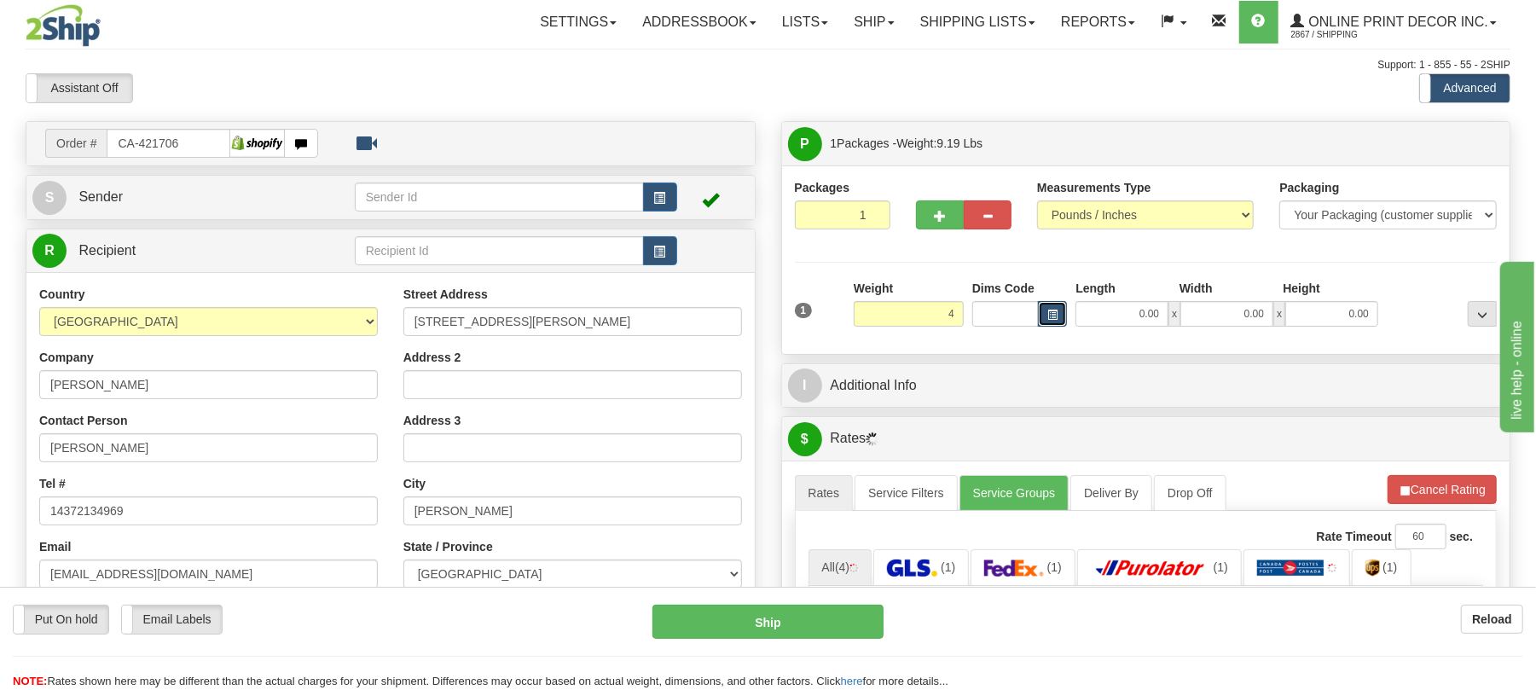
type input "4.00"
click at [1051, 319] on span "button" at bounding box center [1052, 314] width 10 height 9
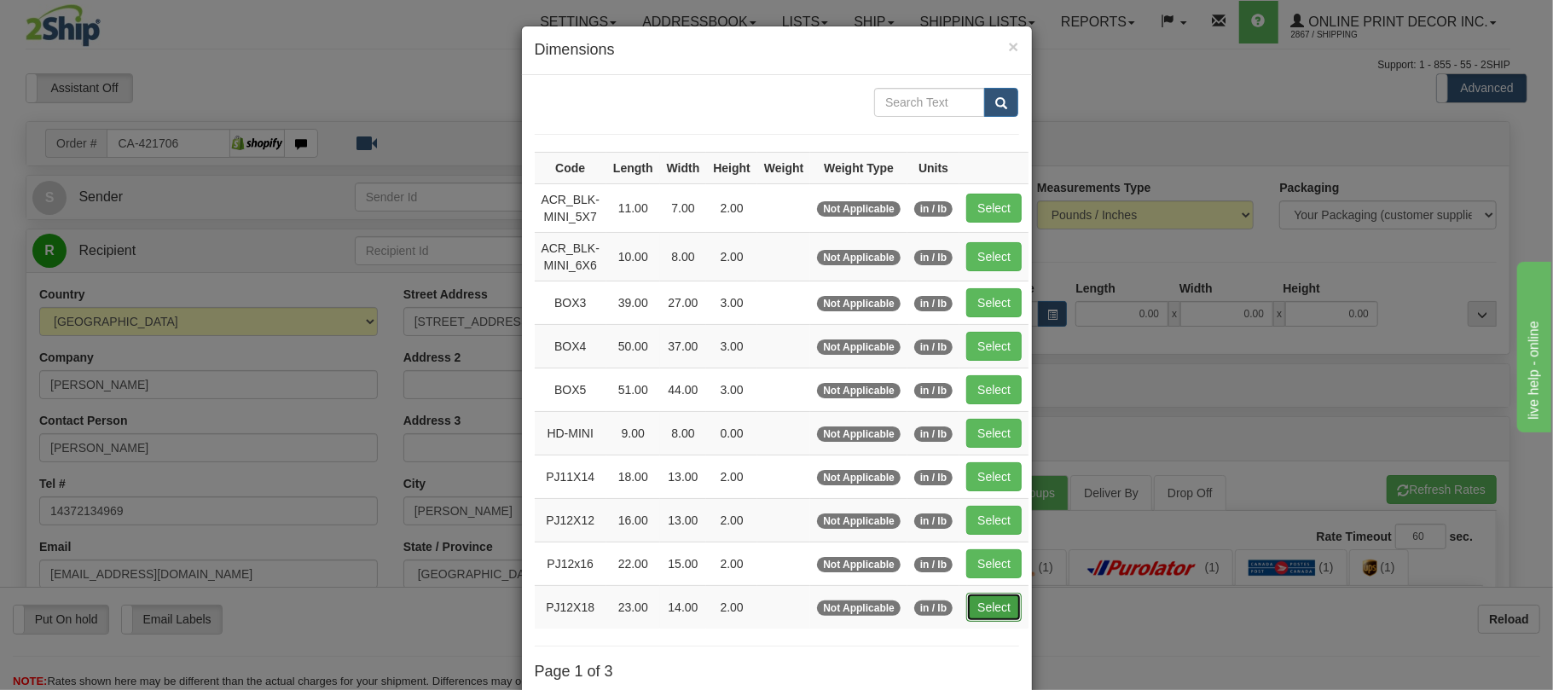
click at [1022, 607] on button "Select" at bounding box center [993, 607] width 55 height 29
type input "PJ12X18"
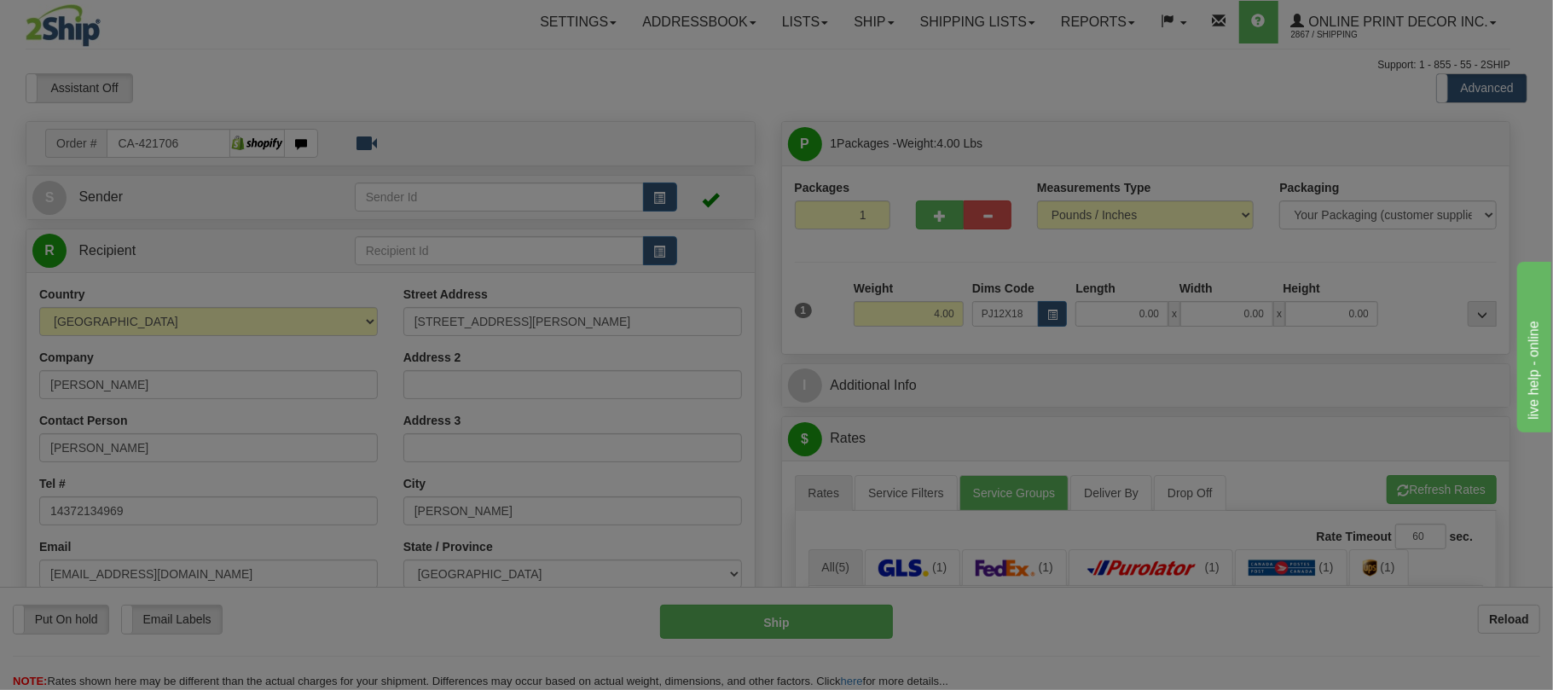
type input "23.00"
type input "14.00"
type input "2.00"
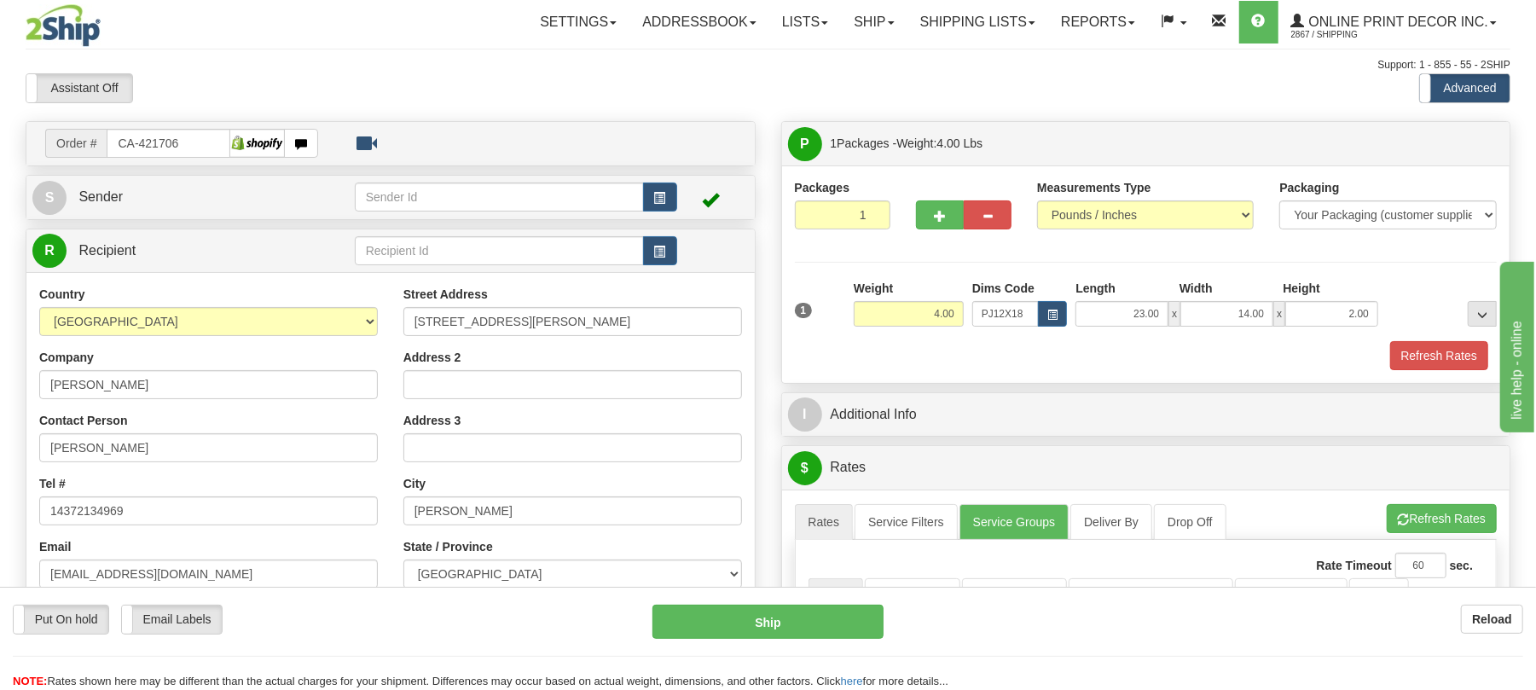
click at [932, 200] on div at bounding box center [964, 189] width 96 height 21
click at [943, 218] on span "button" at bounding box center [940, 216] width 12 height 11
radio input "true"
type input "2"
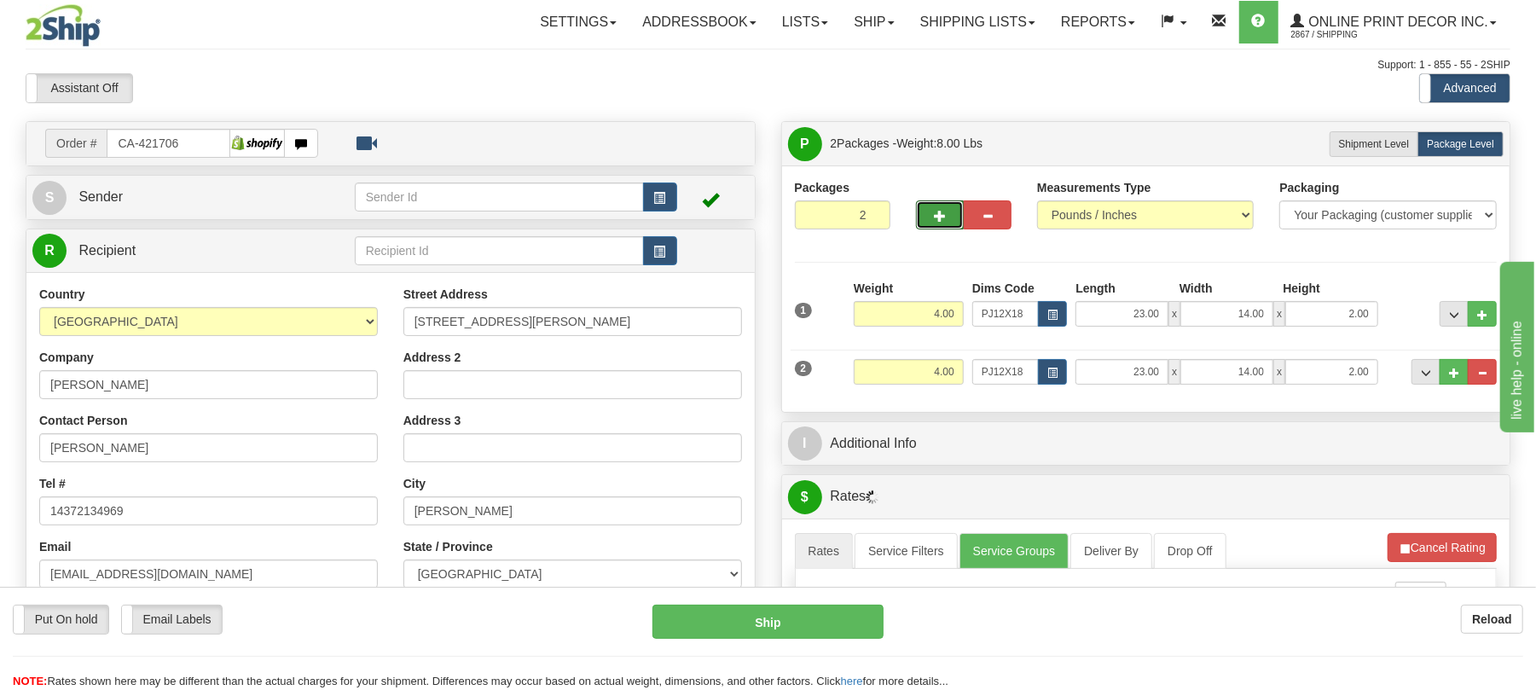
click at [933, 376] on div "Weight 4.00" at bounding box center [908, 378] width 119 height 38
click at [936, 368] on input "4.00" at bounding box center [909, 372] width 110 height 26
type input "5.00"
drag, startPoint x: 1052, startPoint y: 373, endPoint x: 1062, endPoint y: 374, distance: 9.4
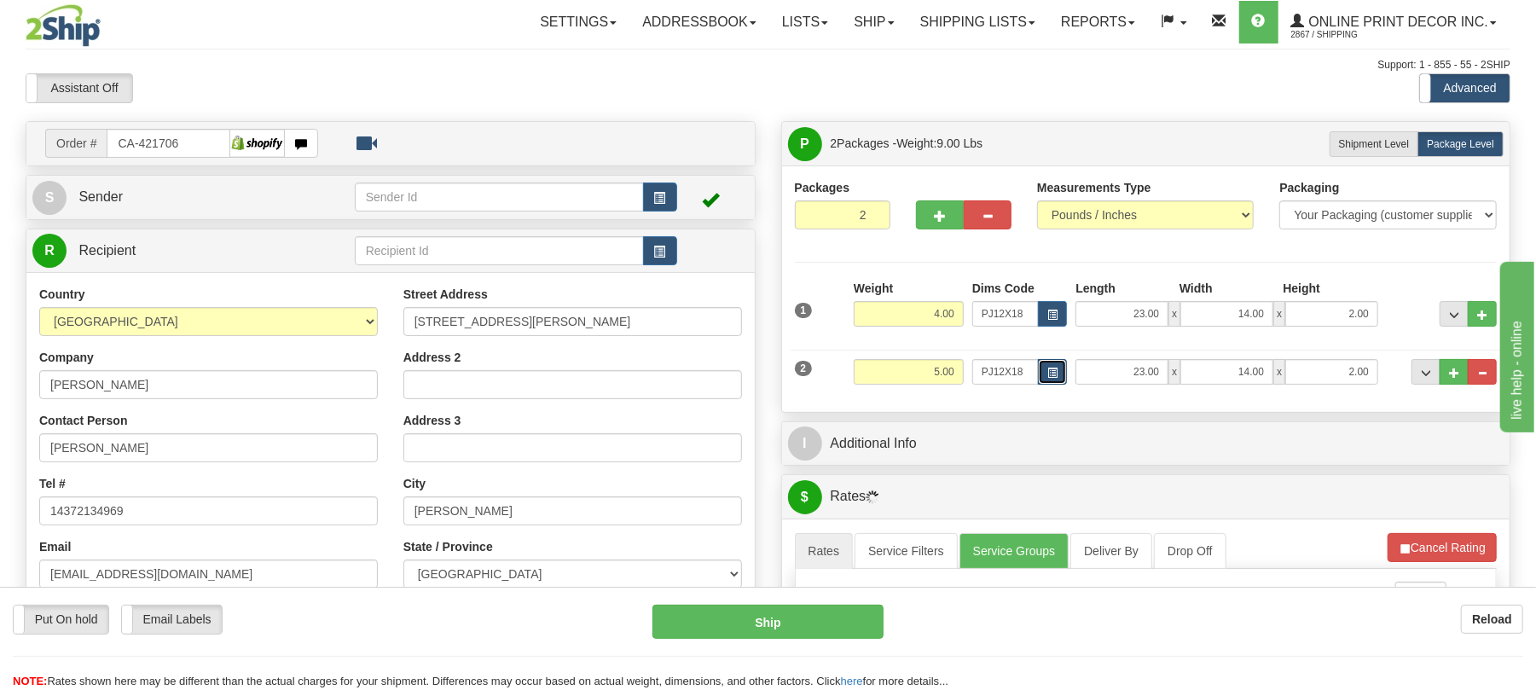
click at [1062, 374] on button "button" at bounding box center [1052, 372] width 29 height 26
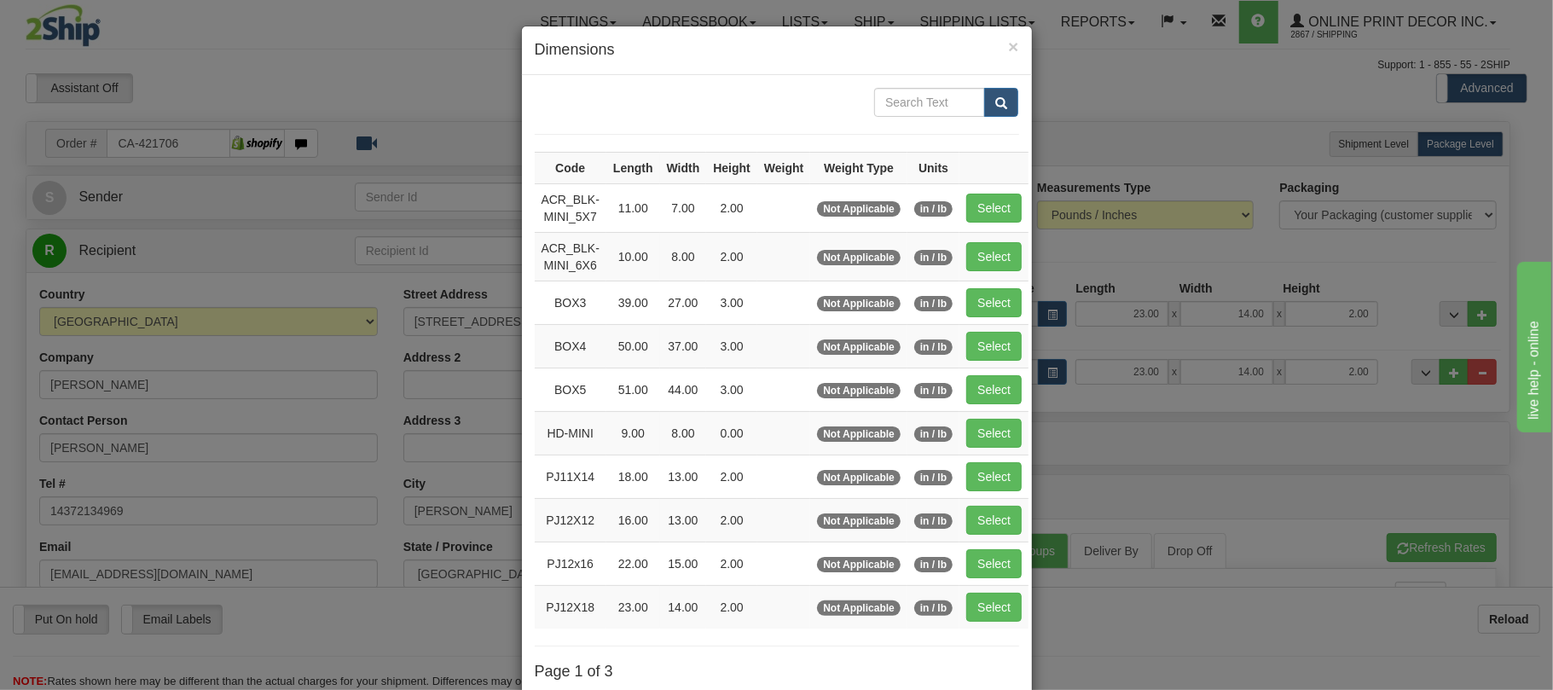
scroll to position [171, 0]
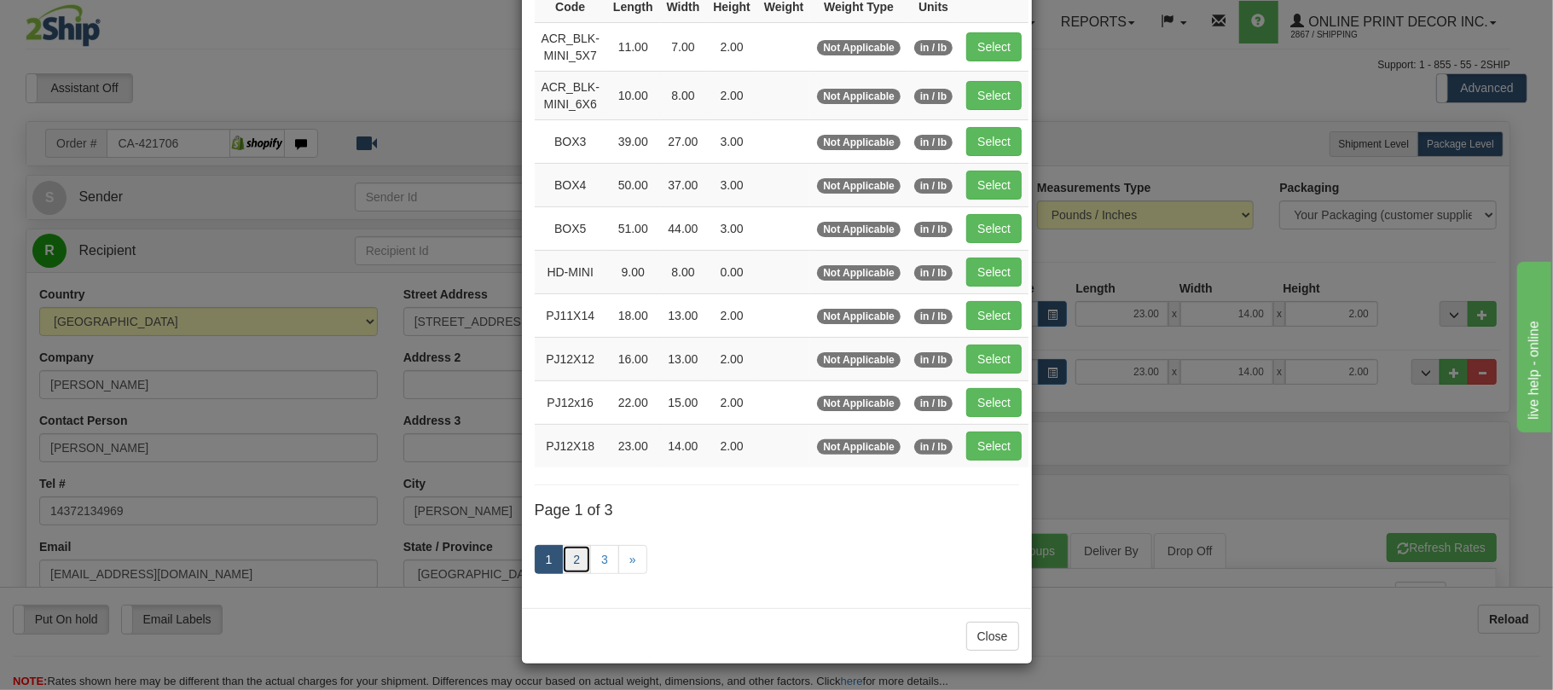
click at [567, 559] on link "2" at bounding box center [576, 559] width 29 height 29
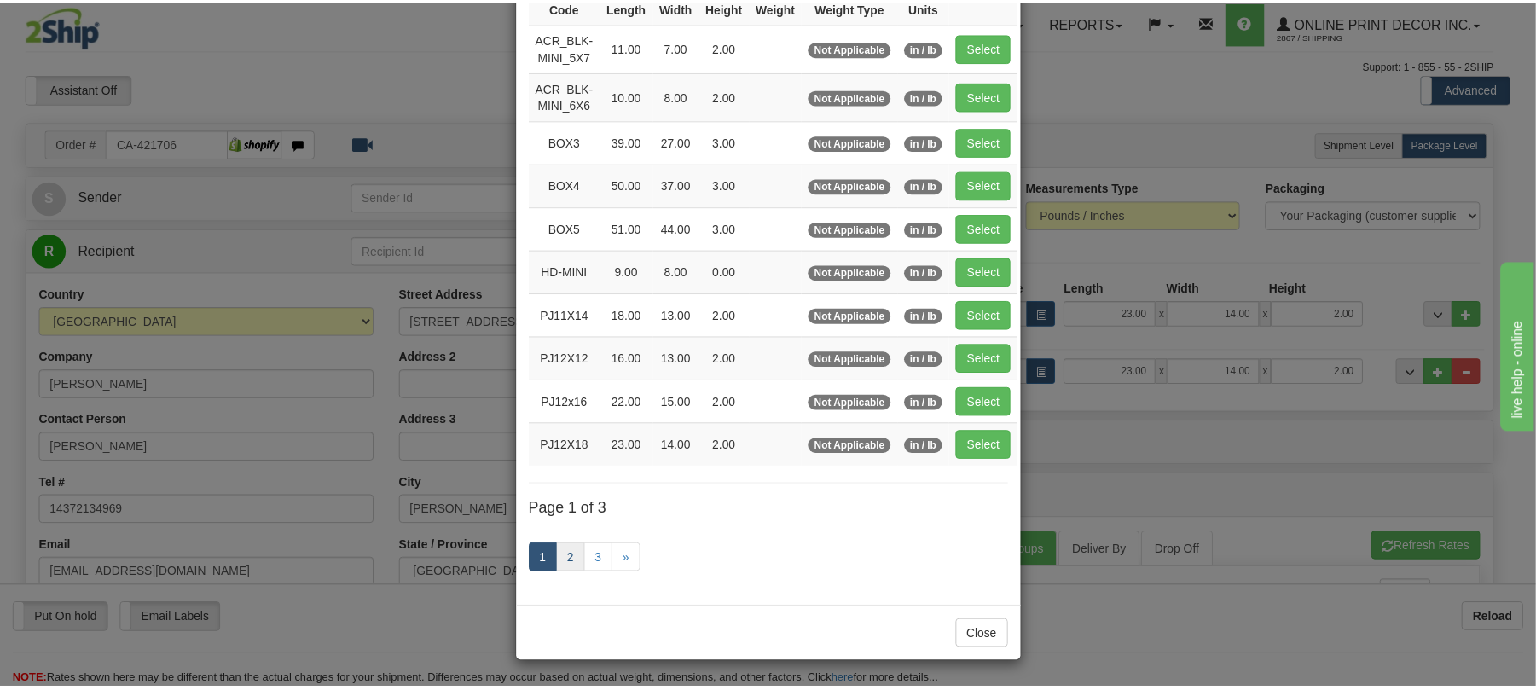
scroll to position [162, 0]
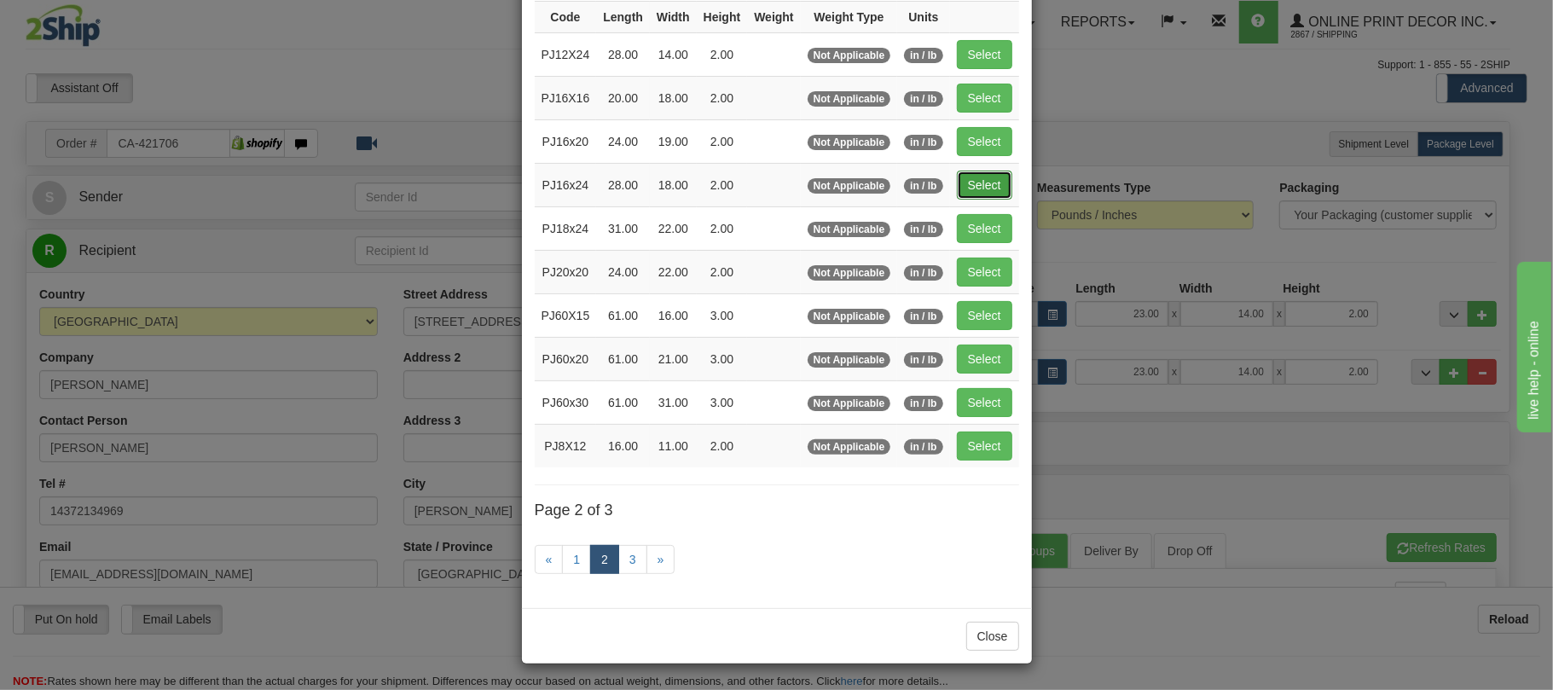
click at [986, 184] on button "Select" at bounding box center [984, 185] width 55 height 29
type input "PJ16x24"
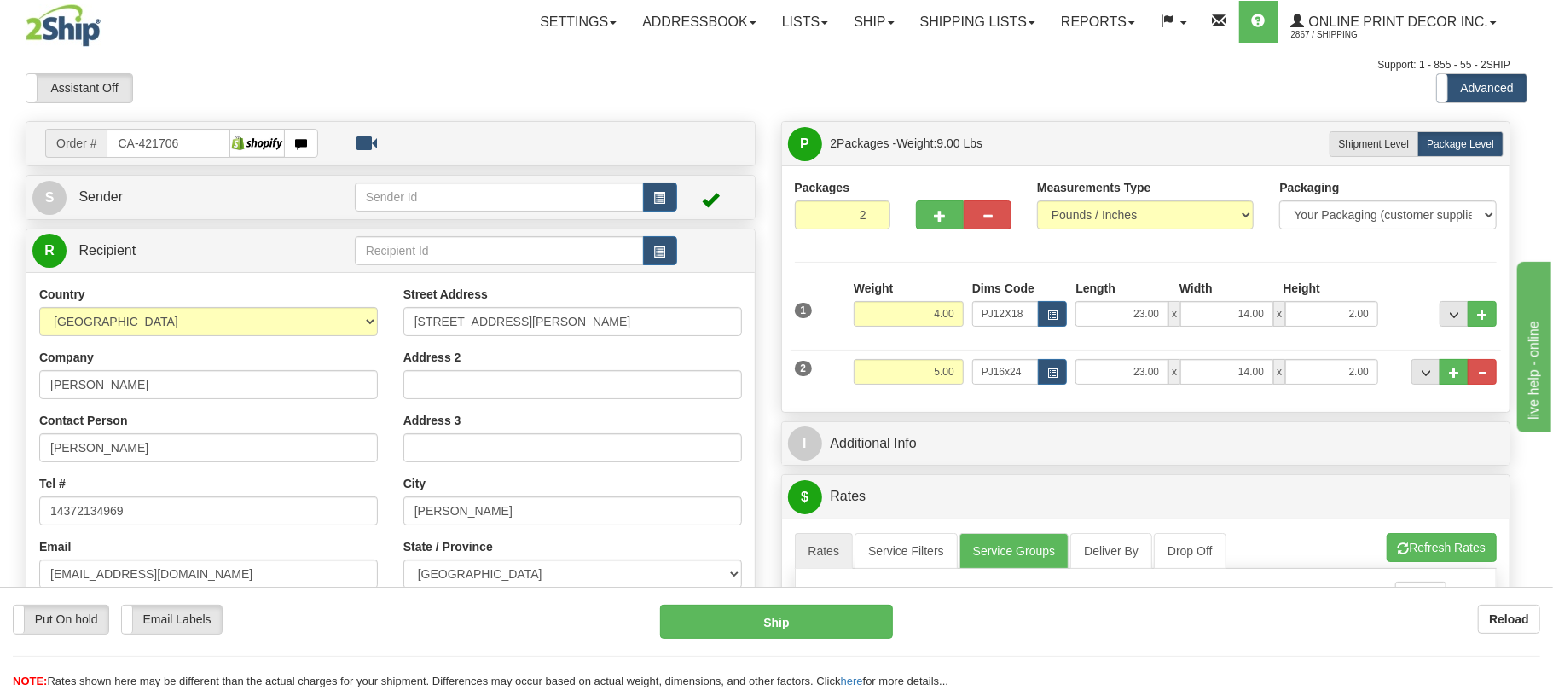
type input "28.00"
type input "18.00"
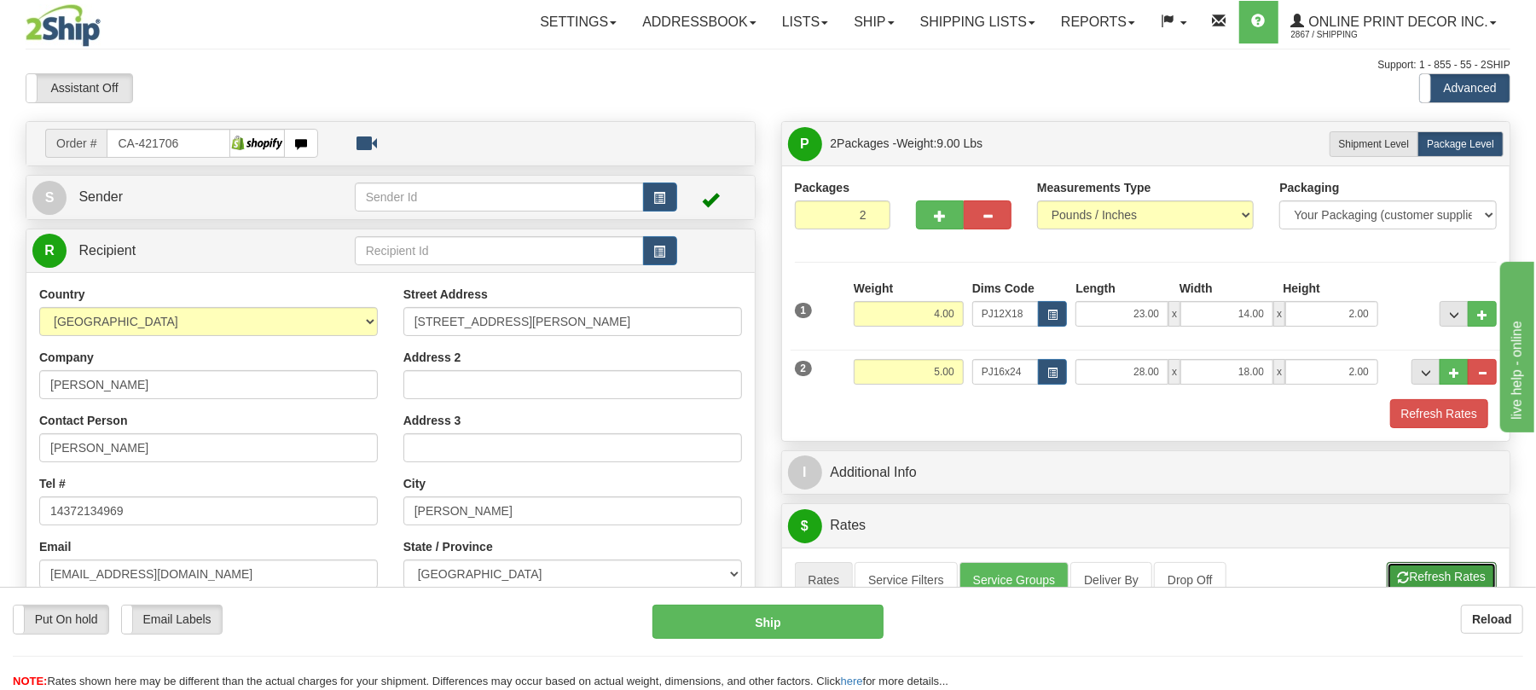
click at [1416, 571] on button "Refresh Rates" at bounding box center [1442, 576] width 110 height 29
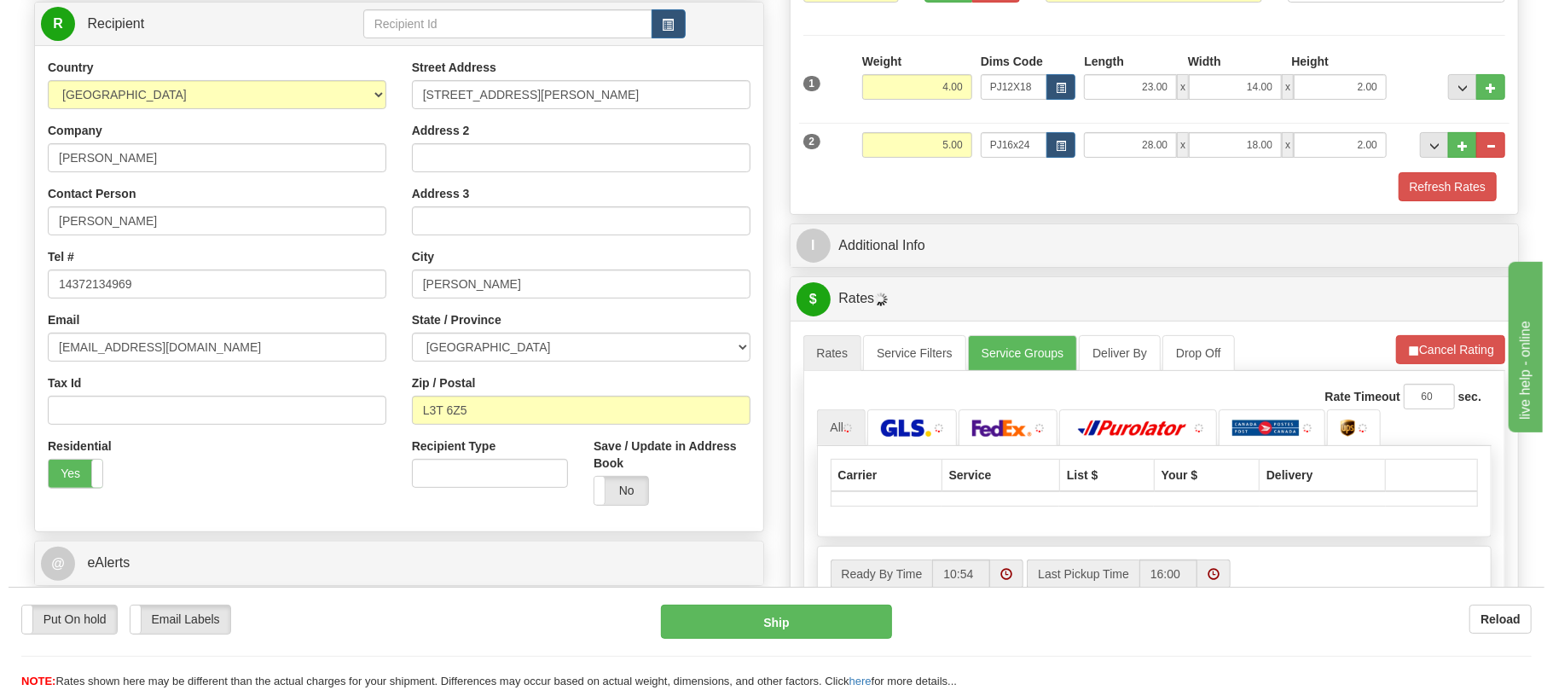
scroll to position [341, 0]
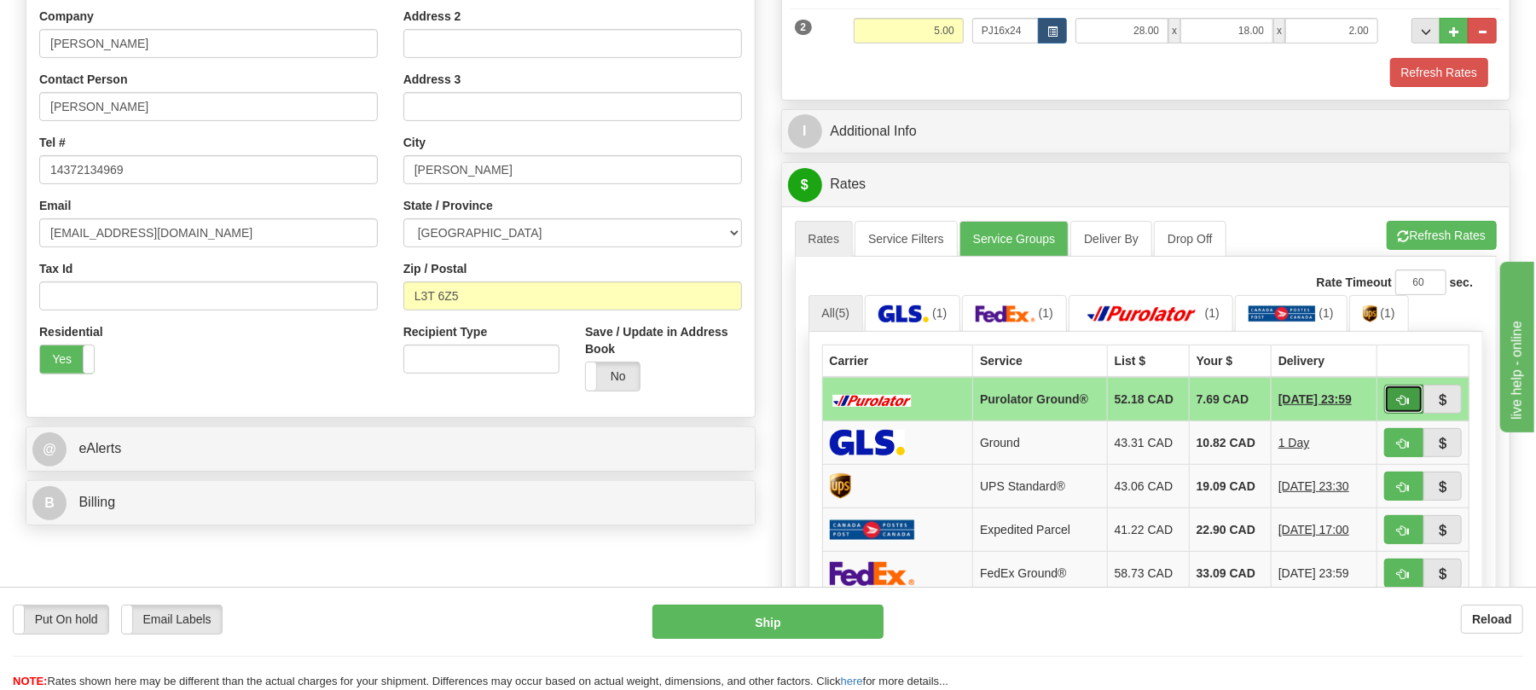
click at [1406, 406] on span "button" at bounding box center [1404, 400] width 12 height 11
type input "260"
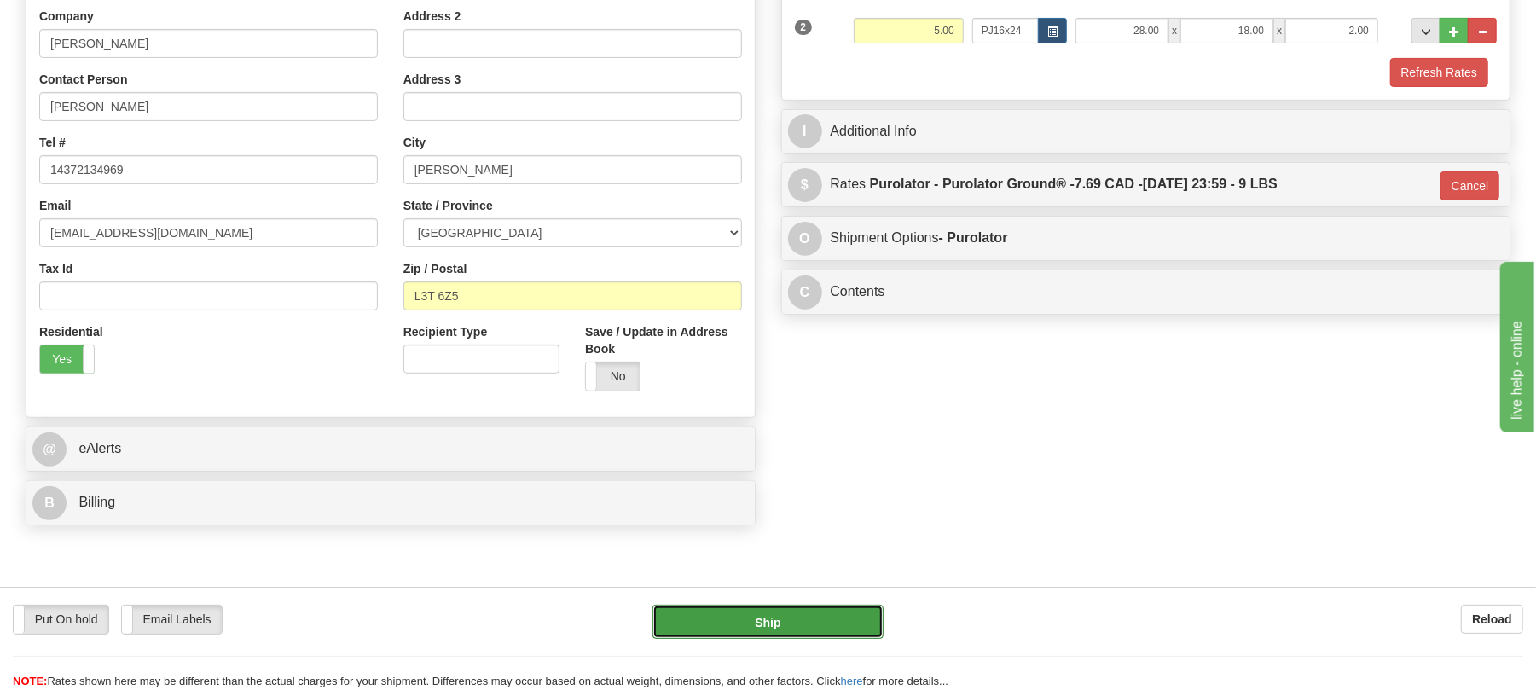
click at [839, 615] on button "Ship" at bounding box center [767, 622] width 230 height 34
